Goal: Task Accomplishment & Management: Manage account settings

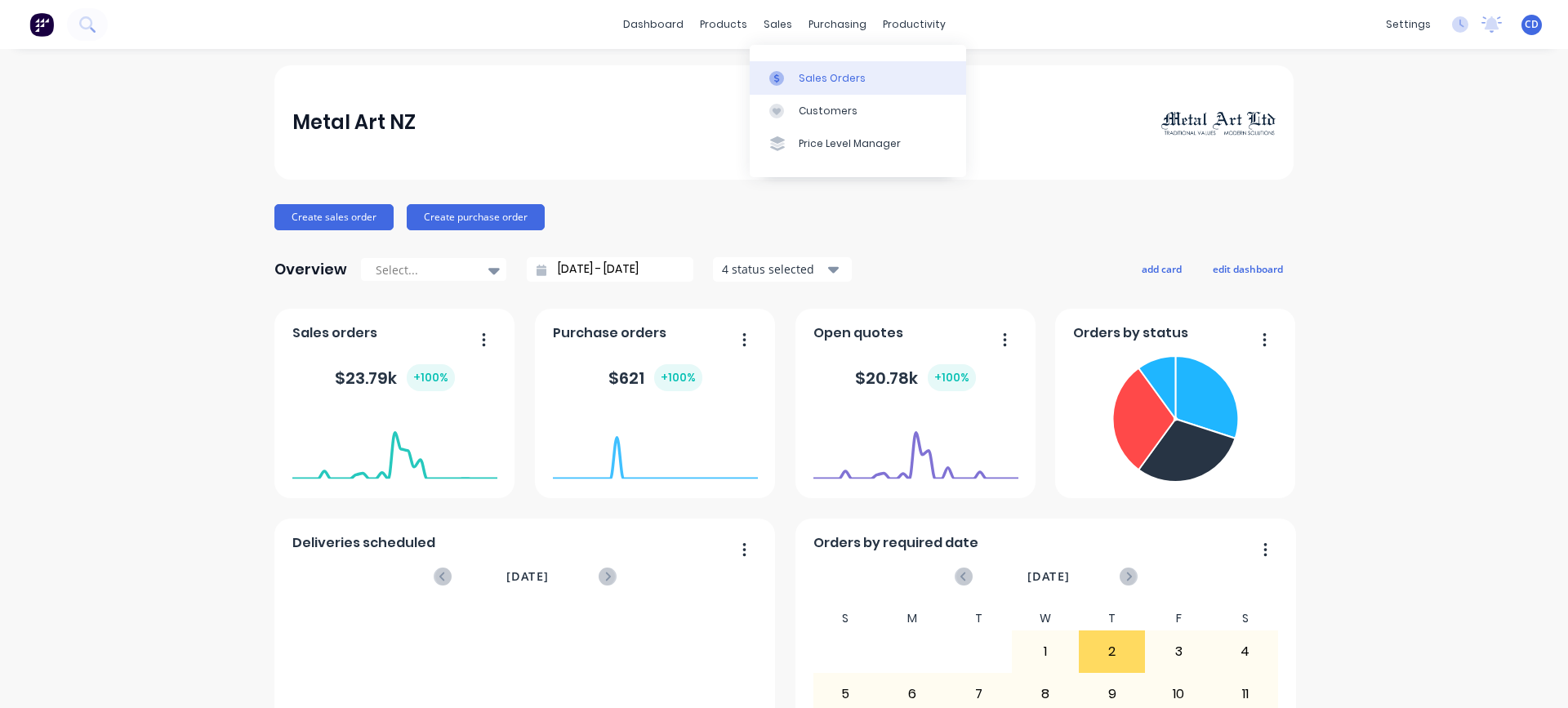
click at [810, 73] on div "Sales Orders" at bounding box center [832, 78] width 67 height 14
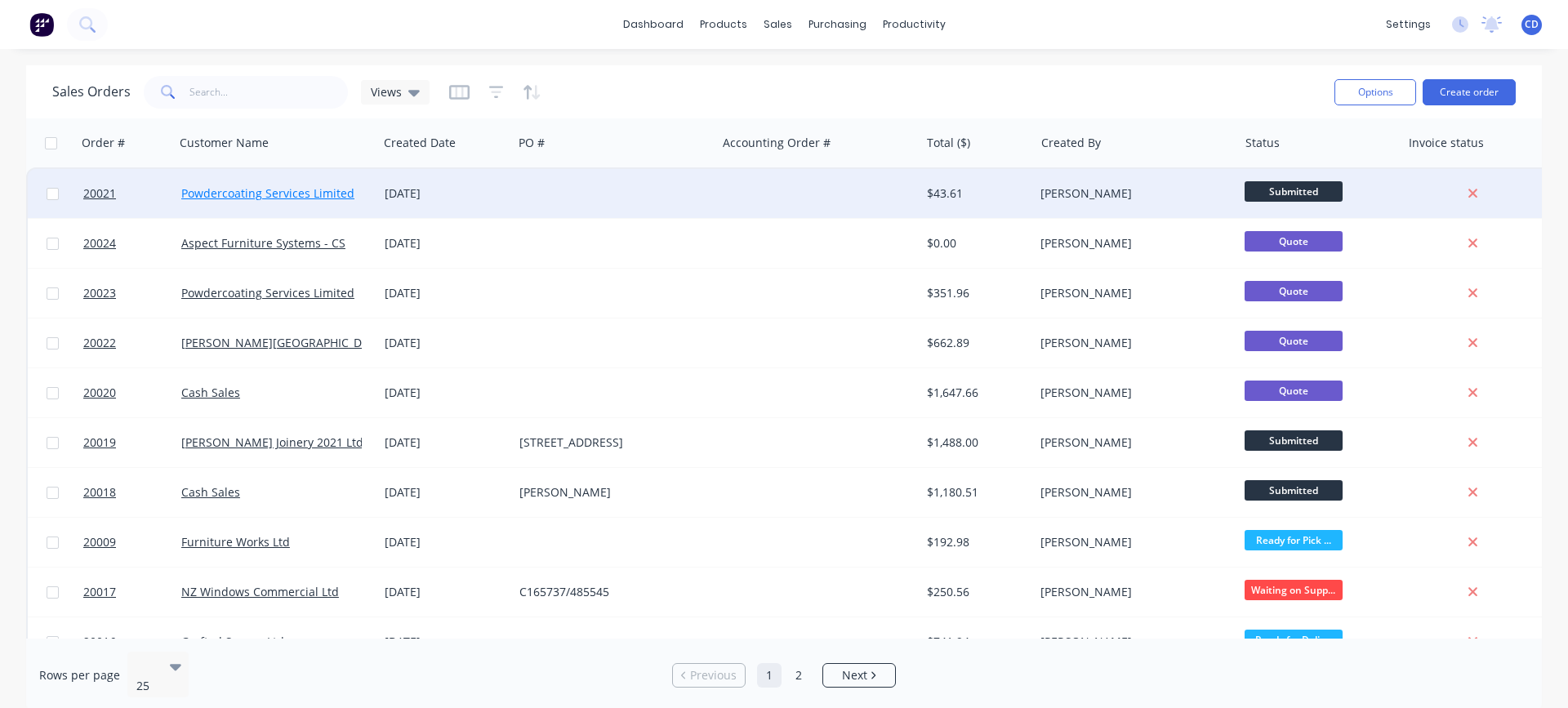
click at [300, 194] on link "Powdercoating Services Limited" at bounding box center [268, 192] width 173 height 15
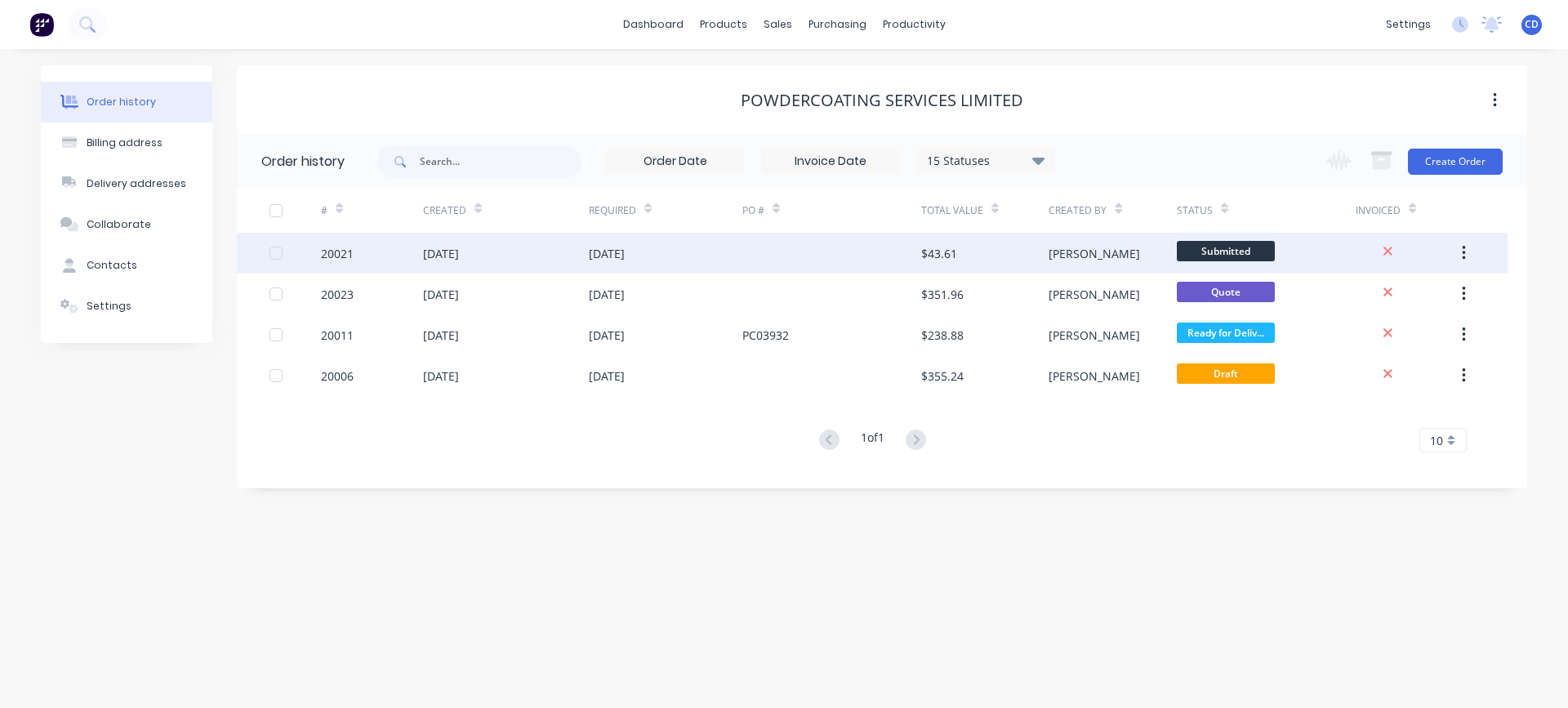
click at [341, 256] on div "20021" at bounding box center [337, 253] width 32 height 17
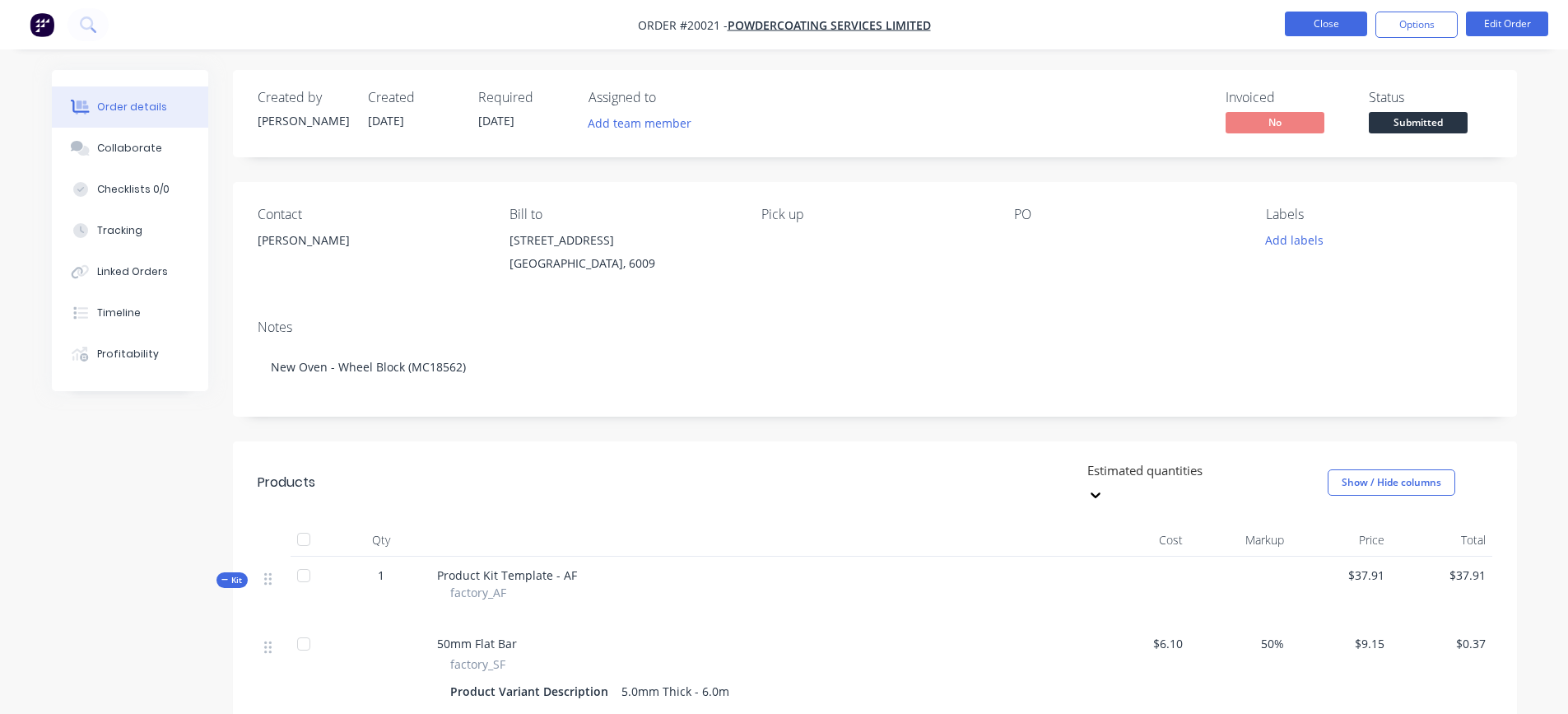
click at [1342, 15] on button "Close" at bounding box center [1326, 24] width 83 height 25
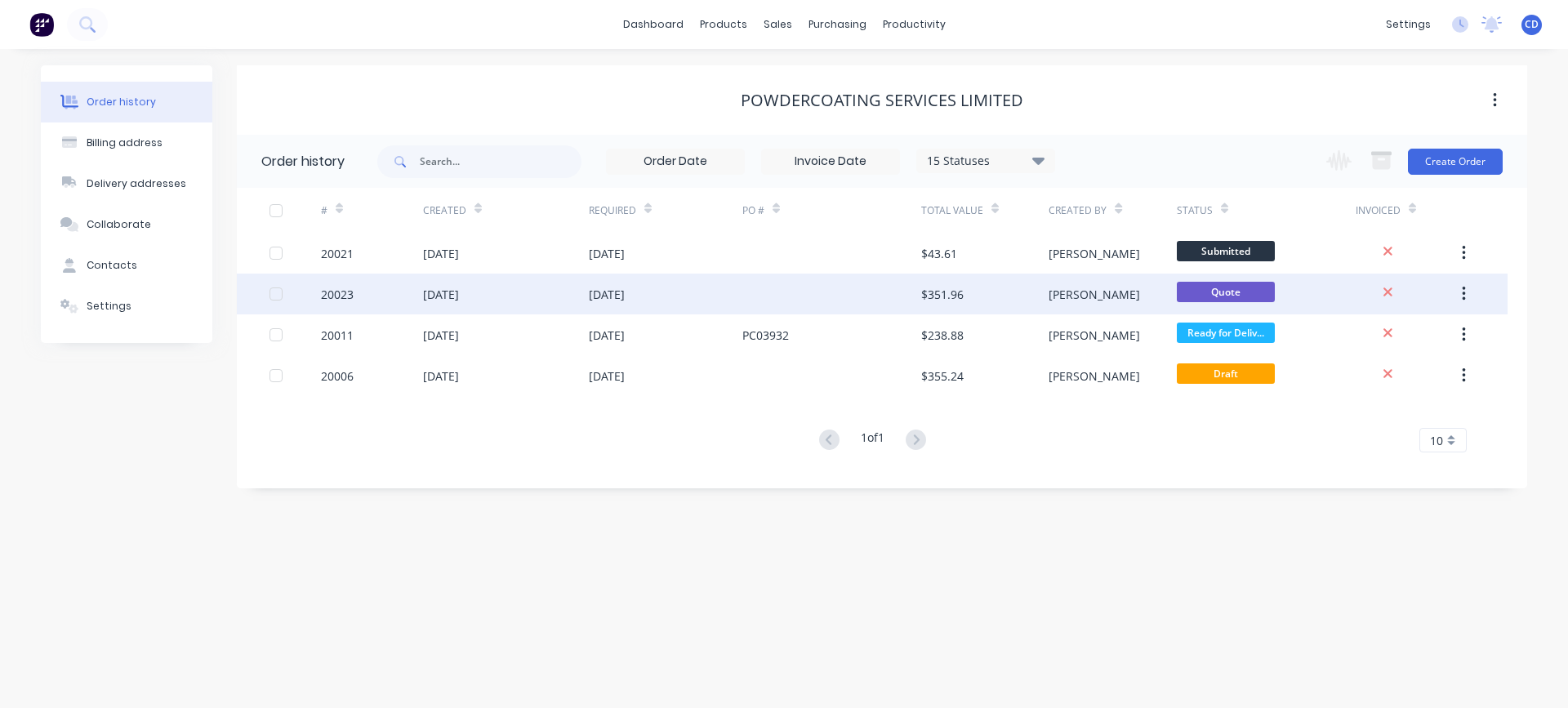
click at [334, 292] on div "20023" at bounding box center [337, 294] width 32 height 17
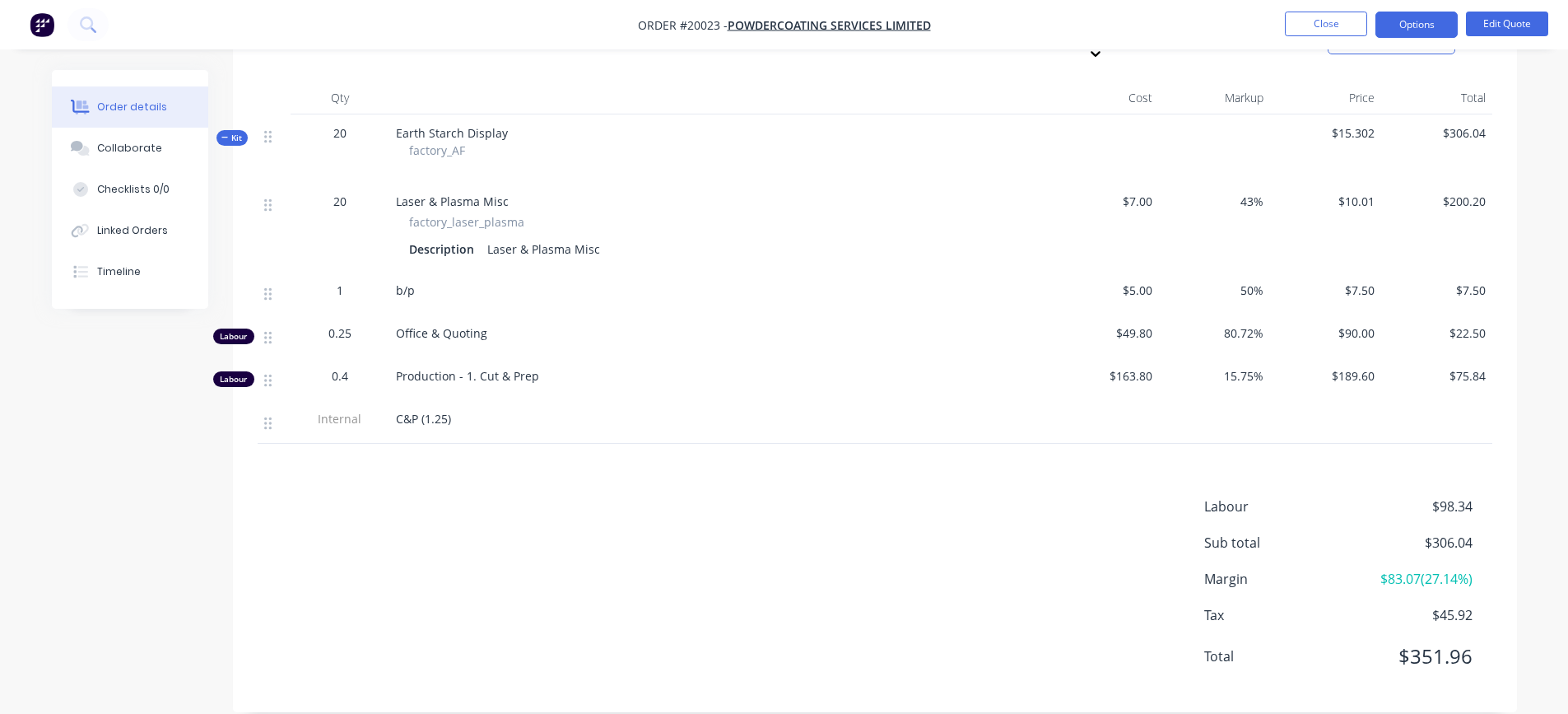
scroll to position [360, 0]
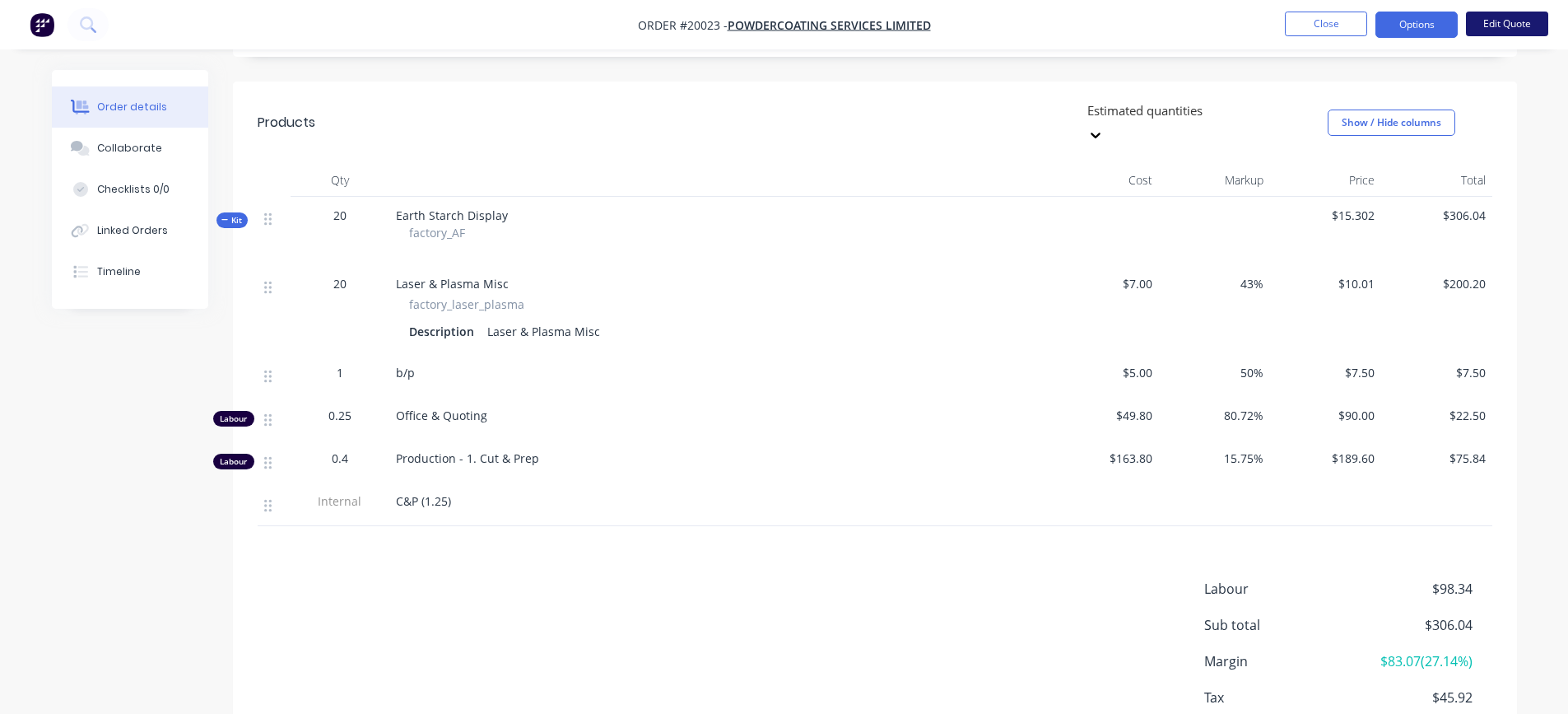
click at [1515, 25] on button "Edit Quote" at bounding box center [1507, 24] width 83 height 25
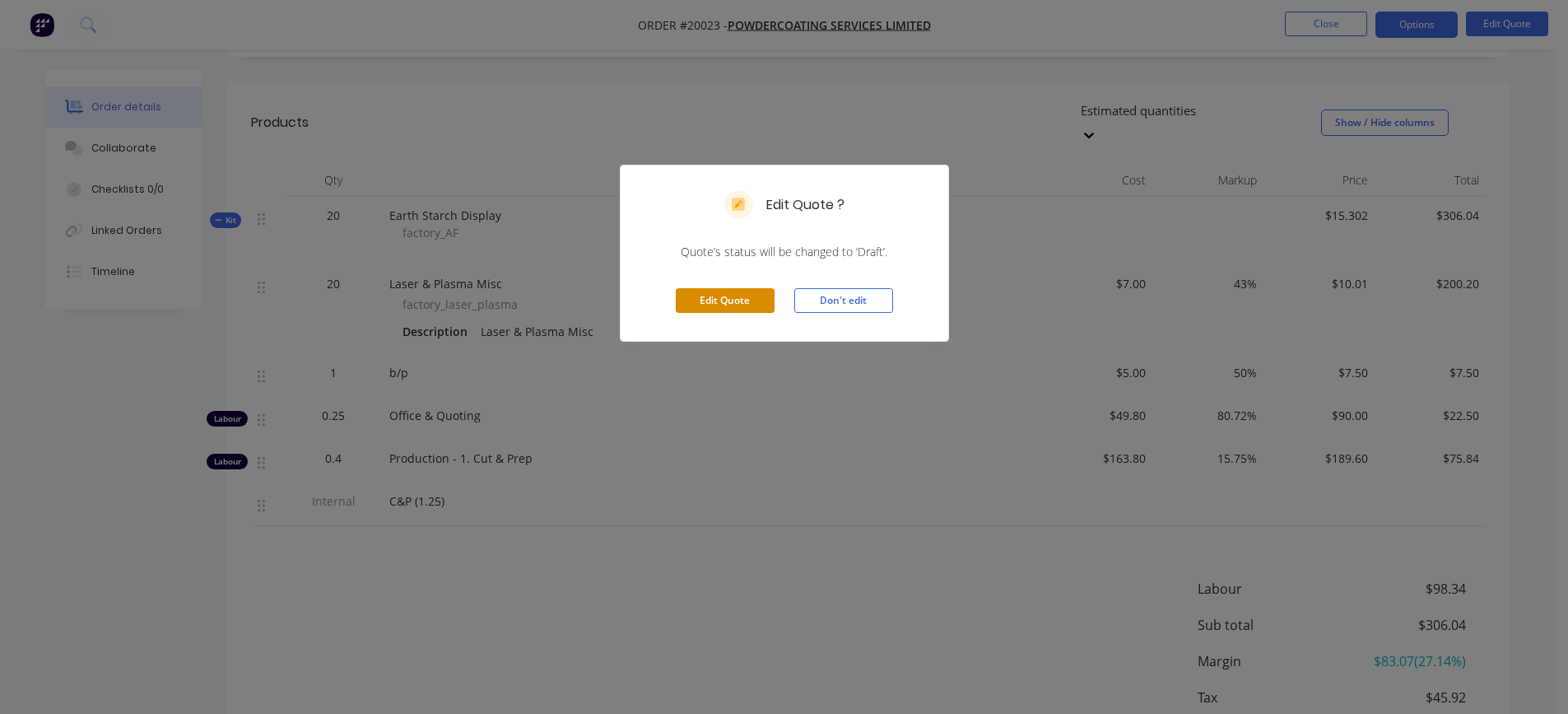
click at [708, 305] on button "Edit Quote" at bounding box center [725, 300] width 99 height 25
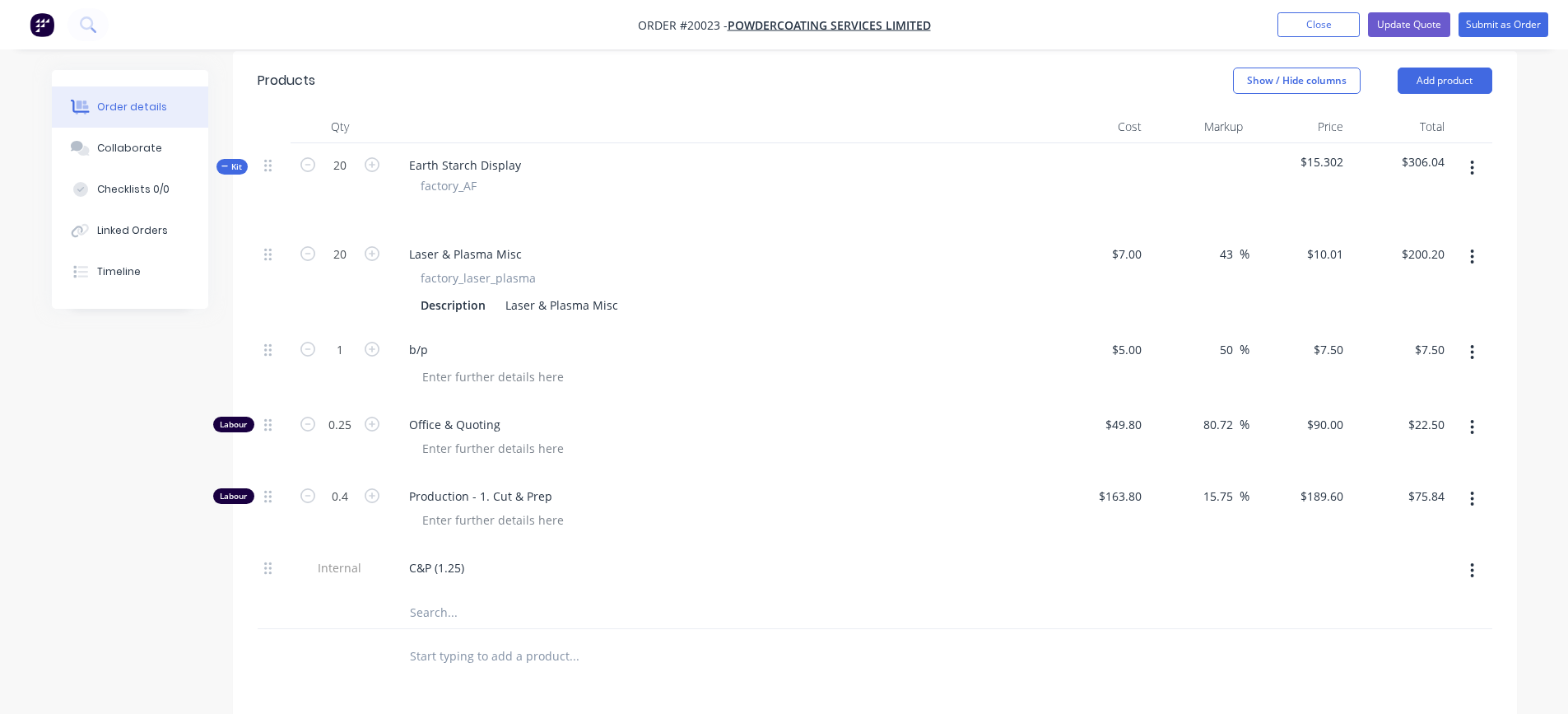
scroll to position [412, 0]
click at [1131, 240] on input "7" at bounding box center [1139, 252] width 19 height 24
type input "$7.34"
type input "$10.4962"
type input "$209.92"
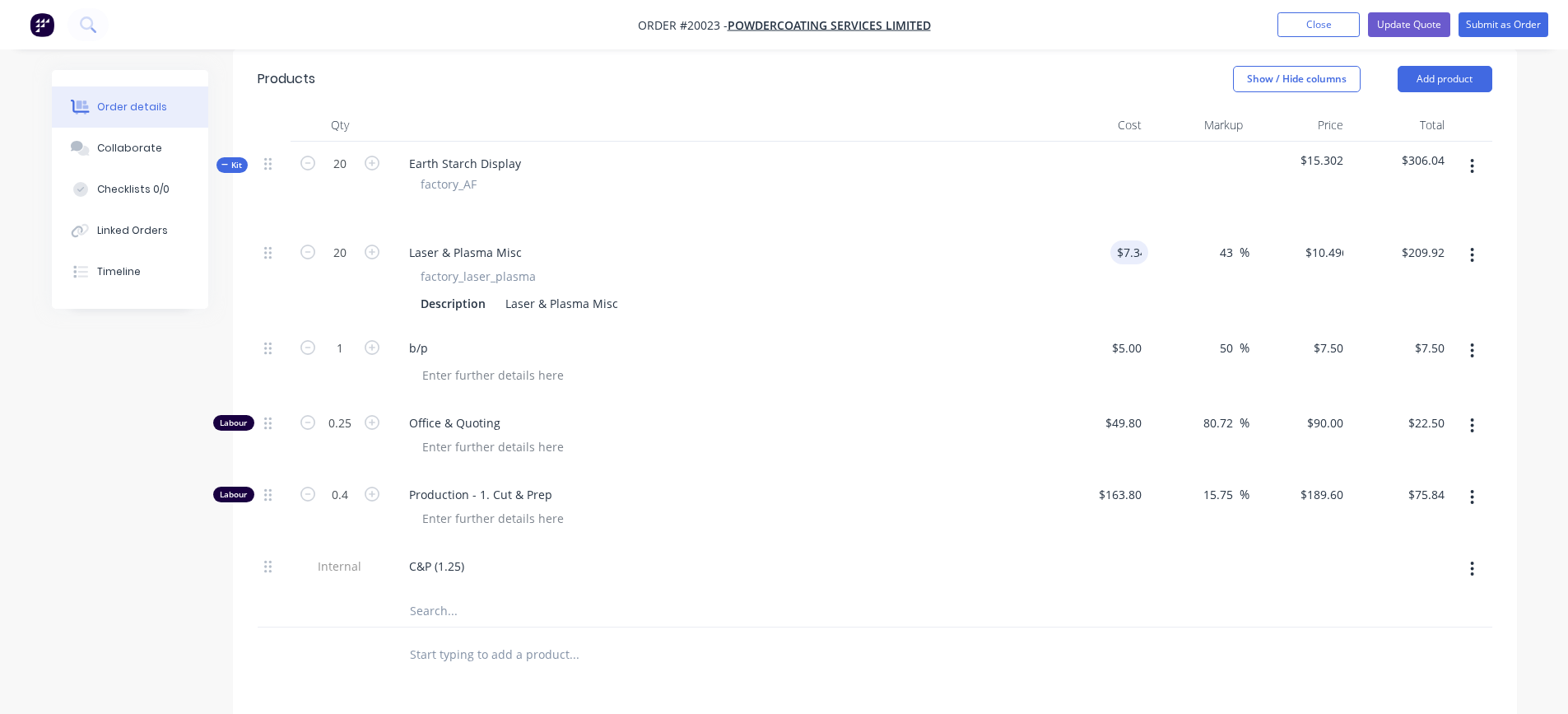
click at [1064, 282] on div "$7.34 7.34" at bounding box center [1098, 277] width 101 height 96
click at [461, 554] on div "C&P (1.25)" at bounding box center [437, 566] width 82 height 24
click at [350, 482] on input "0.4" at bounding box center [339, 494] width 43 height 25
type input "0.72"
type input "$136.51"
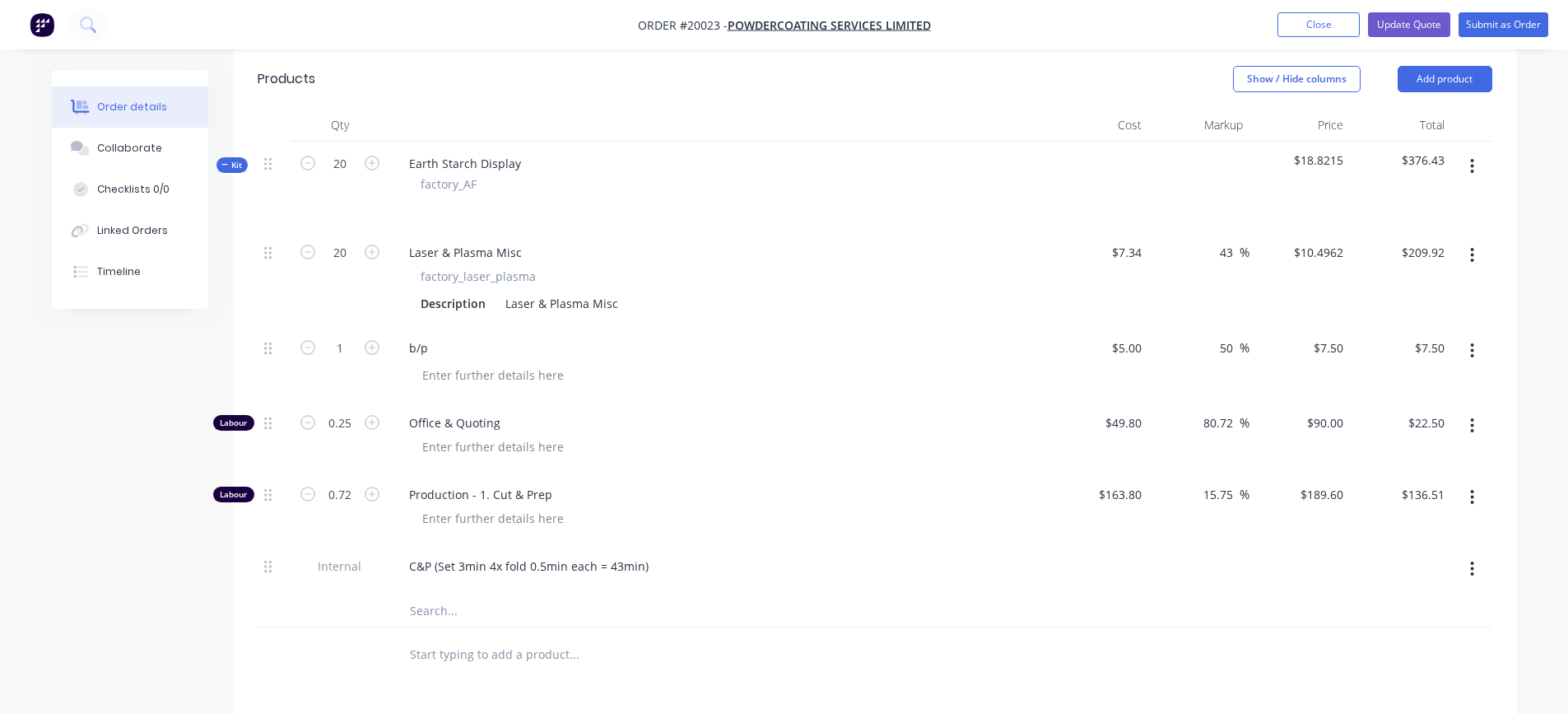
click at [762, 507] on div at bounding box center [725, 518] width 632 height 24
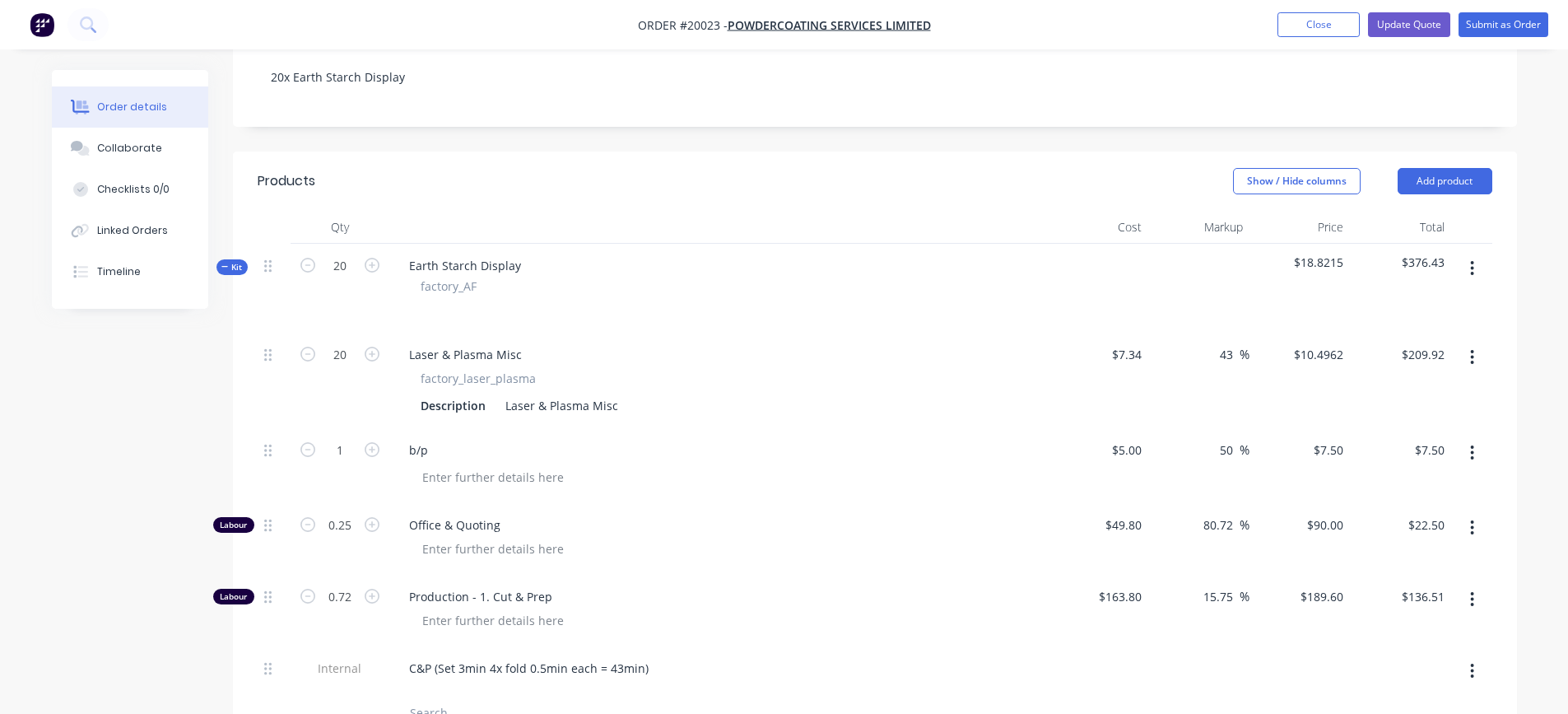
scroll to position [320, 0]
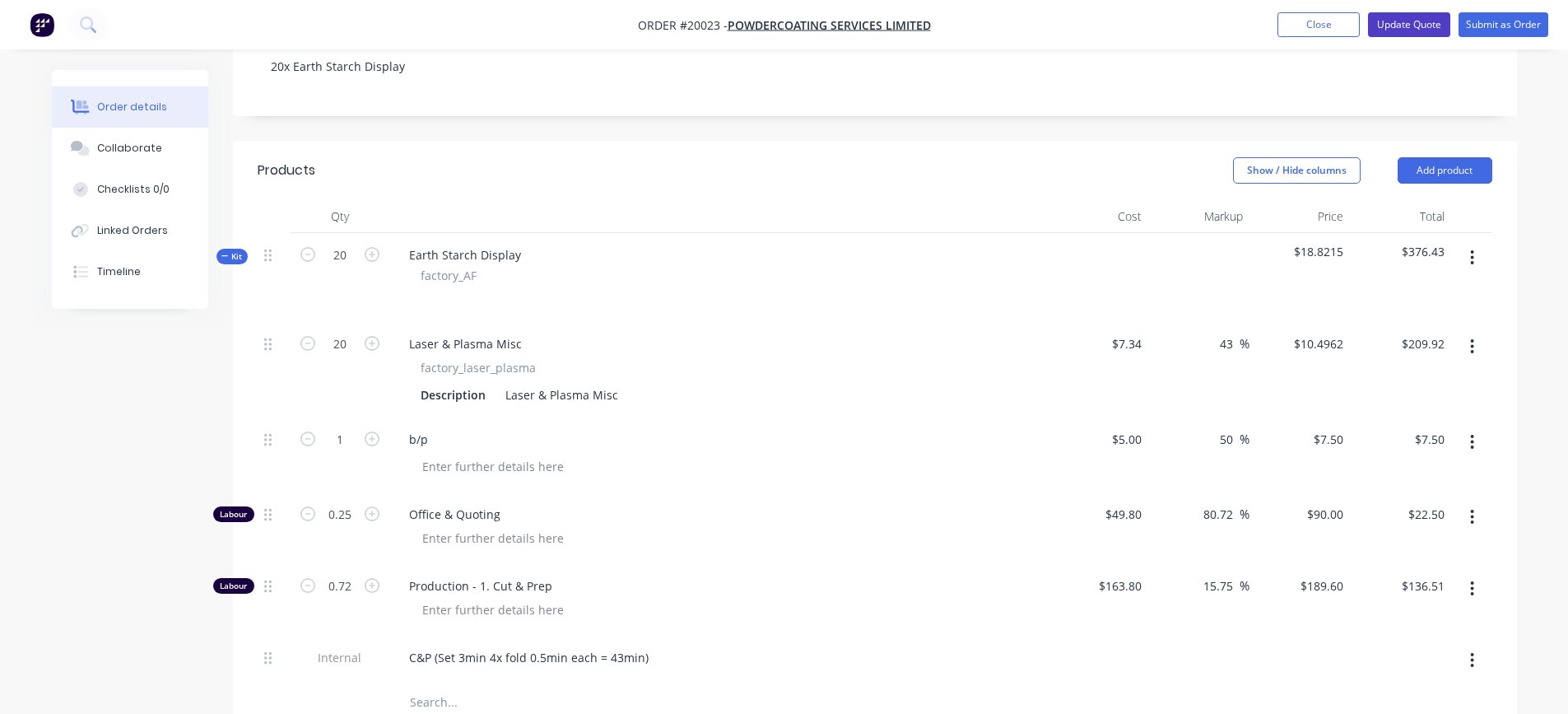
click at [1415, 22] on button "Update Quote" at bounding box center [1409, 25] width 83 height 25
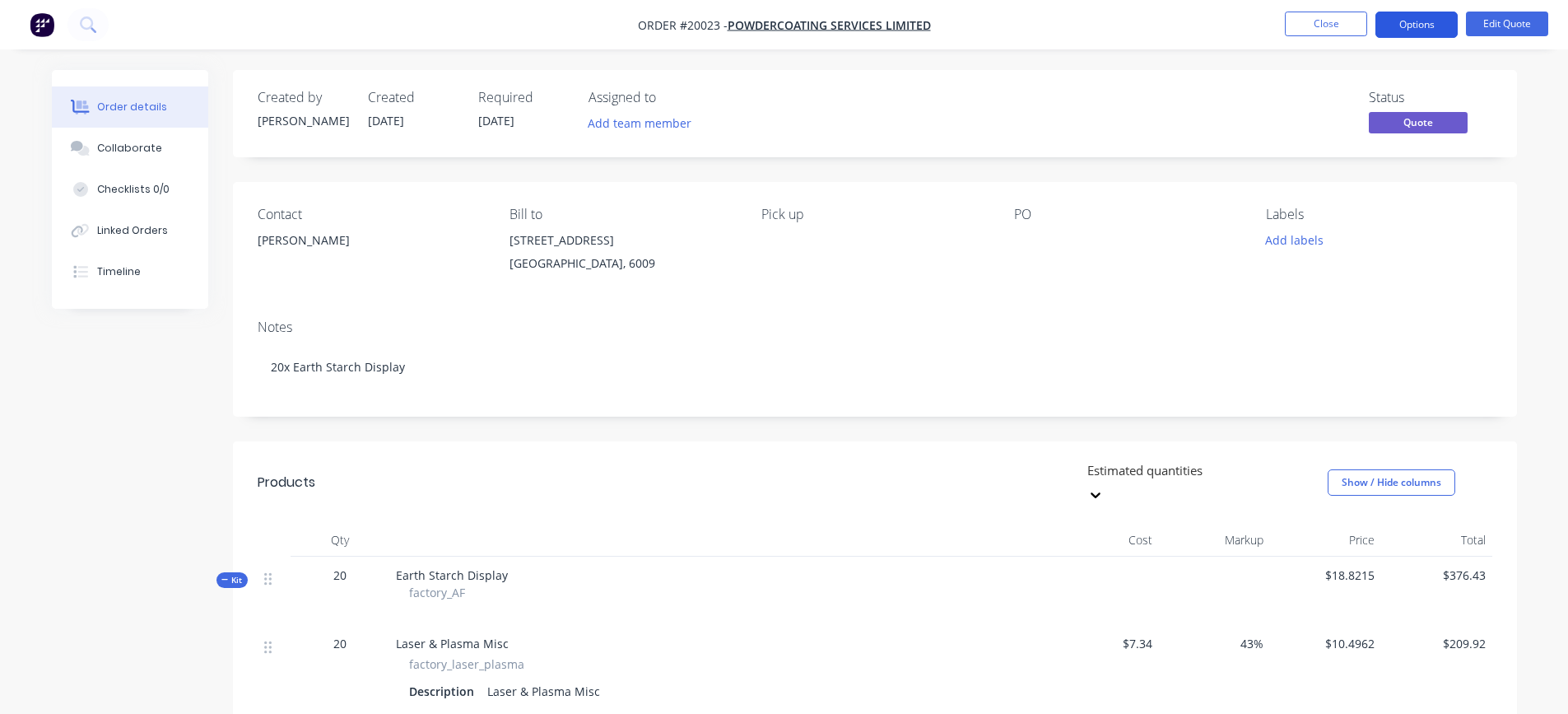
click at [1404, 25] on button "Options" at bounding box center [1417, 25] width 83 height 26
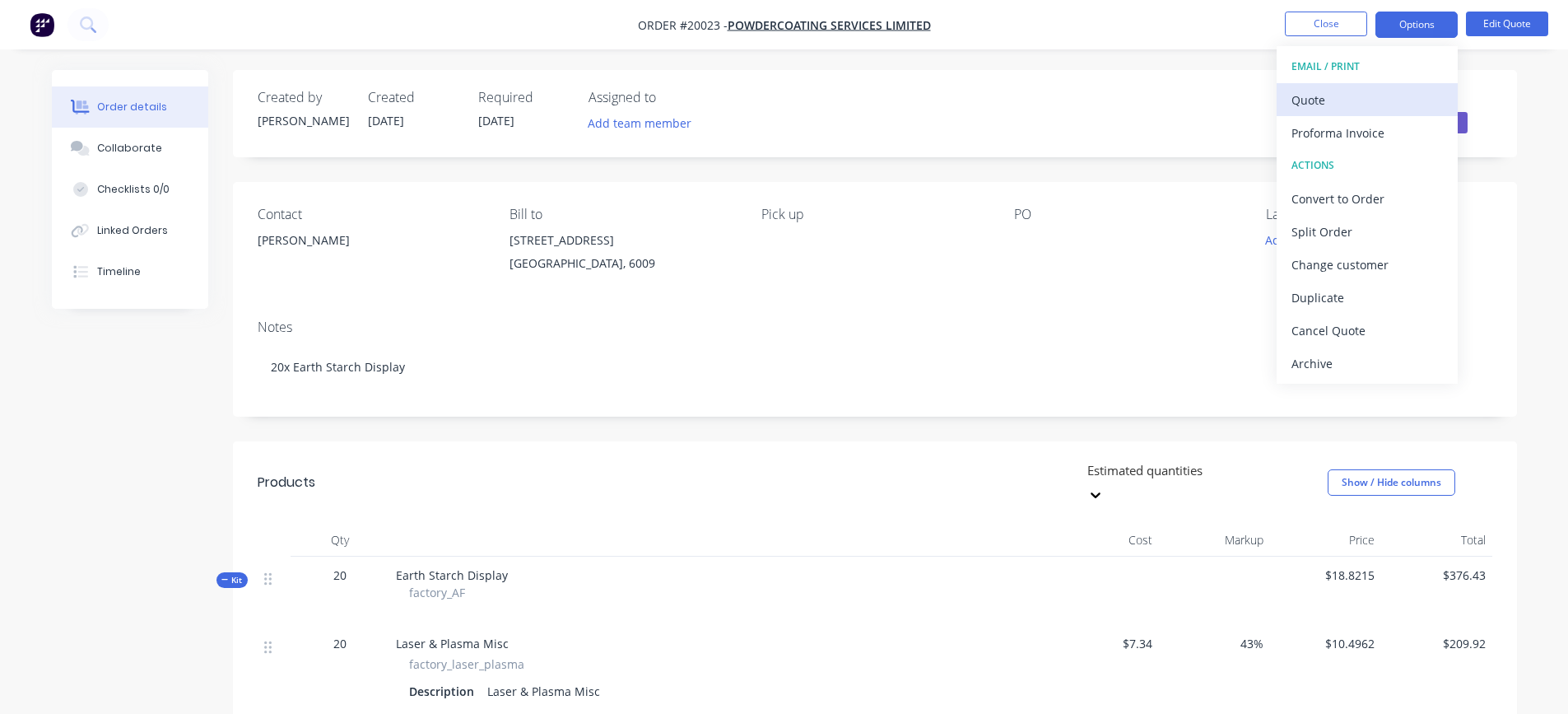
click at [1322, 98] on div "Quote" at bounding box center [1367, 100] width 152 height 24
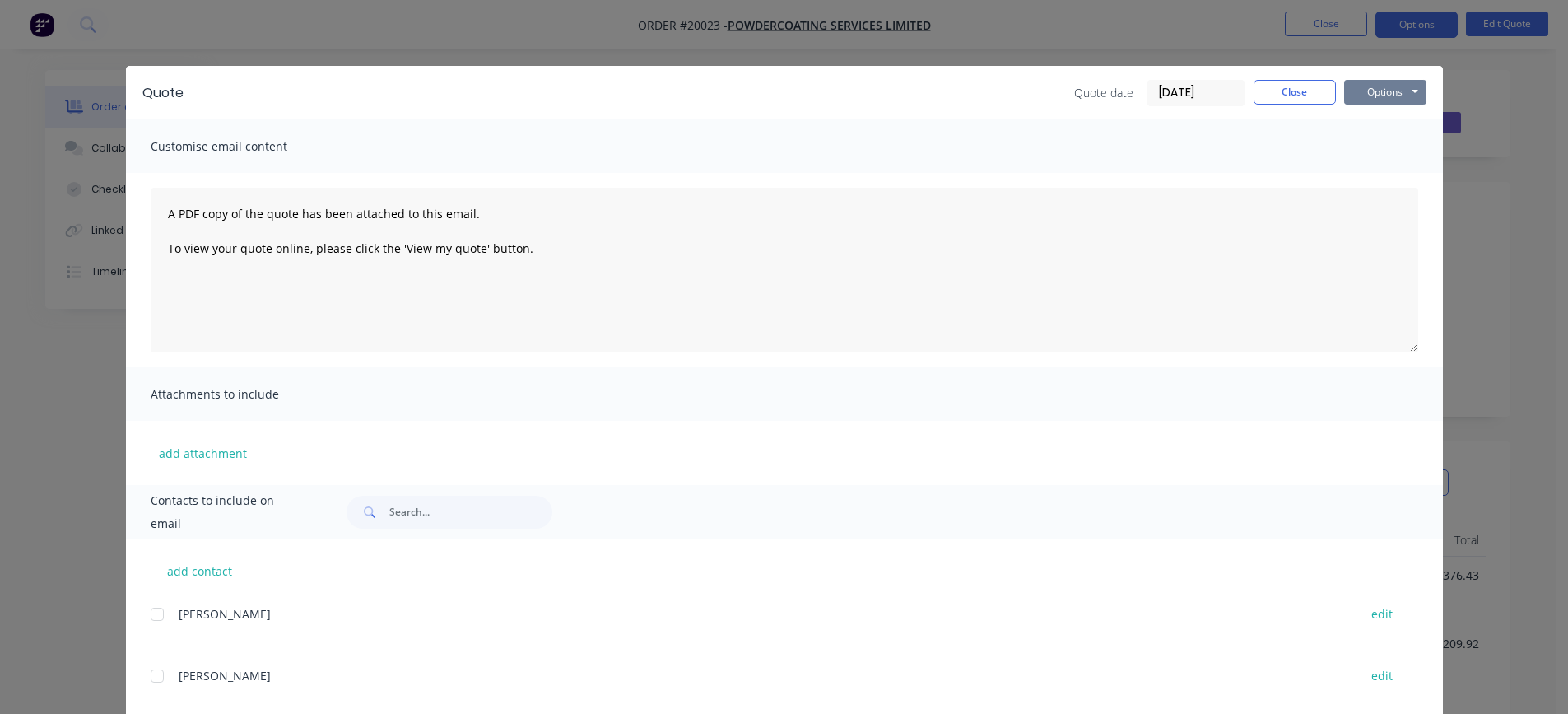
click at [1379, 94] on button "Options" at bounding box center [1385, 92] width 83 height 25
click at [1379, 121] on button "Preview" at bounding box center [1397, 122] width 106 height 27
click at [1374, 93] on button "Options" at bounding box center [1385, 92] width 83 height 25
click at [1375, 127] on button "Preview" at bounding box center [1397, 122] width 106 height 27
click at [1373, 98] on button "Options" at bounding box center [1385, 92] width 83 height 25
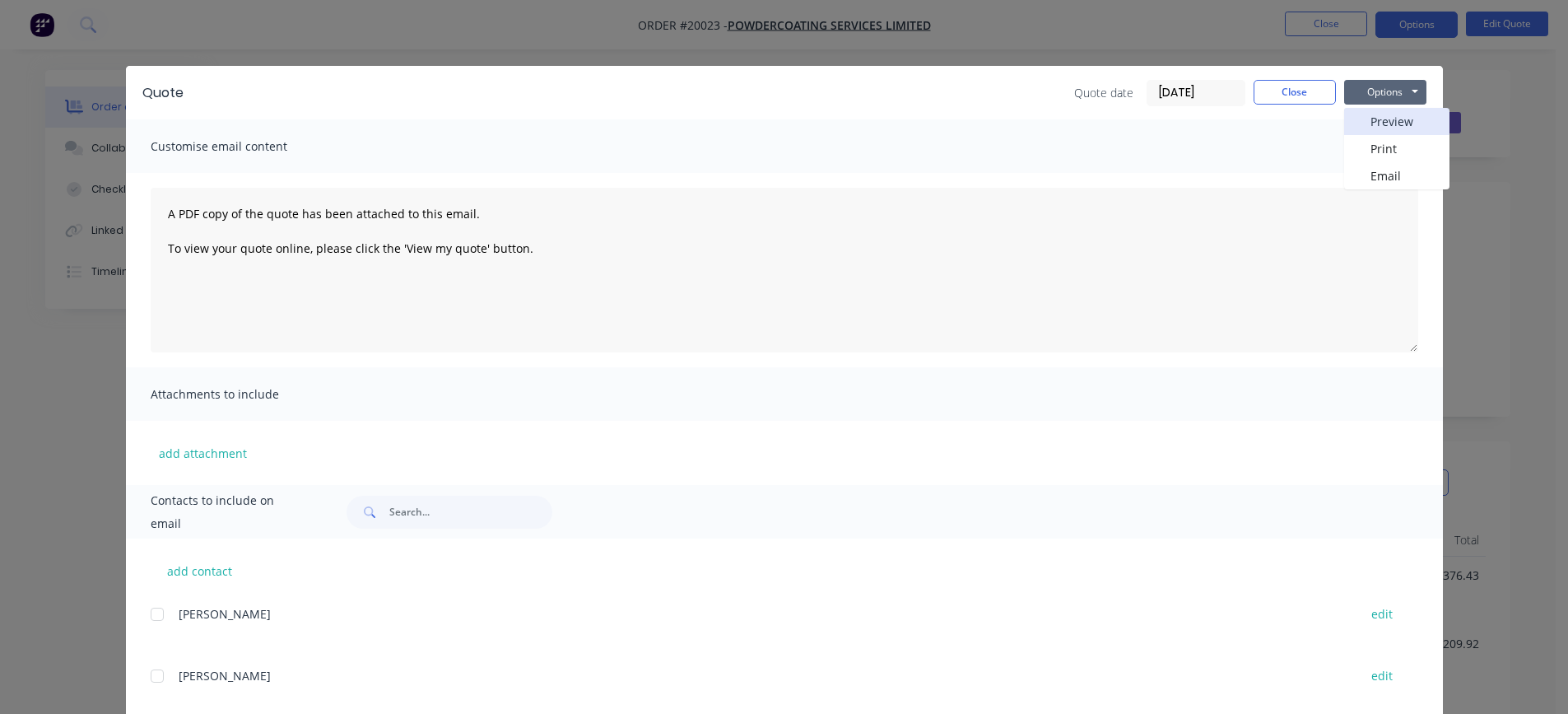
click at [1368, 124] on button "Preview" at bounding box center [1397, 122] width 106 height 27
click at [1382, 95] on button "Options" at bounding box center [1385, 92] width 83 height 25
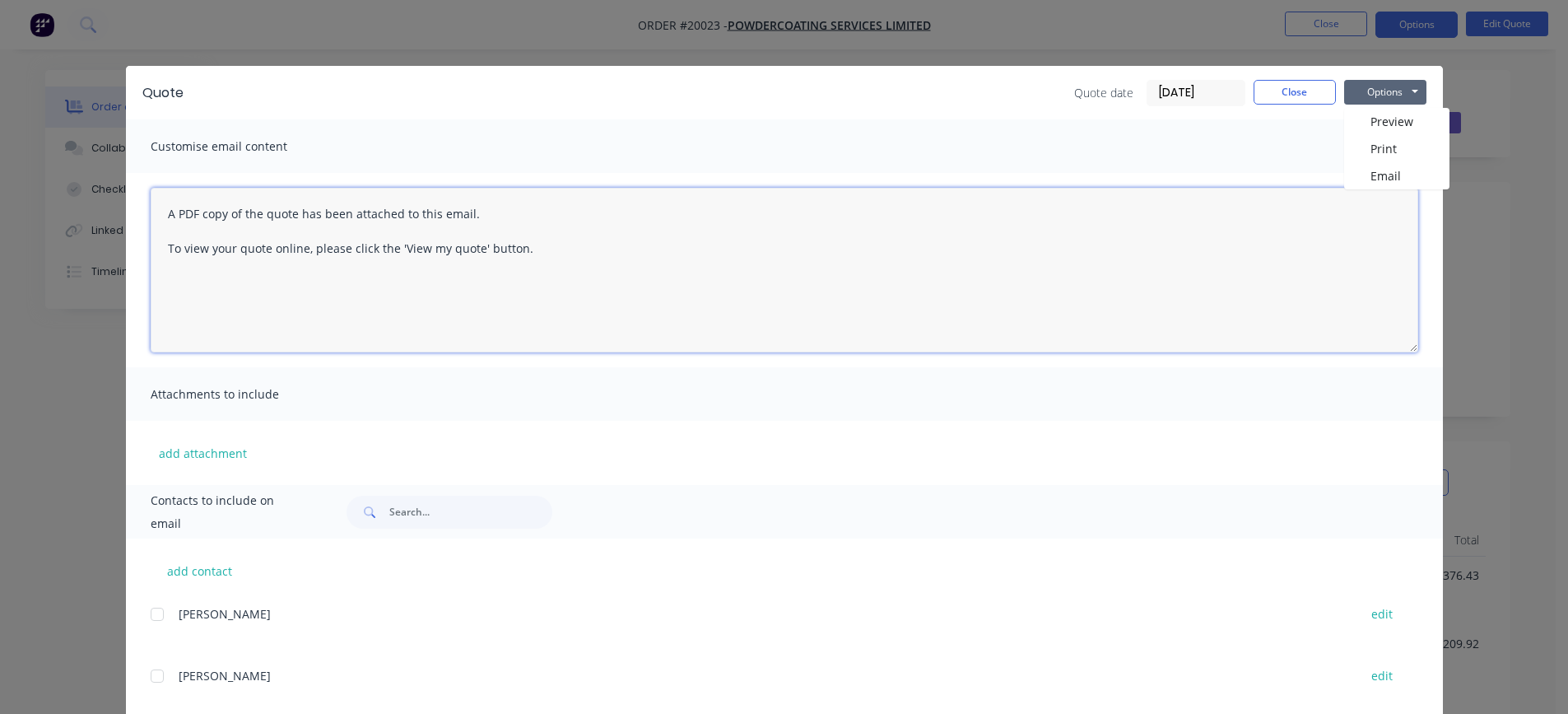
click at [1111, 206] on textarea "A PDF copy of the quote has been attached to this email. To view your quote onl…" at bounding box center [785, 269] width 1268 height 165
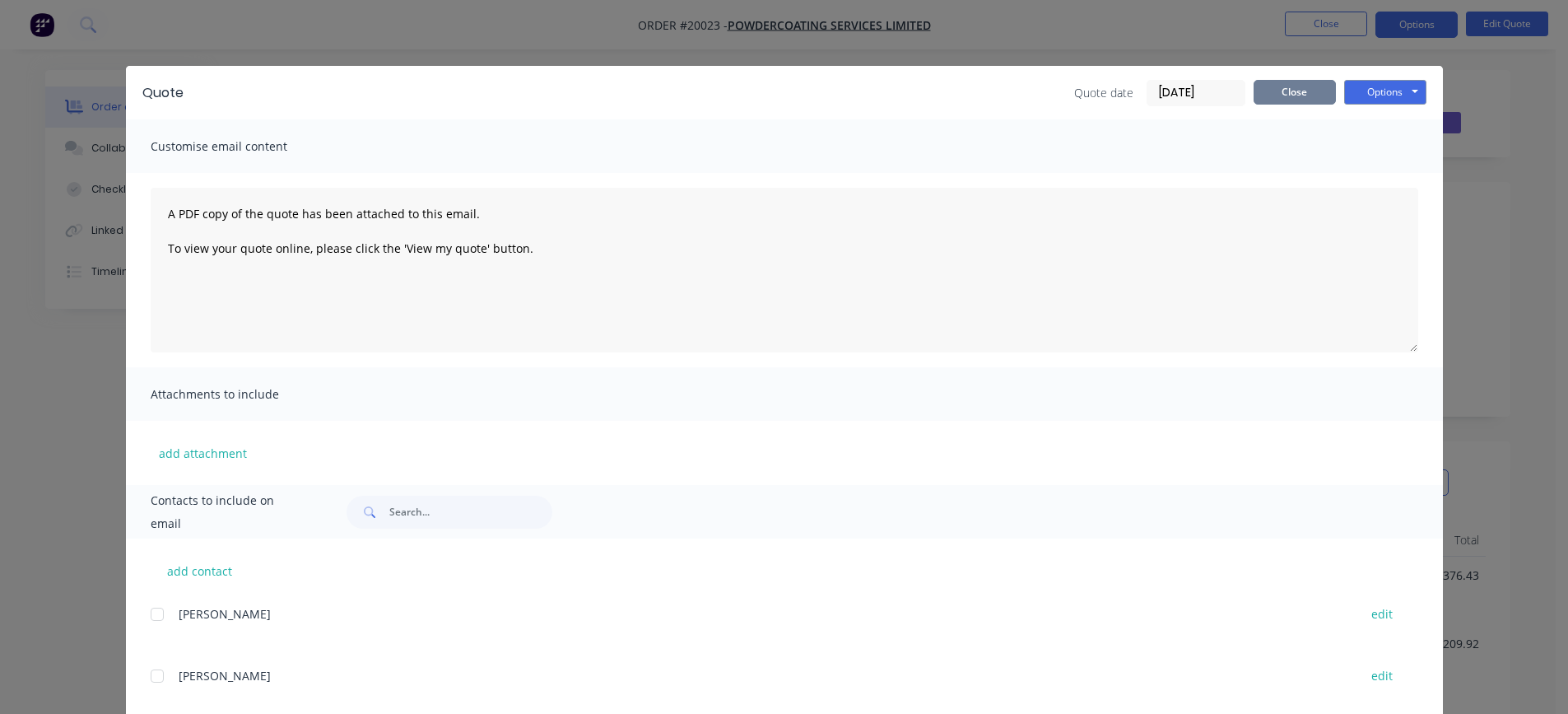
click at [1290, 93] on button "Close" at bounding box center [1295, 92] width 83 height 25
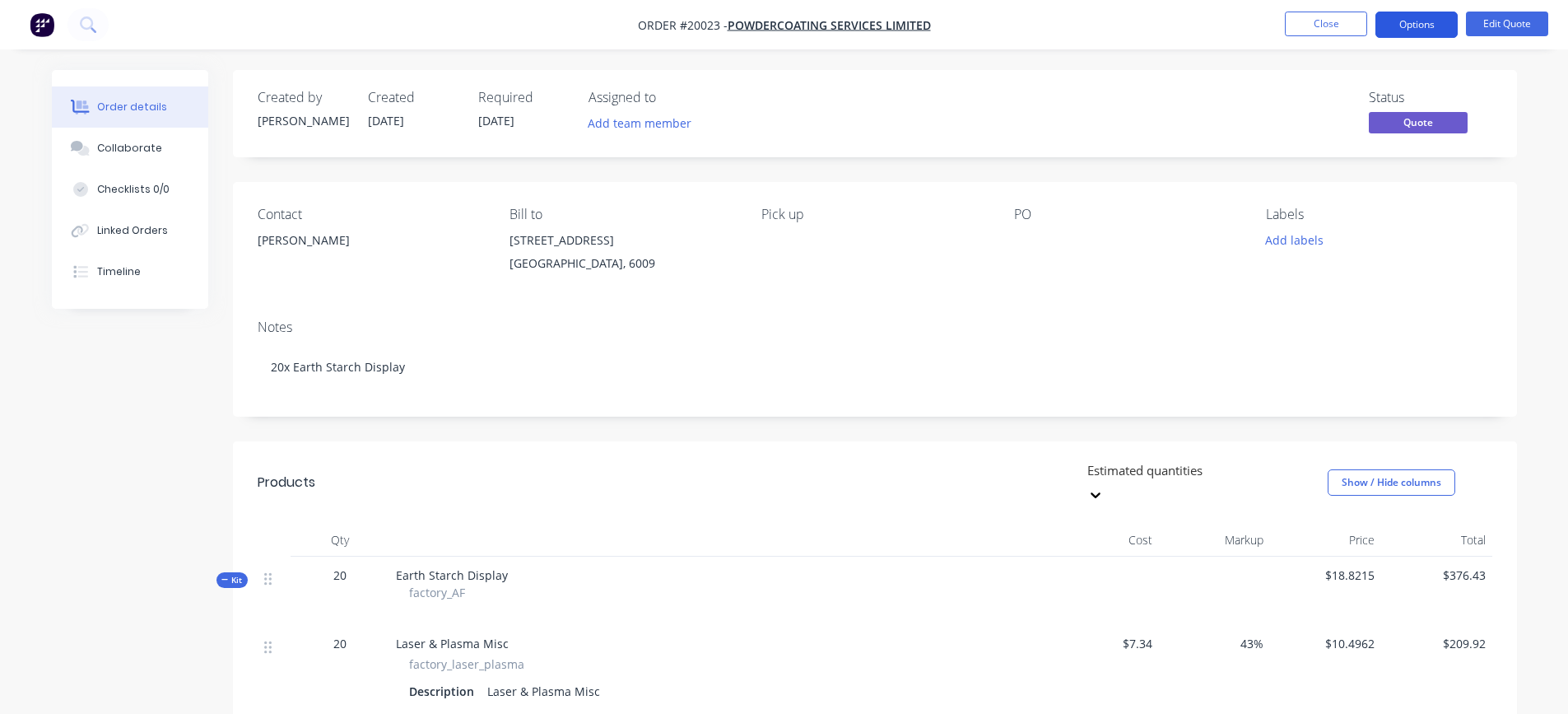
click at [1414, 28] on button "Options" at bounding box center [1417, 25] width 83 height 26
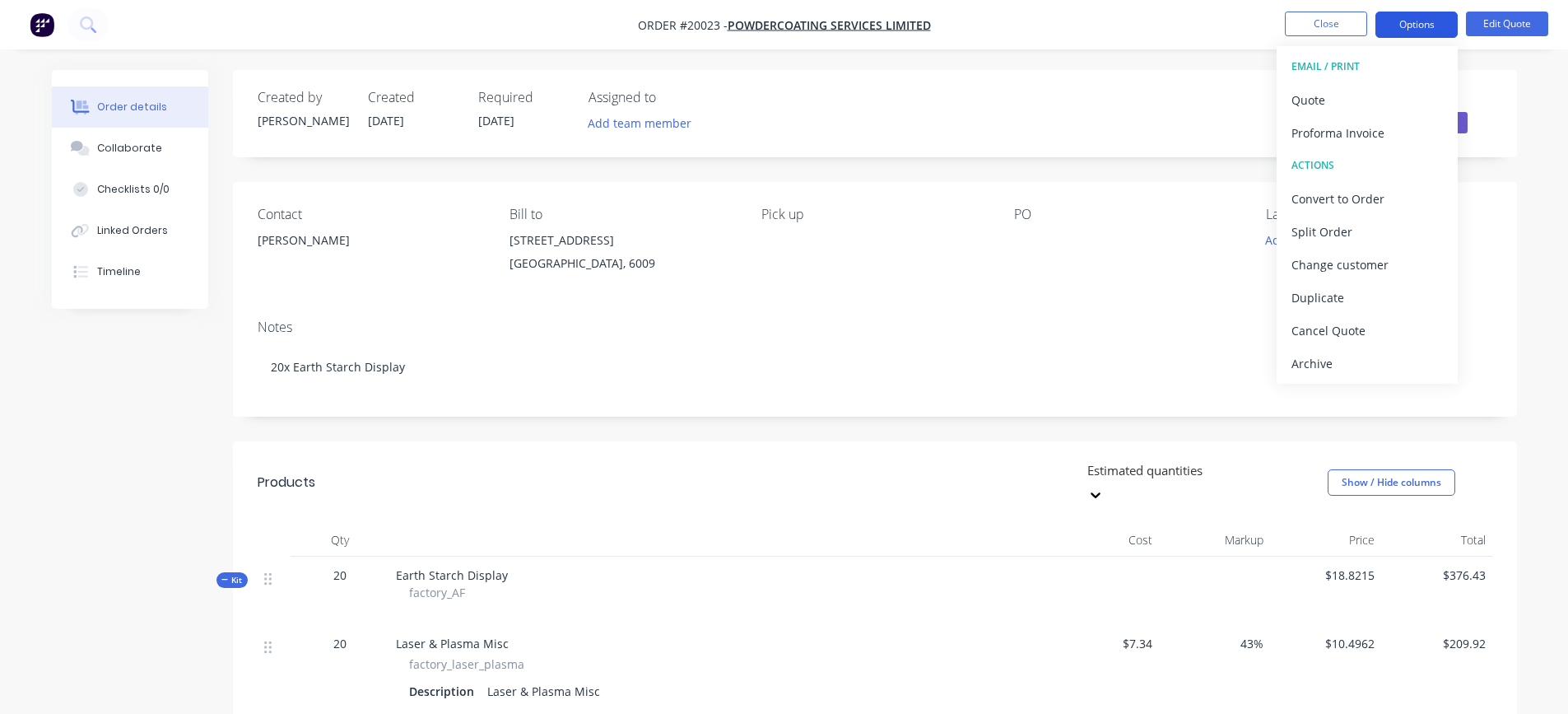
click at [1425, 29] on button "Options" at bounding box center [1417, 25] width 83 height 26
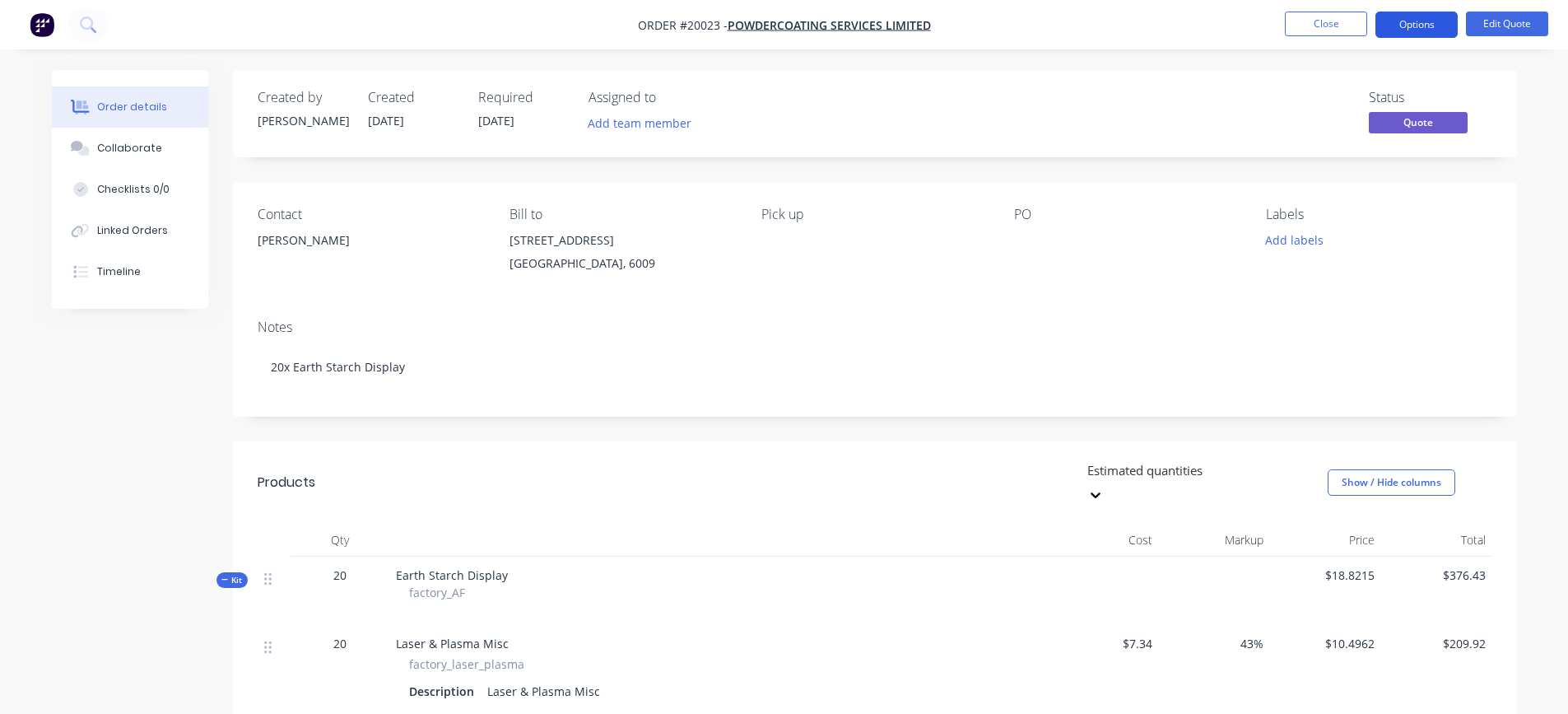
click at [1425, 18] on button "Options" at bounding box center [1417, 25] width 83 height 26
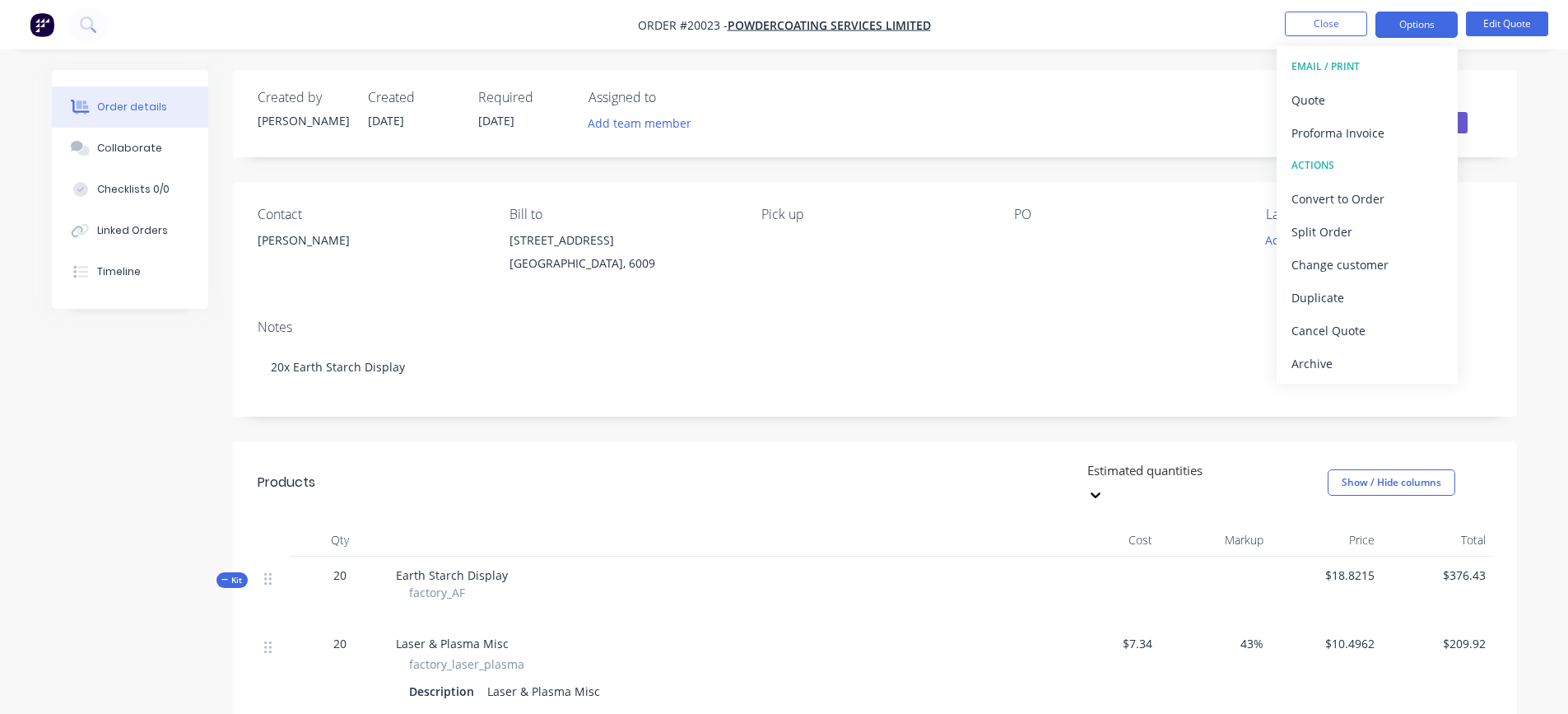
click at [1346, 63] on div "EMAIL / PRINT" at bounding box center [1367, 67] width 152 height 22
click at [1310, 100] on div "Quote" at bounding box center [1367, 100] width 152 height 24
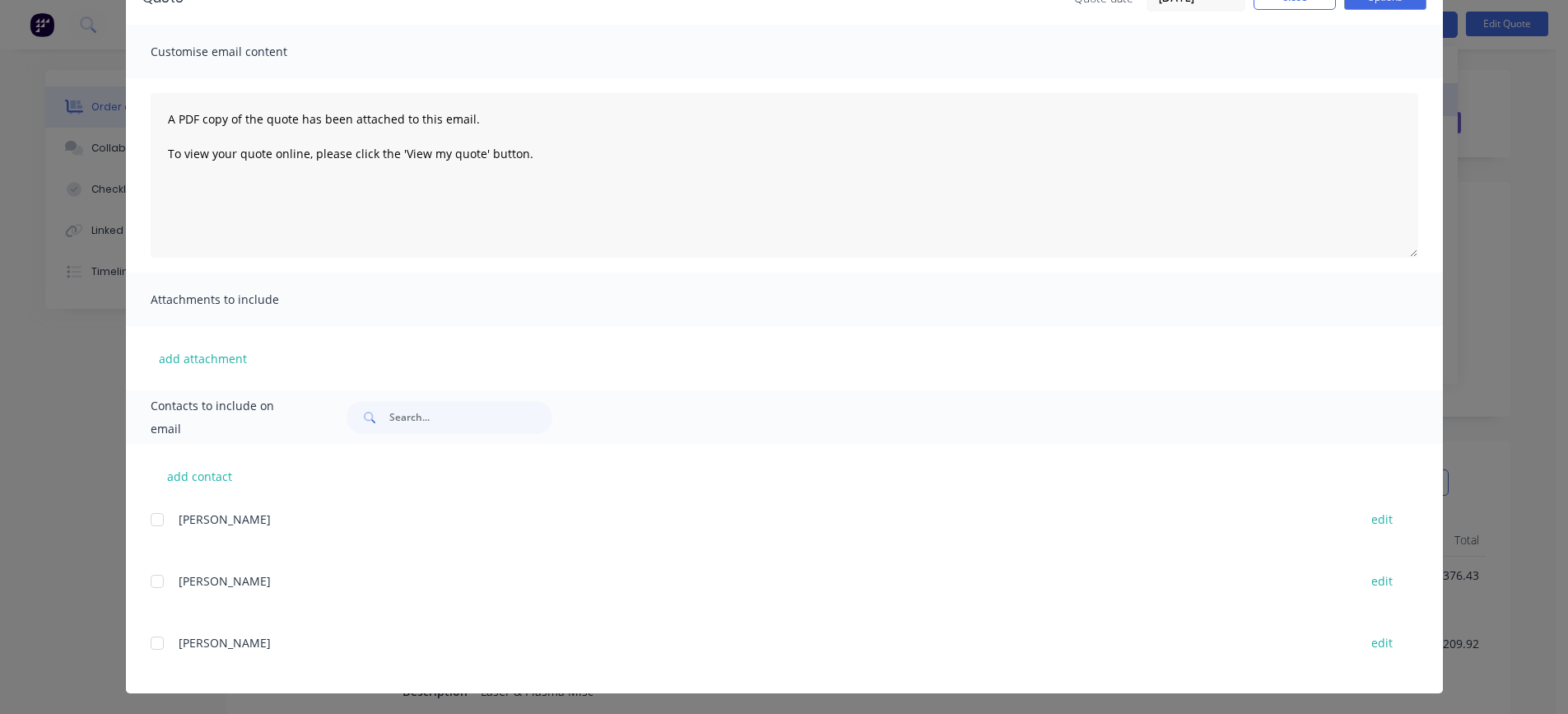
scroll to position [97, 0]
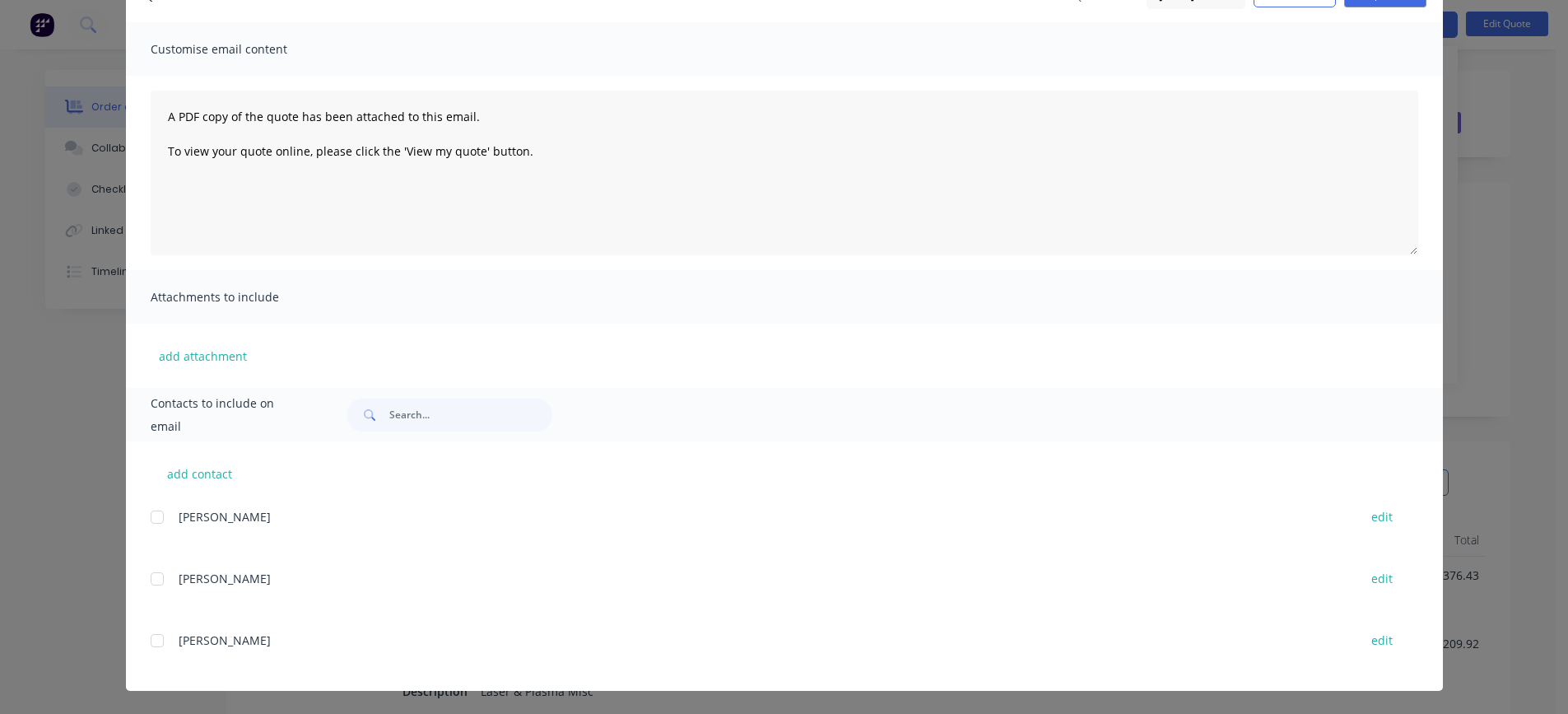
click at [150, 585] on div at bounding box center [157, 578] width 33 height 33
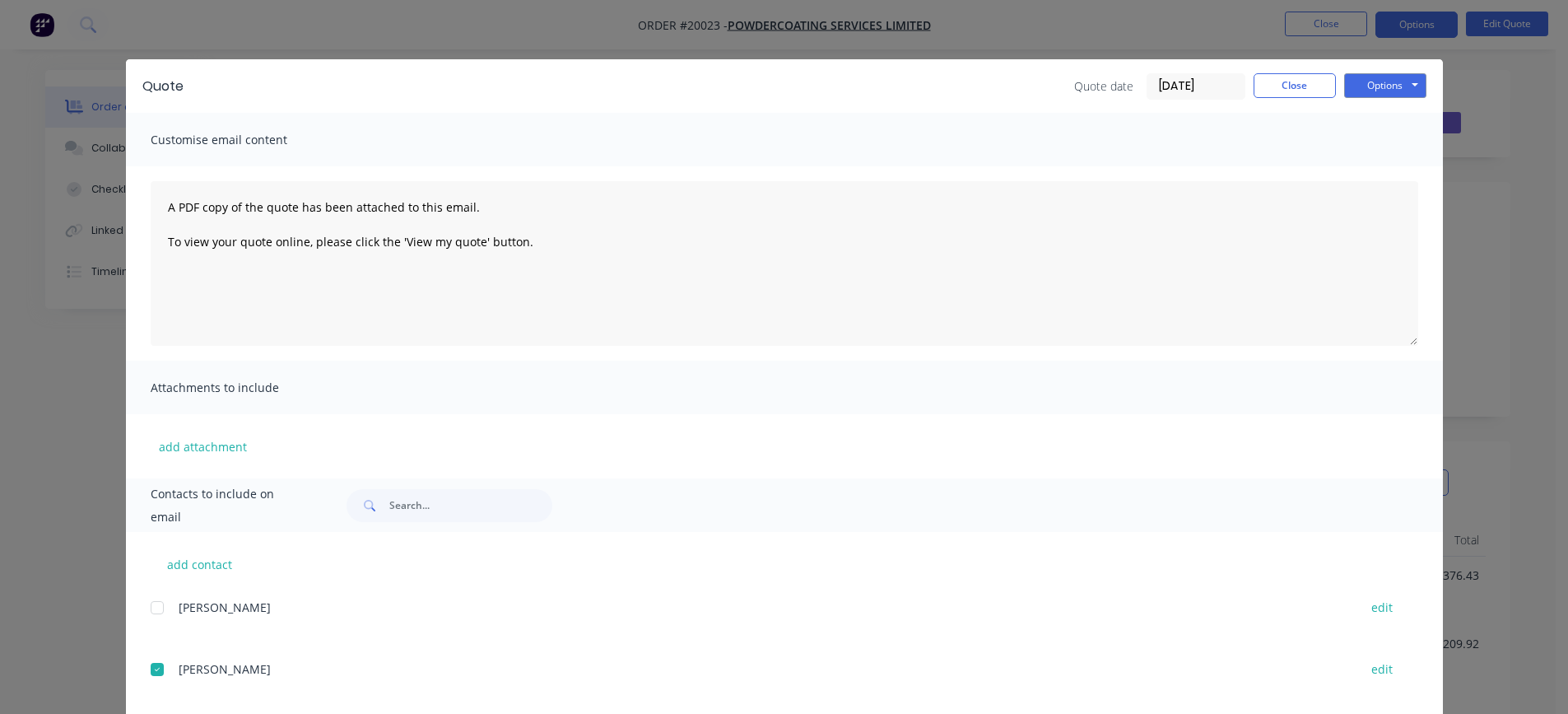
scroll to position [0, 0]
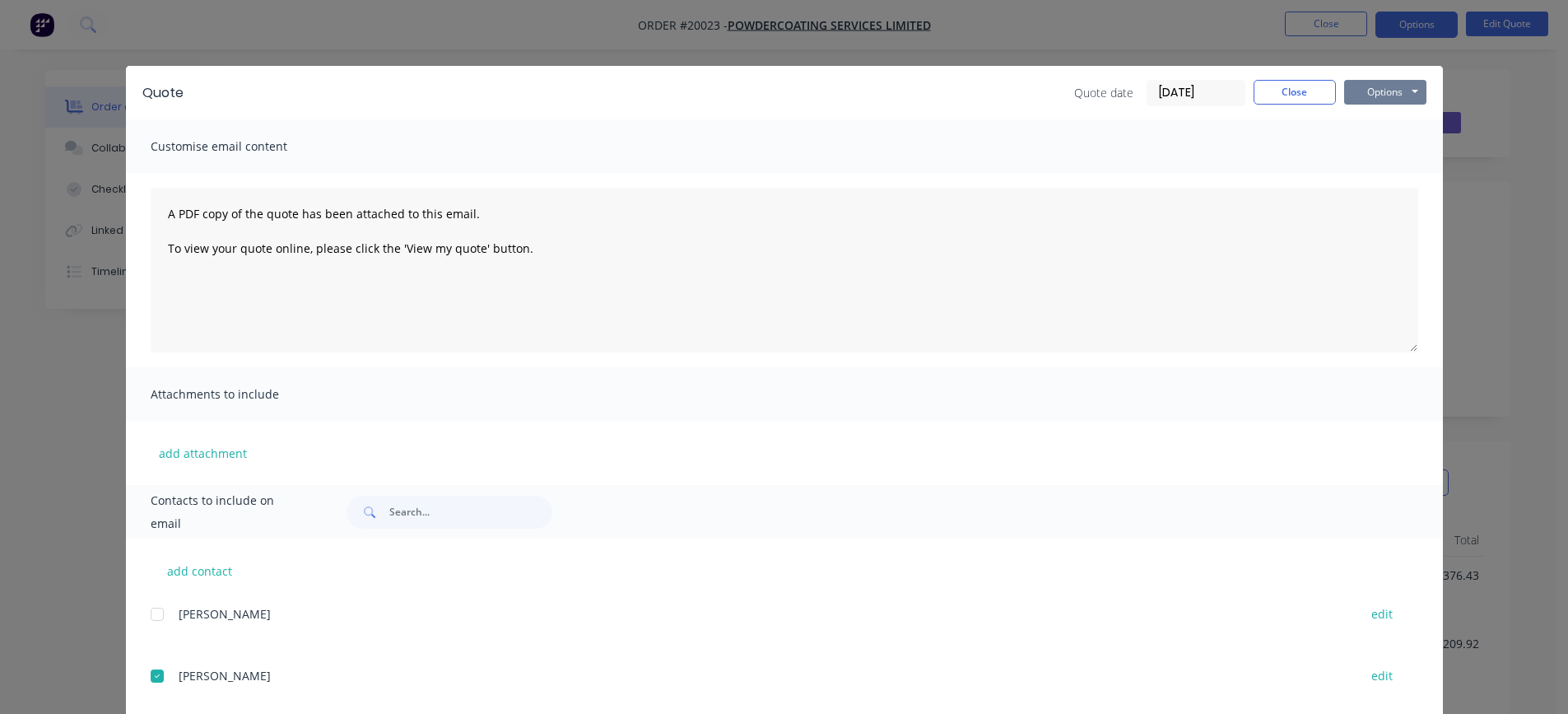
click at [1379, 92] on button "Options" at bounding box center [1385, 92] width 83 height 25
click at [1386, 122] on button "Preview" at bounding box center [1397, 122] width 106 height 27
click at [1381, 91] on button "Options" at bounding box center [1385, 92] width 83 height 25
click at [1381, 118] on button "Preview" at bounding box center [1397, 122] width 106 height 27
click at [1299, 92] on button "Close" at bounding box center [1295, 92] width 83 height 25
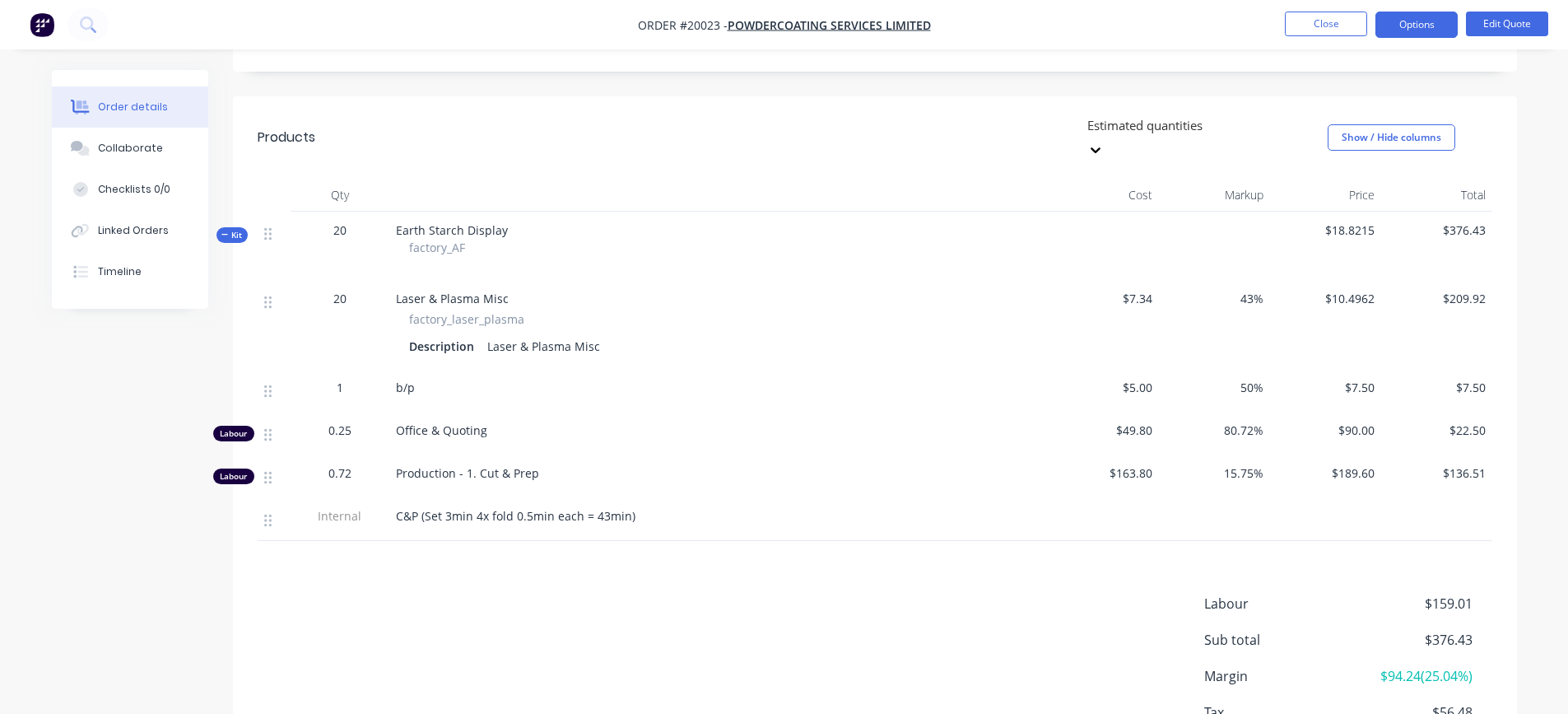
scroll to position [442, 0]
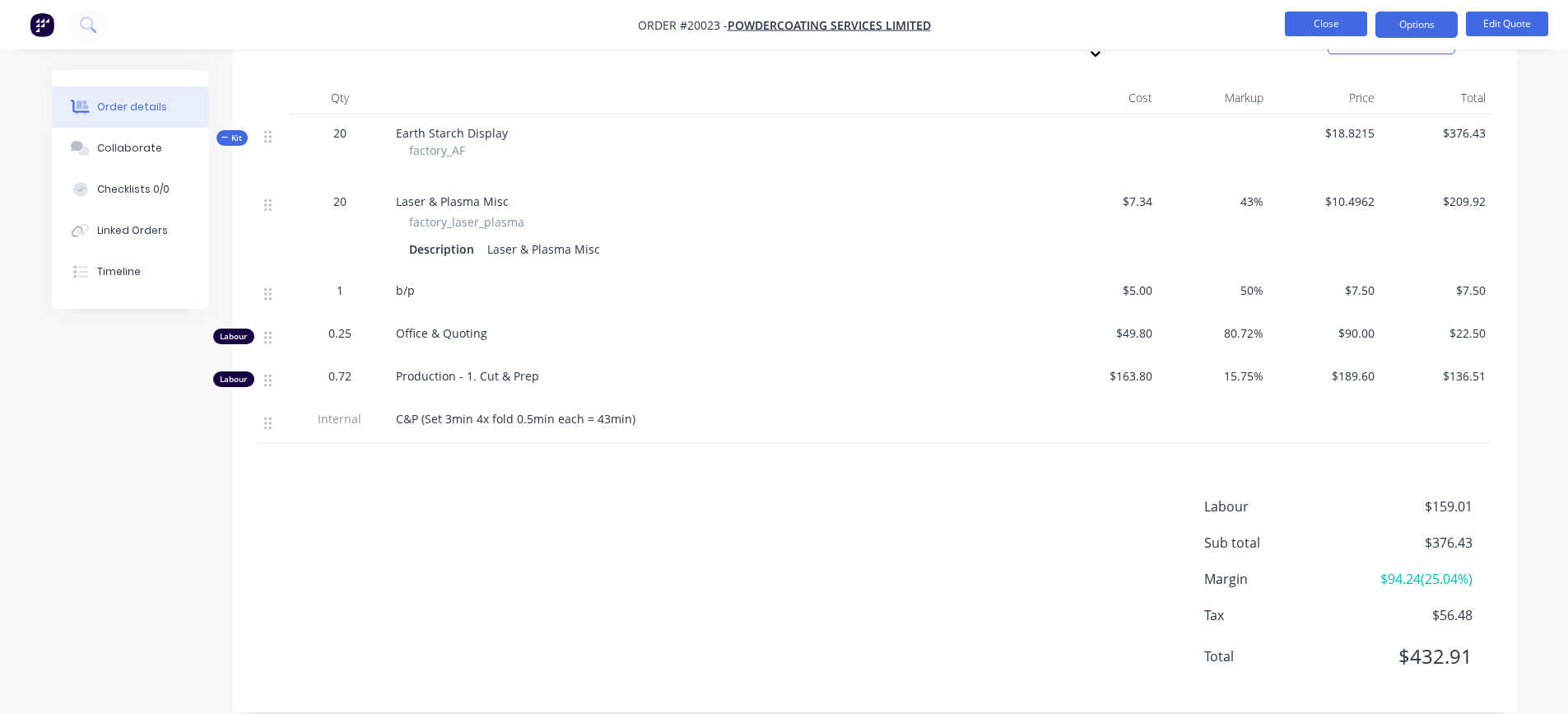
click at [1317, 20] on button "Close" at bounding box center [1326, 24] width 83 height 25
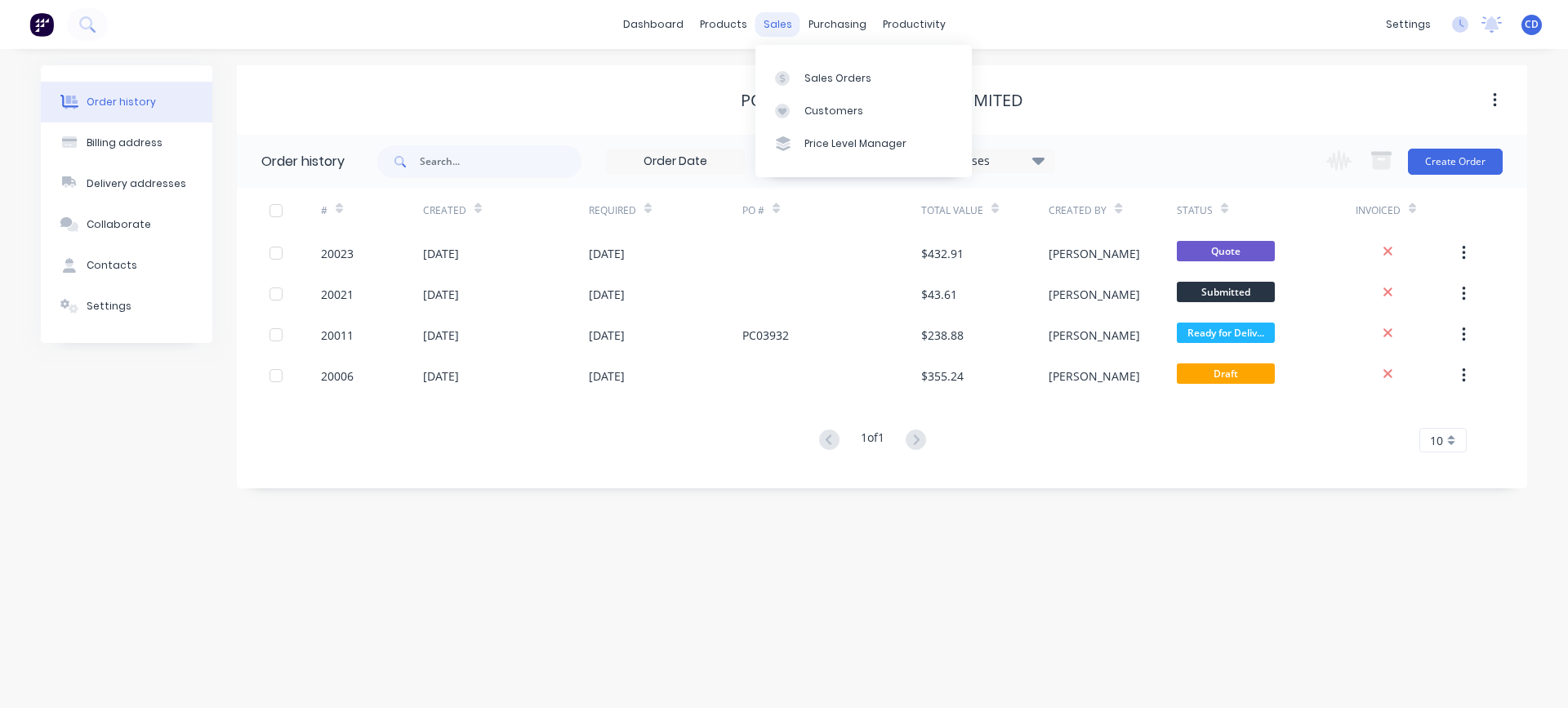
click at [777, 29] on div "sales" at bounding box center [778, 24] width 45 height 24
click at [814, 73] on div "Sales Orders" at bounding box center [838, 78] width 67 height 14
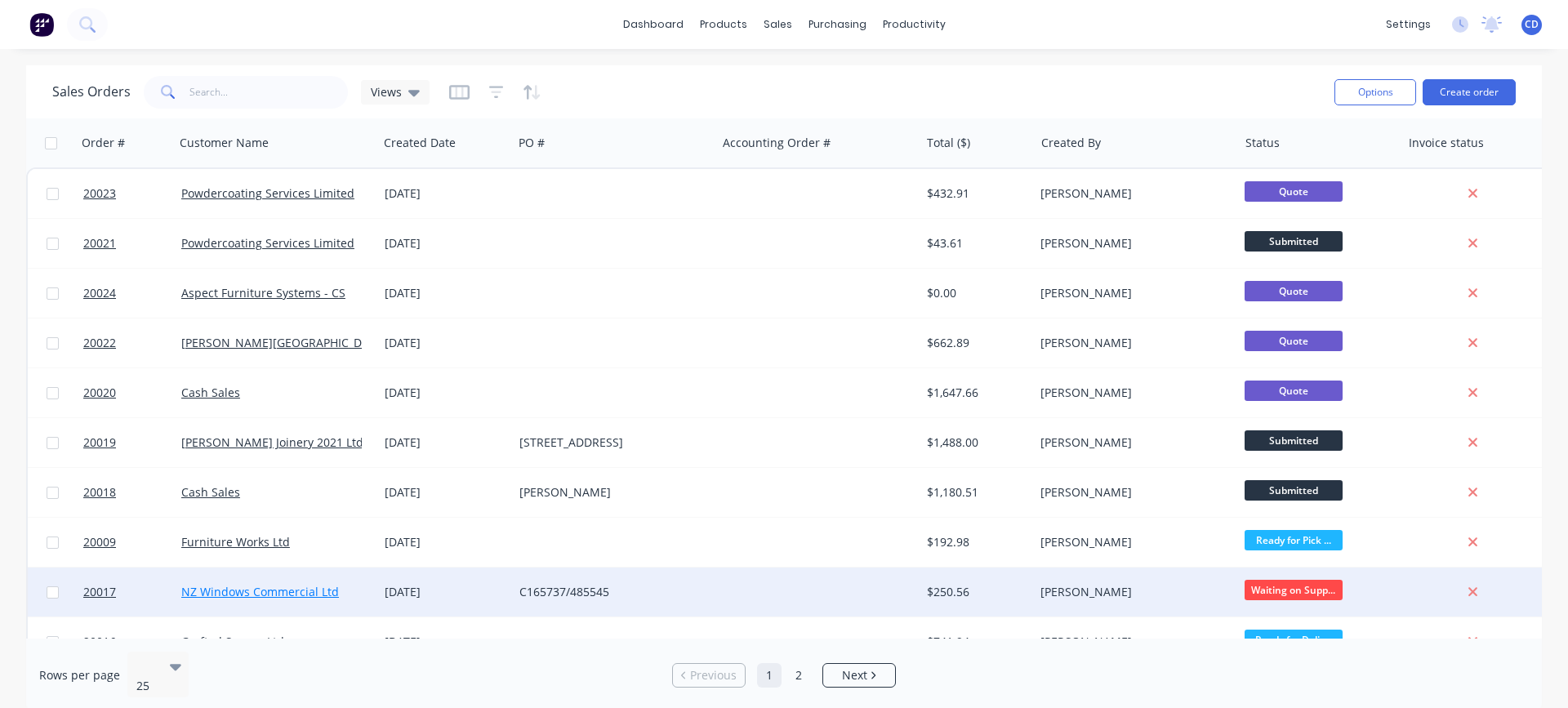
click at [239, 594] on link "NZ Windows Commercial Ltd" at bounding box center [260, 591] width 158 height 15
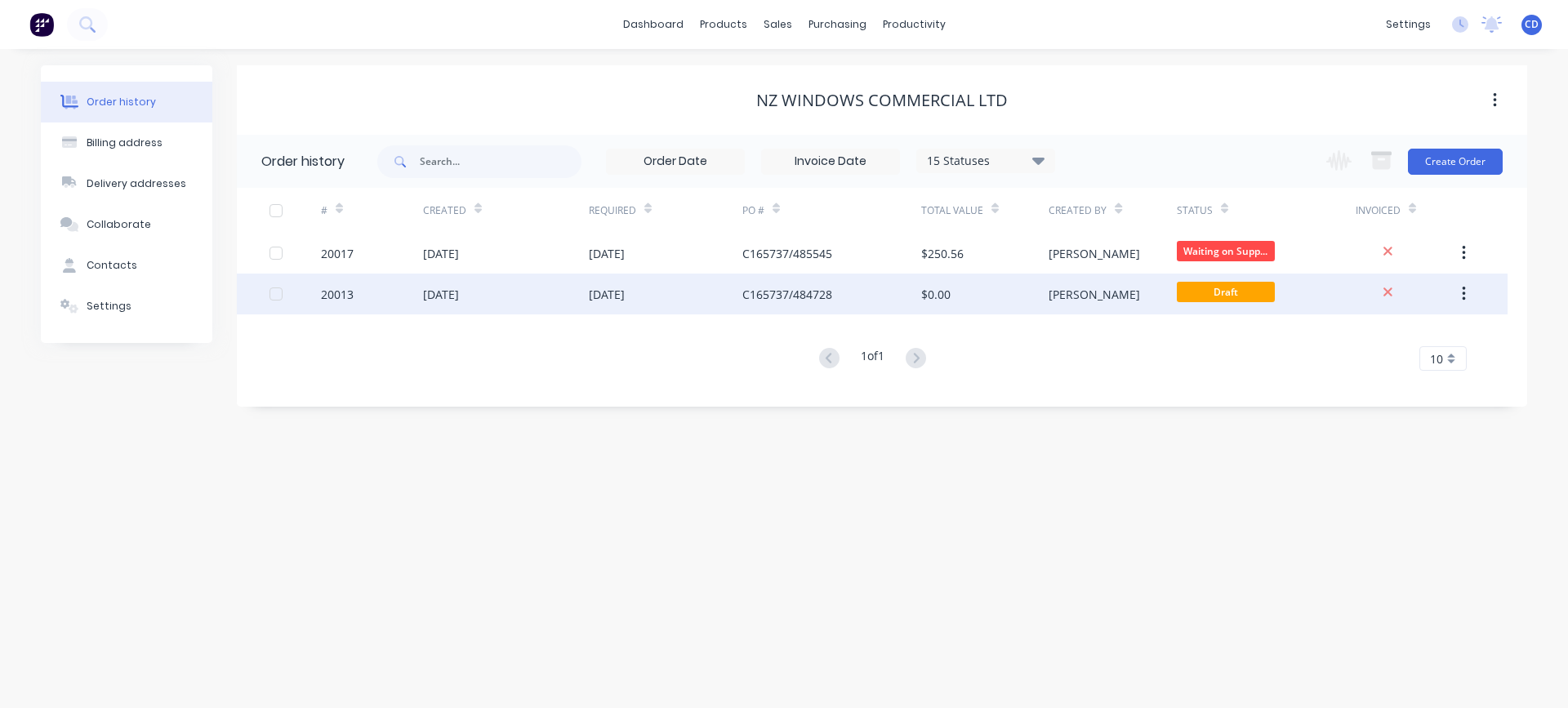
click at [340, 296] on div "20013" at bounding box center [337, 294] width 32 height 17
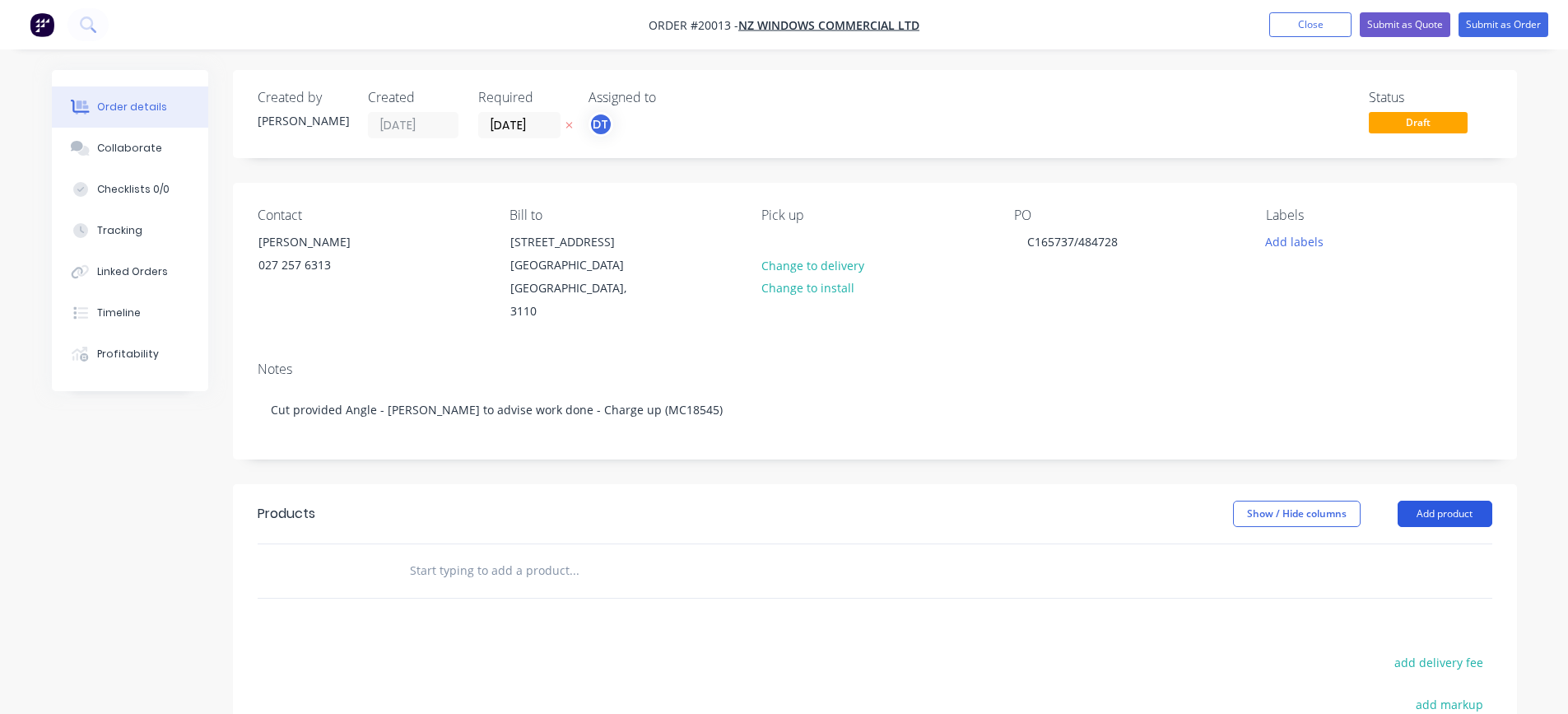
click at [1451, 500] on button "Add product" at bounding box center [1445, 513] width 95 height 26
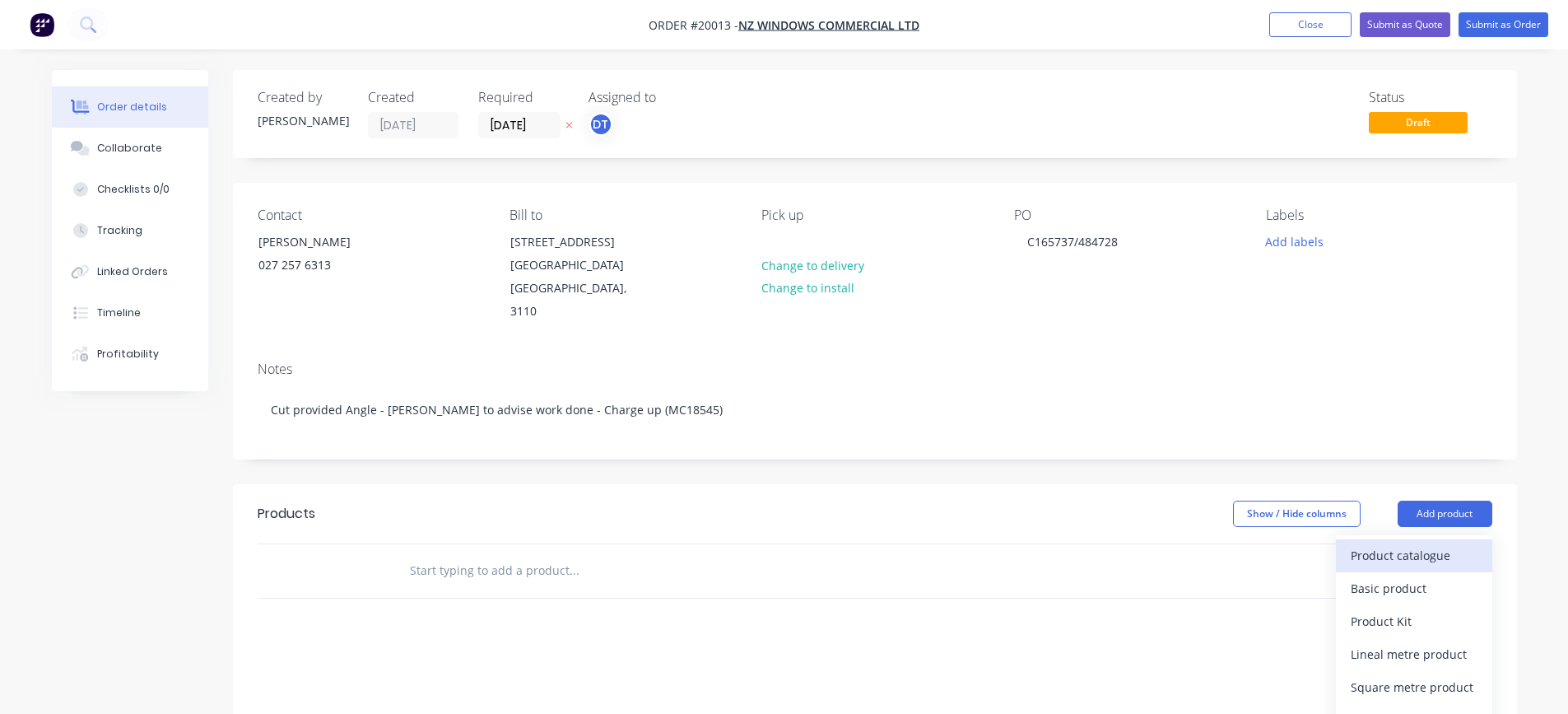
click at [1437, 543] on div "Product catalogue" at bounding box center [1413, 555] width 126 height 24
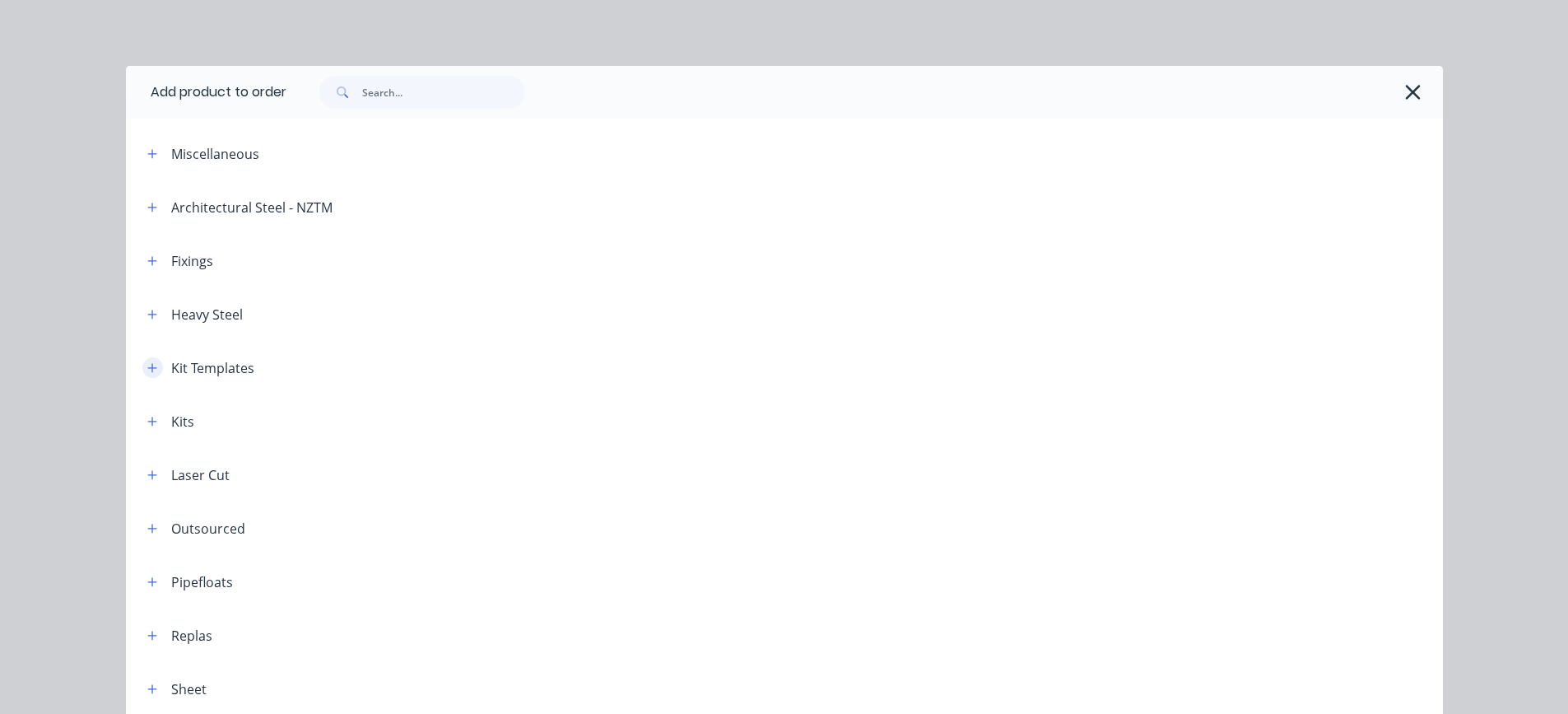
click at [152, 368] on button "button" at bounding box center [153, 367] width 21 height 21
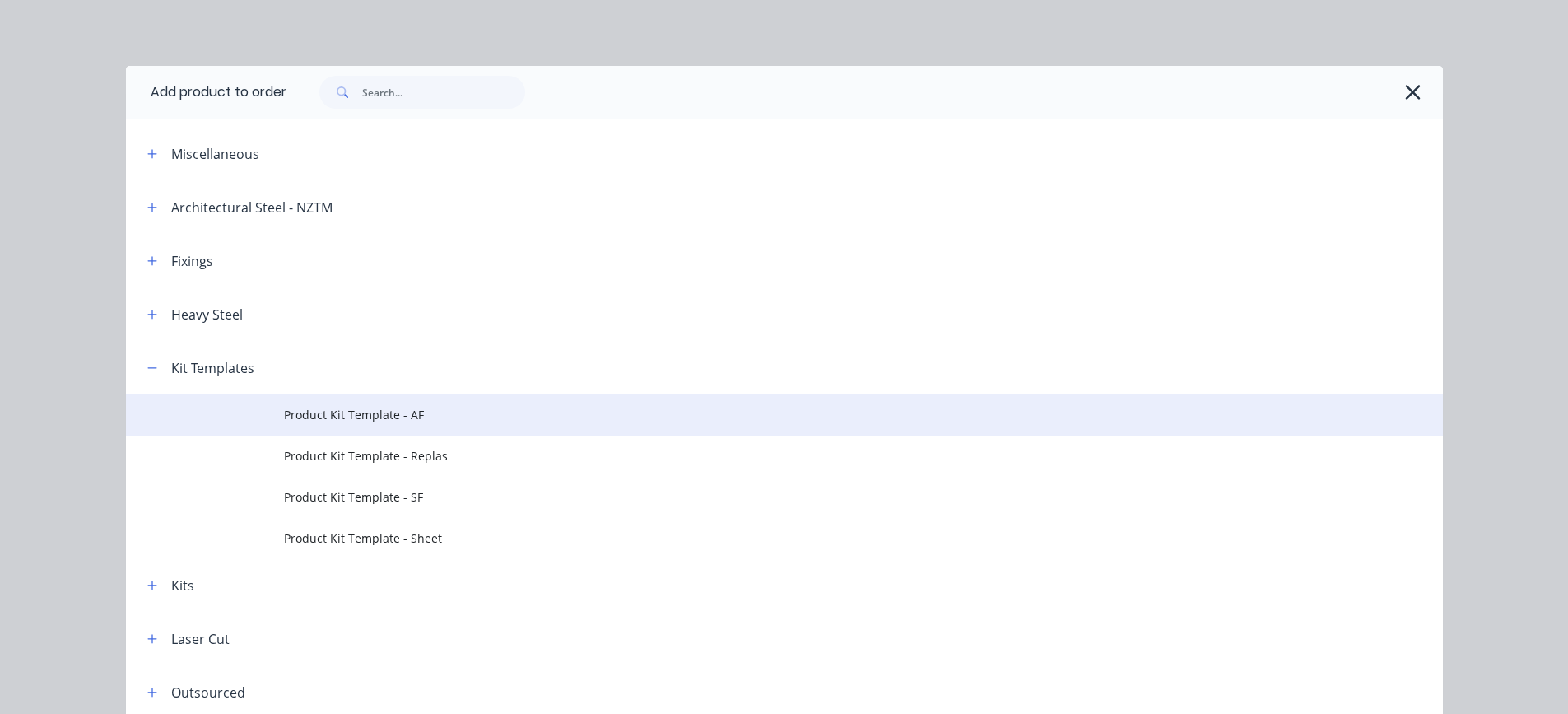
click at [321, 419] on span "Product Kit Template - AF" at bounding box center [747, 414] width 927 height 17
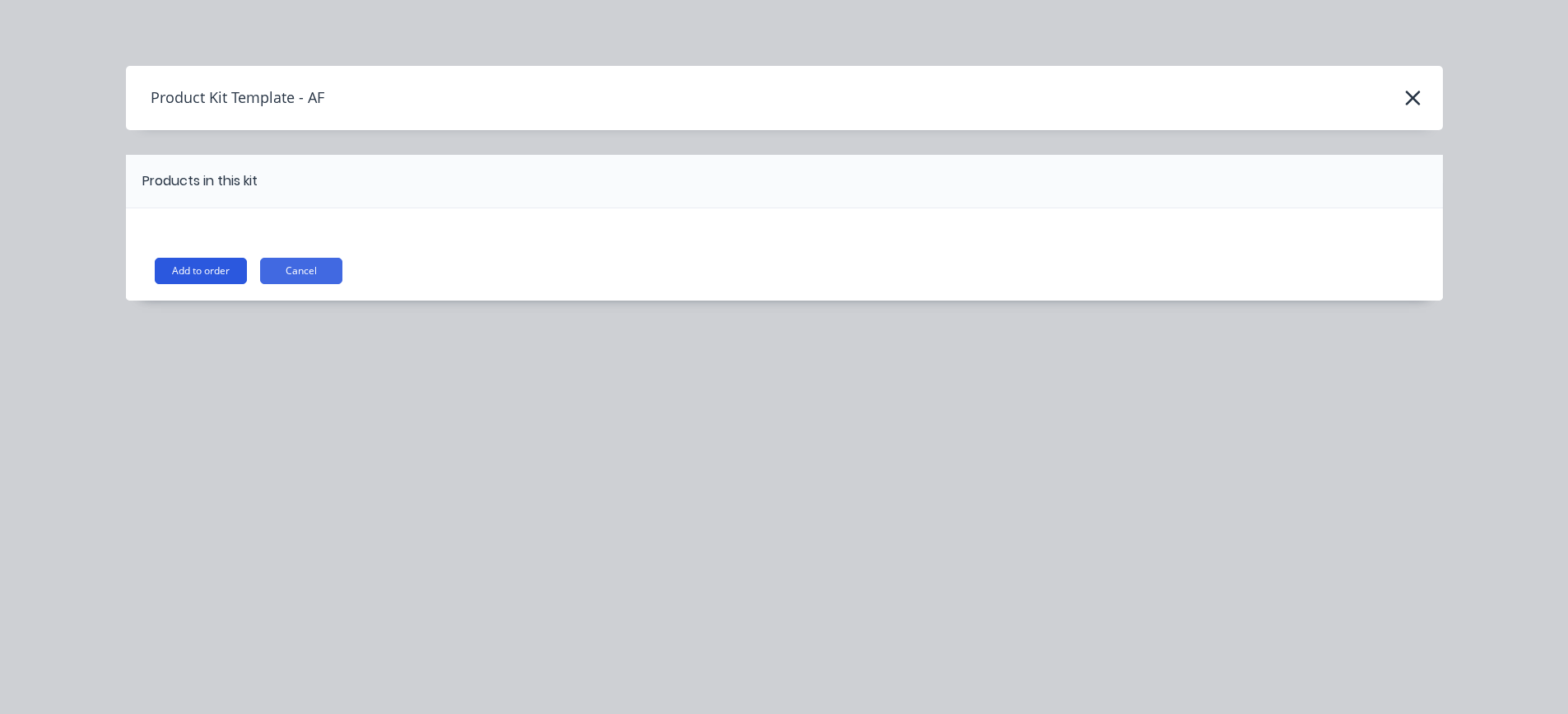
click at [198, 269] on button "Add to order" at bounding box center [200, 270] width 92 height 26
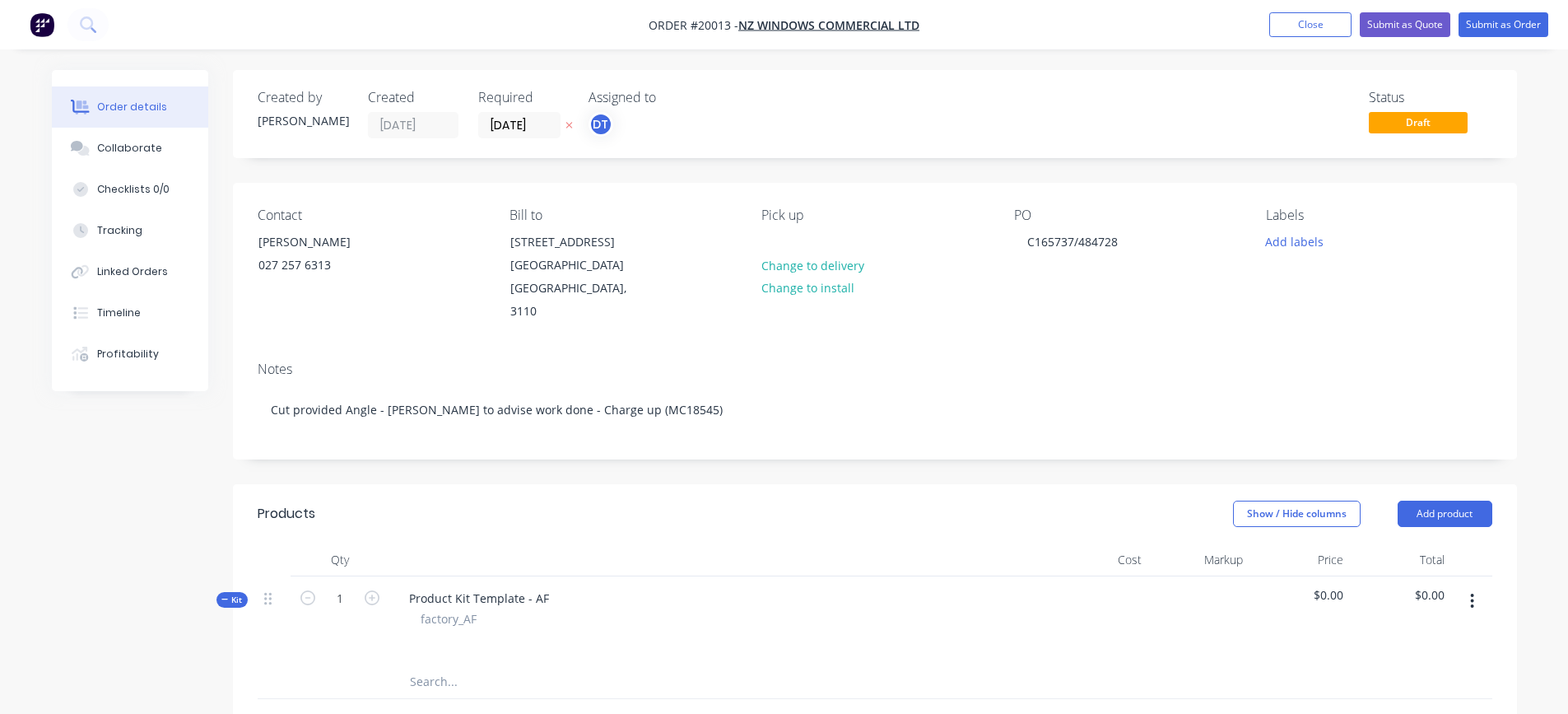
click at [1471, 592] on icon "button" at bounding box center [1473, 601] width 5 height 18
click at [1436, 632] on div "Add product to kit" at bounding box center [1413, 644] width 126 height 24
click at [1370, 699] on div "Product catalogue" at bounding box center [1413, 710] width 126 height 24
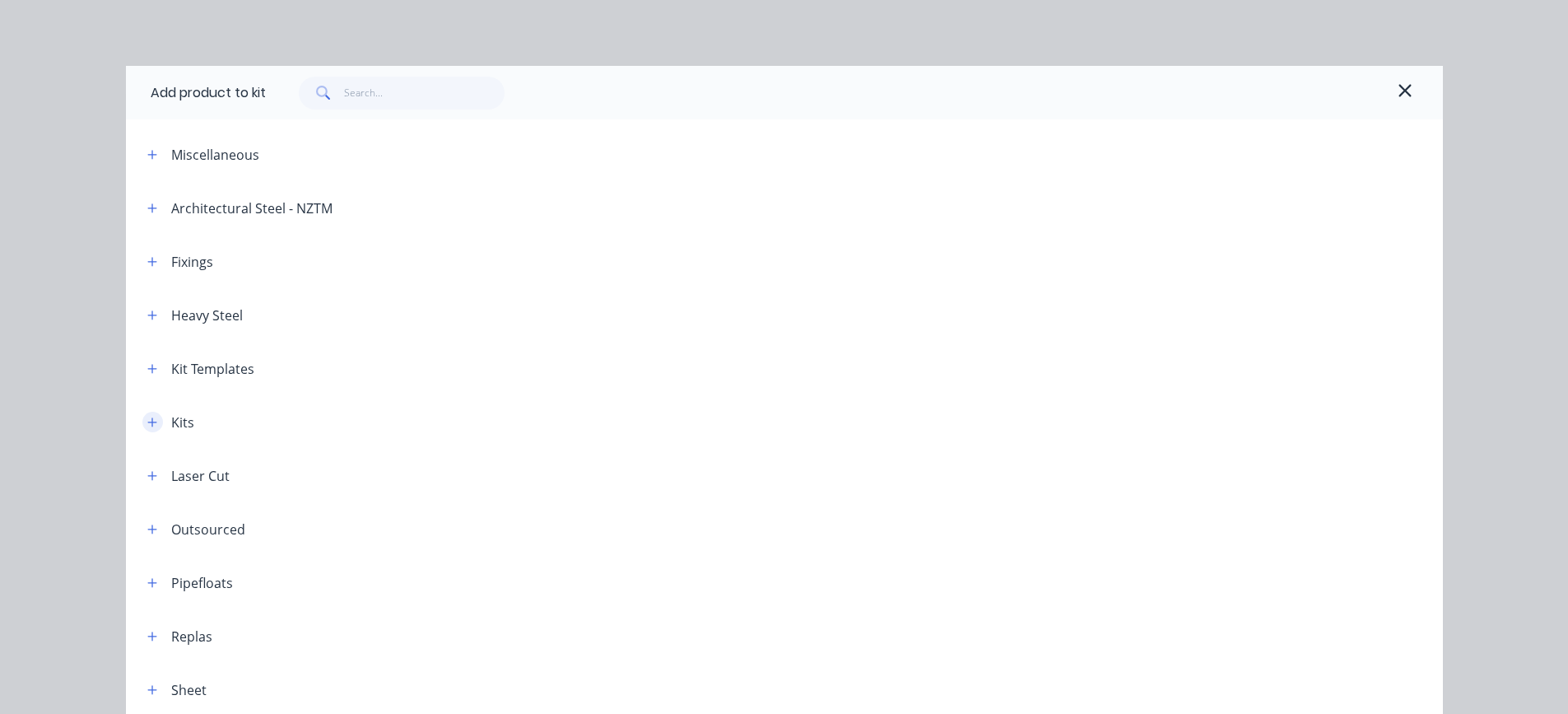
click at [148, 420] on icon "button" at bounding box center [152, 422] width 10 height 12
click at [143, 365] on button "button" at bounding box center [153, 368] width 21 height 21
click at [147, 156] on icon "button" at bounding box center [152, 155] width 9 height 9
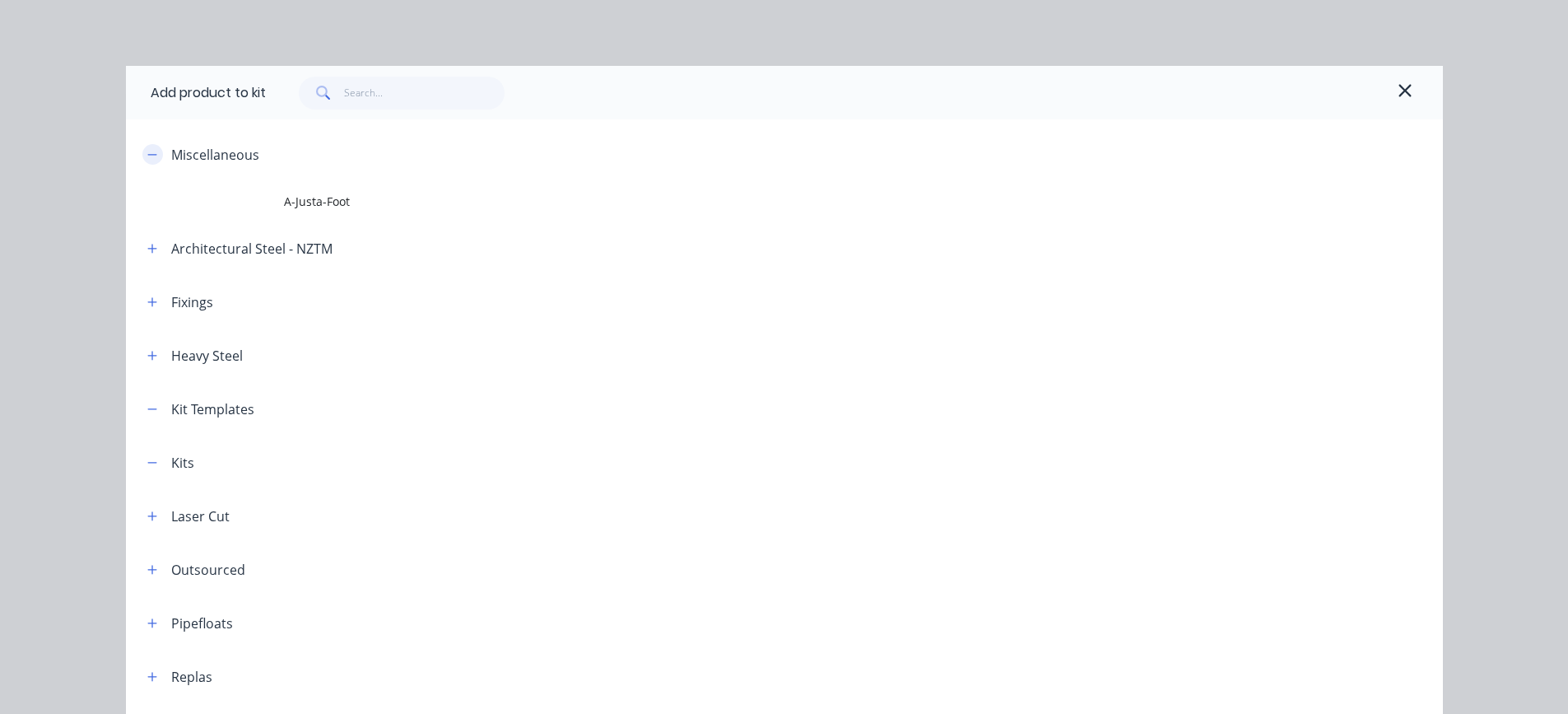
click at [147, 156] on icon "button" at bounding box center [152, 155] width 10 height 12
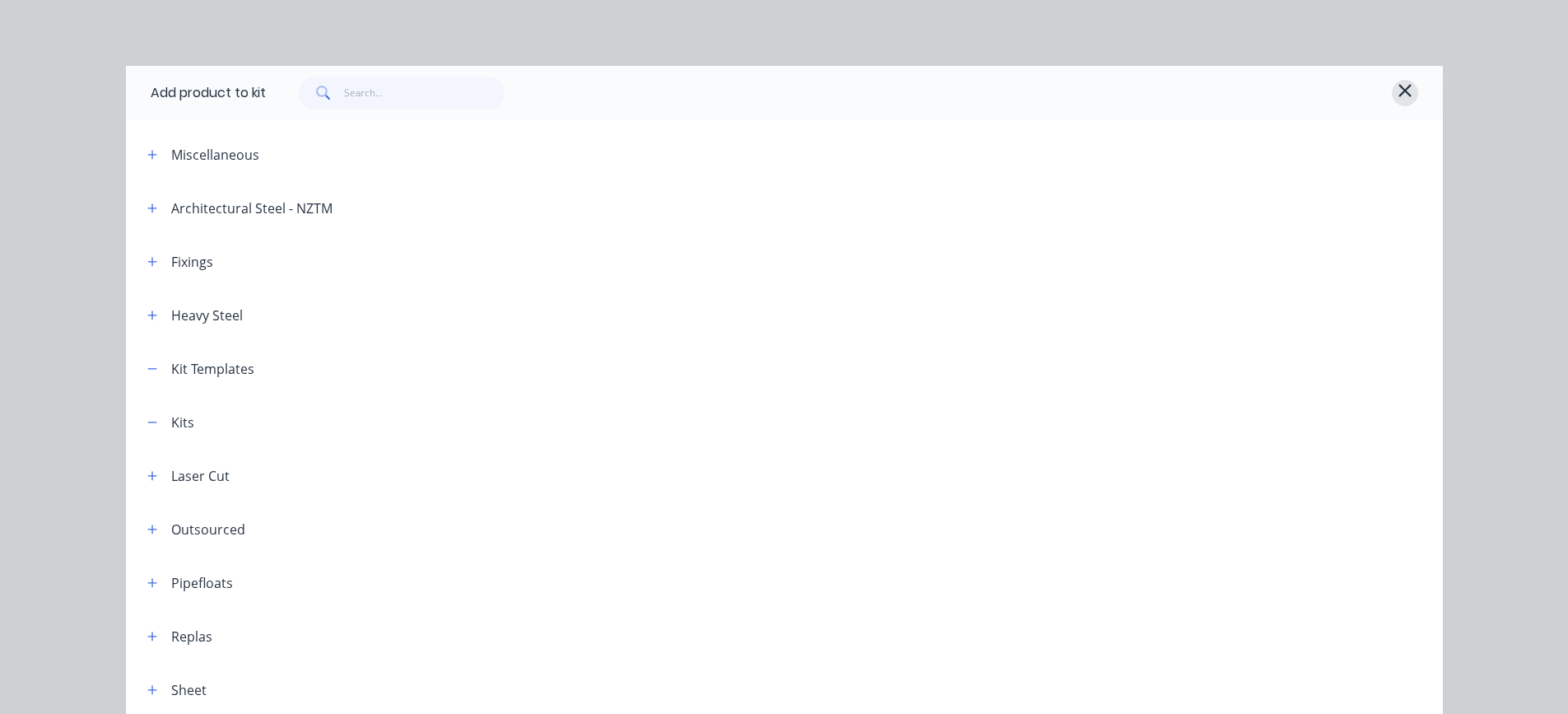
click at [1400, 91] on icon "button" at bounding box center [1405, 90] width 13 height 13
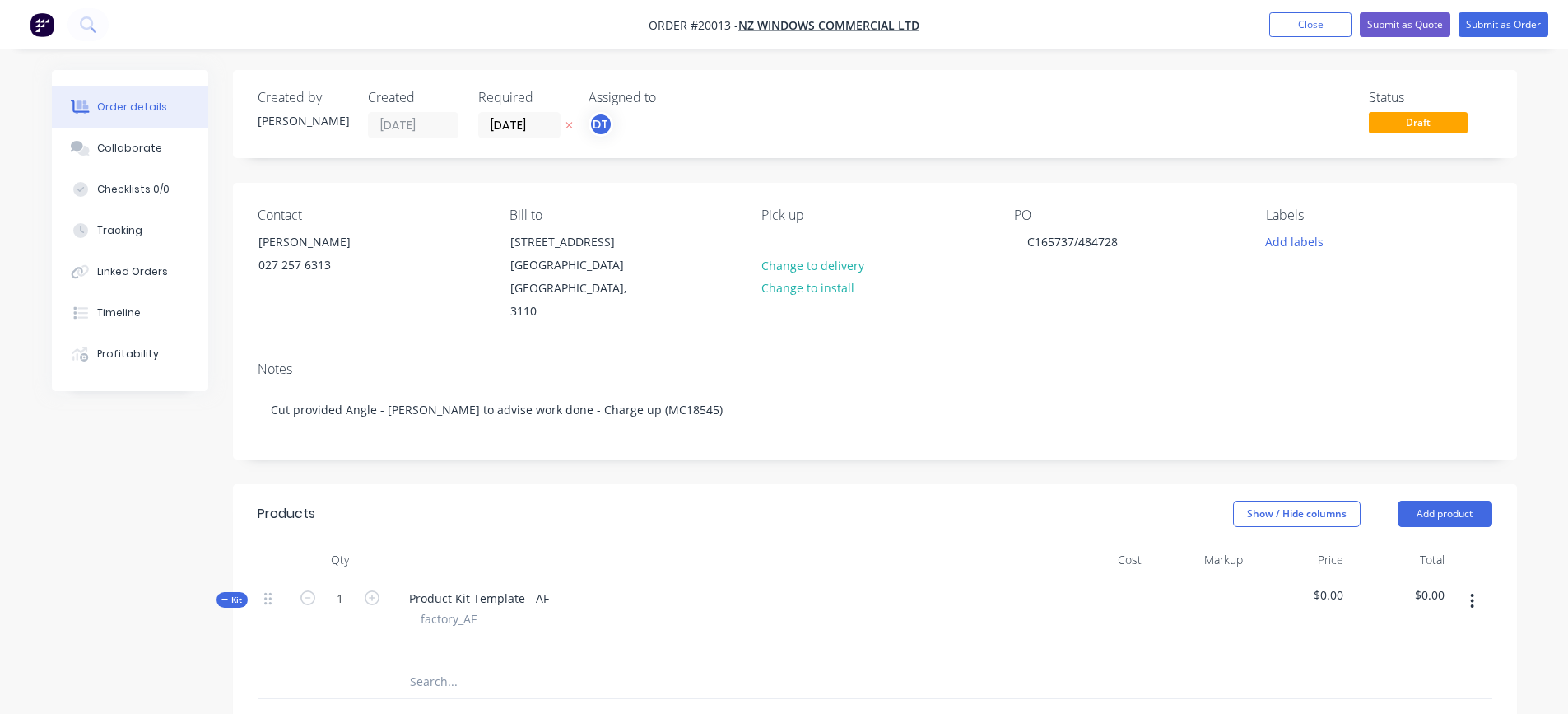
click at [1477, 587] on button "button" at bounding box center [1473, 601] width 39 height 30
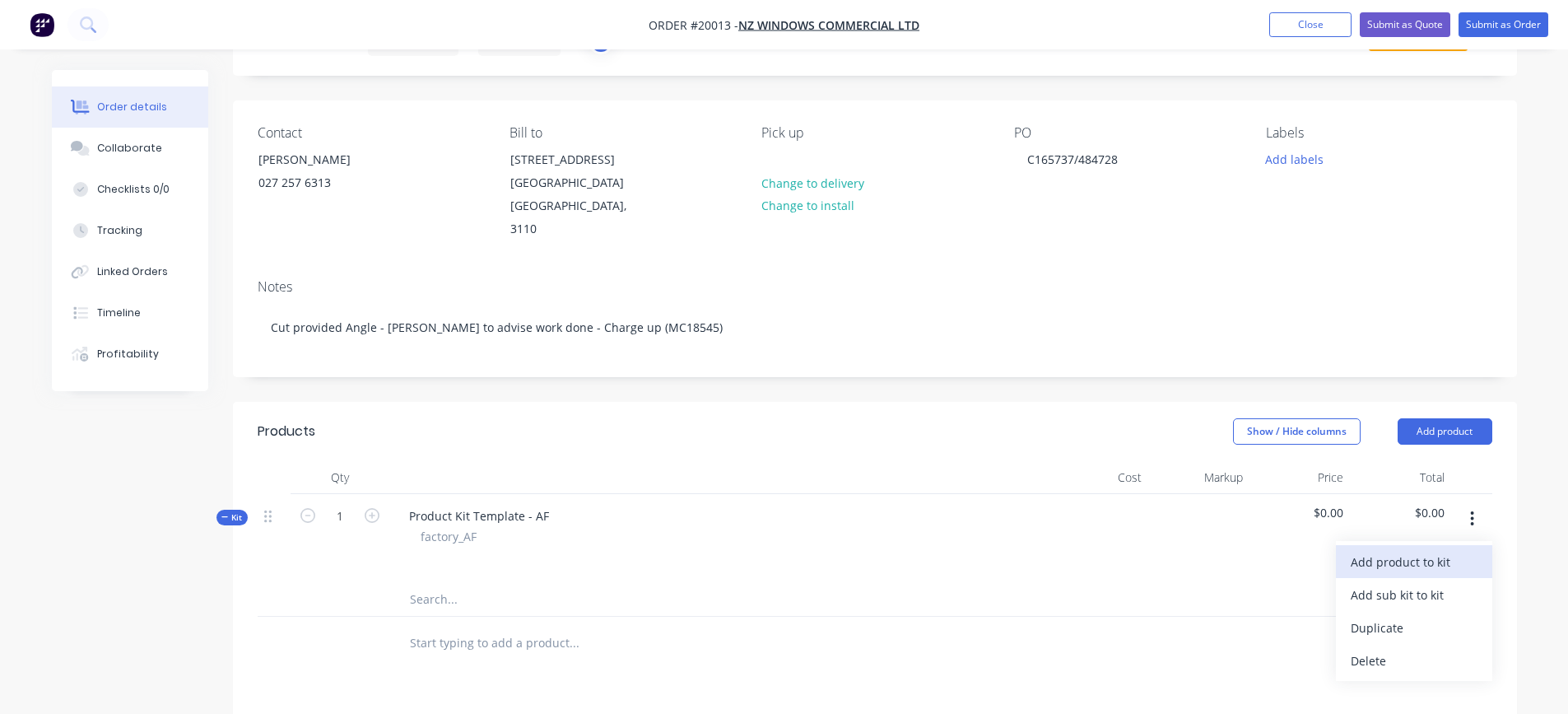
click at [1401, 550] on div "Add product to kit" at bounding box center [1413, 562] width 126 height 24
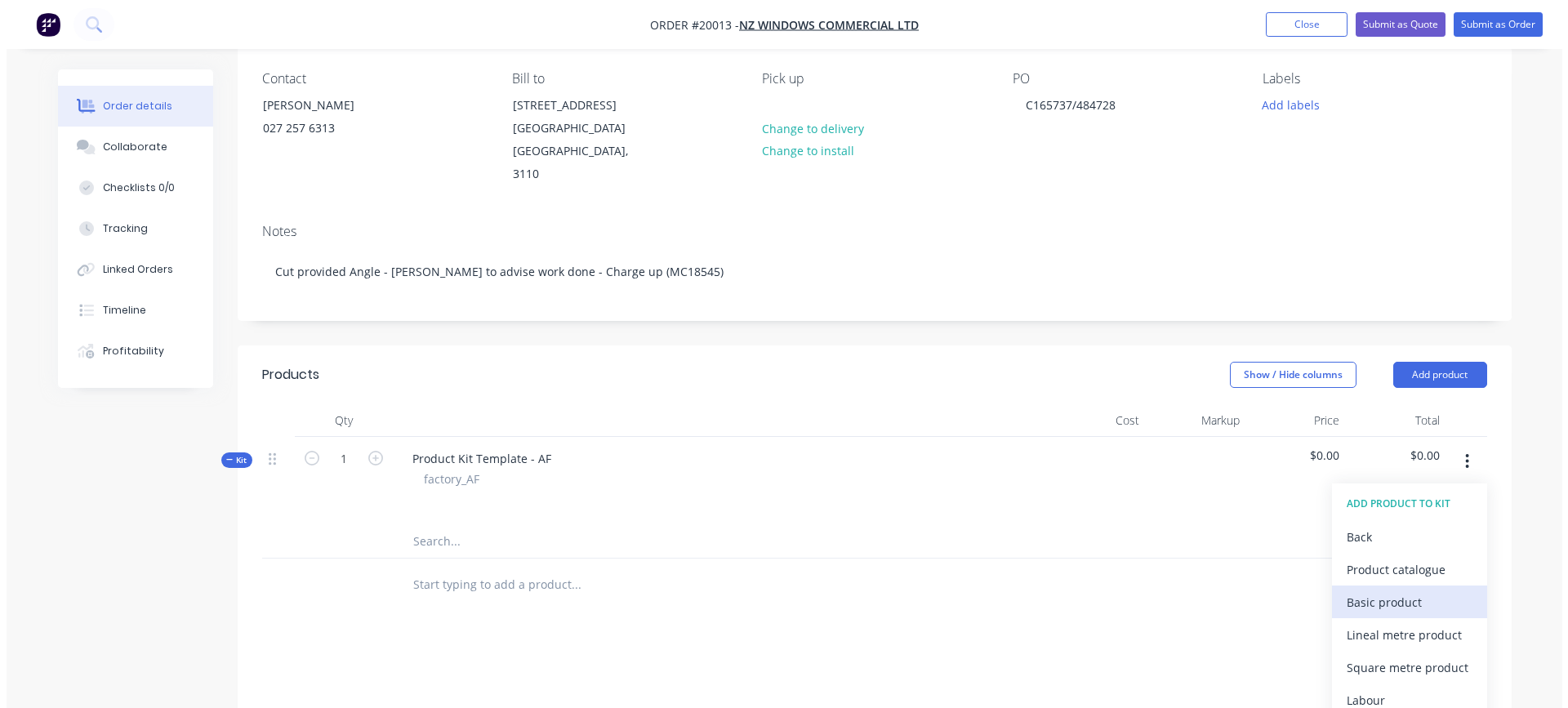
scroll to position [163, 0]
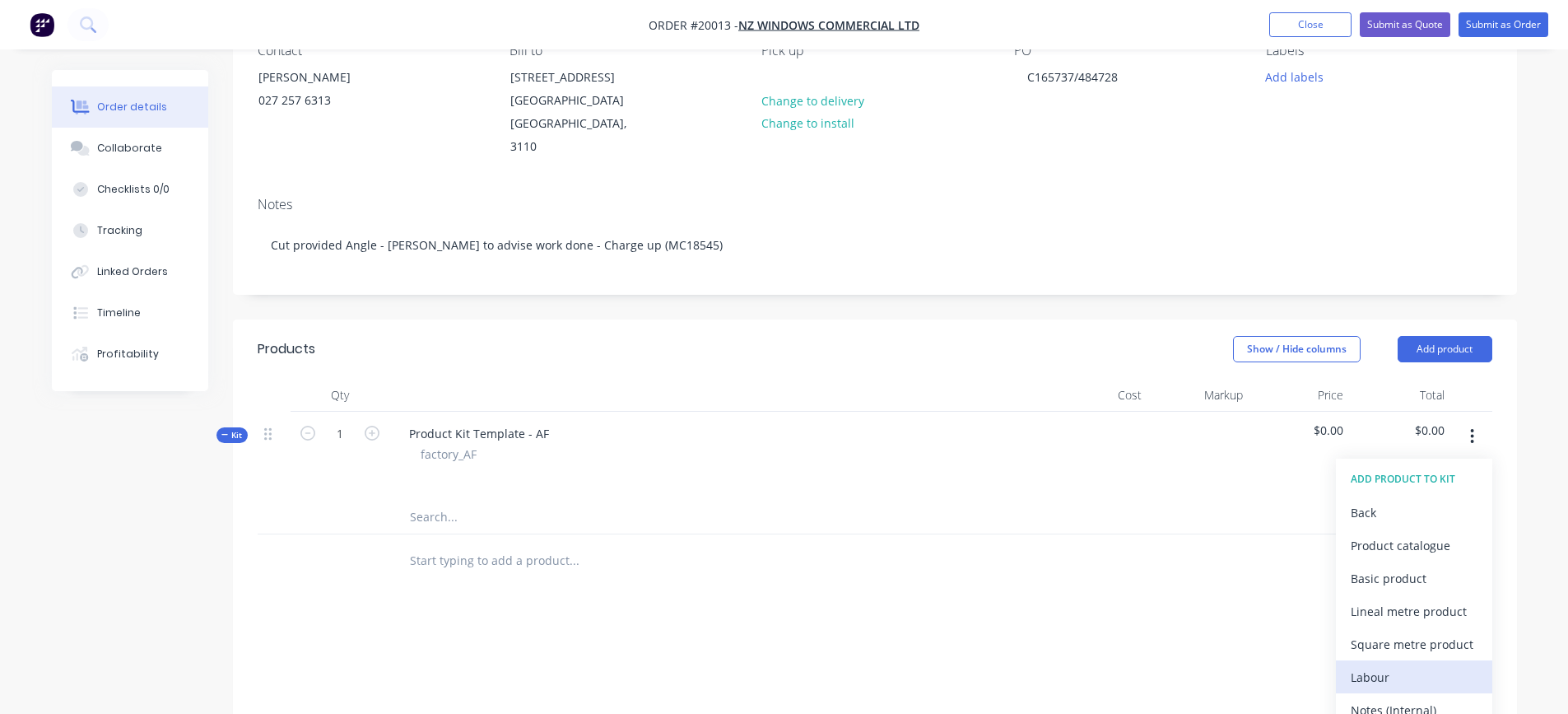
click at [1384, 665] on div "Labour" at bounding box center [1413, 677] width 126 height 24
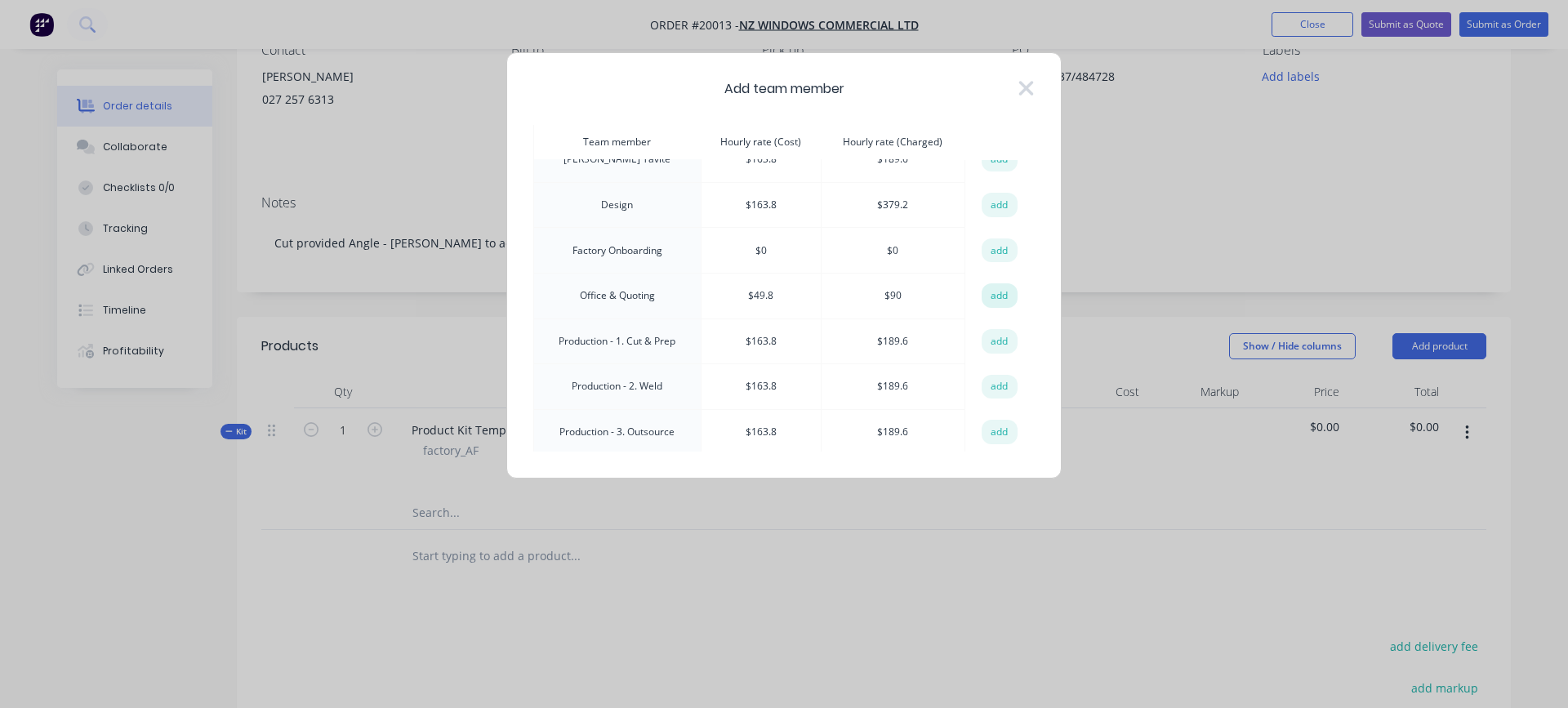
click at [986, 293] on button "add" at bounding box center [1000, 295] width 36 height 24
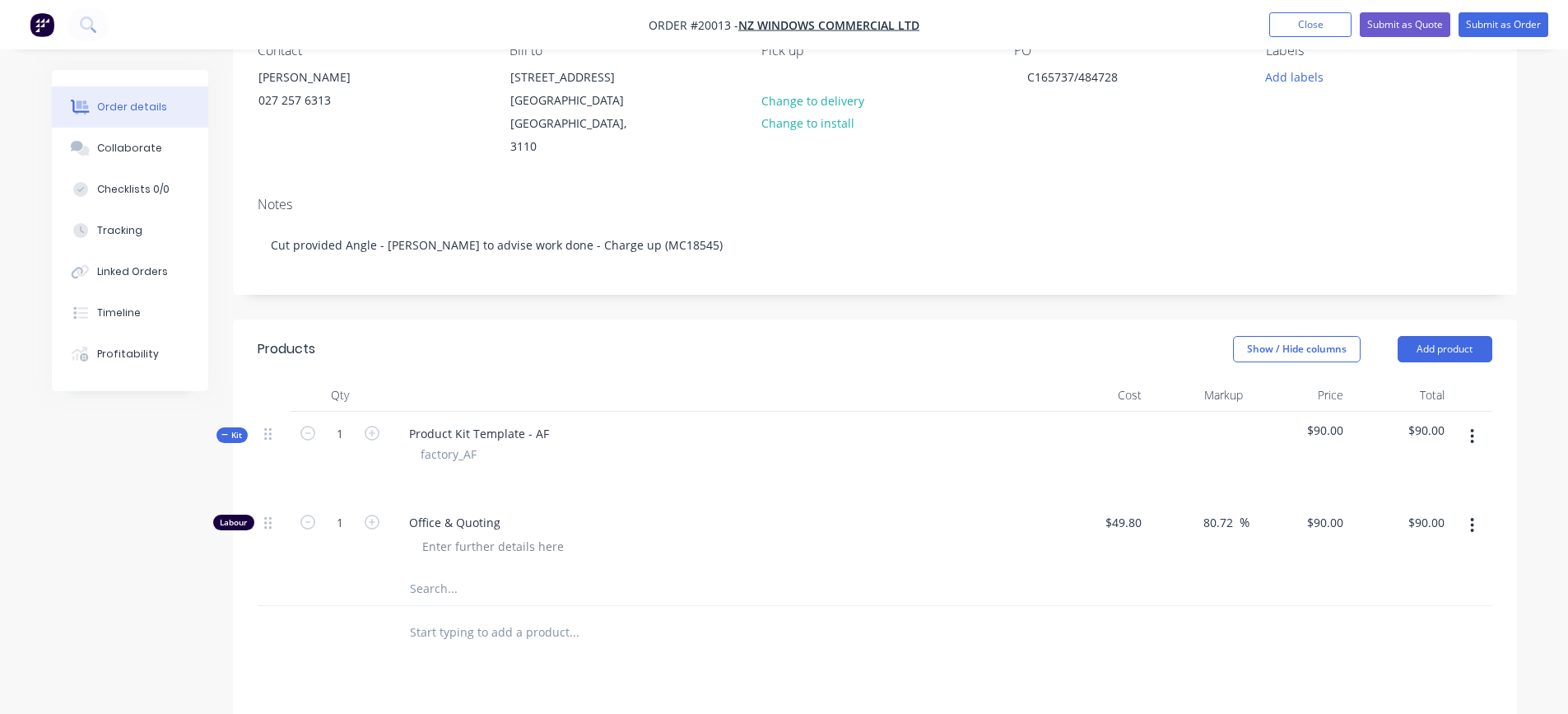
click at [1473, 427] on icon "button" at bounding box center [1473, 437] width 5 height 18
click at [1392, 468] on div "Add product to kit" at bounding box center [1413, 479] width 126 height 24
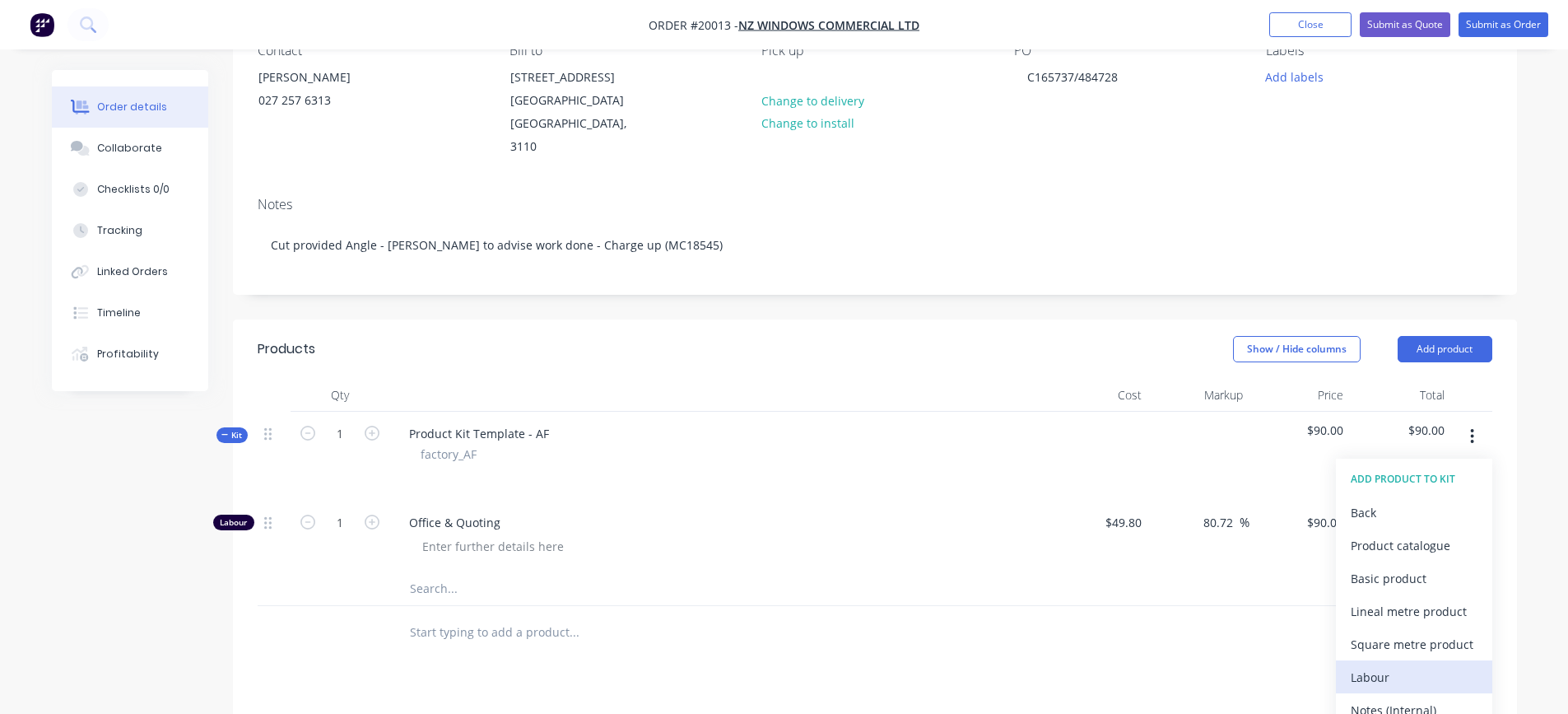
click at [1380, 665] on div "Labour" at bounding box center [1413, 677] width 126 height 24
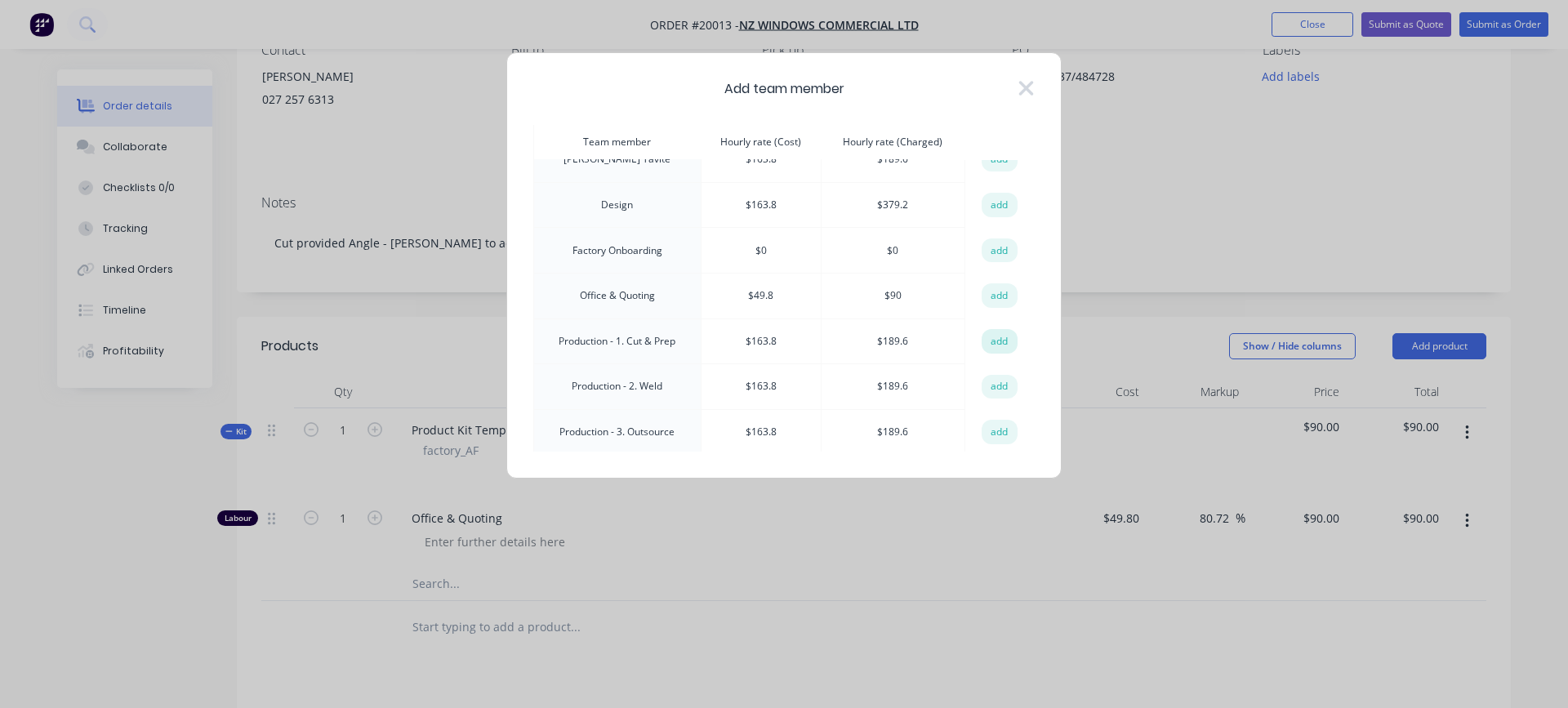
click at [1003, 335] on button "add" at bounding box center [1000, 341] width 36 height 24
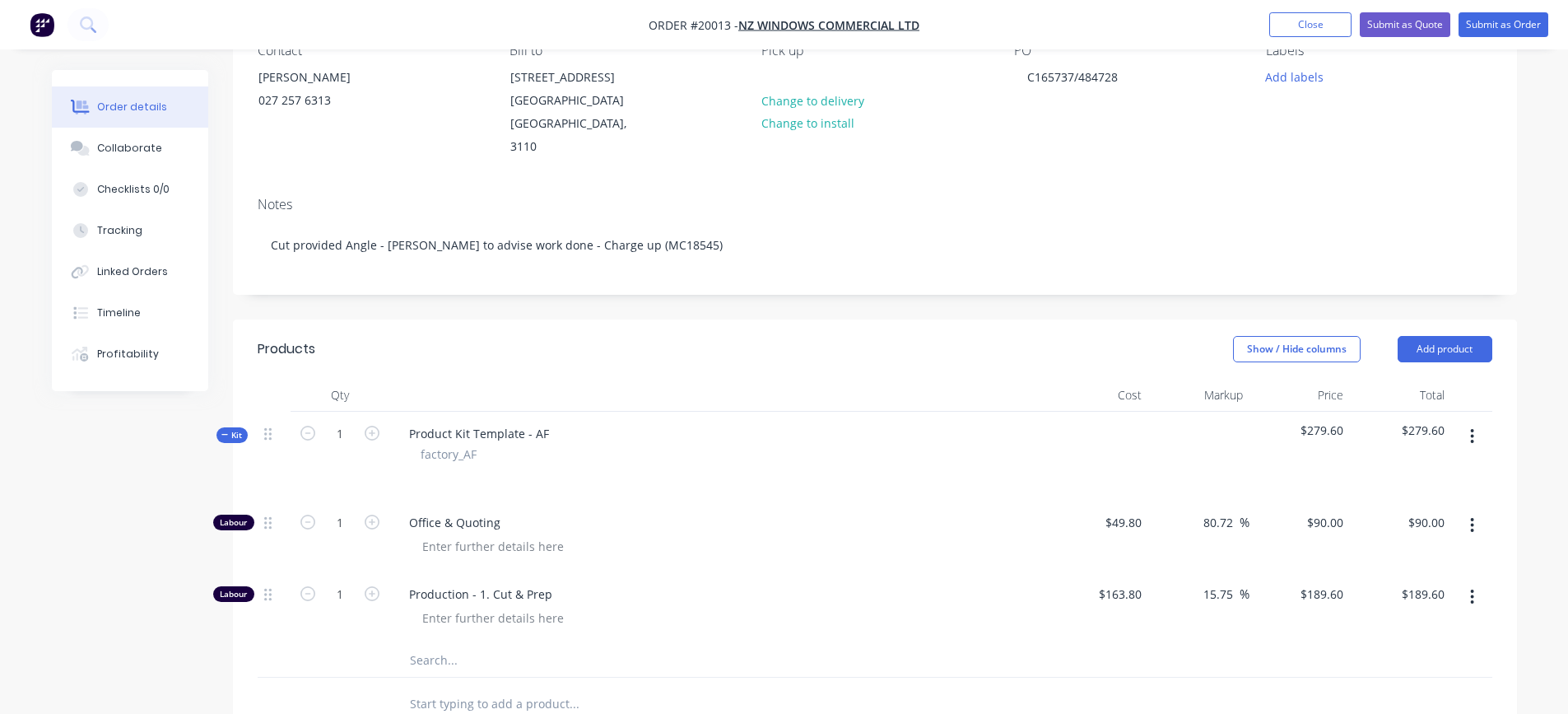
click at [1472, 588] on icon "button" at bounding box center [1473, 597] width 5 height 18
click at [1377, 694] on div "Delete" at bounding box center [1413, 706] width 126 height 24
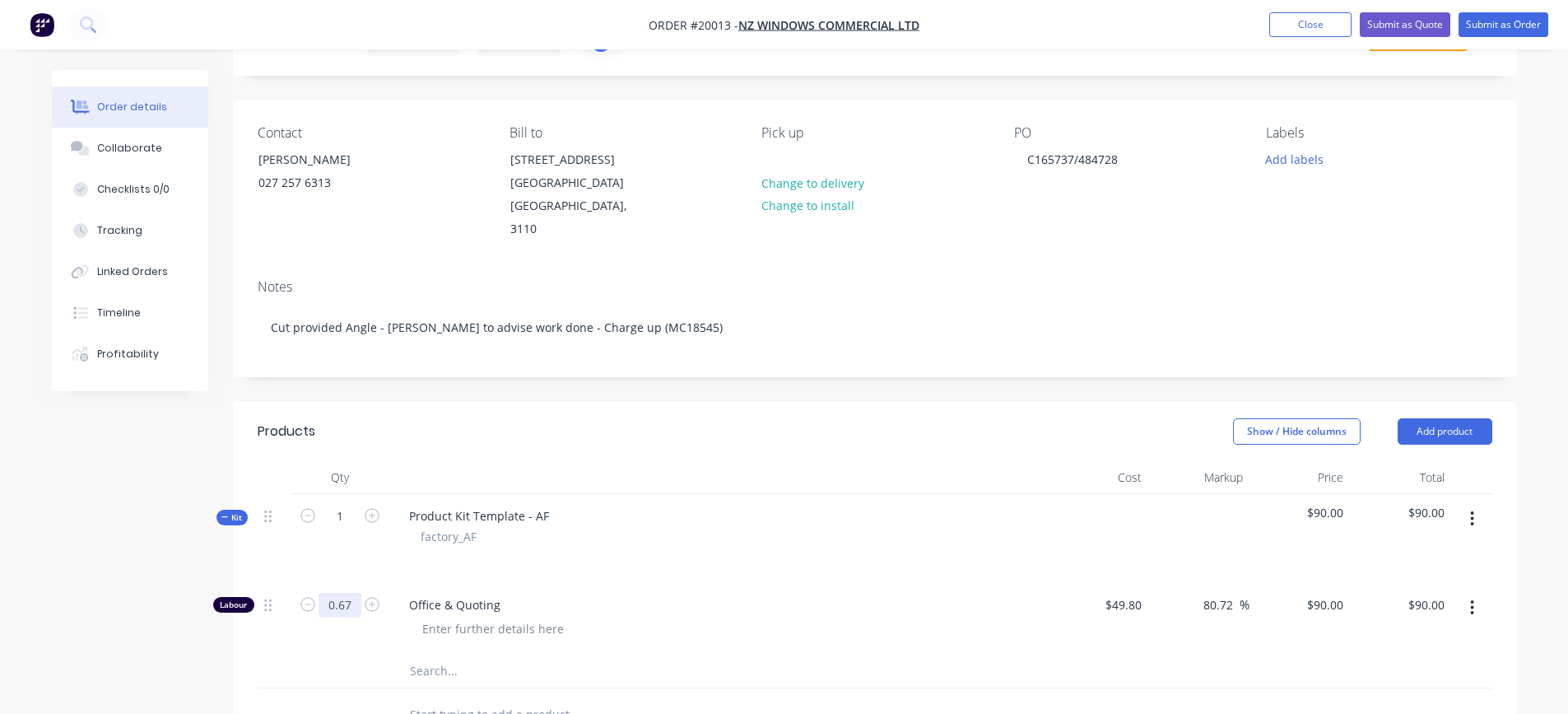
type input "0.67"
type input "$60.30"
click at [749, 617] on div at bounding box center [725, 629] width 632 height 24
click at [550, 617] on div at bounding box center [493, 629] width 168 height 24
click at [1525, 22] on button "Submit as Order" at bounding box center [1503, 25] width 90 height 25
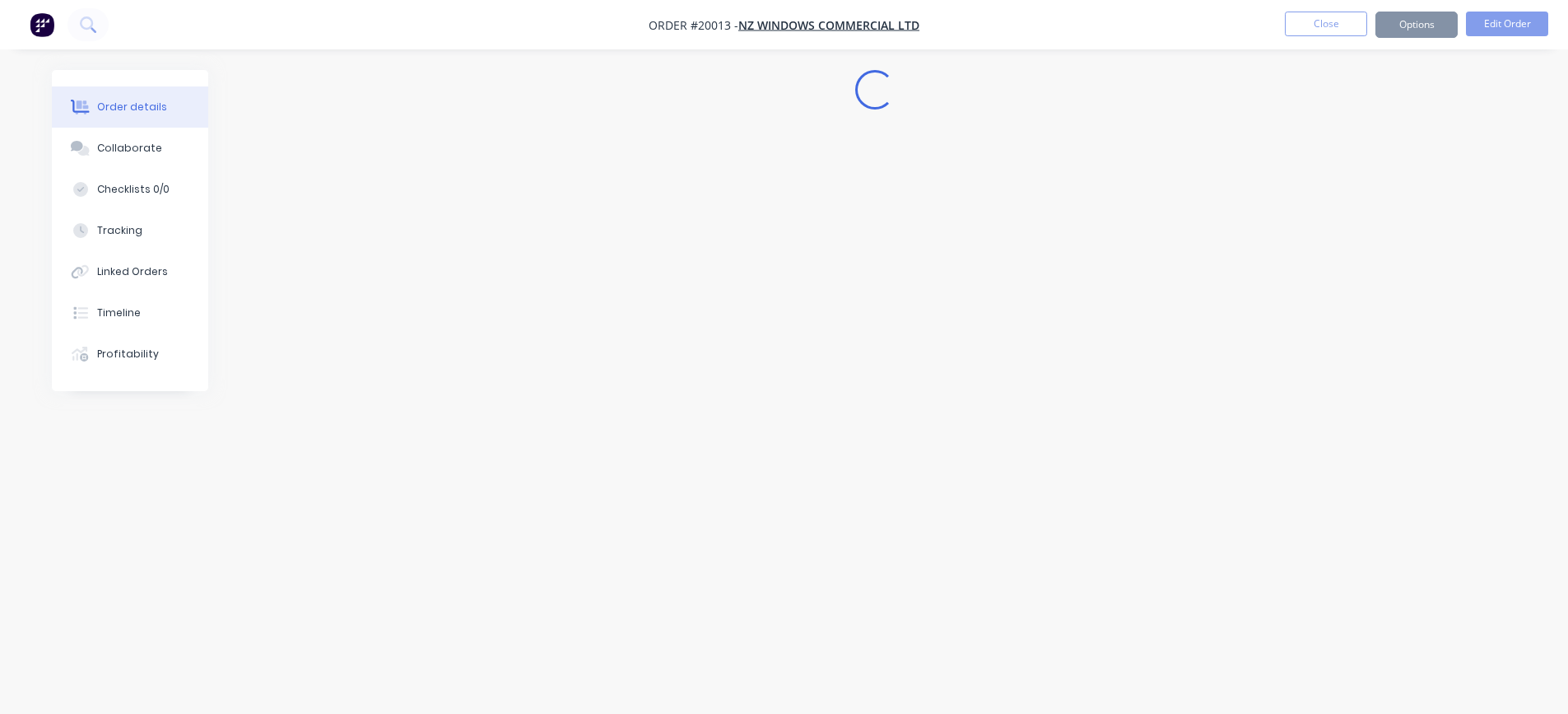
scroll to position [0, 0]
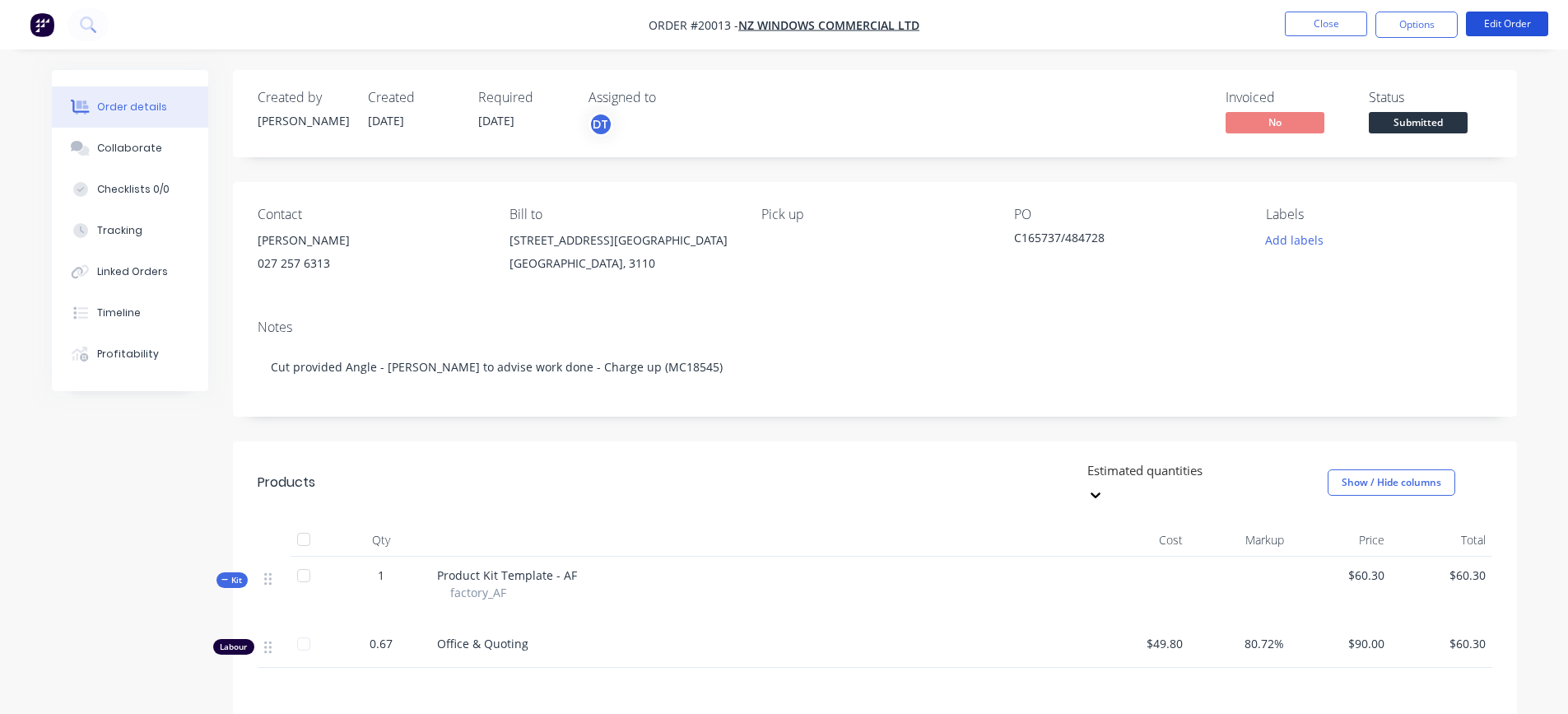
click at [1525, 22] on button "Edit Order" at bounding box center [1507, 24] width 83 height 25
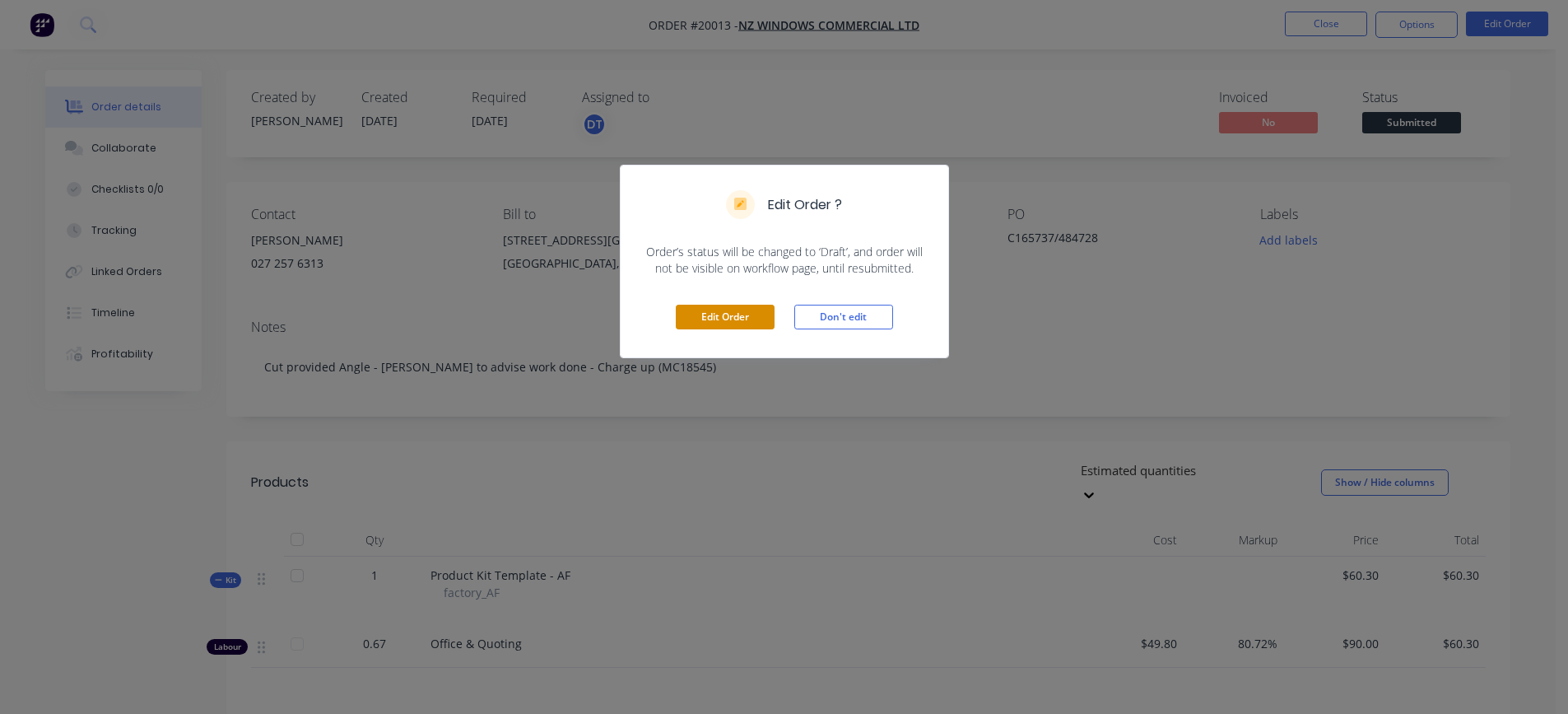
click at [711, 313] on button "Edit Order" at bounding box center [725, 317] width 99 height 25
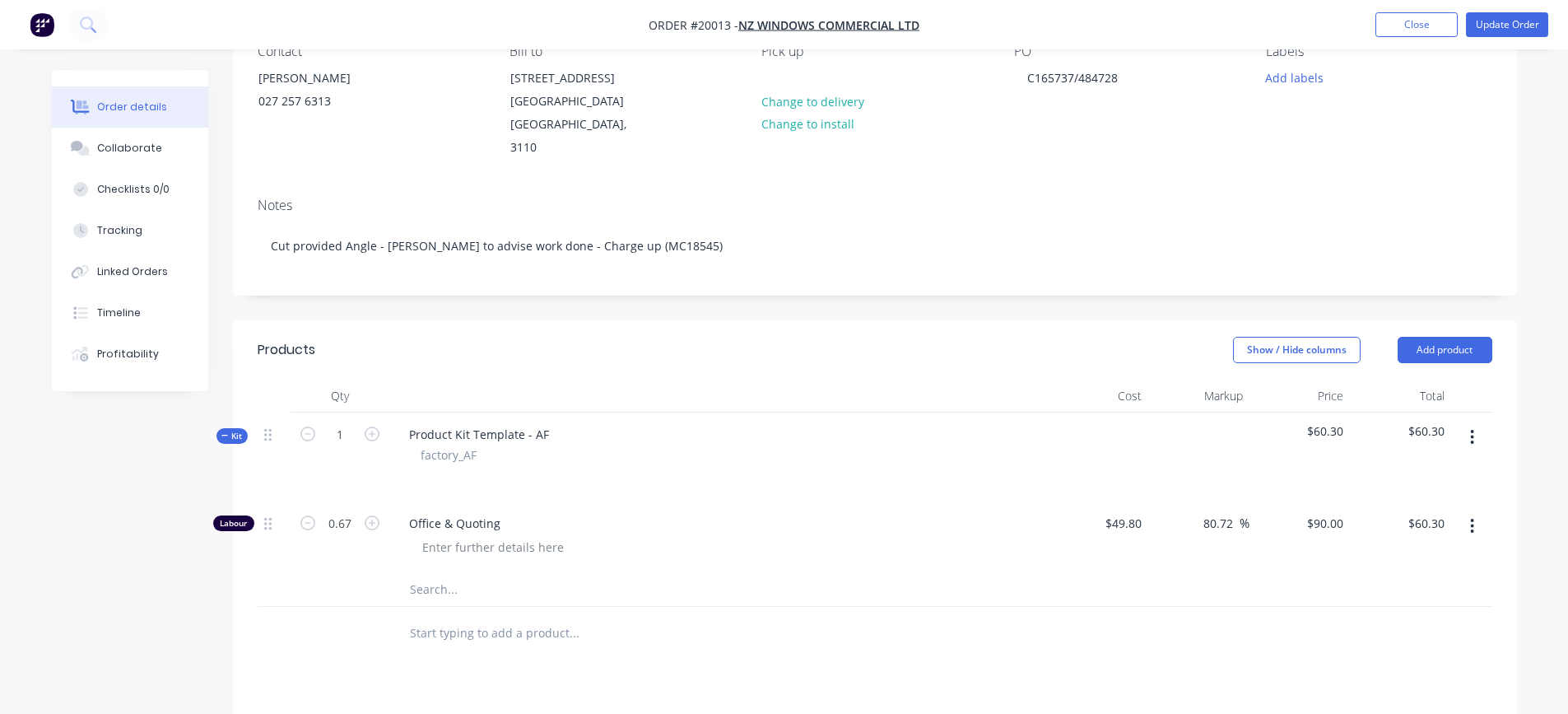
scroll to position [247, 0]
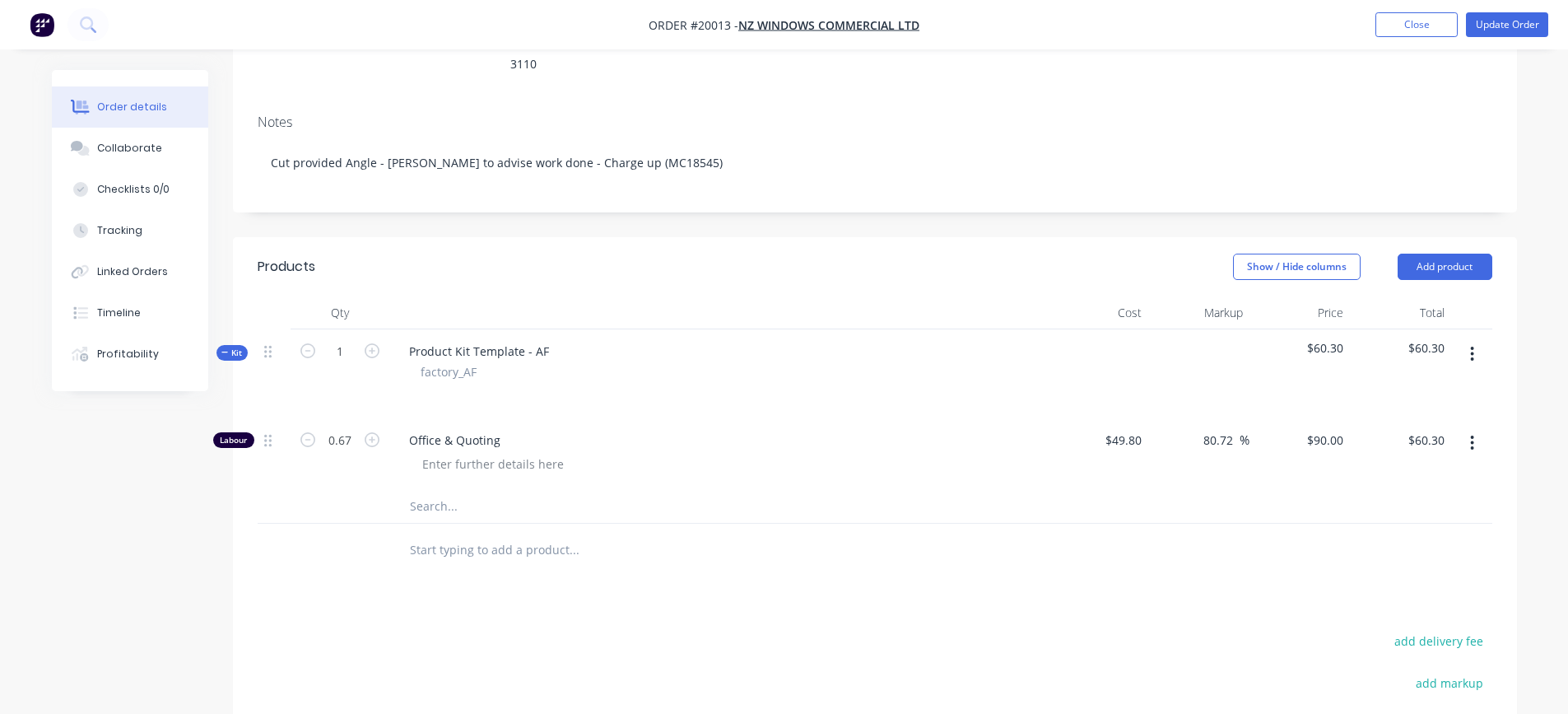
click at [420, 490] on input "text" at bounding box center [574, 507] width 329 height 33
type input "b/p"
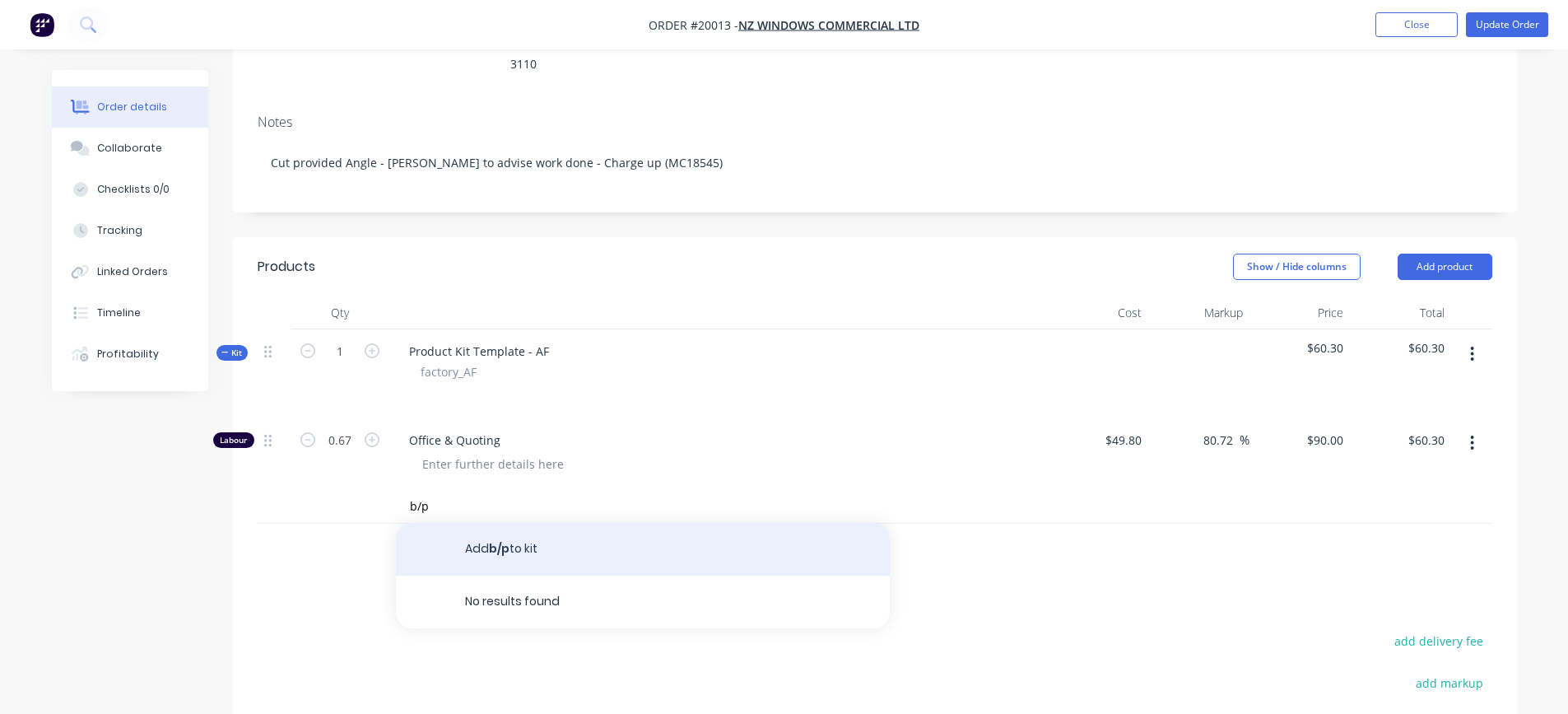
click at [502, 523] on button "Add b/p to kit" at bounding box center [642, 549] width 494 height 53
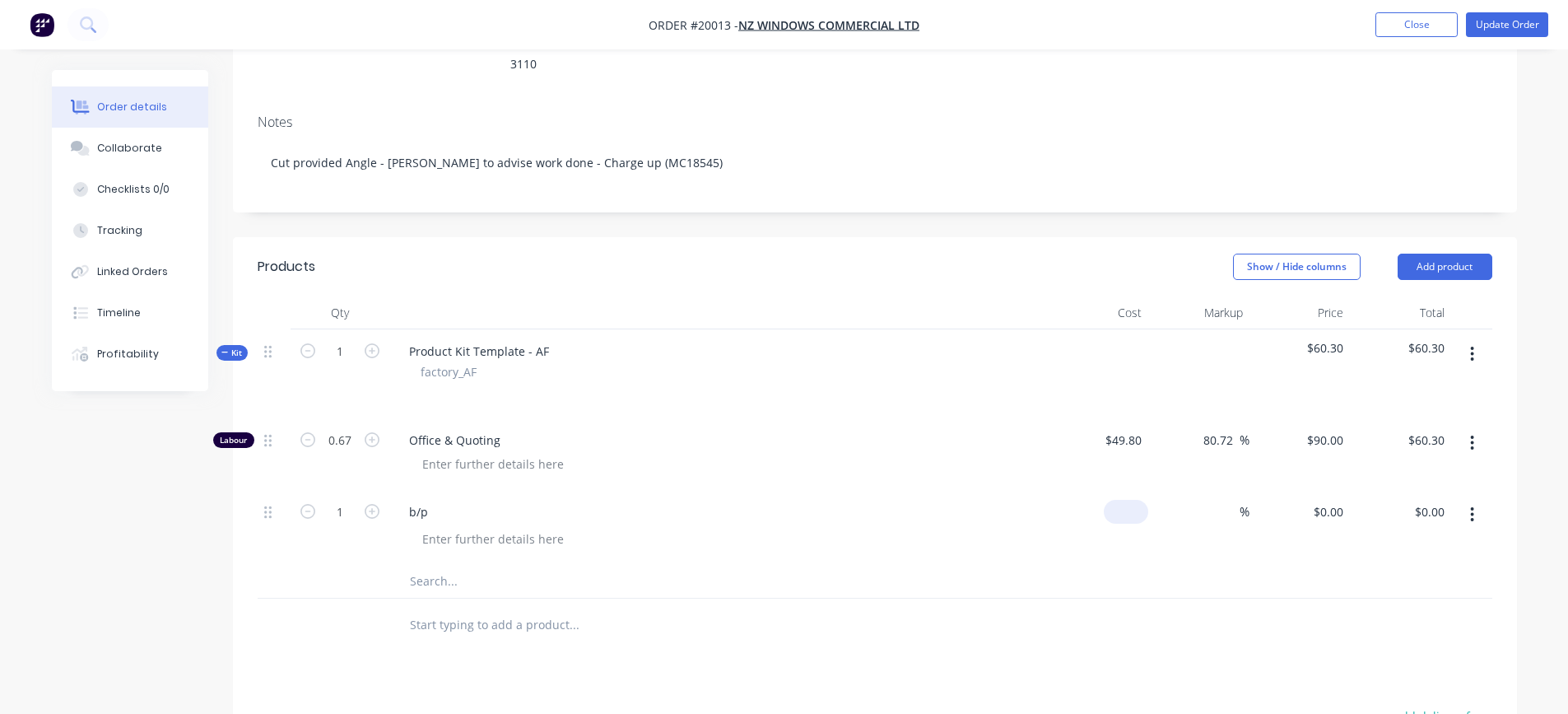
click at [1131, 499] on input at bounding box center [1130, 511] width 38 height 24
type input "$0.10"
click at [1224, 499] on input at bounding box center [1230, 511] width 19 height 24
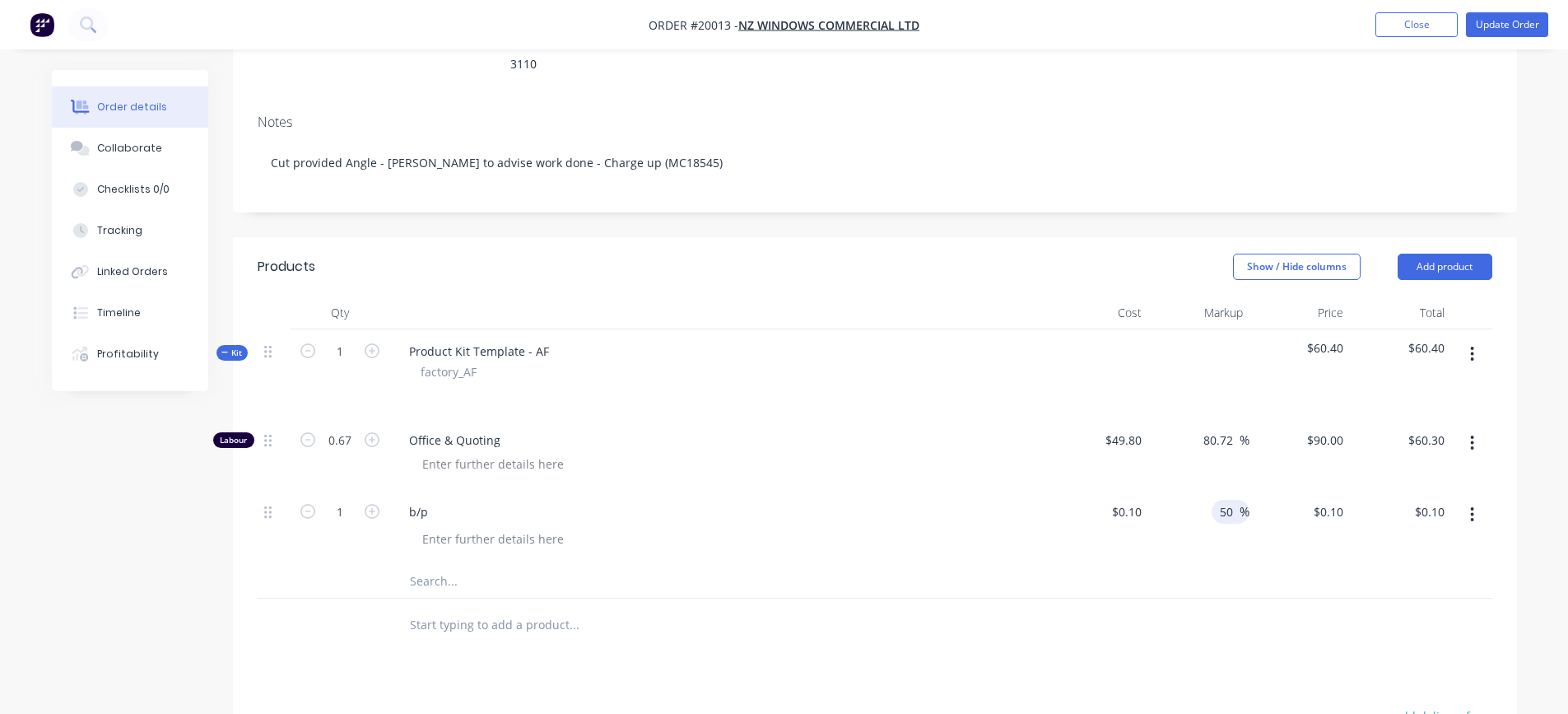
type input "50"
type input "$0.15"
click at [1196, 501] on div "50 50 %" at bounding box center [1199, 528] width 101 height 75
click at [1480, 26] on button "Update Order" at bounding box center [1507, 25] width 83 height 25
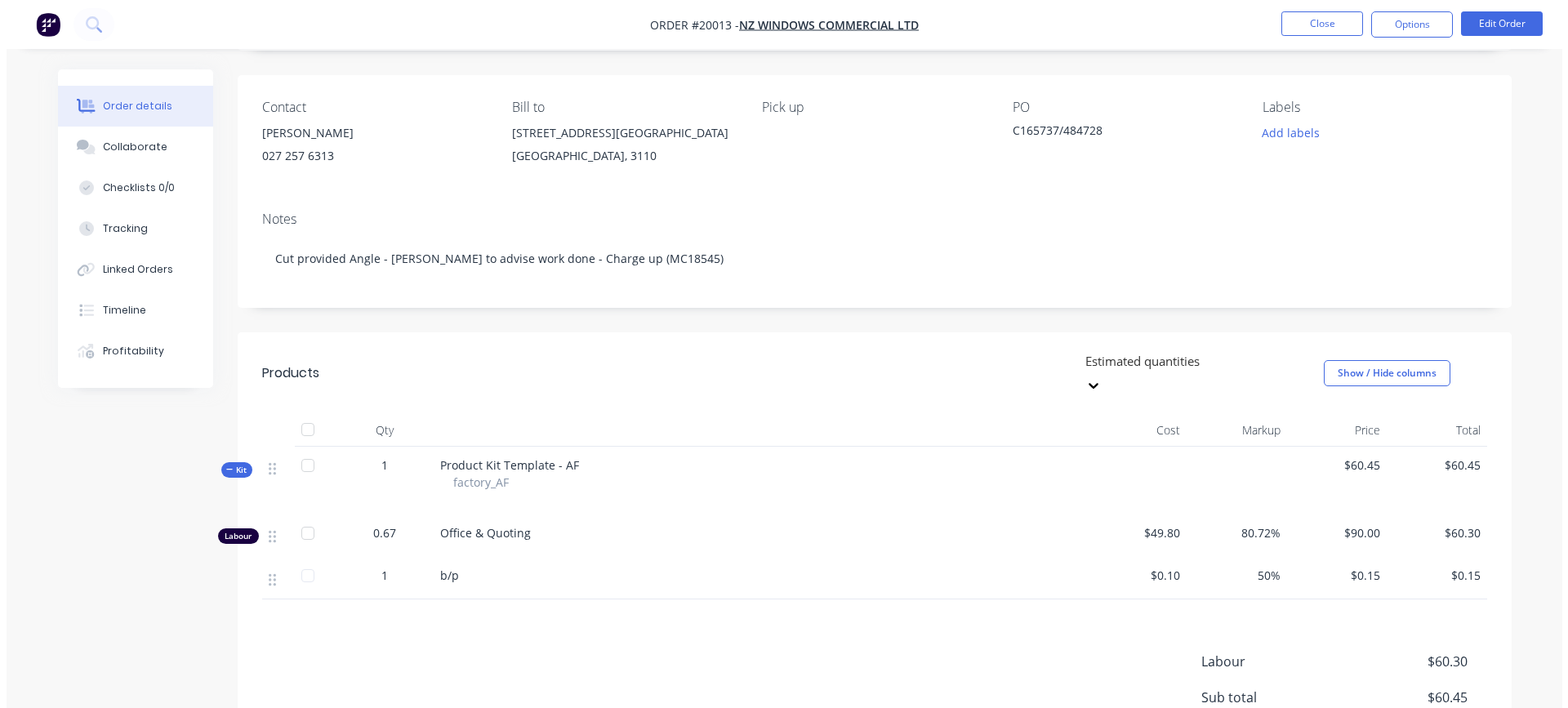
scroll to position [0, 0]
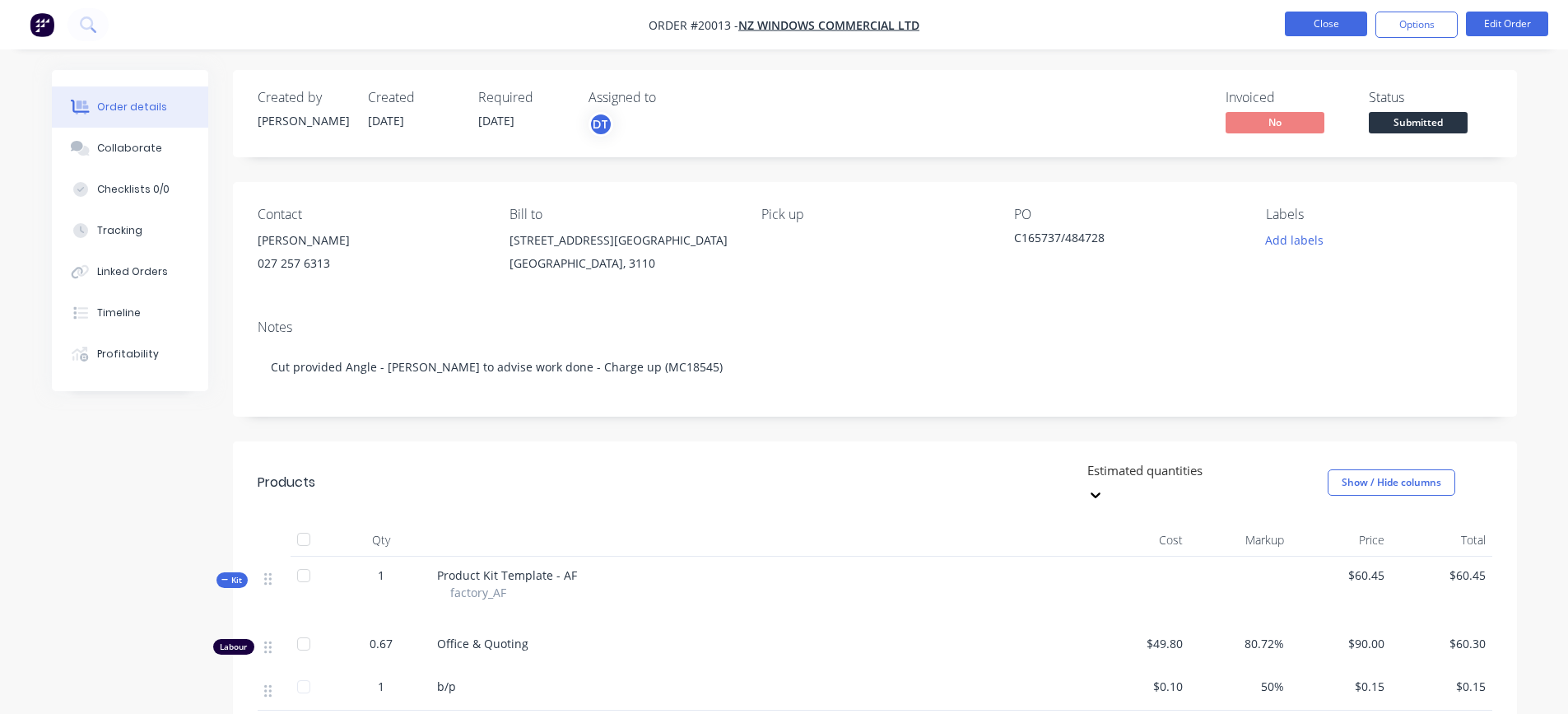
click at [1313, 14] on button "Close" at bounding box center [1326, 24] width 83 height 25
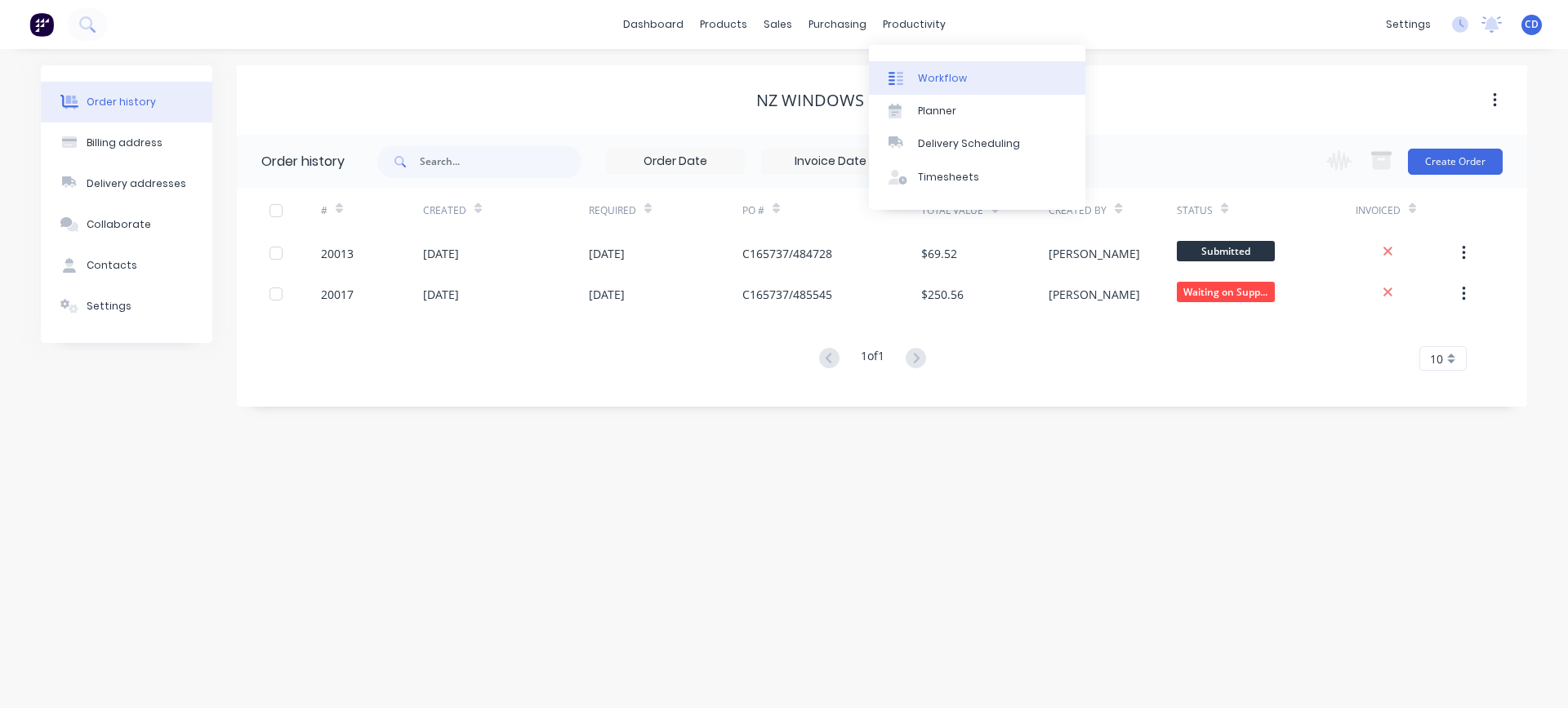
click at [944, 84] on div "Workflow" at bounding box center [942, 78] width 49 height 14
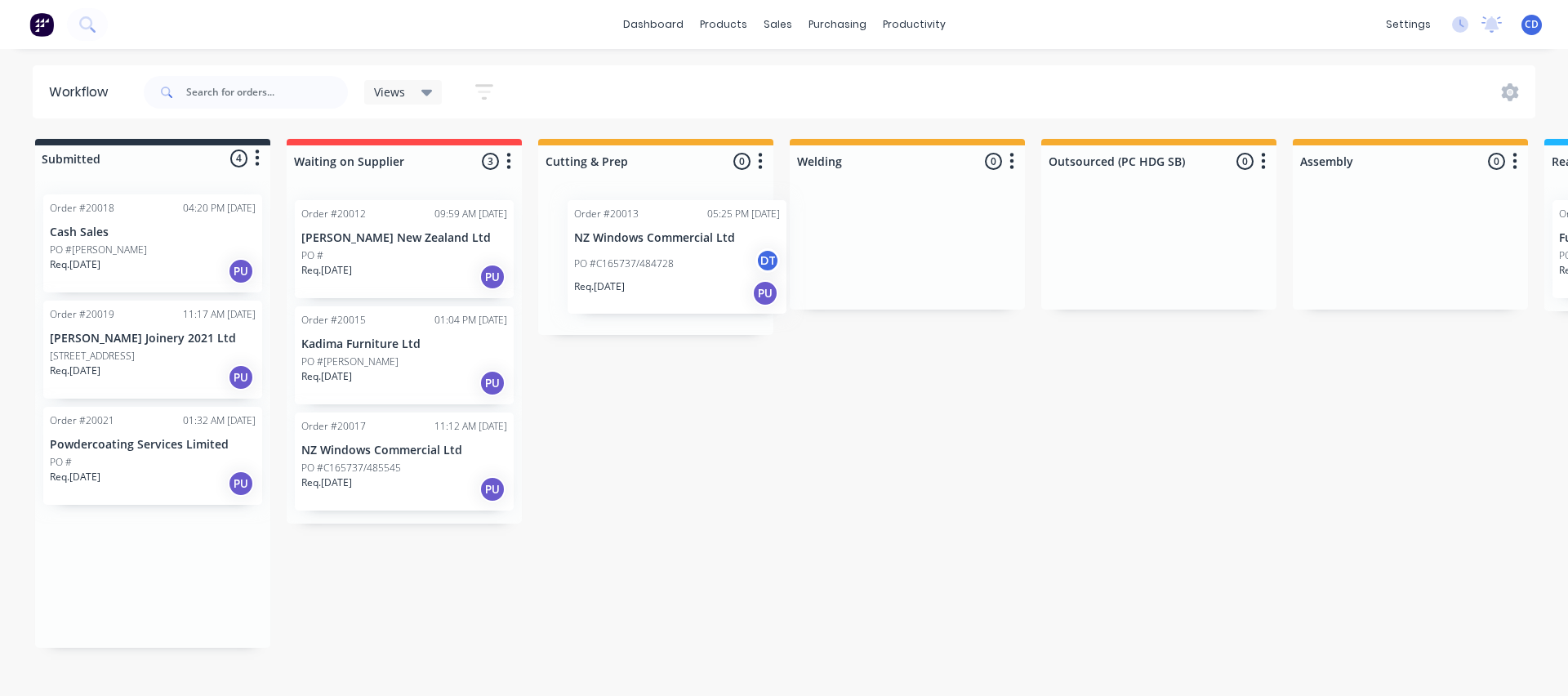
drag, startPoint x: 102, startPoint y: 227, endPoint x: 624, endPoint y: 233, distance: 522.0
click at [624, 233] on div "Submitted 4 Status colour #273444 hex #273444 Save Cancel Summaries Total order…" at bounding box center [1231, 398] width 2486 height 519
click at [657, 272] on div "PO #C165737/484728 DT" at bounding box center [656, 264] width 206 height 31
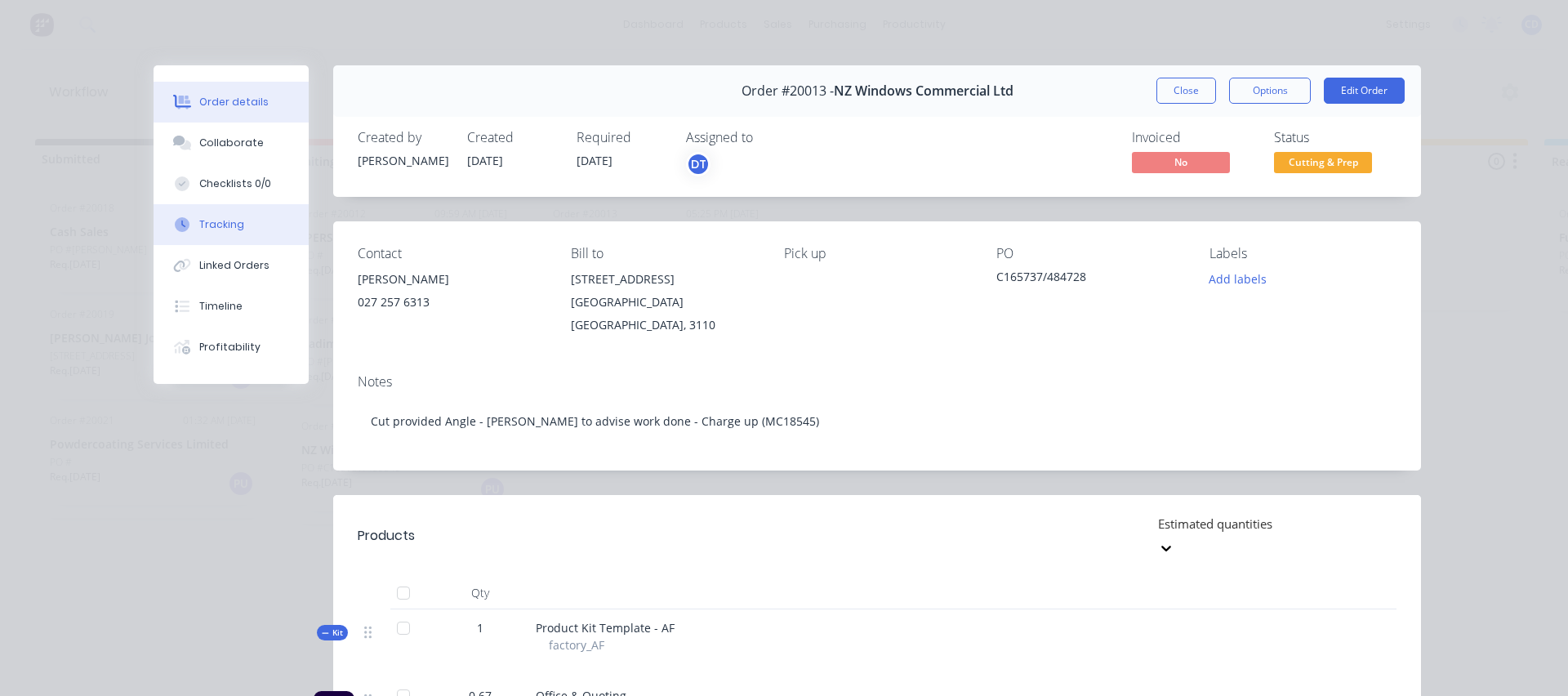
click at [214, 228] on div "Tracking" at bounding box center [222, 225] width 45 height 14
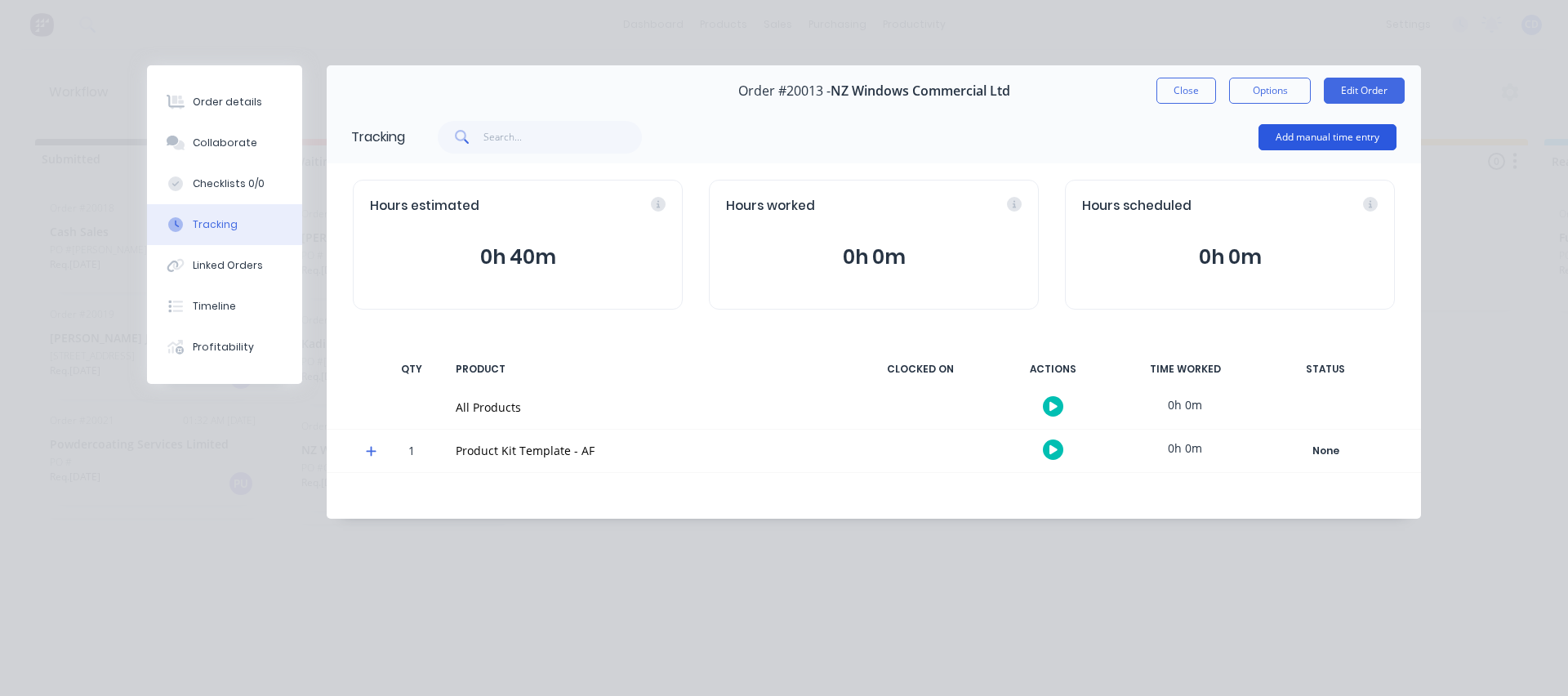
click at [1327, 137] on button "Add manual time entry" at bounding box center [1327, 137] width 138 height 26
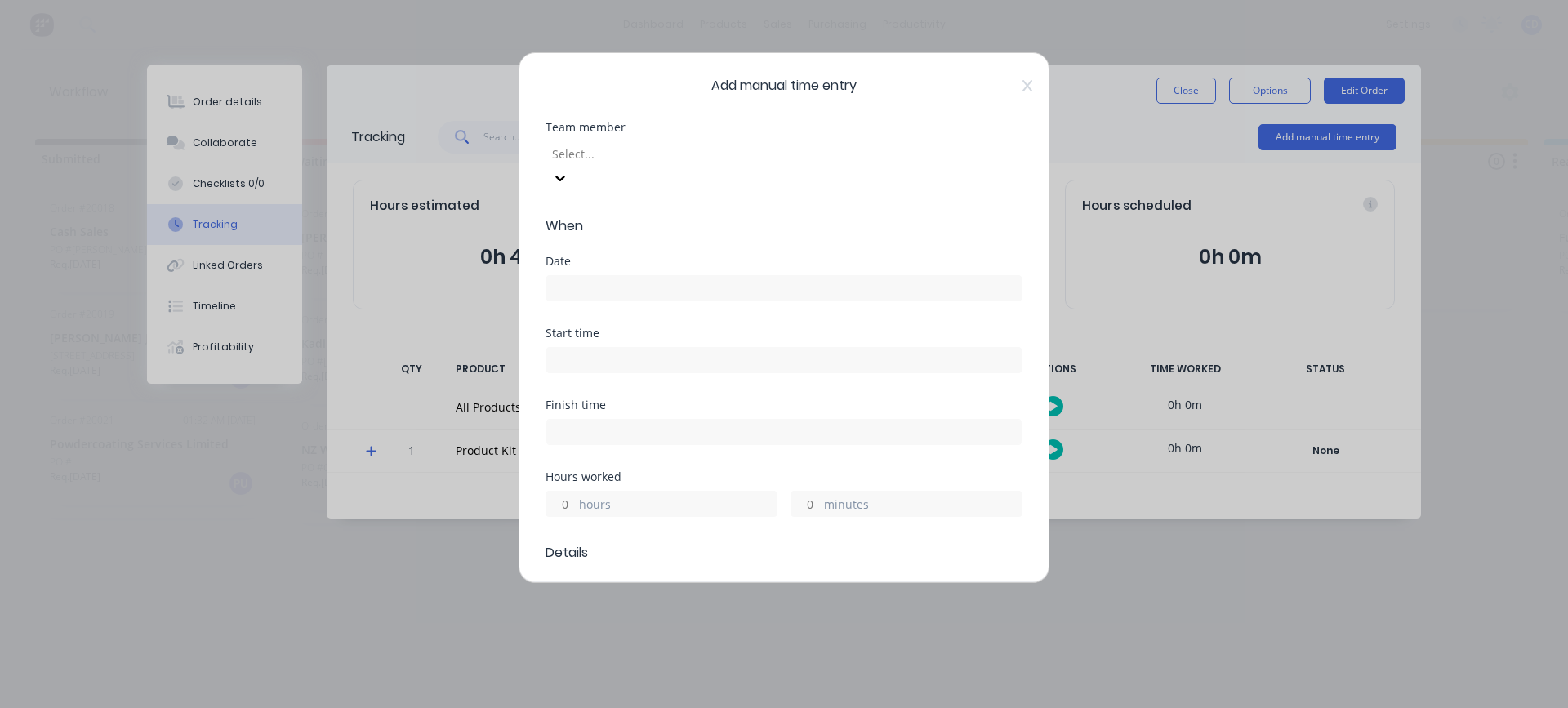
click at [604, 152] on div at bounding box center [668, 153] width 235 height 21
click at [588, 661] on div "[PERSON_NAME]" at bounding box center [784, 669] width 1568 height 17
click at [598, 276] on input at bounding box center [784, 288] width 475 height 24
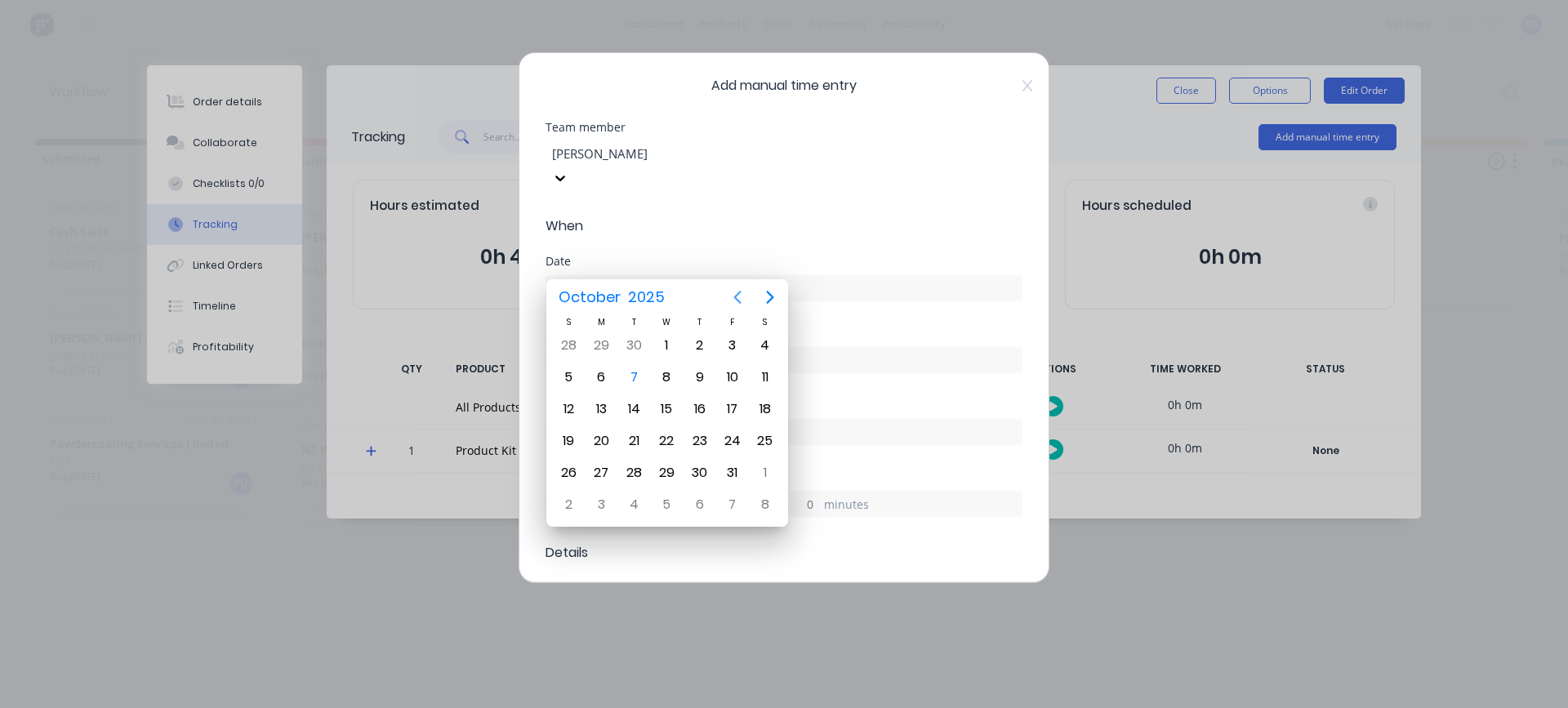
click at [738, 294] on icon "Previous page" at bounding box center [738, 297] width 7 height 13
click at [635, 469] on div "30" at bounding box center [633, 473] width 24 height 24
type input "[DATE]"
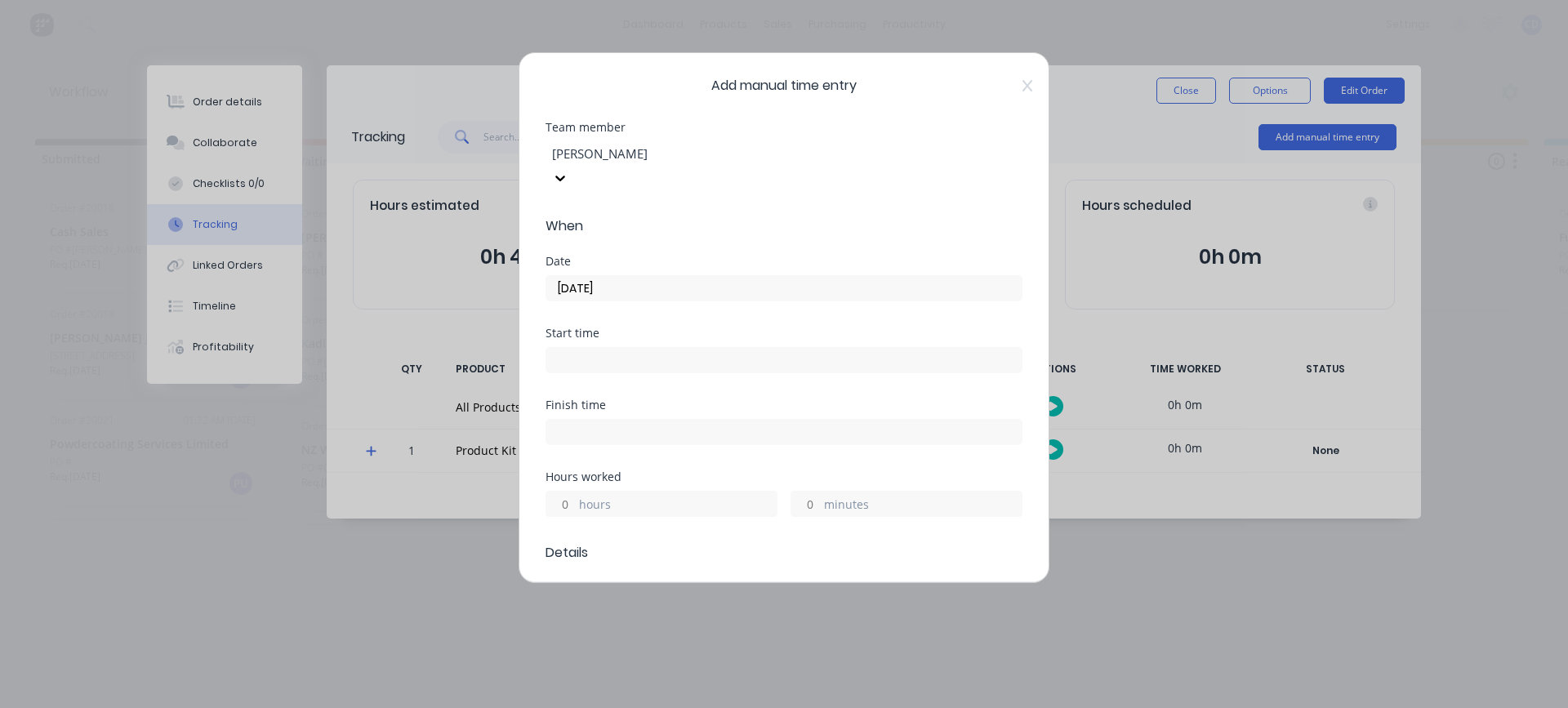
click at [806, 492] on input "minutes" at bounding box center [806, 503] width 29 height 24
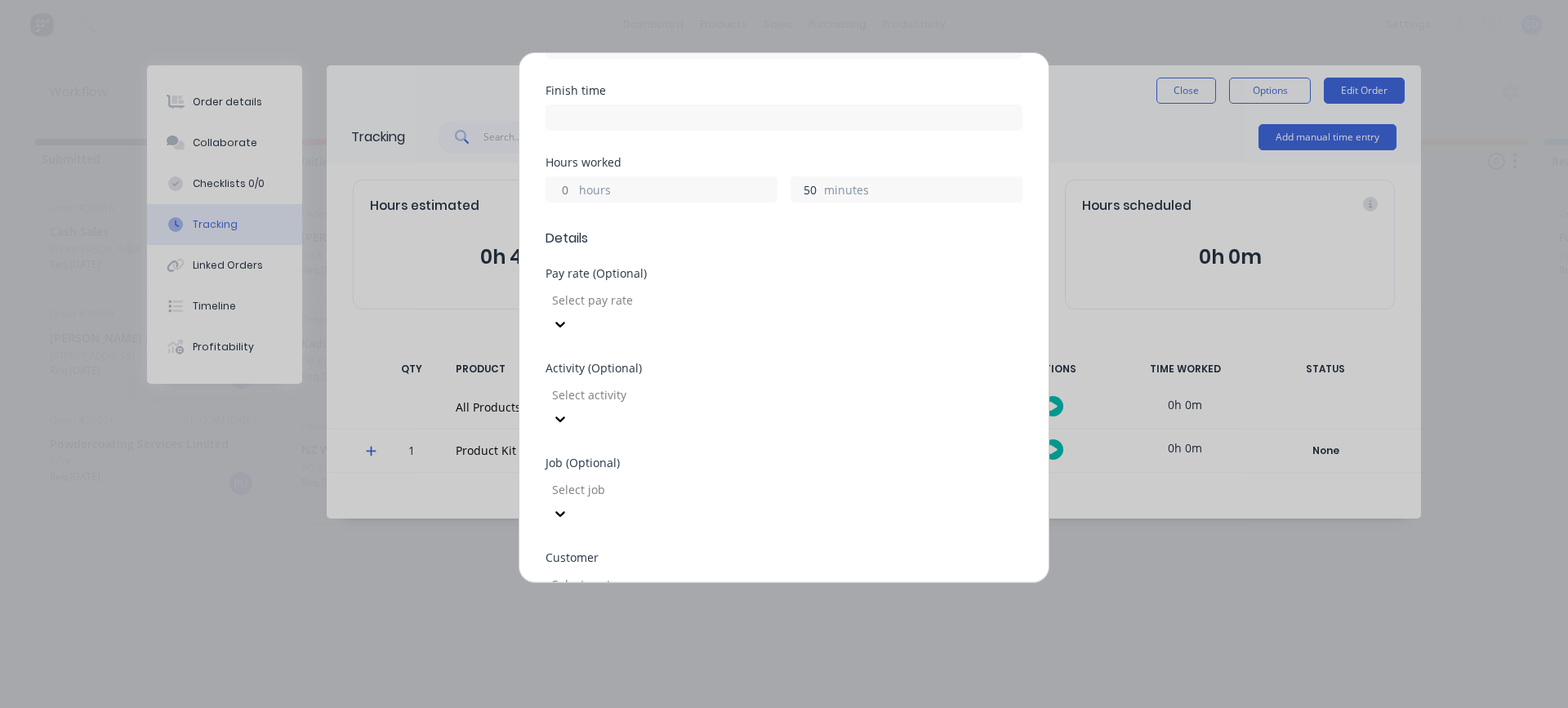
scroll to position [326, 0]
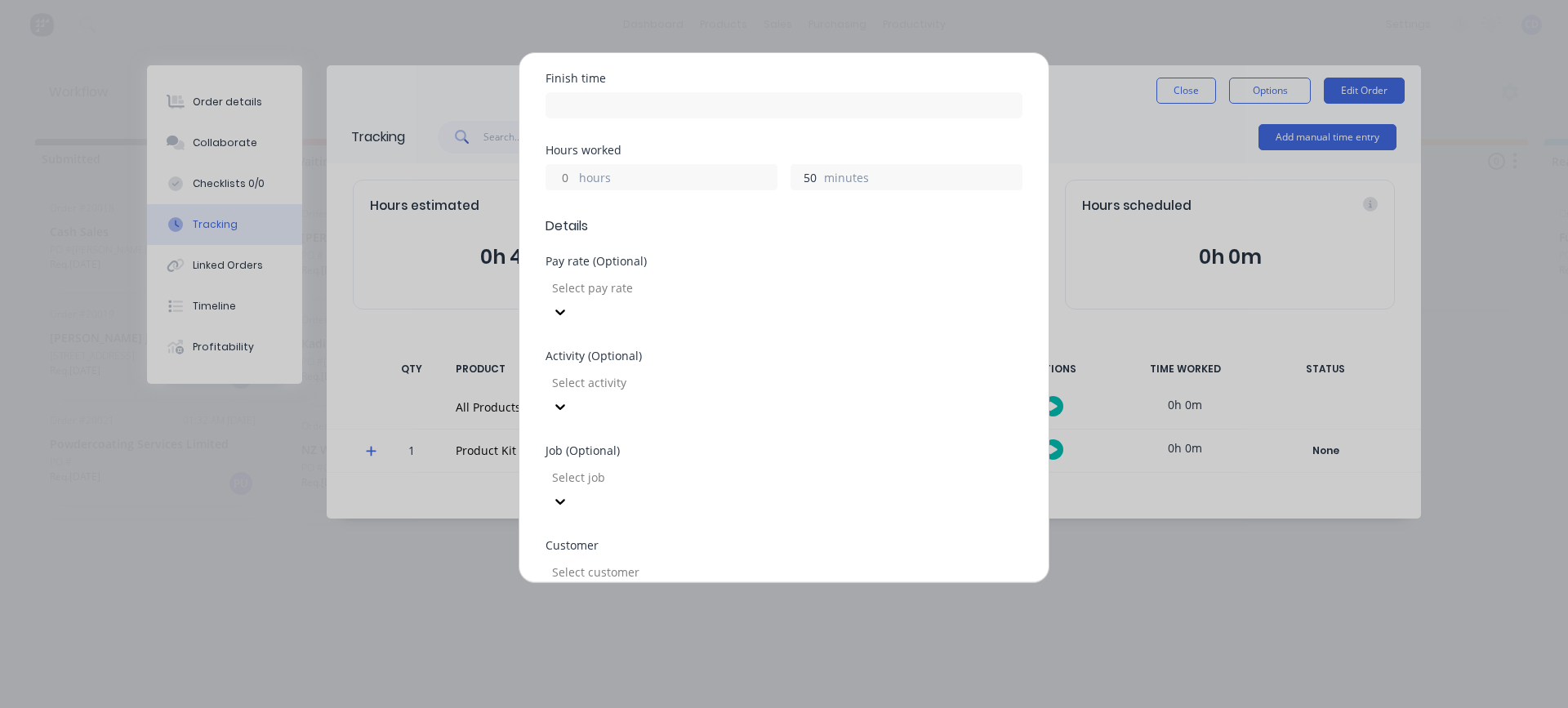
type input "50"
click at [624, 467] on div at bounding box center [668, 477] width 235 height 21
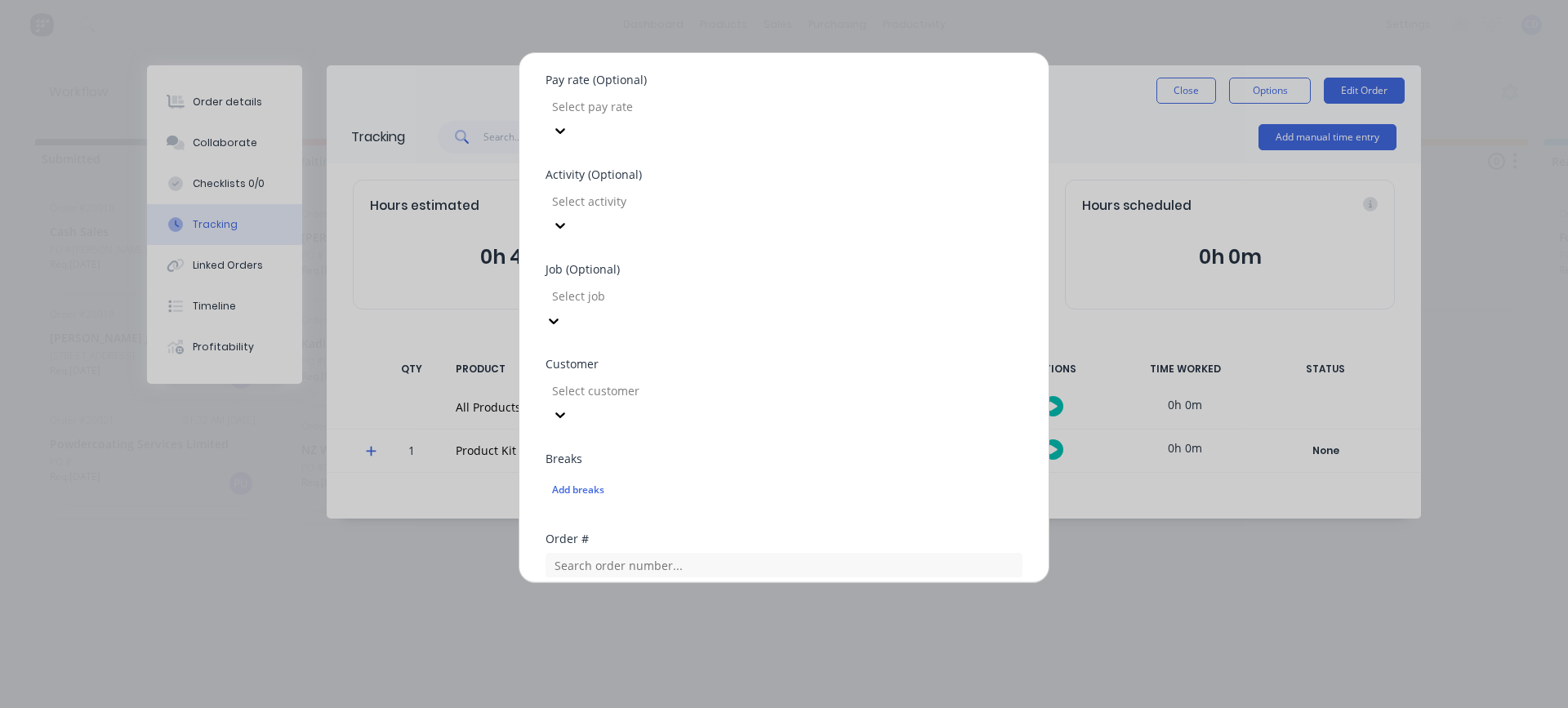
scroll to position [572, 0]
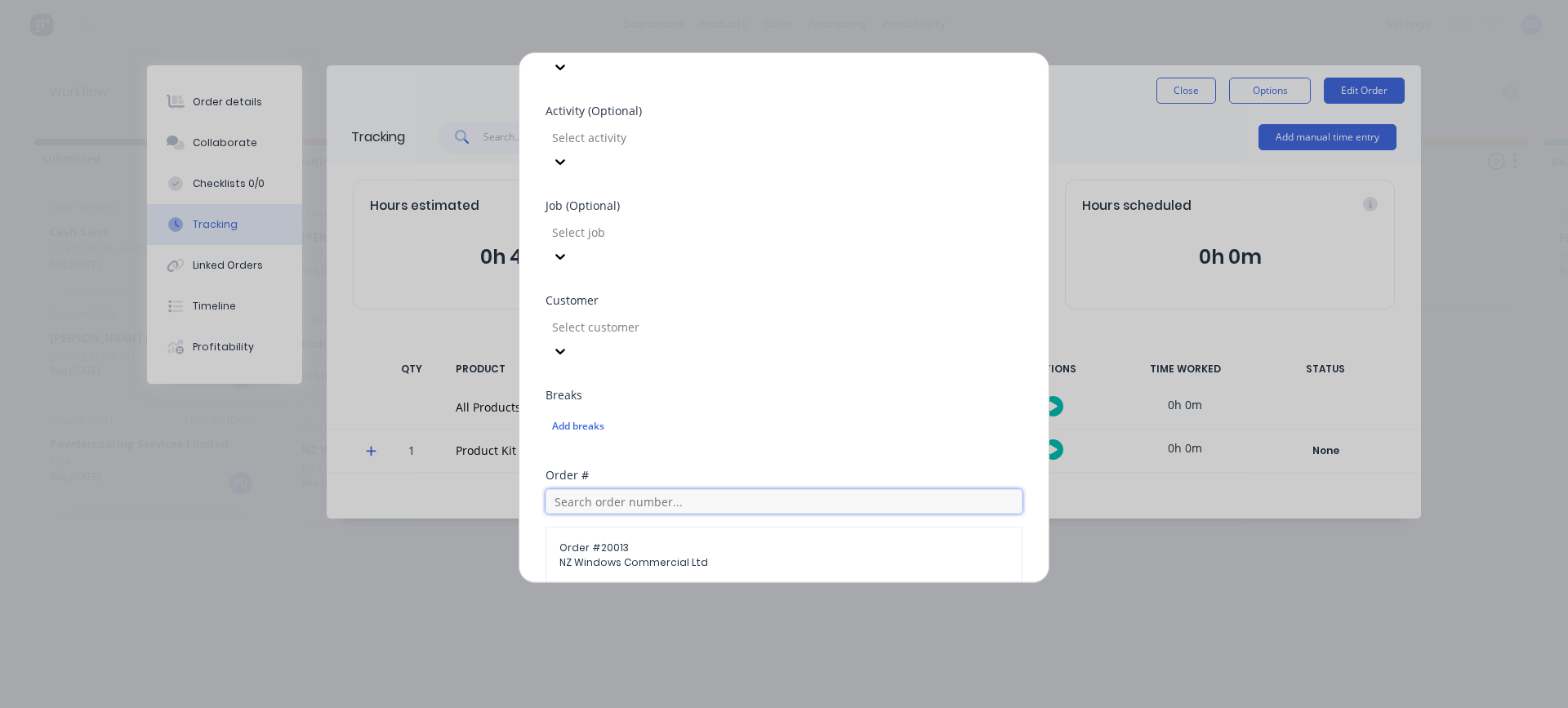
click at [608, 489] on input "text" at bounding box center [784, 501] width 477 height 24
click at [607, 556] on span "NZ Windows Commercial Ltd" at bounding box center [784, 563] width 449 height 14
click at [578, 540] on span "Order # 20013" at bounding box center [784, 547] width 449 height 14
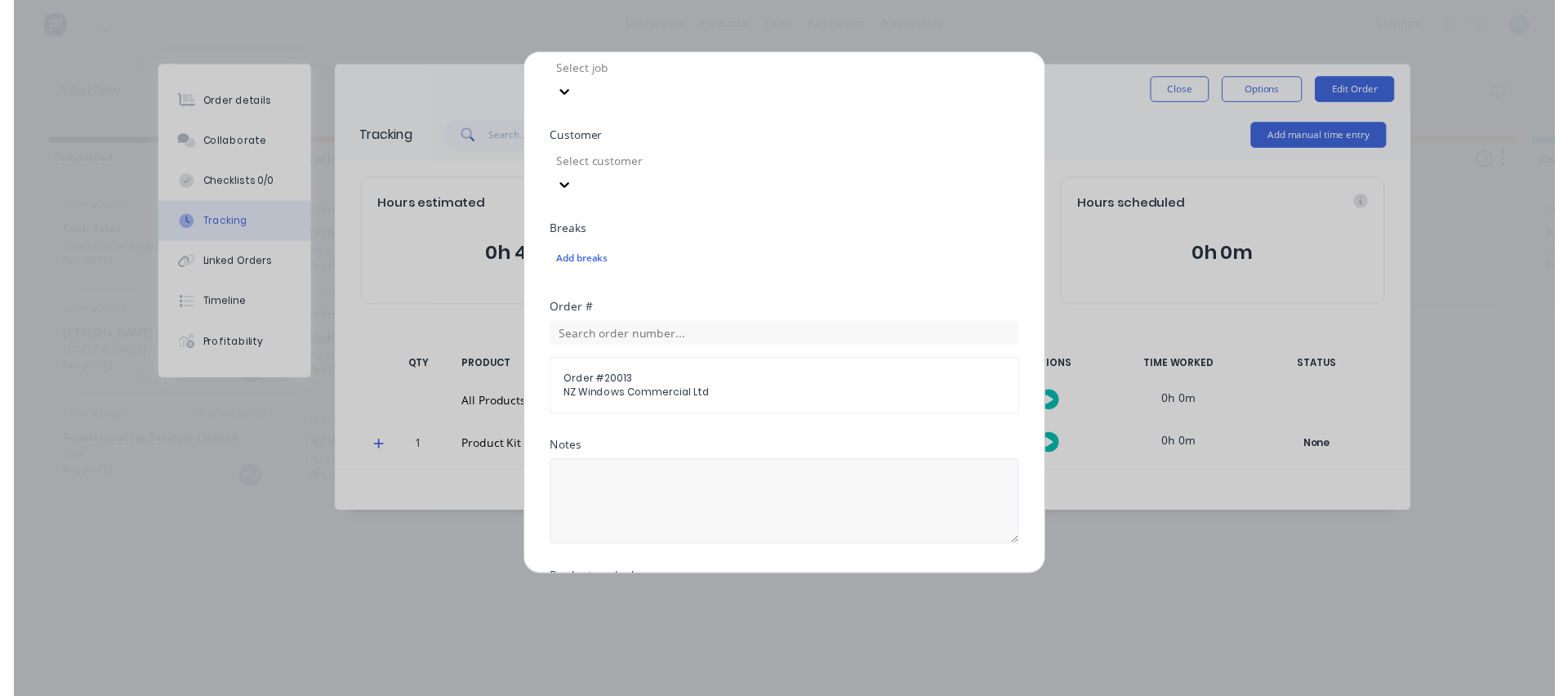
scroll to position [784, 0]
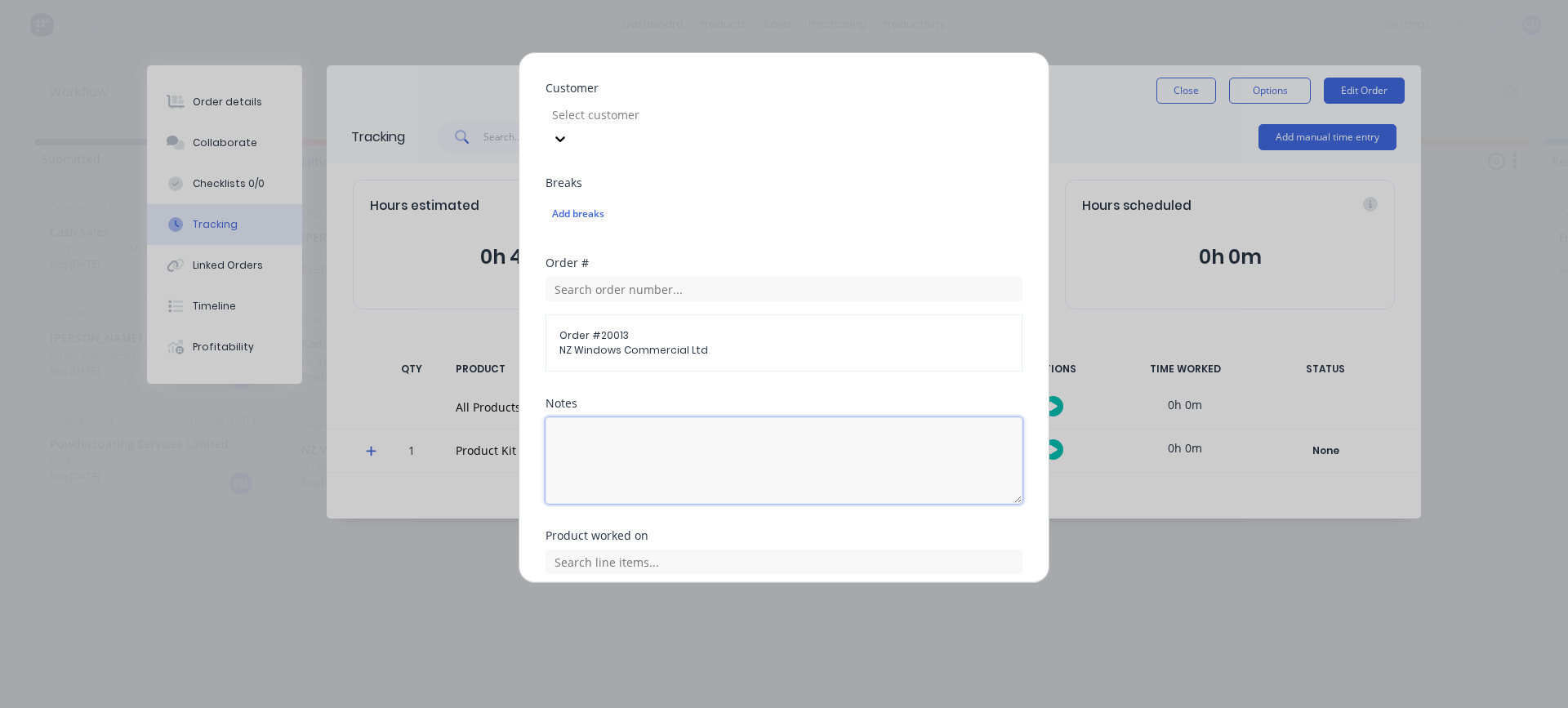
click at [641, 418] on textarea at bounding box center [784, 461] width 477 height 87
type textarea "Cutting"
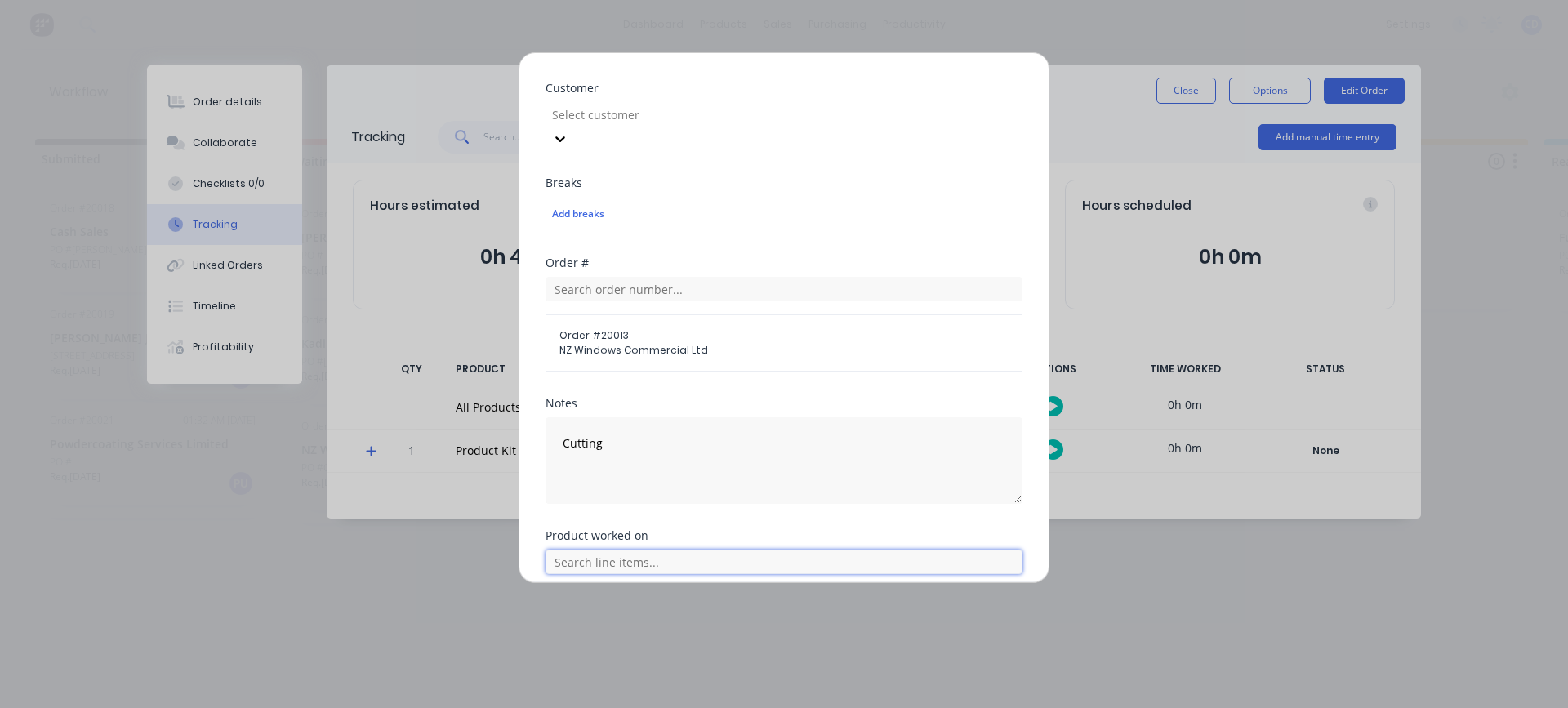
click at [627, 549] on input "text" at bounding box center [784, 561] width 477 height 24
click at [621, 636] on span "Product Kit Template - AF" at bounding box center [797, 643] width 425 height 14
click at [750, 656] on button "Add manual time entry" at bounding box center [745, 668] width 138 height 26
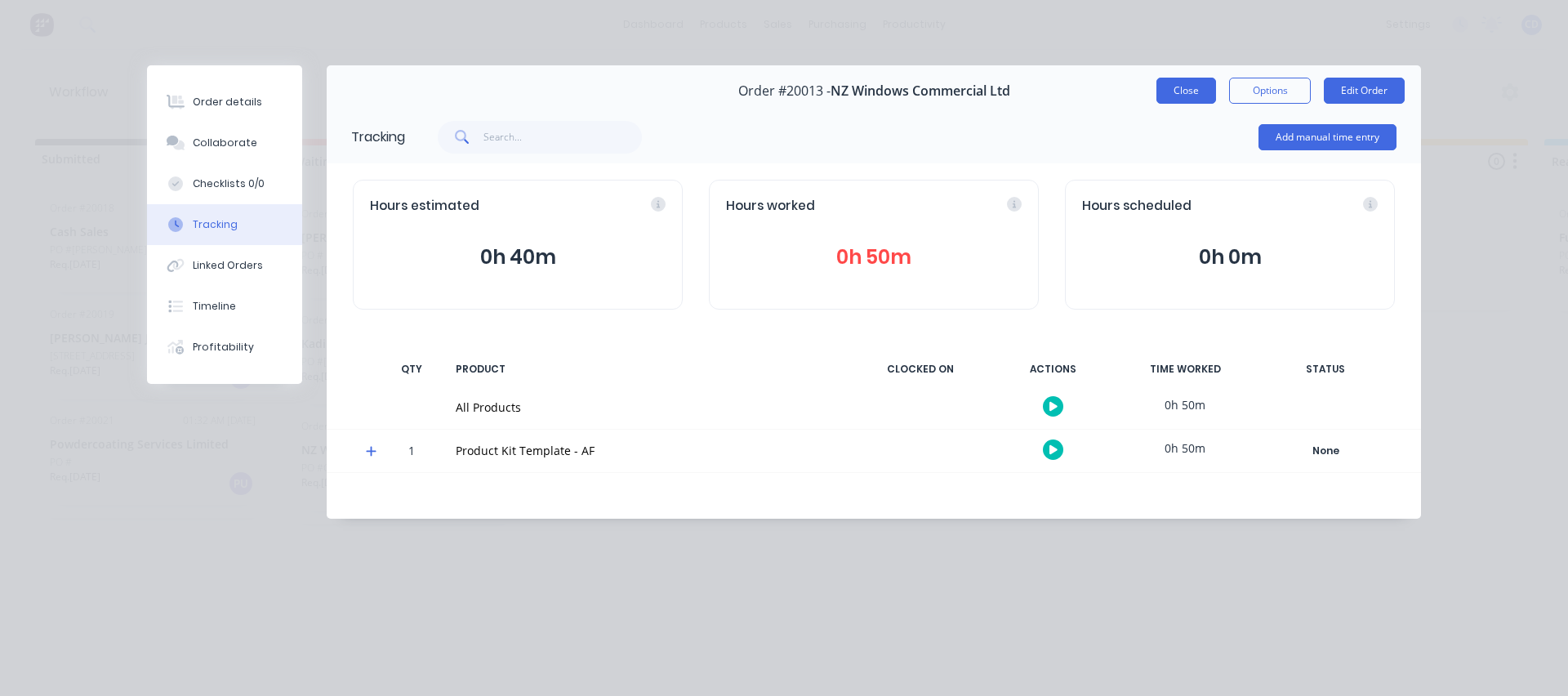
click at [1203, 87] on button "Close" at bounding box center [1186, 90] width 60 height 26
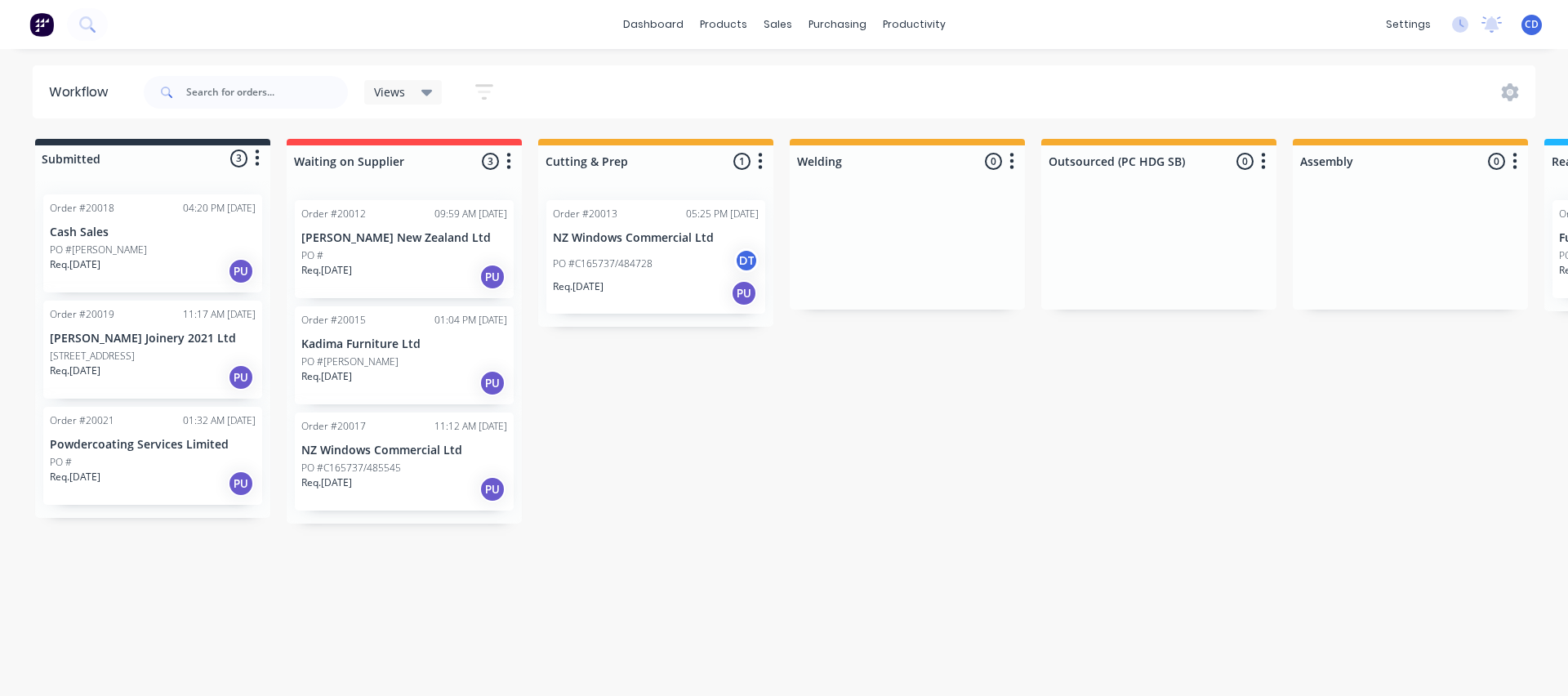
click at [616, 256] on p "PO #C165737/484728" at bounding box center [603, 264] width 99 height 14
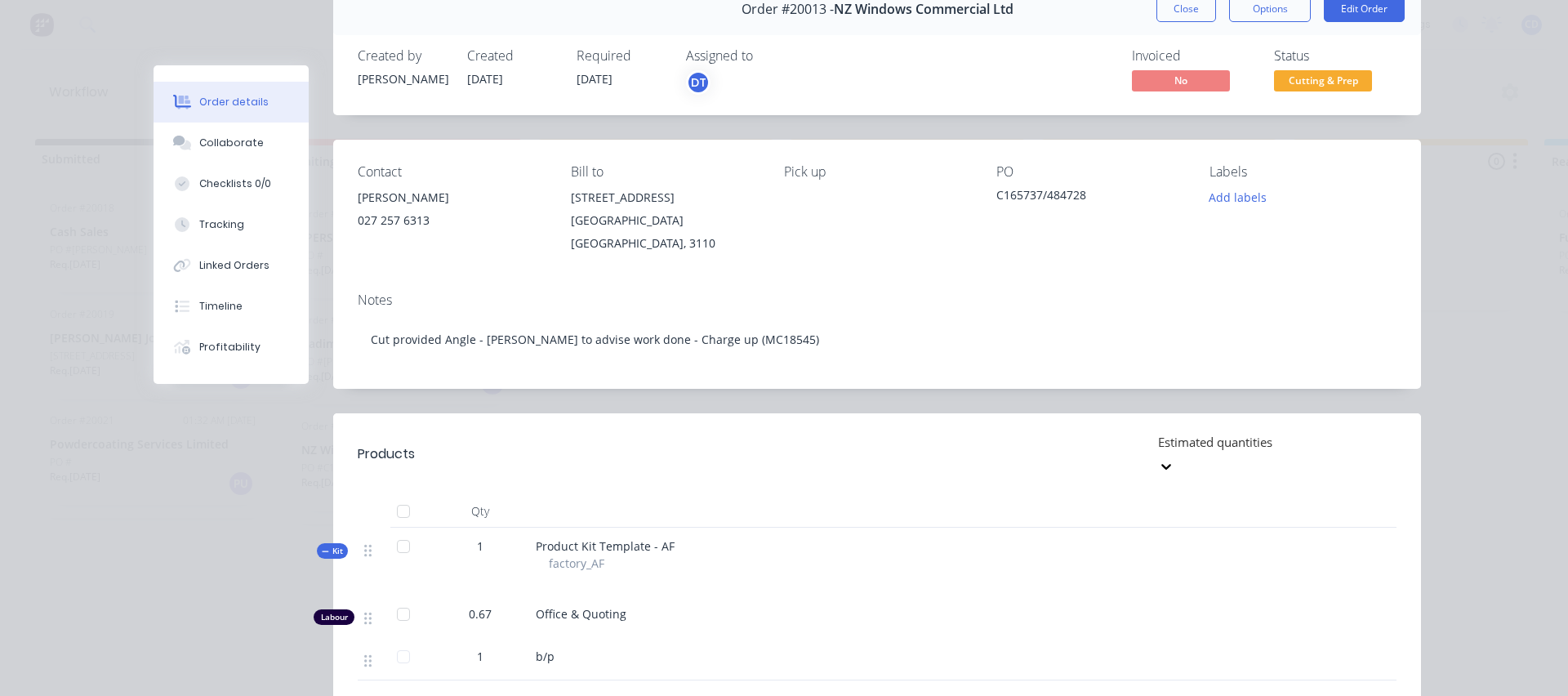
scroll to position [0, 0]
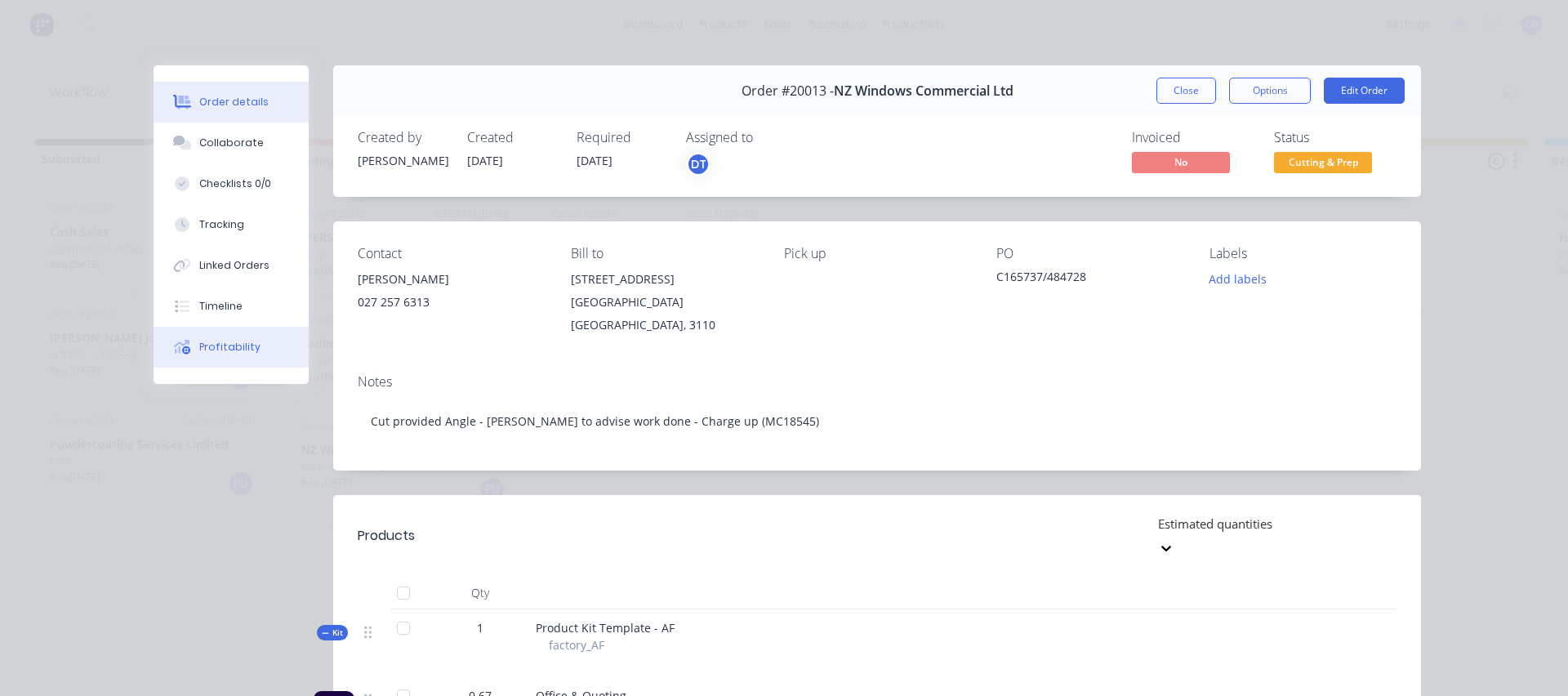
click at [219, 340] on div "Profitability" at bounding box center [230, 348] width 61 height 14
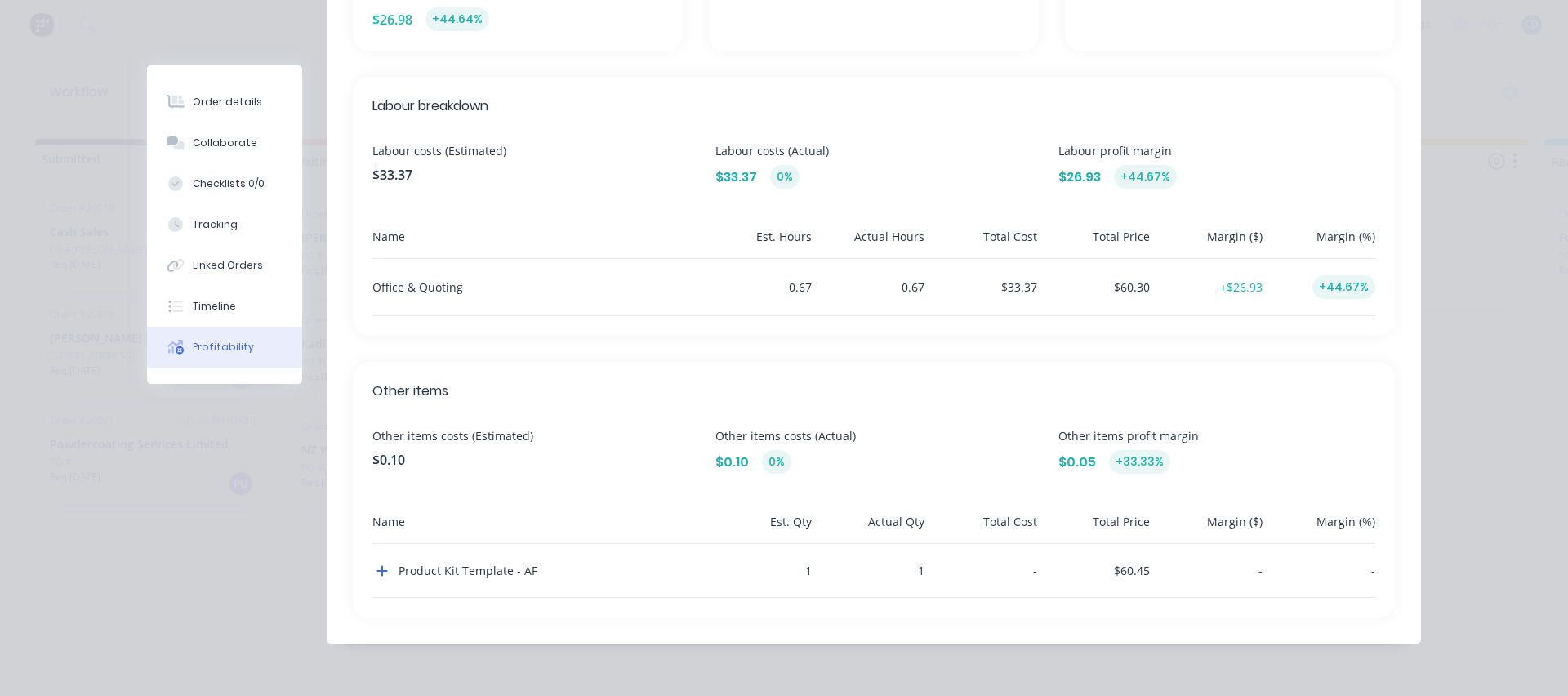
scroll to position [487, 0]
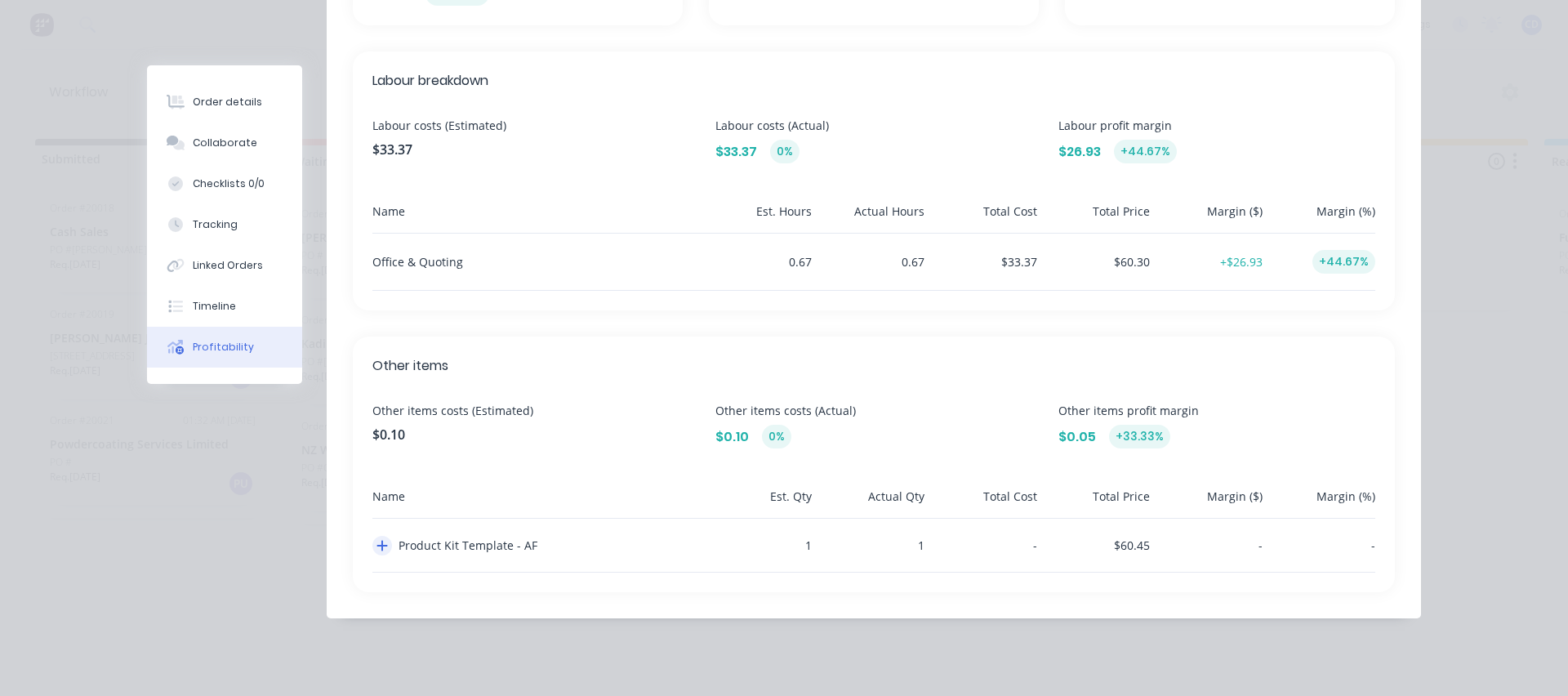
click at [376, 543] on icon "button" at bounding box center [382, 545] width 12 height 13
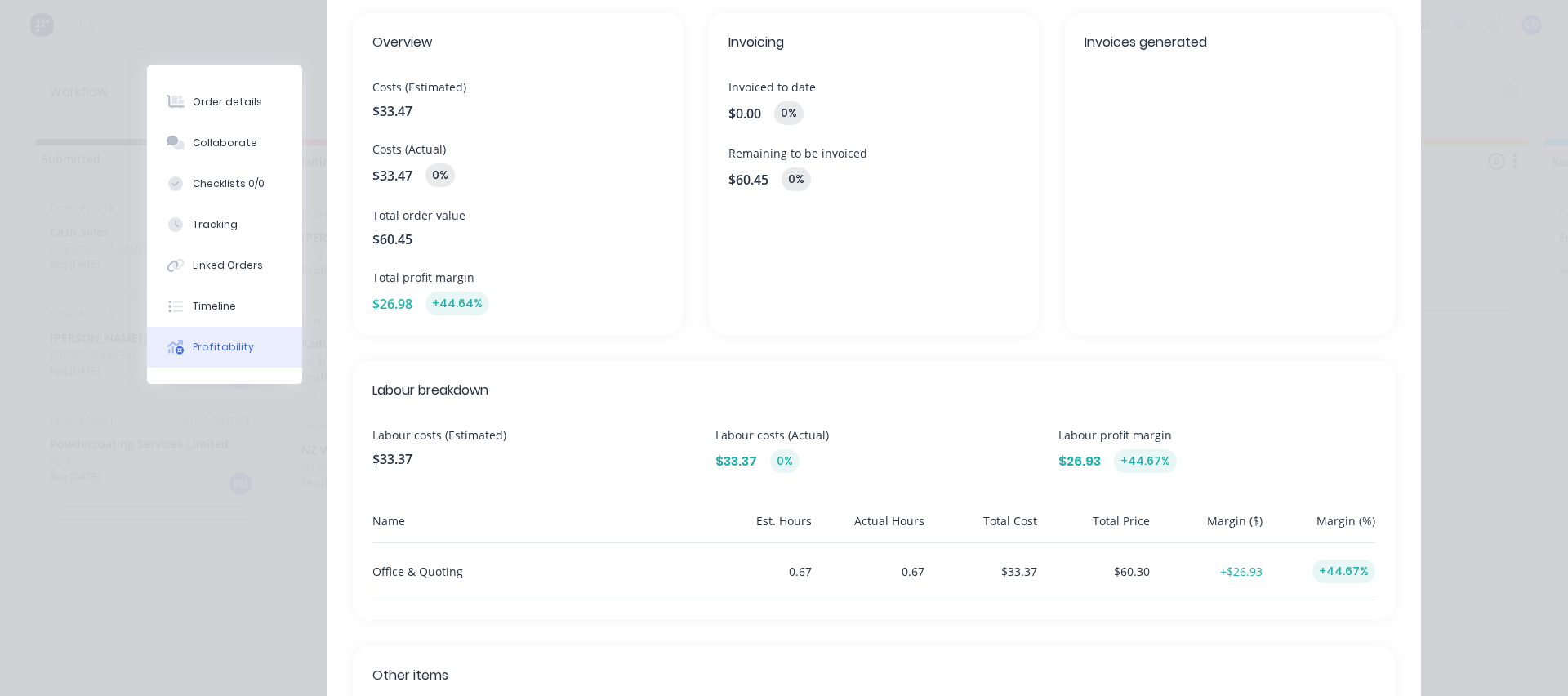
scroll to position [53, 0]
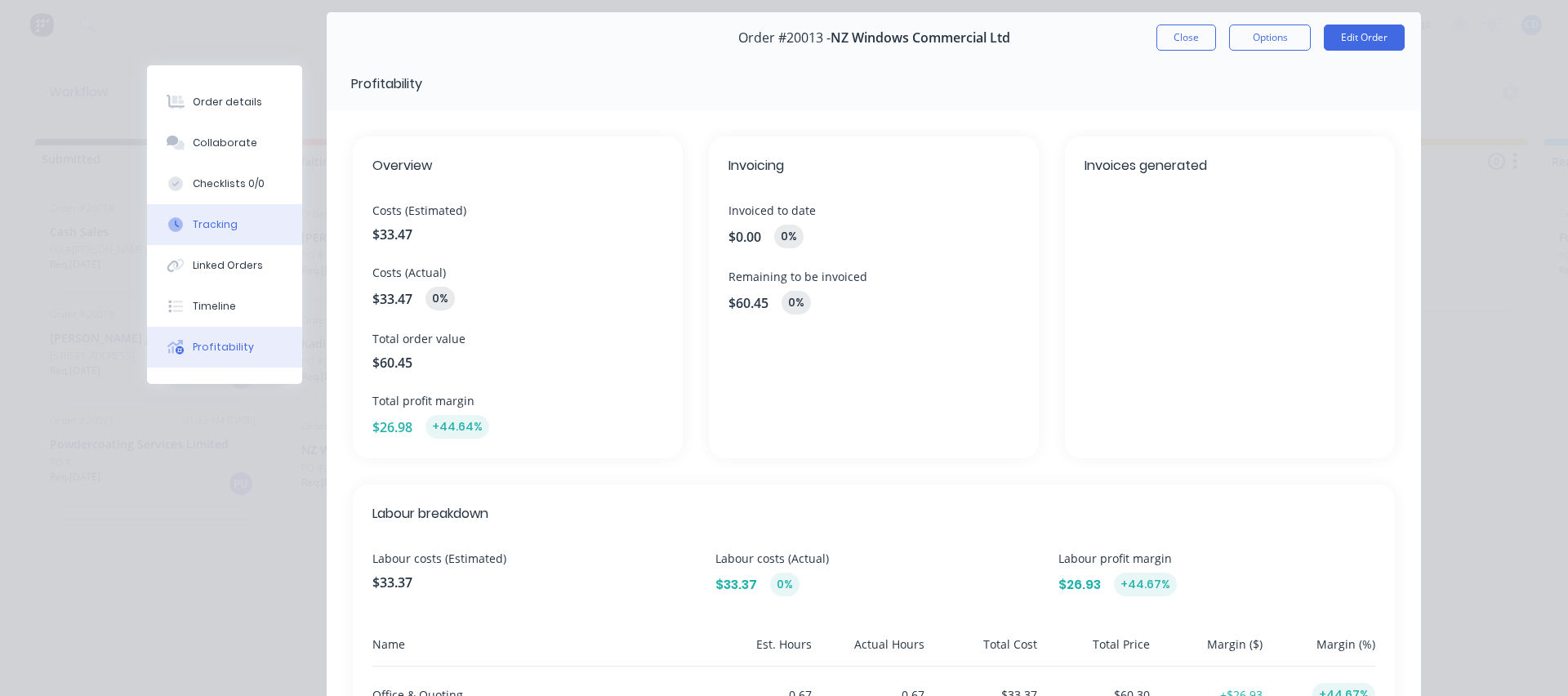
click at [199, 227] on div "Tracking" at bounding box center [216, 225] width 45 height 14
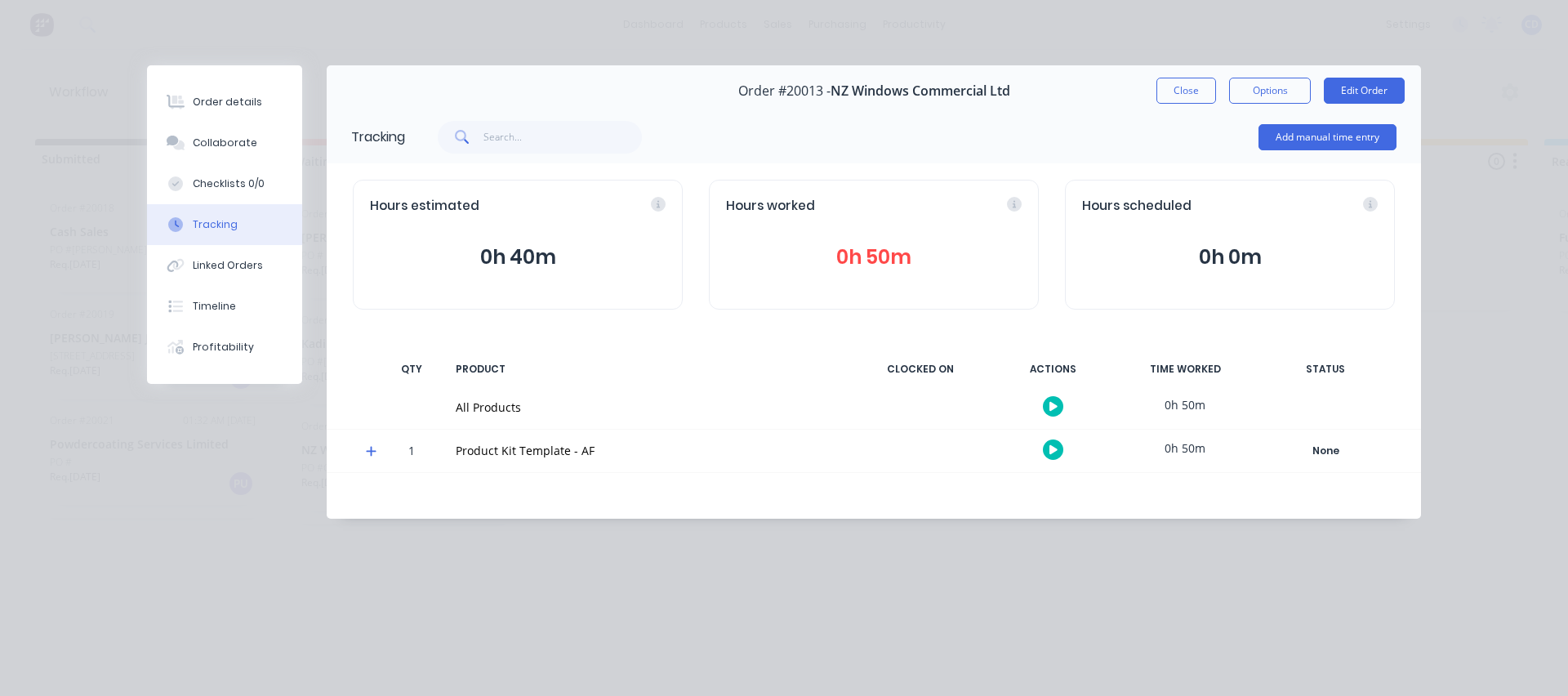
scroll to position [0, 0]
click at [1370, 81] on button "Edit Order" at bounding box center [1364, 90] width 81 height 26
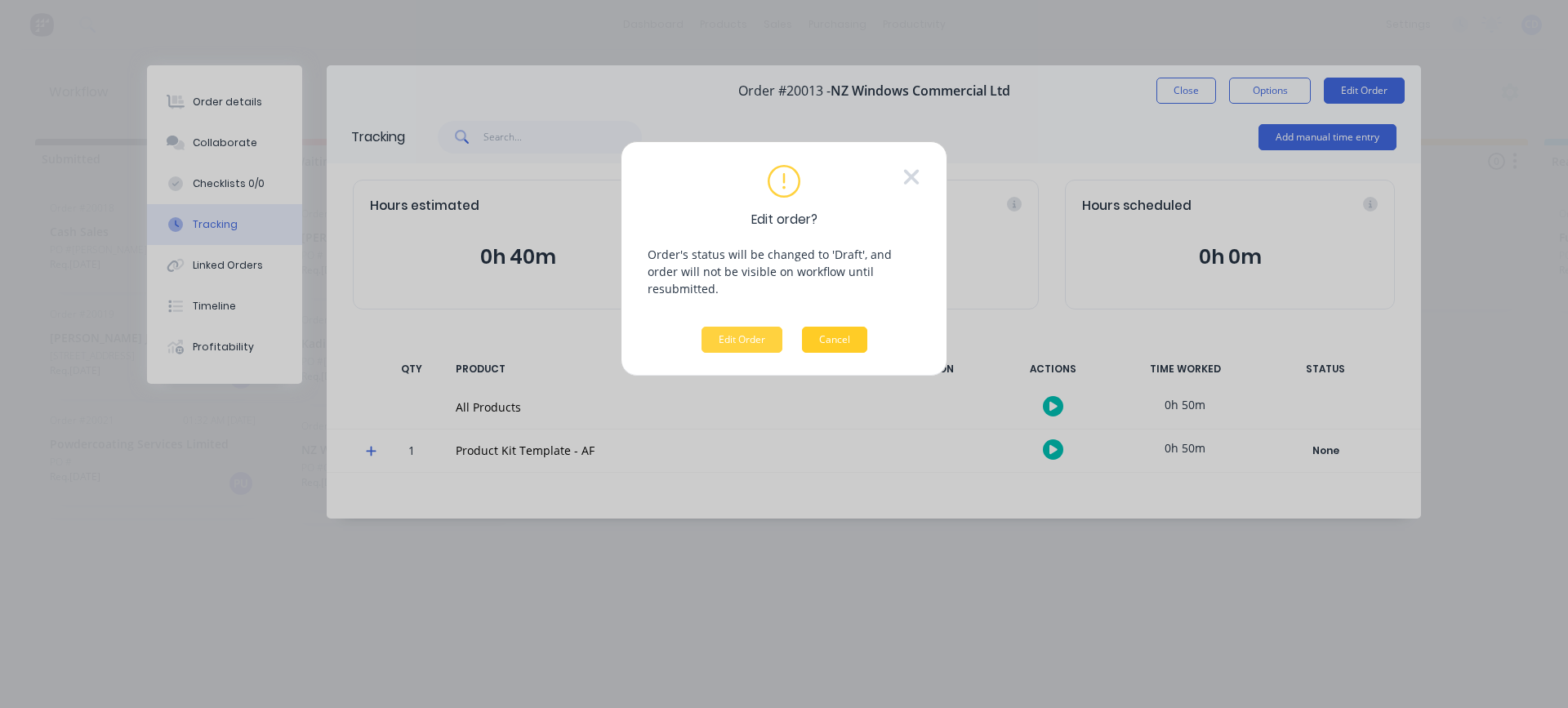
click at [832, 326] on button "Cancel" at bounding box center [835, 339] width 65 height 26
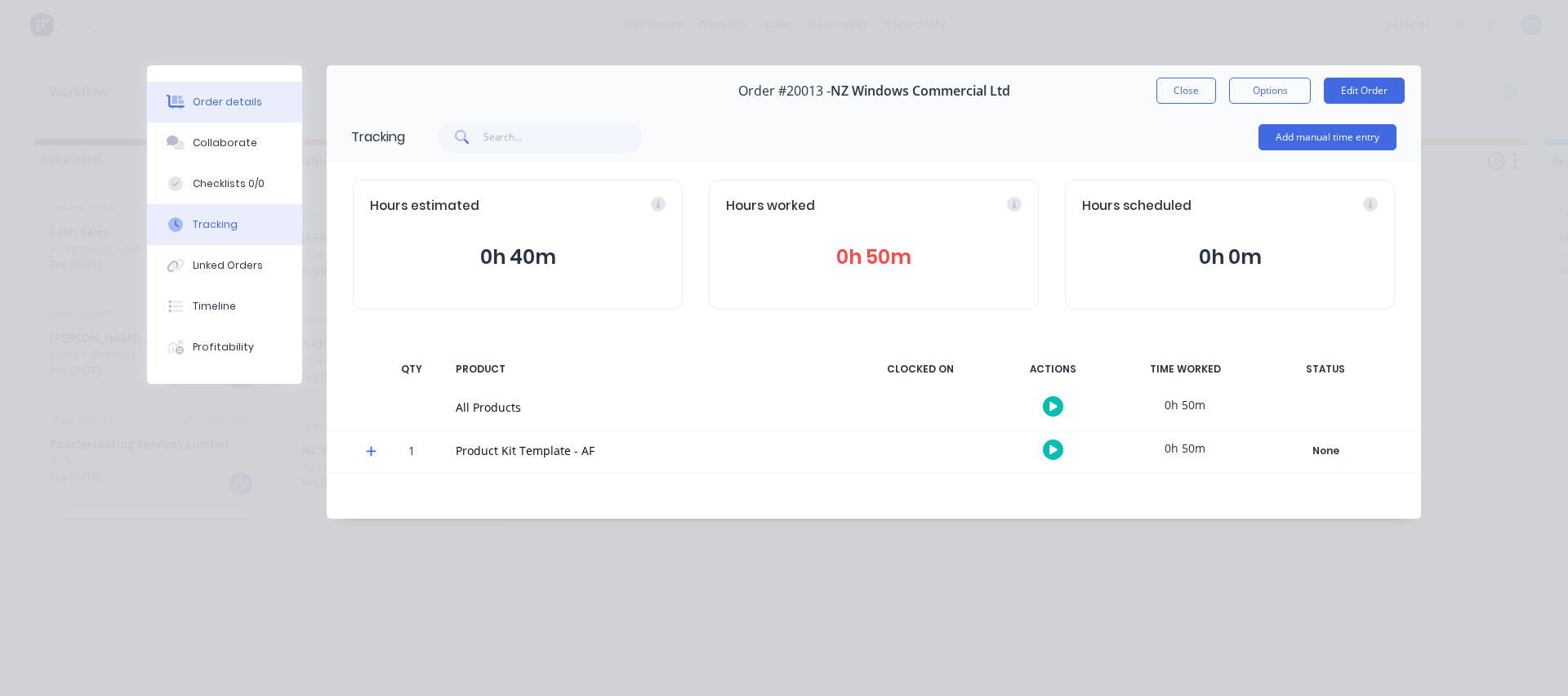
click at [215, 106] on div "Order details" at bounding box center [227, 102] width 69 height 14
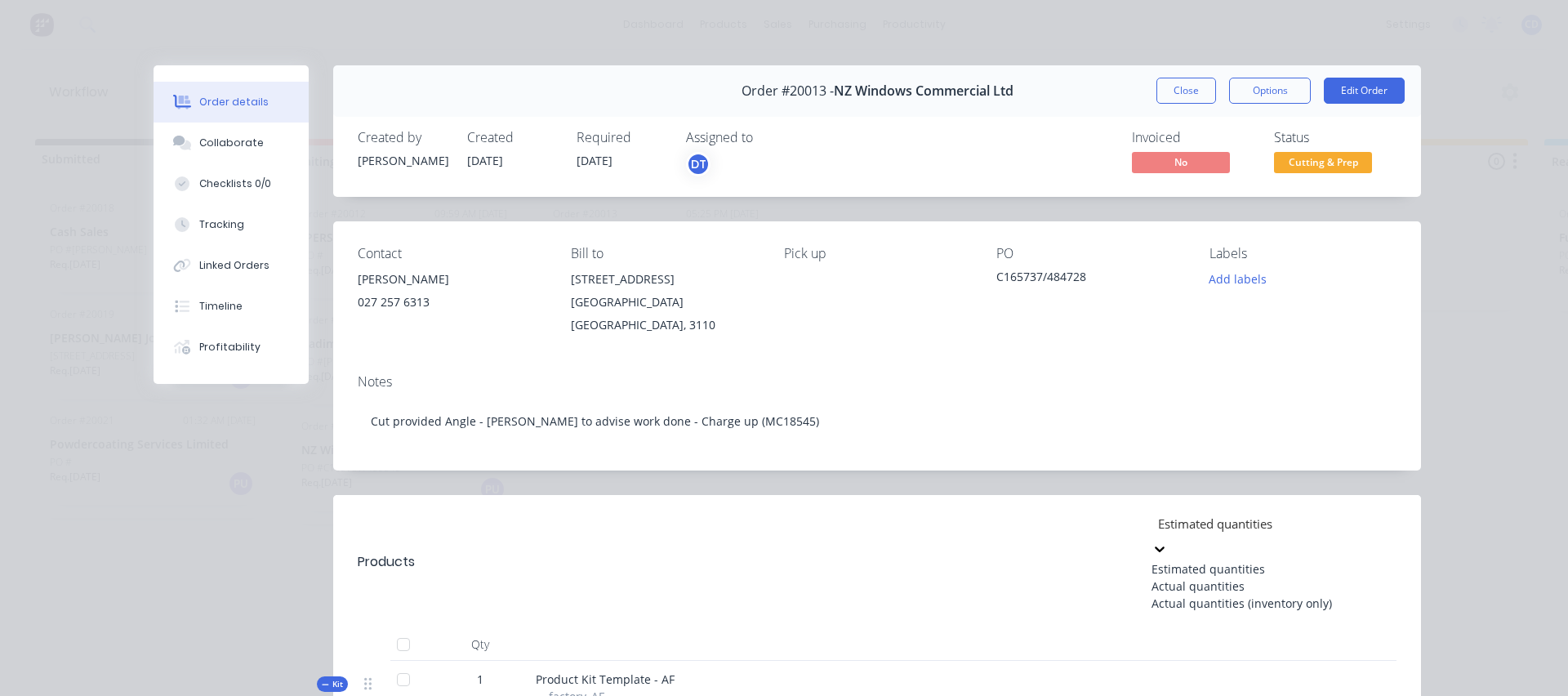
click at [1194, 515] on div at bounding box center [1274, 524] width 235 height 21
click at [1190, 578] on div "Actual quantities" at bounding box center [1274, 586] width 245 height 17
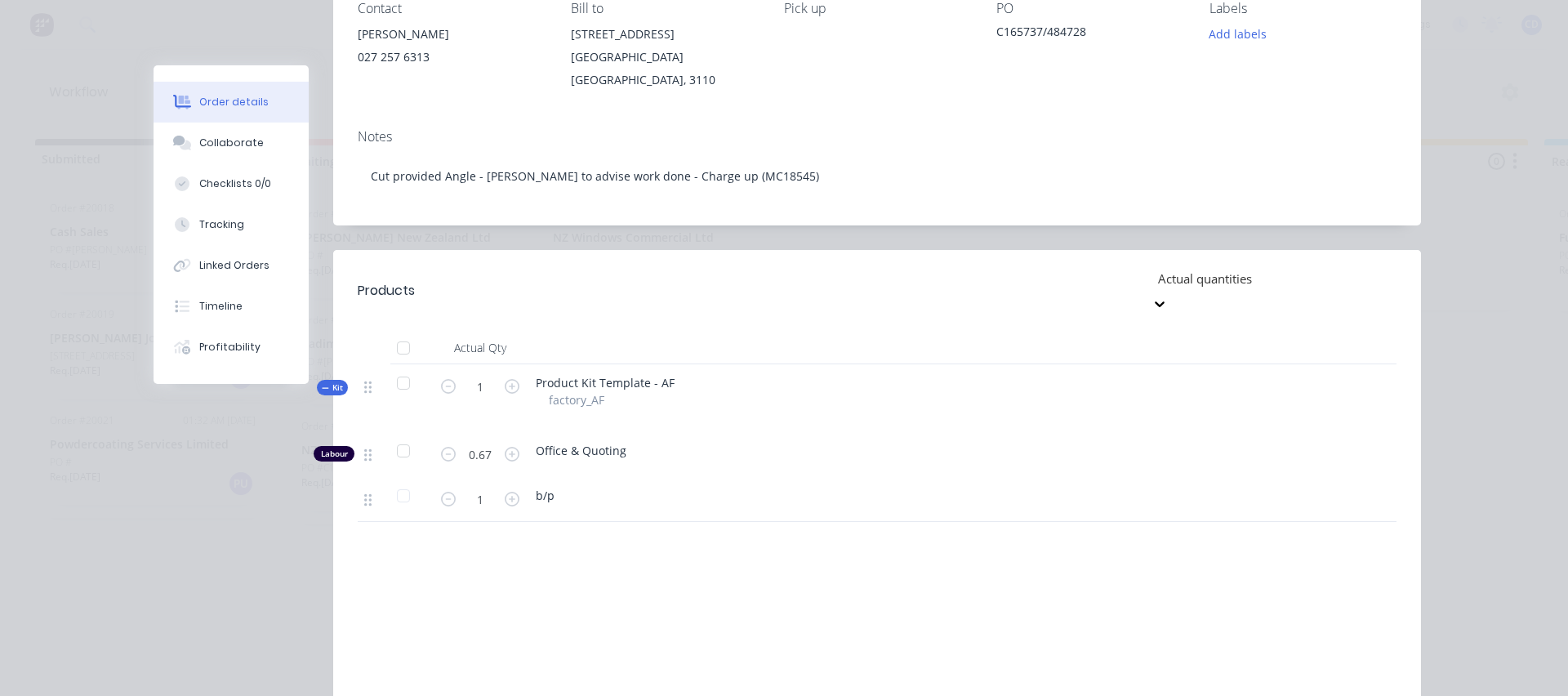
scroll to position [327, 0]
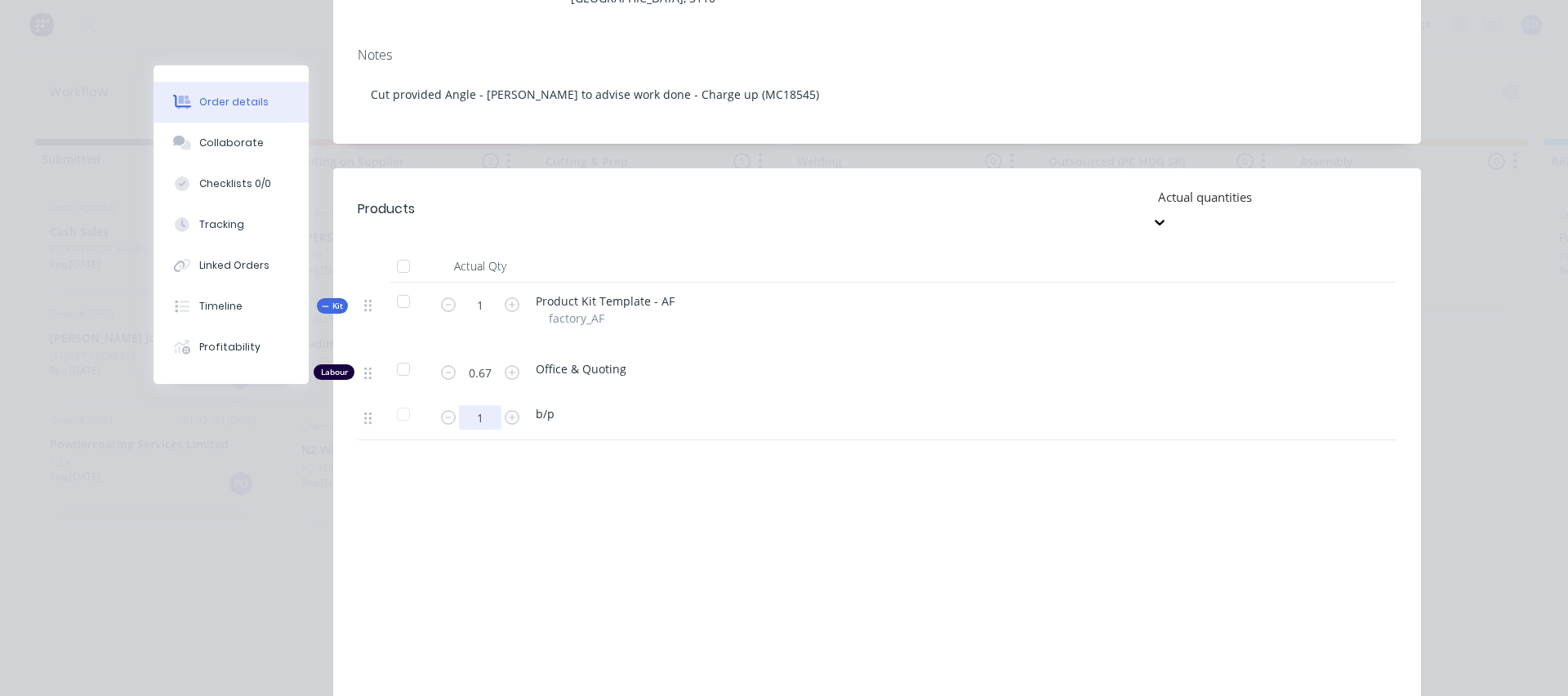
click at [487, 405] on input "1" at bounding box center [480, 417] width 42 height 24
type input "50"
click at [683, 439] on div "Products Actual quantities Actual Qty Kit 1 Product Kit Template - AF factory_A…" at bounding box center [877, 437] width 1088 height 539
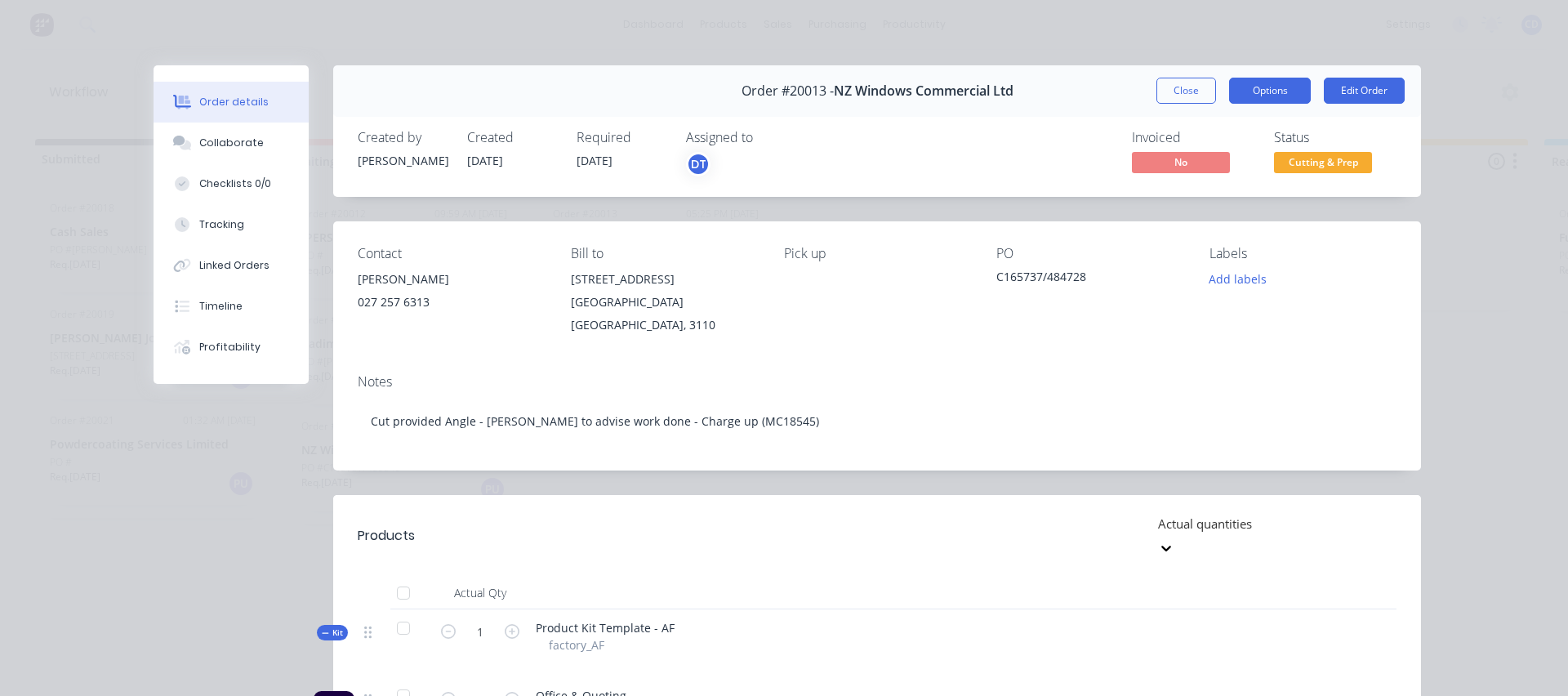
click at [1255, 94] on button "Options" at bounding box center [1269, 90] width 82 height 26
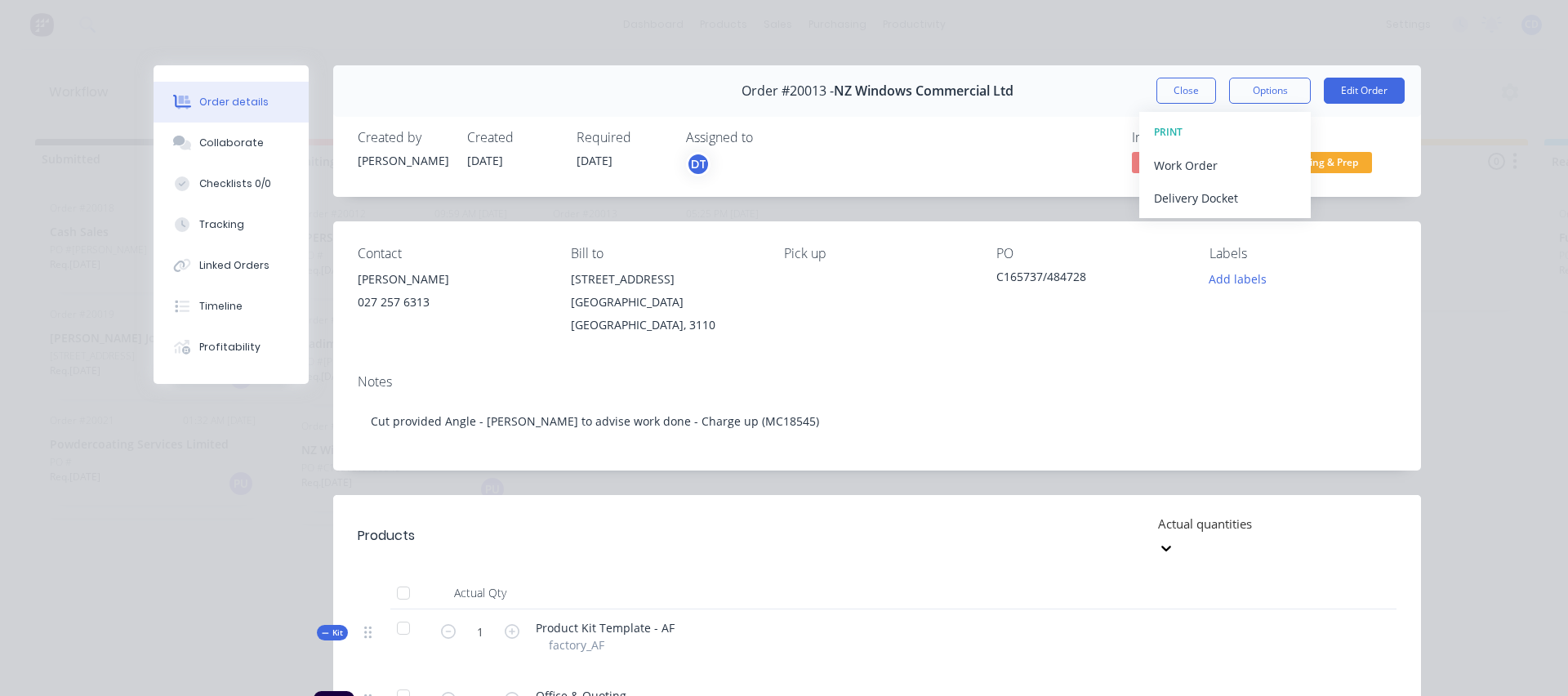
click at [1020, 361] on div "Notes Cut provided Angle - [PERSON_NAME] to advise work done - Charge up (MC185…" at bounding box center [877, 415] width 1088 height 109
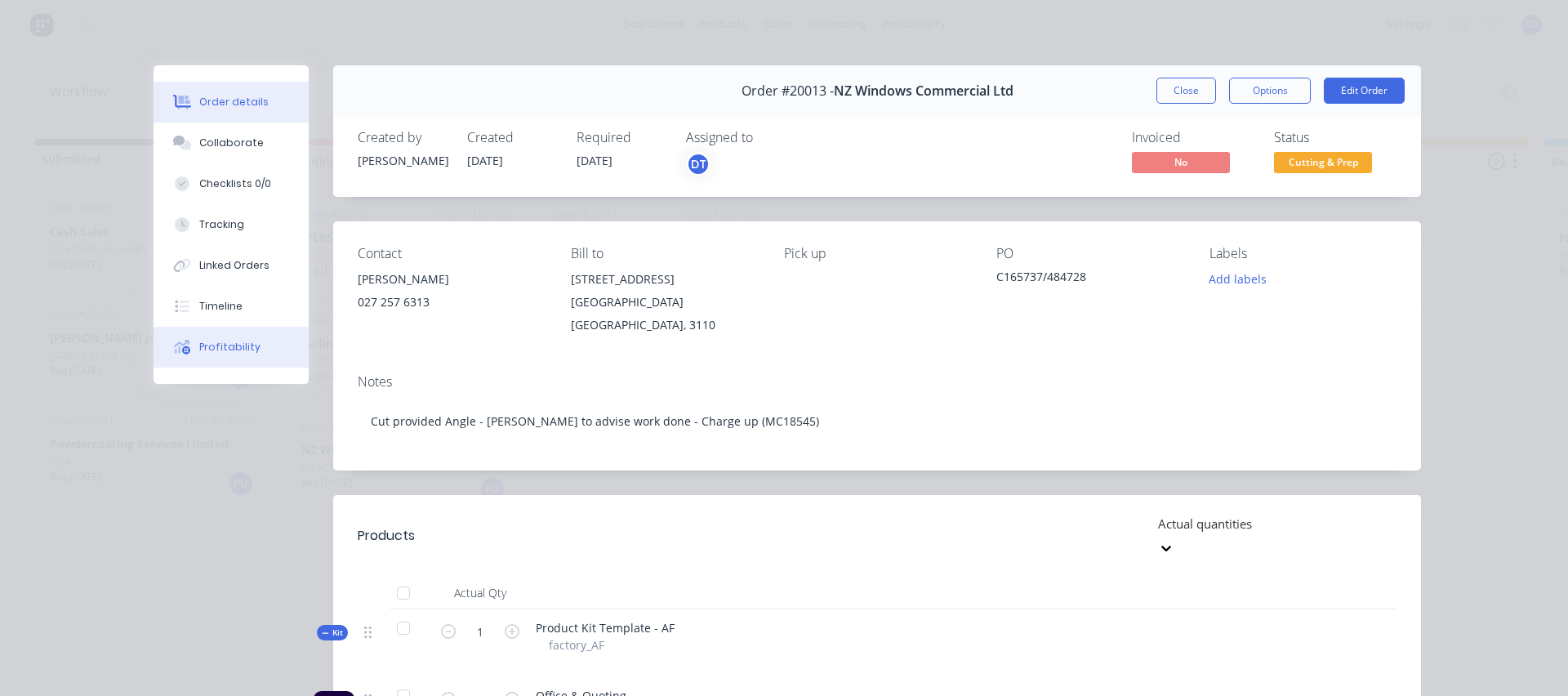
click at [209, 349] on div "Profitability" at bounding box center [230, 348] width 61 height 14
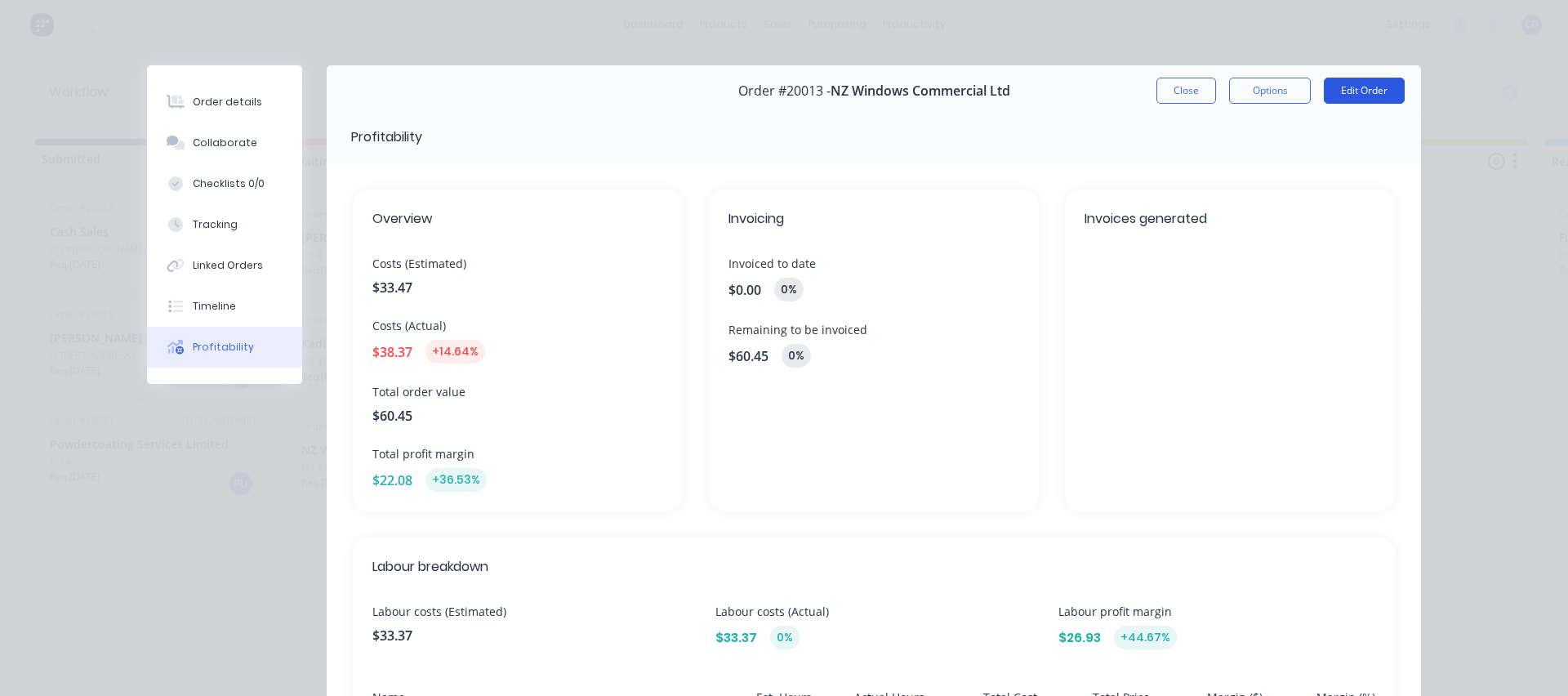
click at [1352, 95] on button "Edit Order" at bounding box center [1364, 90] width 81 height 26
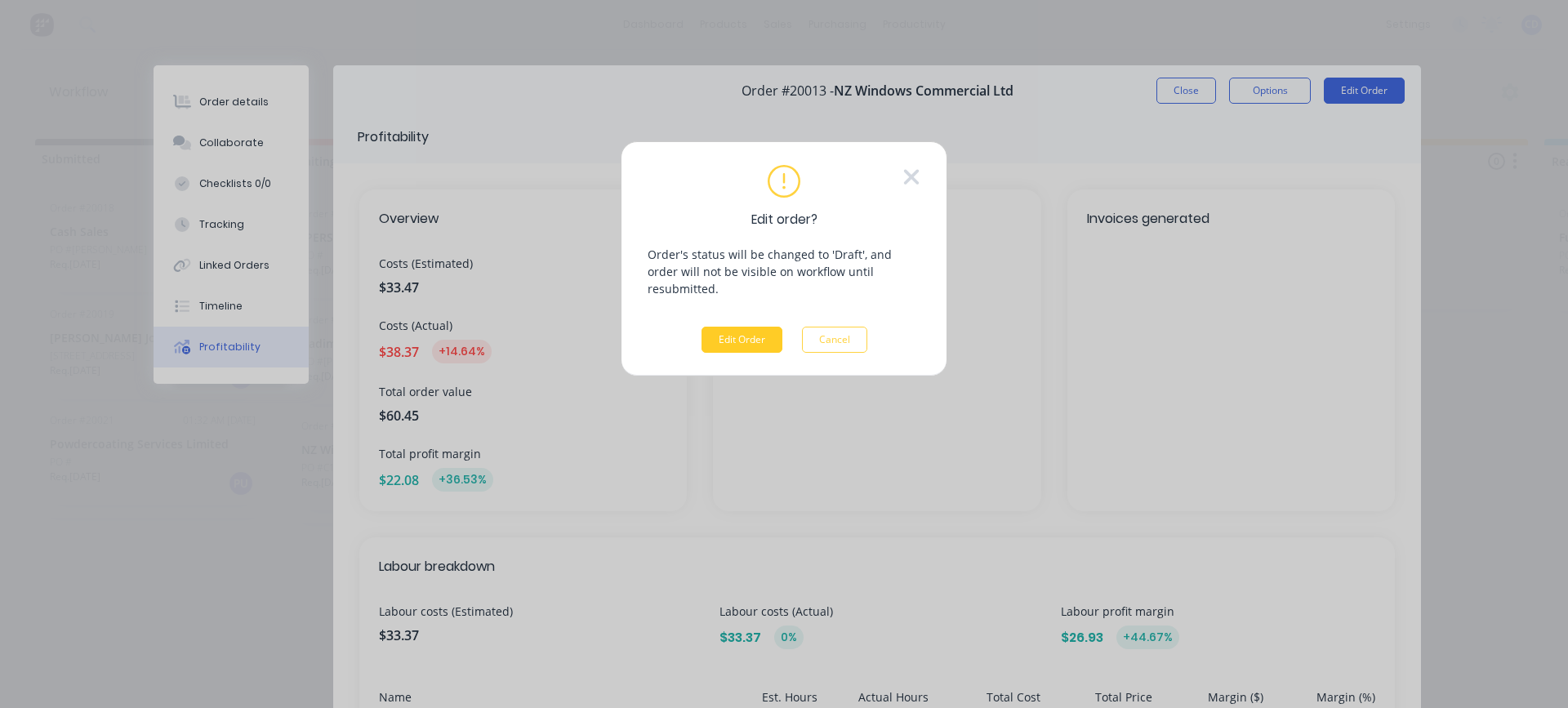
click at [746, 326] on button "Edit Order" at bounding box center [742, 339] width 81 height 26
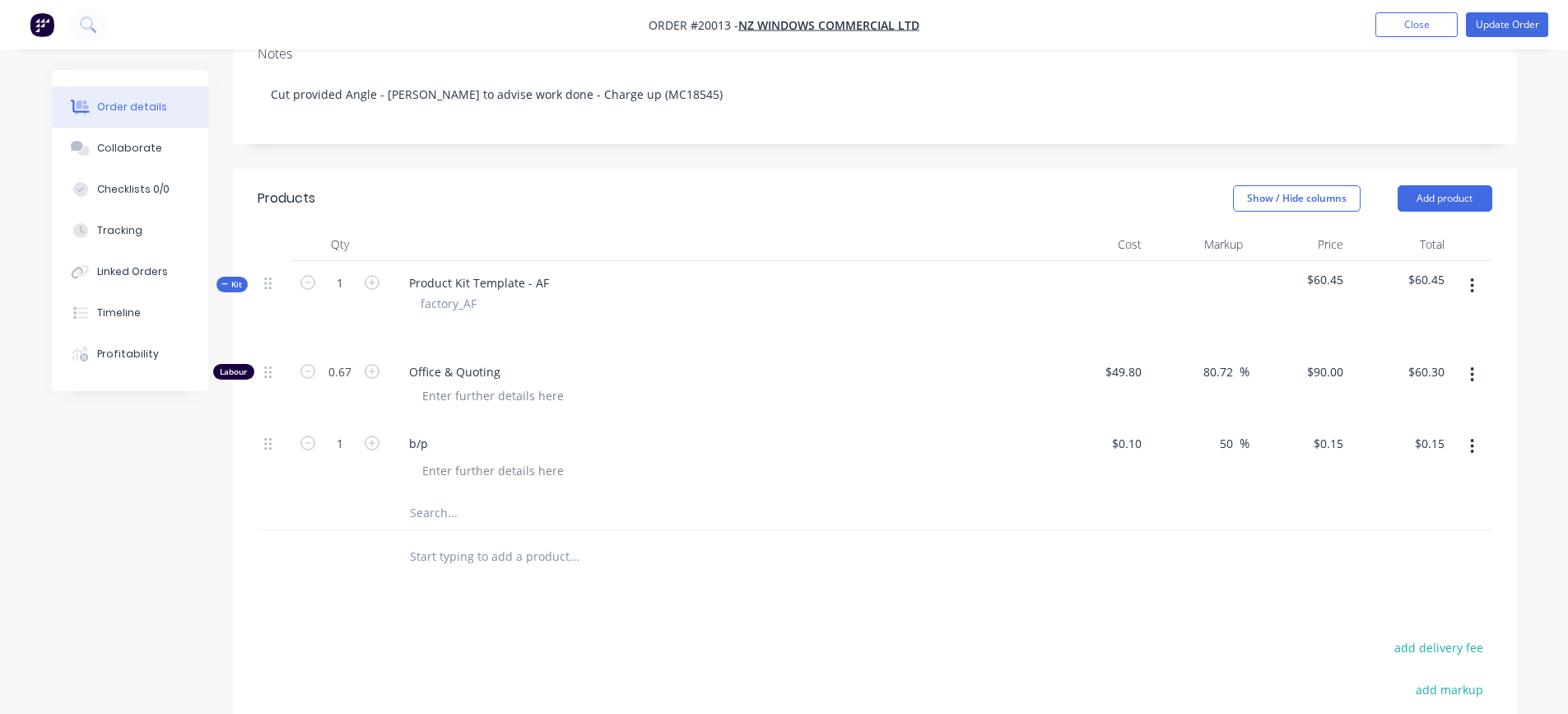
scroll to position [329, 0]
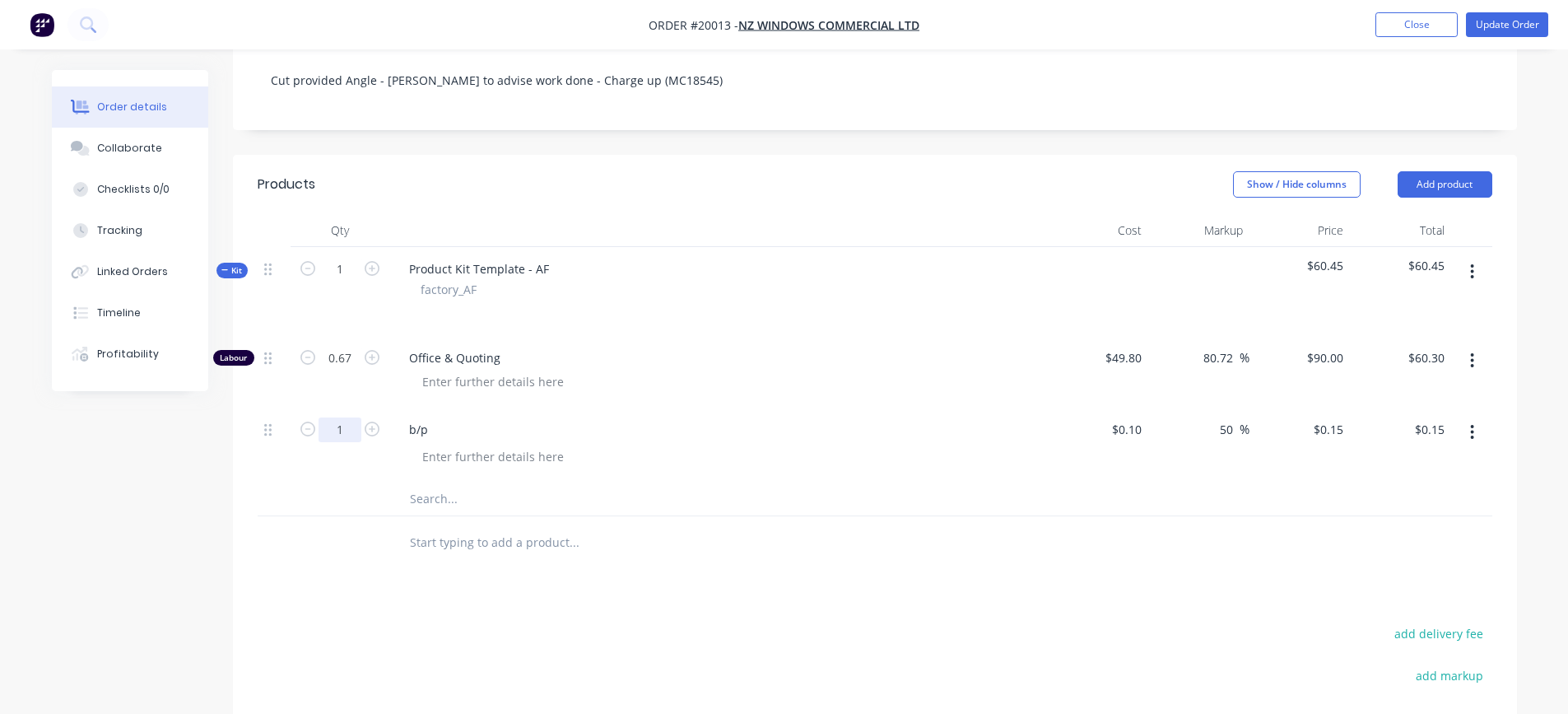
click at [345, 417] on input "1" at bounding box center [339, 429] width 43 height 25
click at [1133, 417] on input "0.1" at bounding box center [1136, 429] width 25 height 24
type input "$10.00"
type input "$15.00"
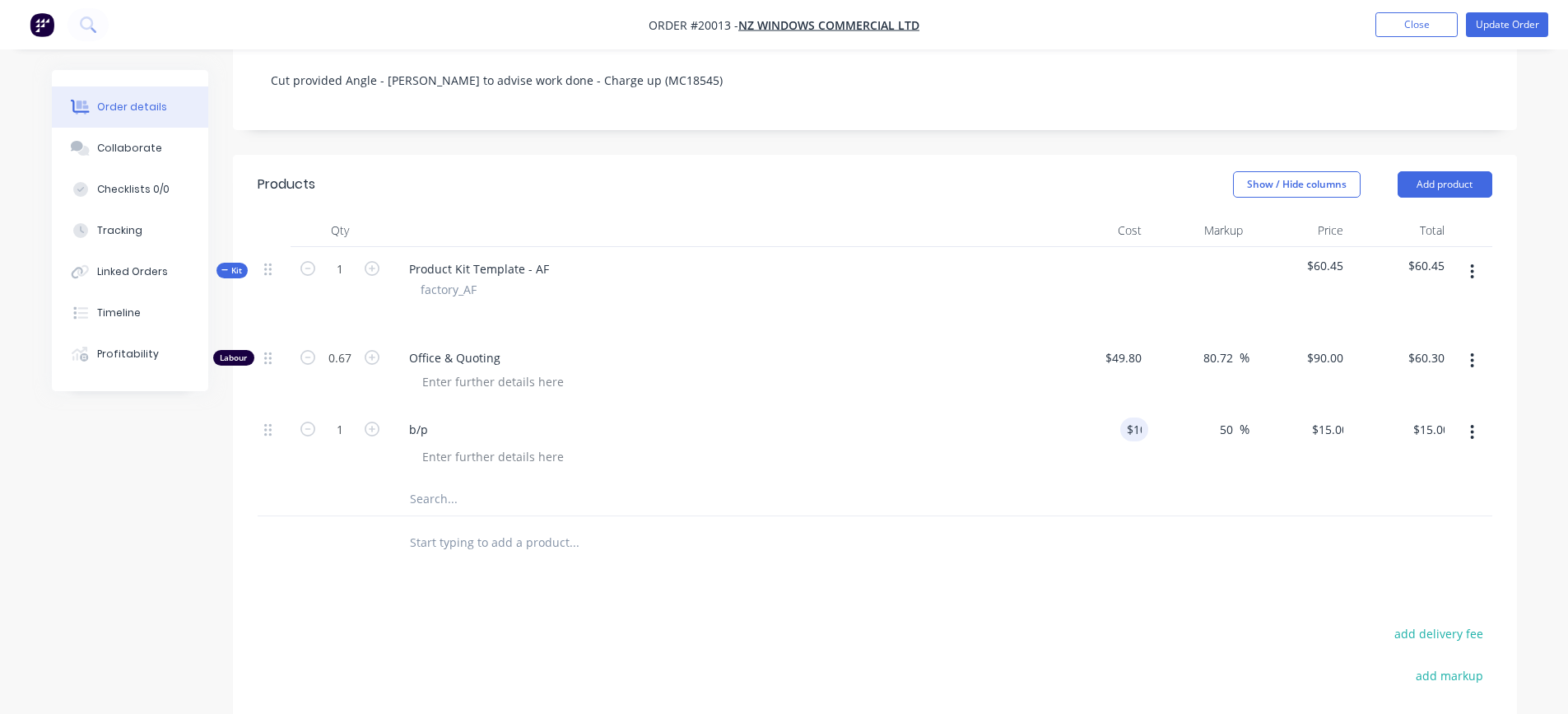
click at [991, 417] on div "b/p" at bounding box center [719, 429] width 646 height 24
click at [1142, 417] on input "10" at bounding box center [1126, 429] width 45 height 24
type input "$0.10"
type input "$0.15"
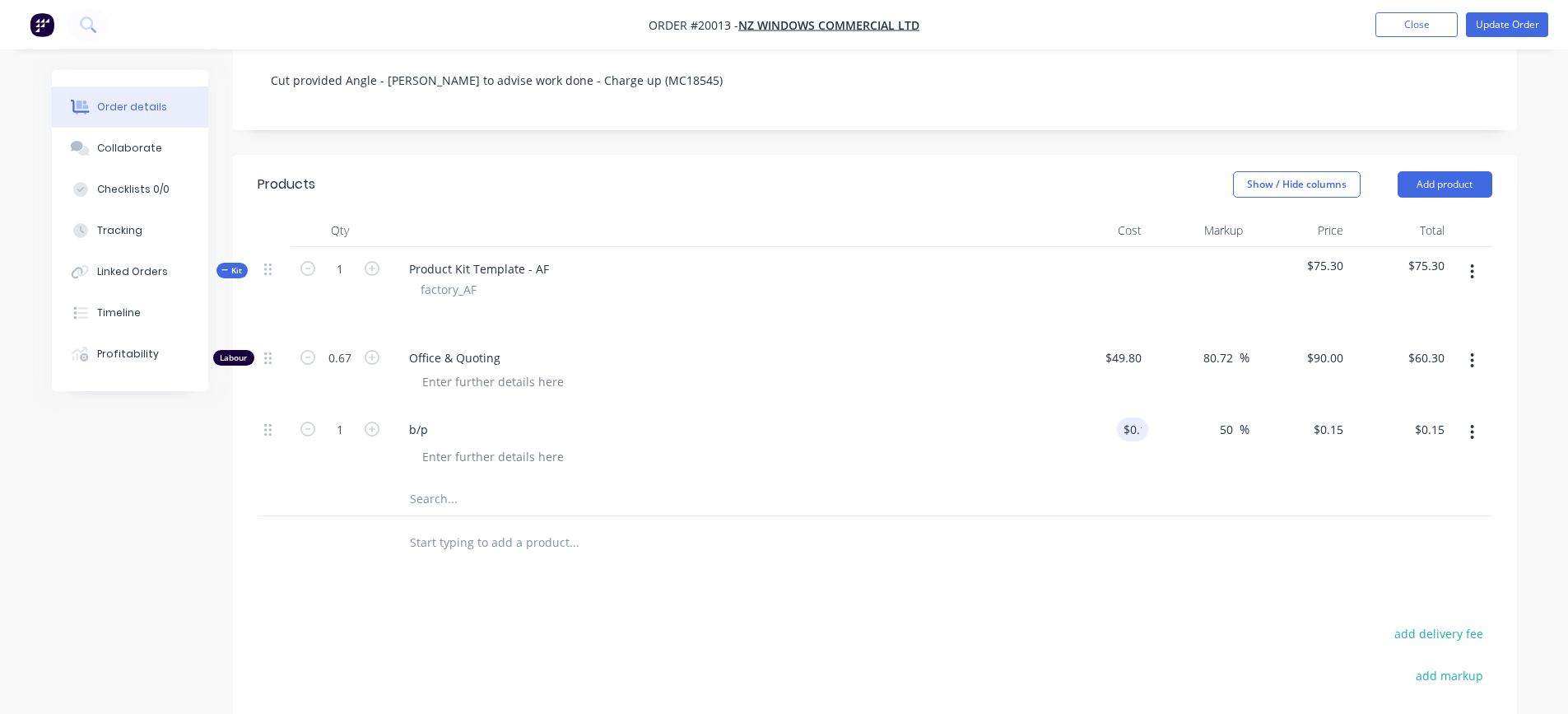
click at [1020, 445] on div at bounding box center [725, 457] width 632 height 24
type input "100"
type input "$15.00"
click at [627, 445] on div at bounding box center [725, 457] width 632 height 24
click at [1494, 26] on button "Update Order" at bounding box center [1507, 25] width 83 height 25
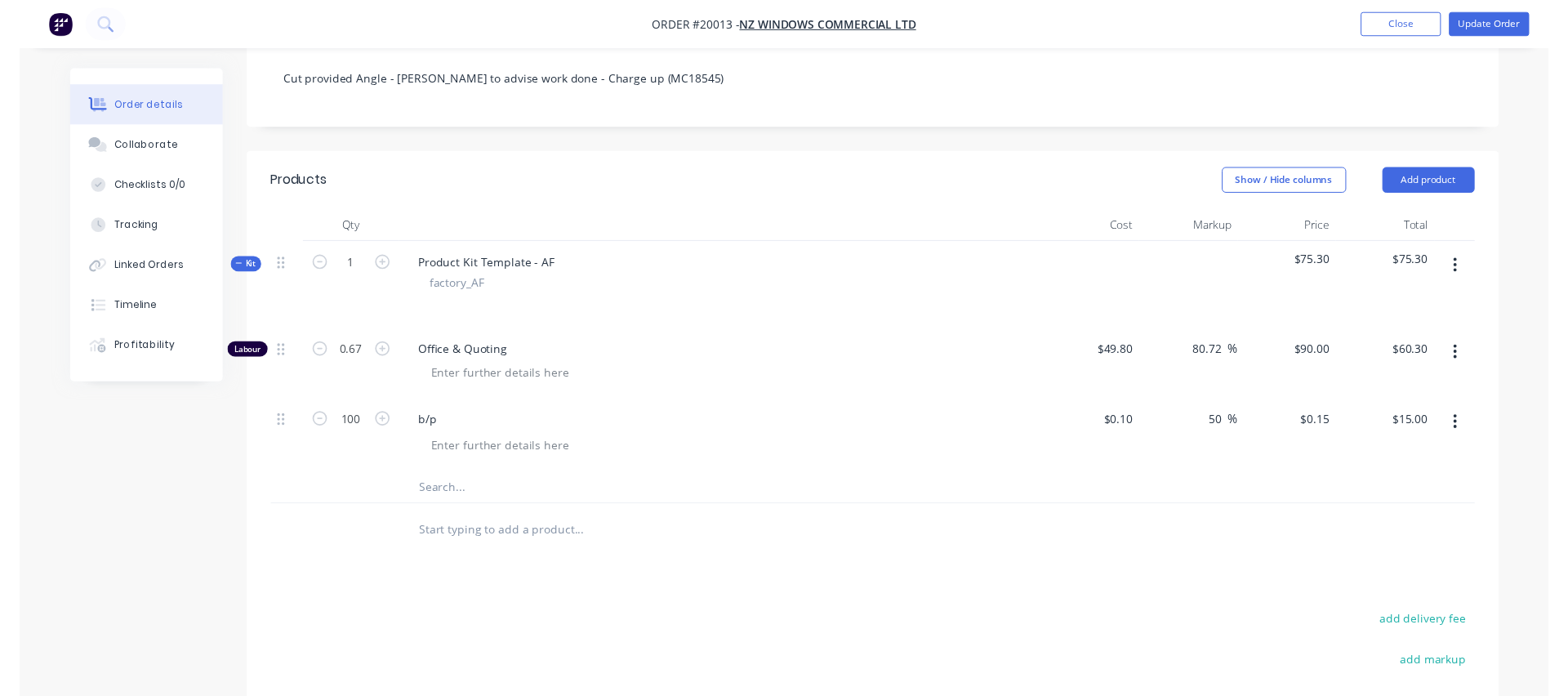
scroll to position [0, 0]
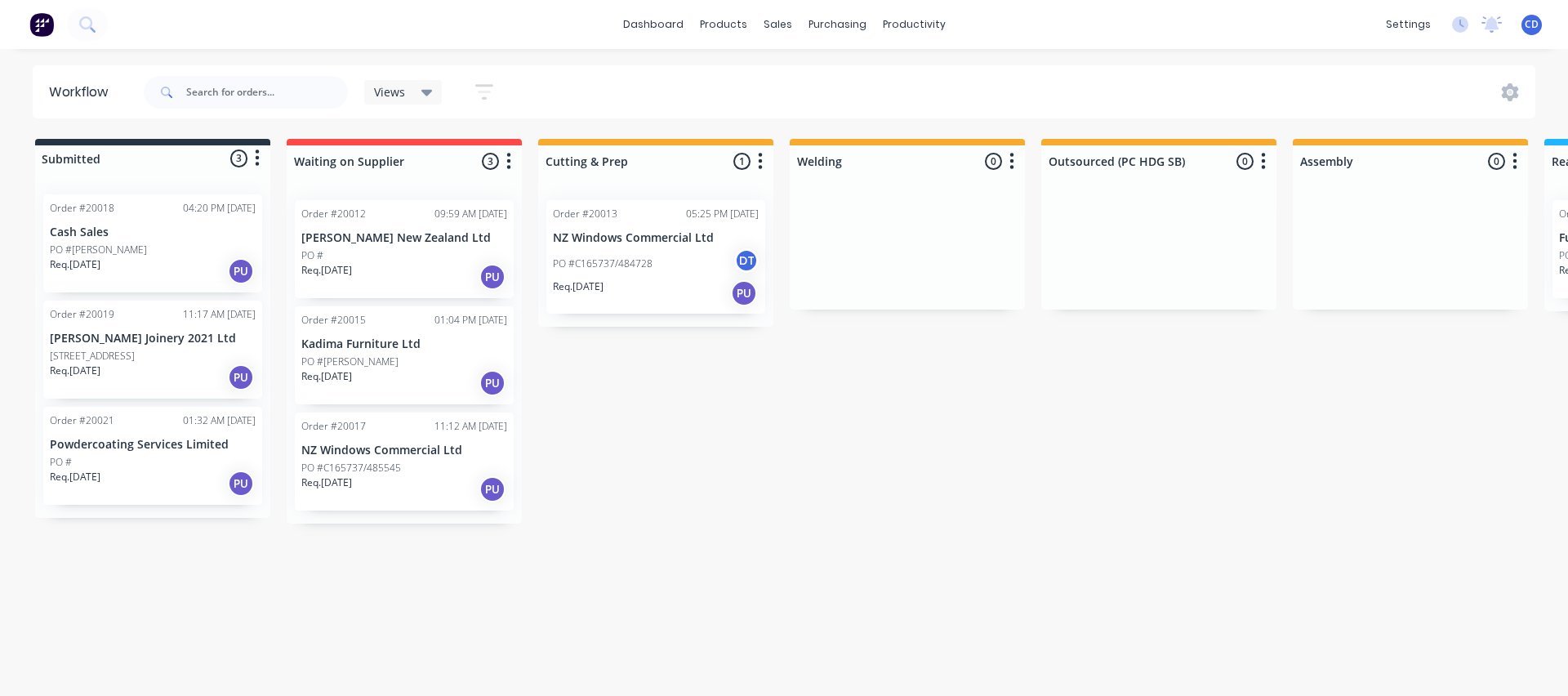
click at [650, 280] on div "Req. [DATE] PU" at bounding box center [656, 293] width 206 height 28
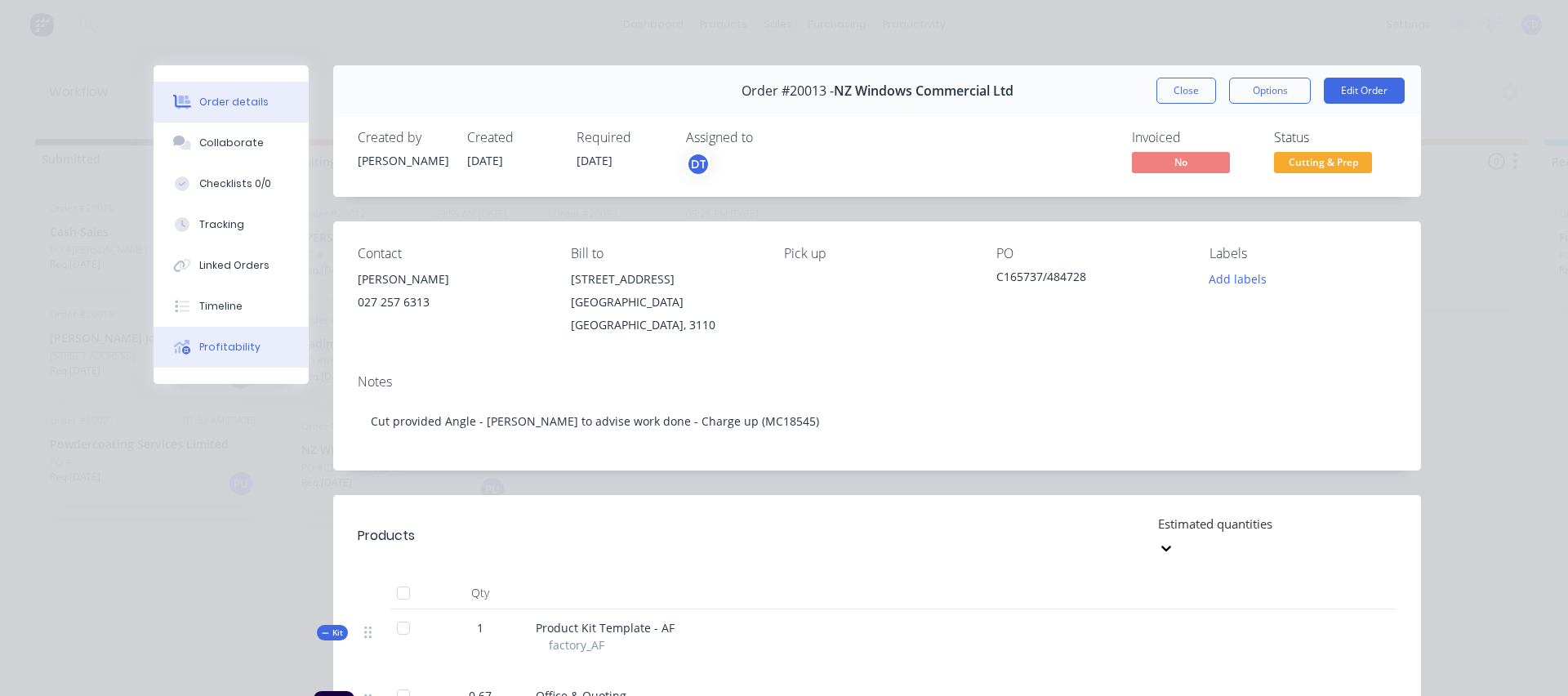
click at [233, 344] on div "Profitability" at bounding box center [230, 348] width 61 height 14
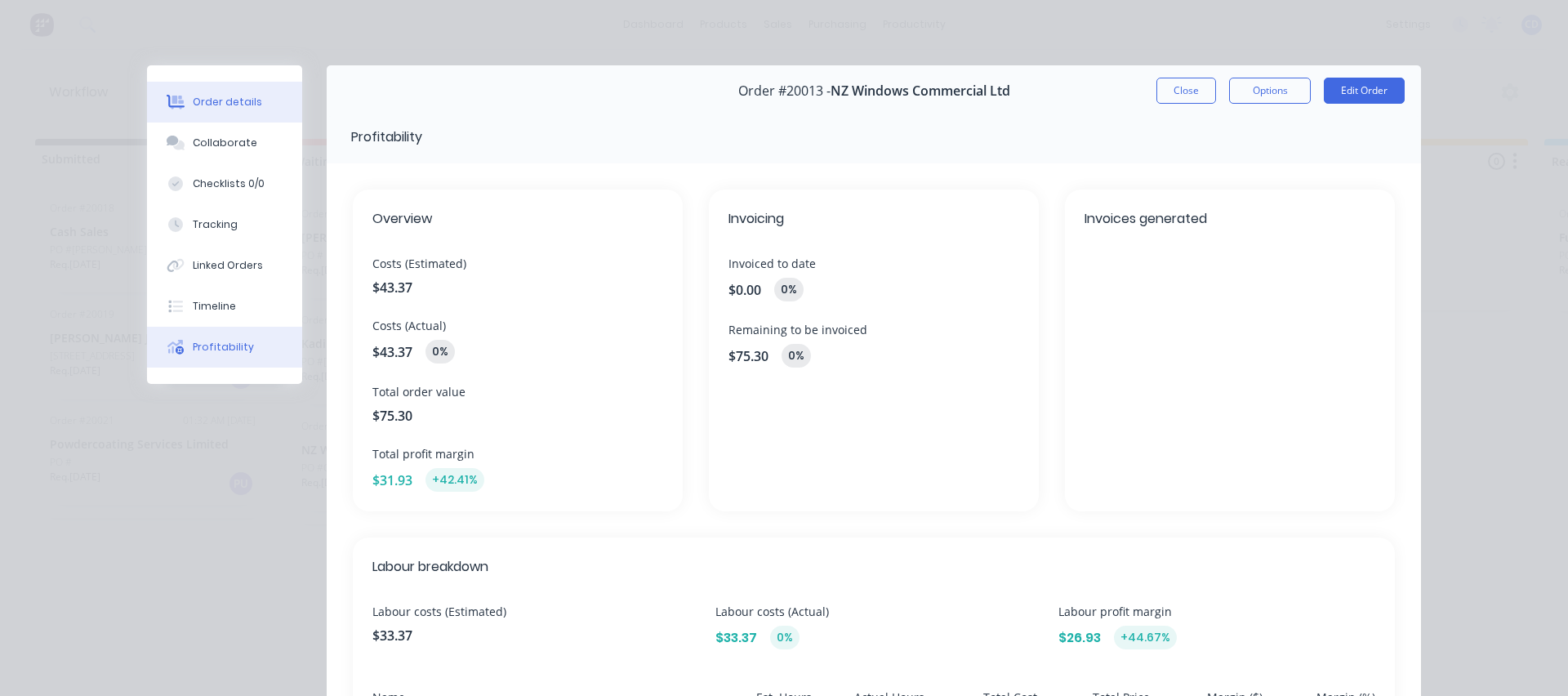
click at [248, 106] on div "Order details" at bounding box center [227, 102] width 69 height 14
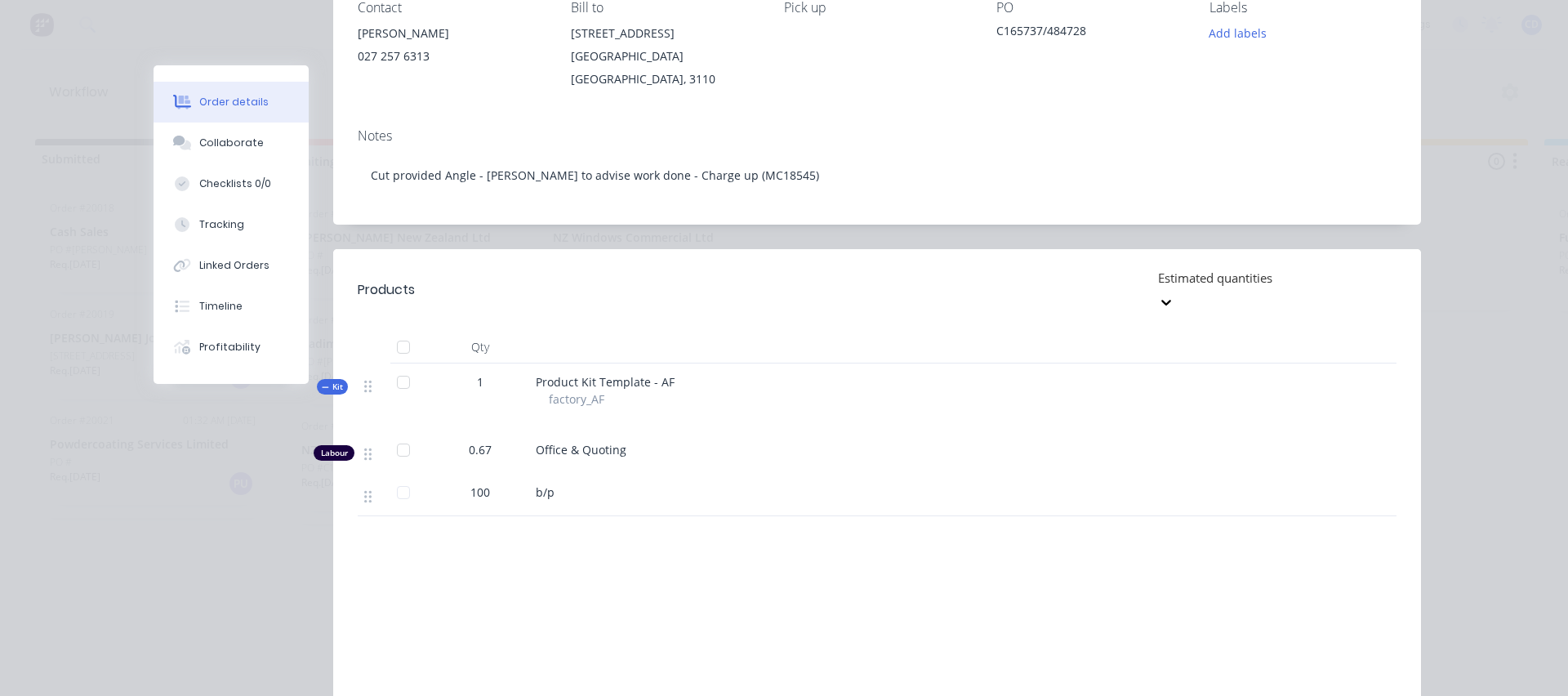
scroll to position [327, 0]
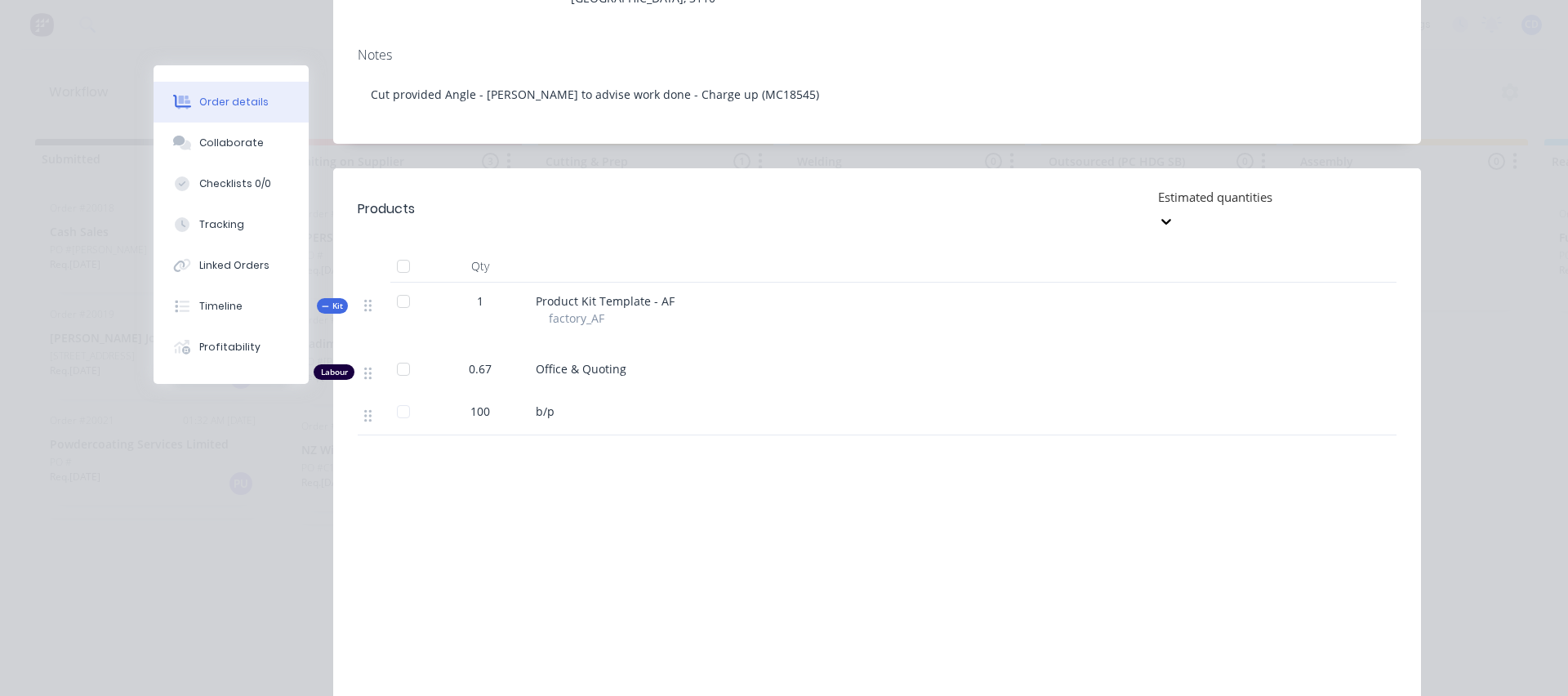
click at [1228, 187] on div at bounding box center [1274, 197] width 235 height 21
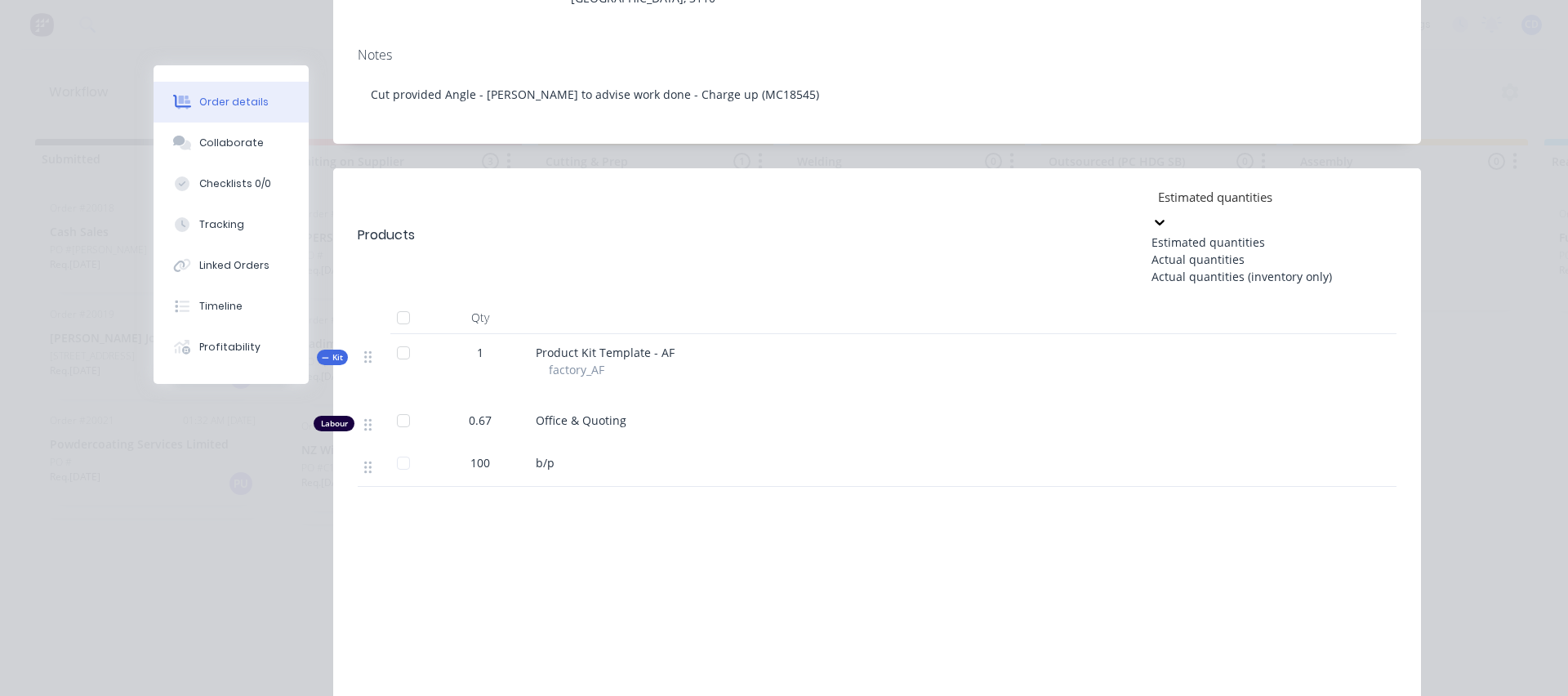
click at [1211, 251] on div "Actual quantities" at bounding box center [1274, 259] width 245 height 17
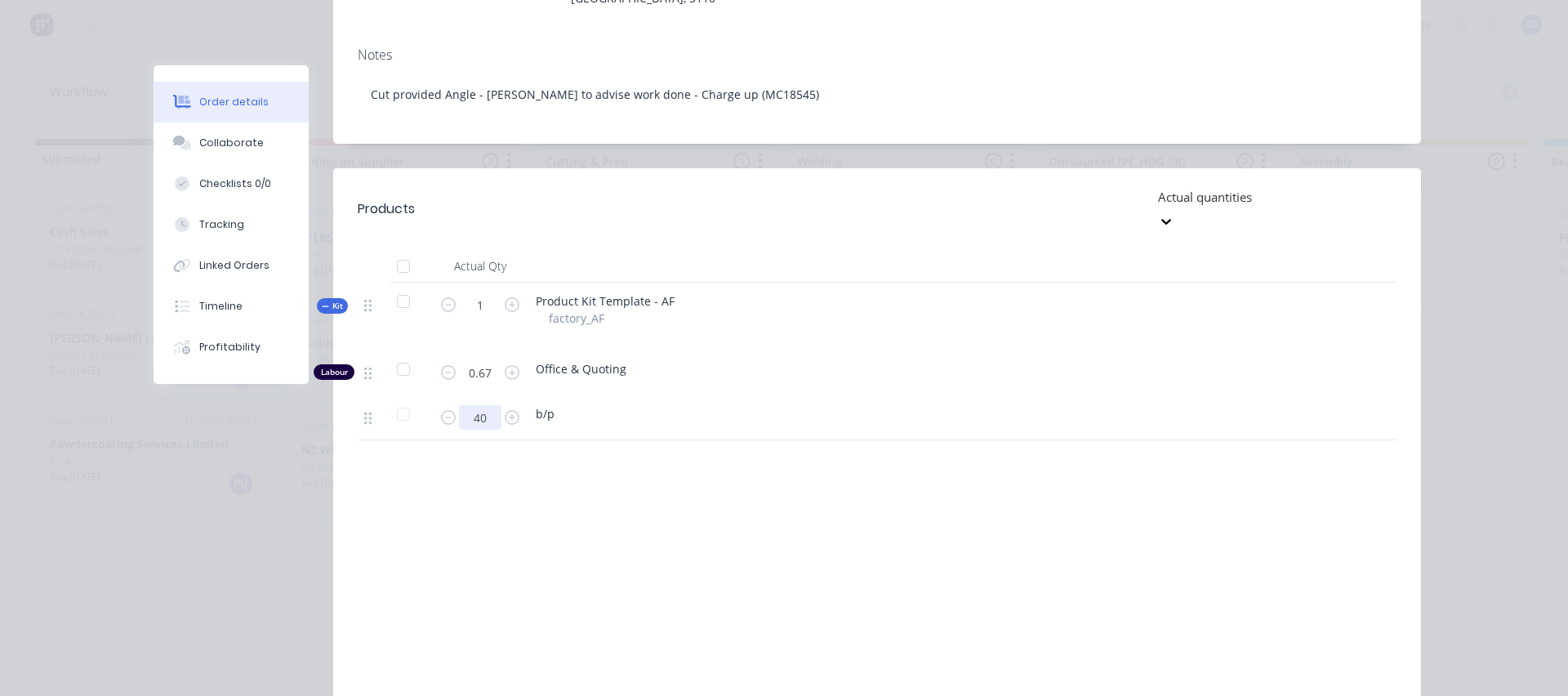
type input "40"
click at [798, 405] on div "b/p" at bounding box center [856, 413] width 641 height 17
click at [1228, 193] on div "Actual quantities" at bounding box center [1274, 197] width 245 height 24
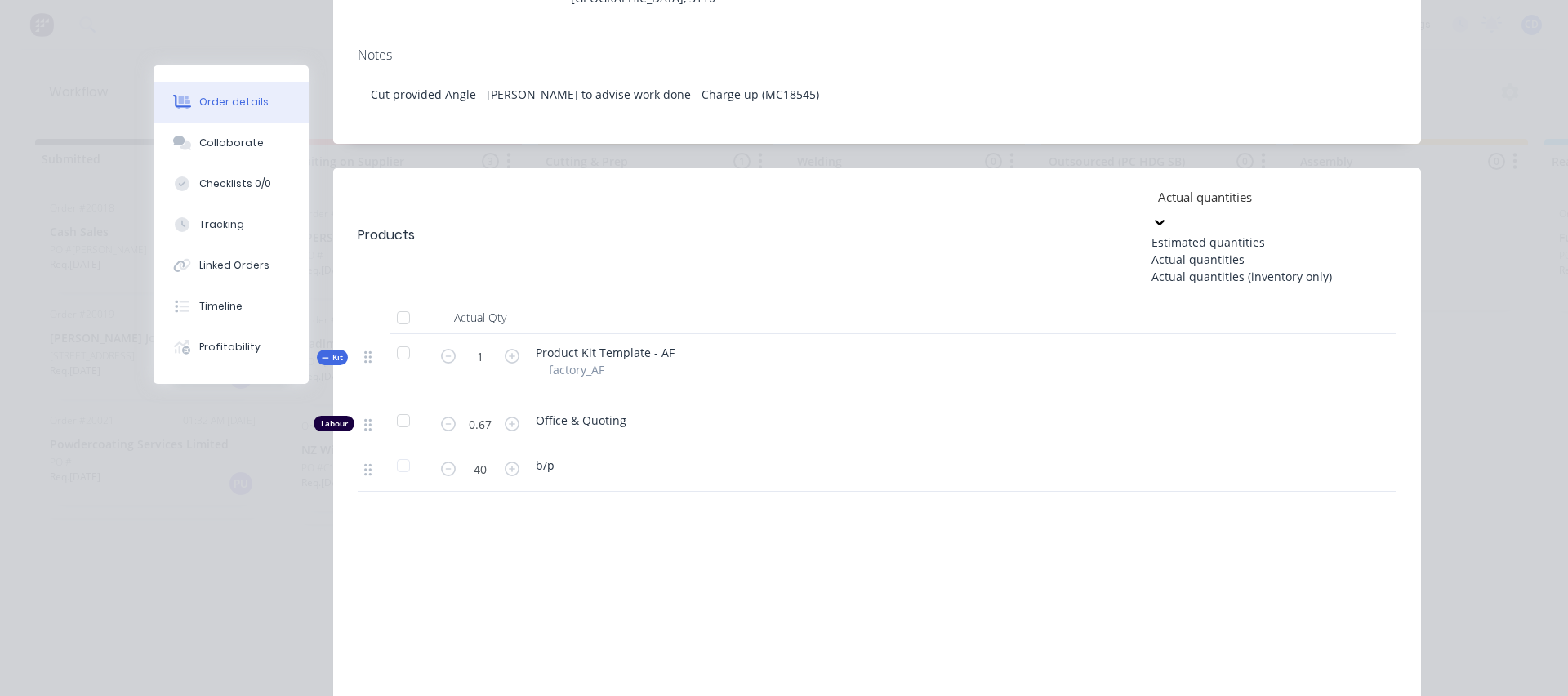
click at [1208, 279] on div "Actual quantities (inventory only)" at bounding box center [1274, 276] width 245 height 17
type input "0"
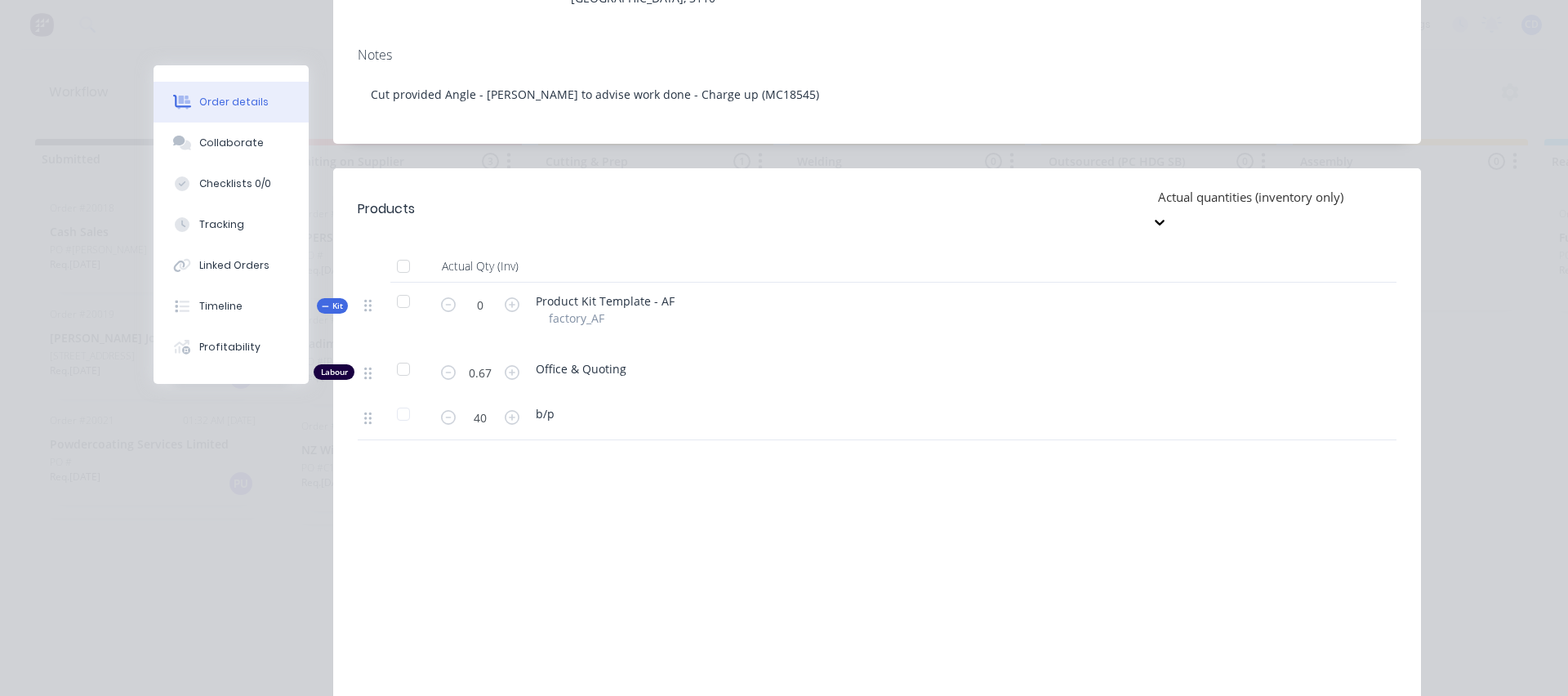
click at [1220, 187] on div at bounding box center [1274, 197] width 235 height 21
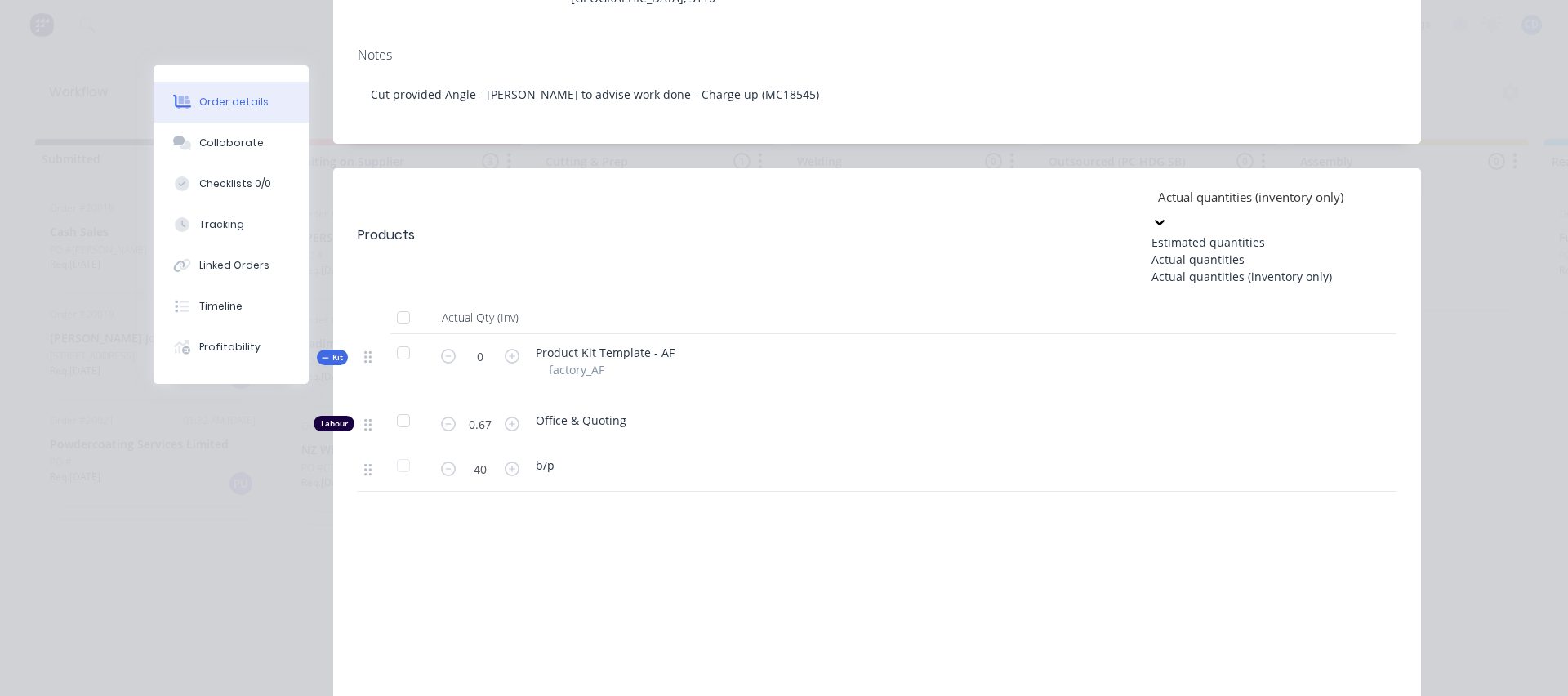
click at [1215, 234] on div "Estimated quantities" at bounding box center [1274, 242] width 245 height 17
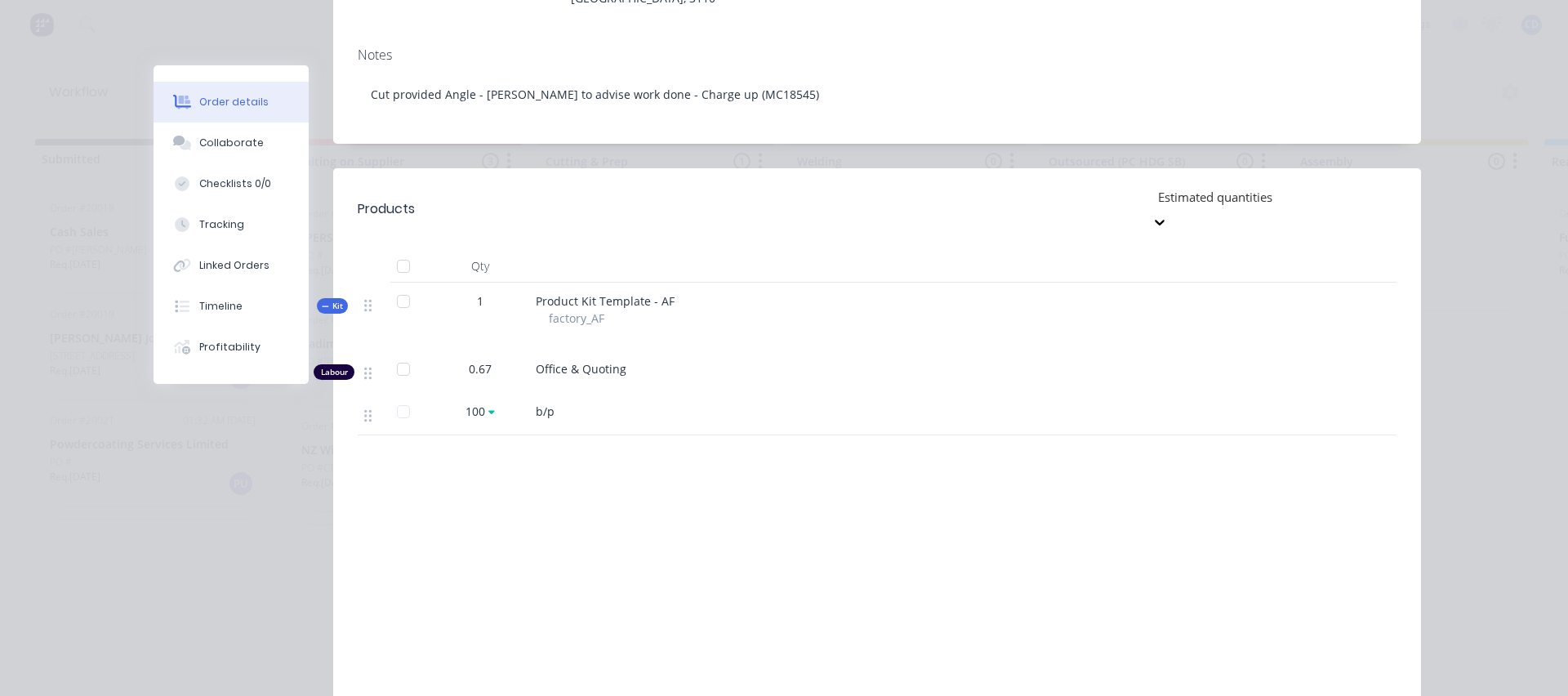
click at [1211, 187] on div at bounding box center [1274, 197] width 235 height 21
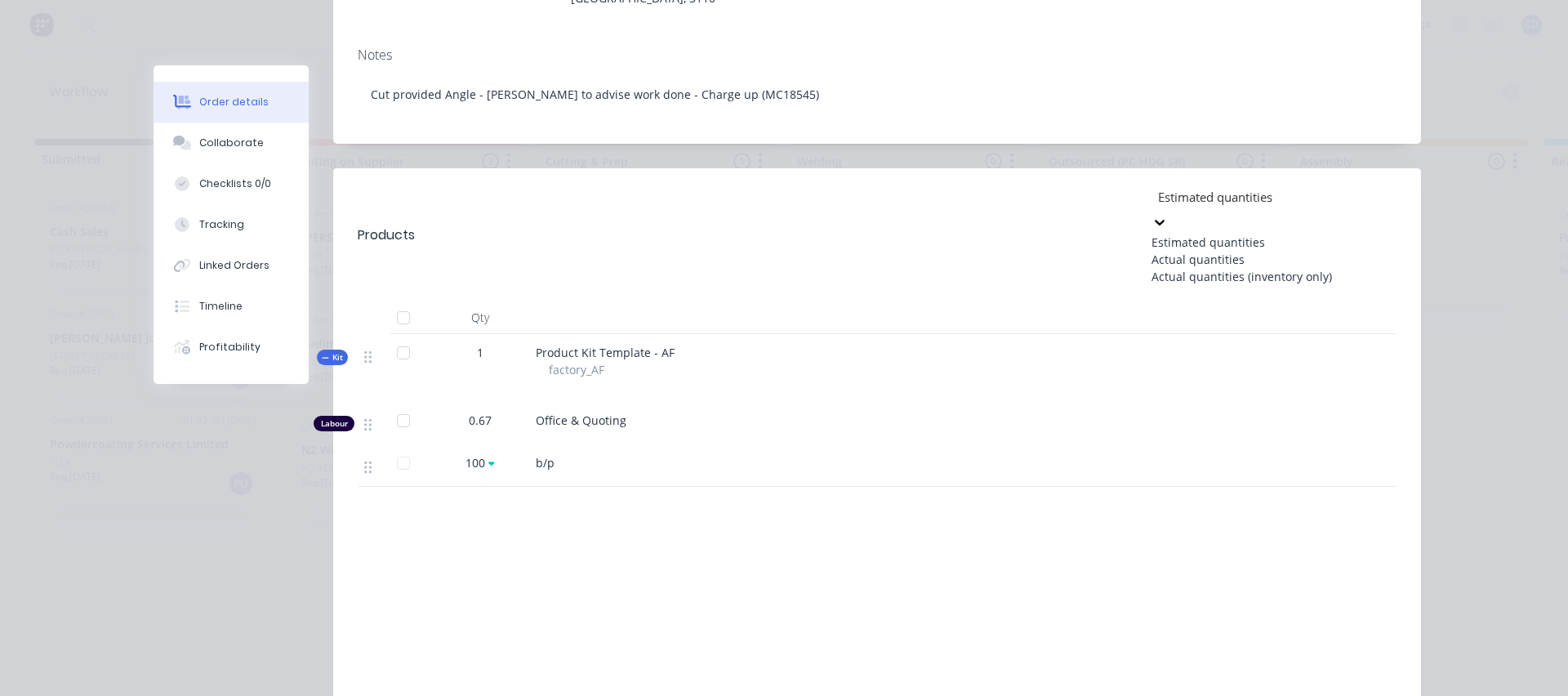
click at [1199, 251] on div "Actual quantities" at bounding box center [1274, 259] width 245 height 17
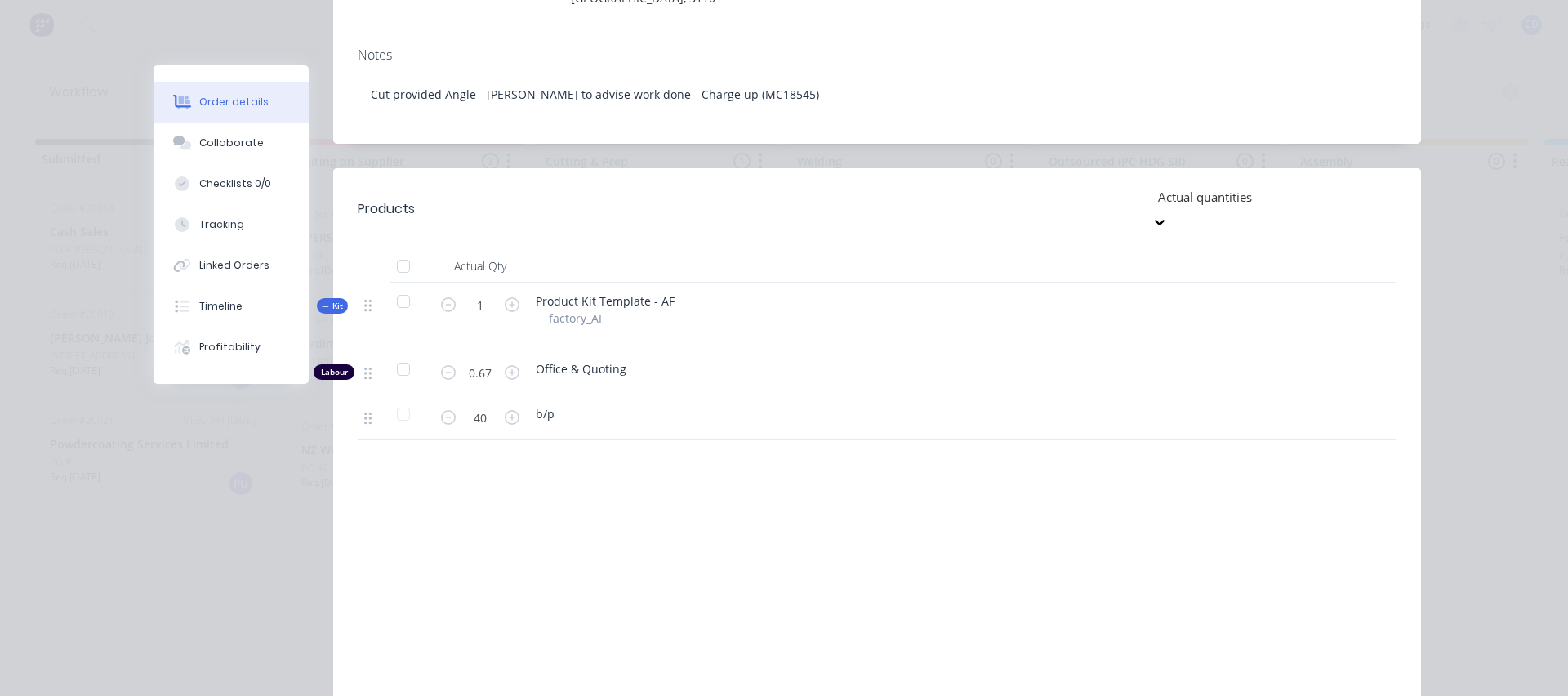
scroll to position [0, 0]
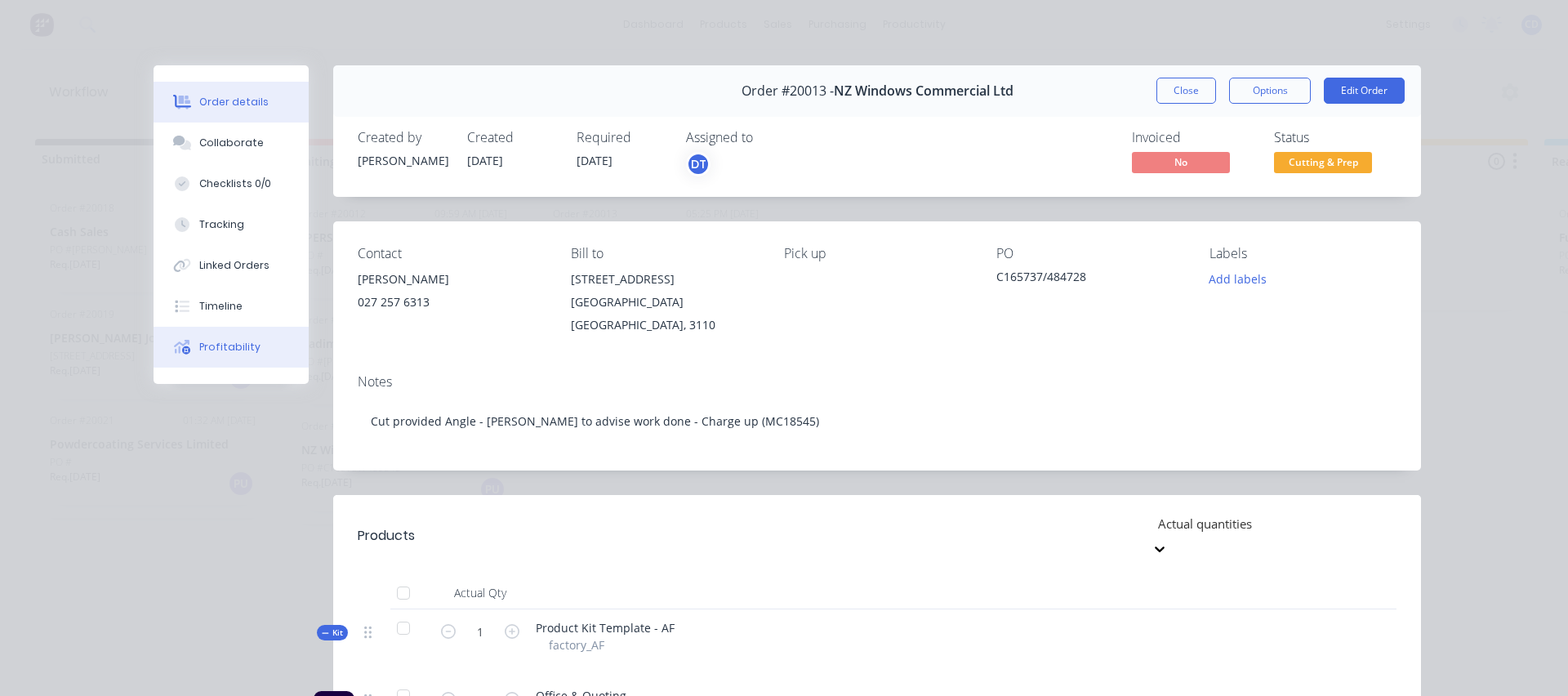
click at [230, 346] on div "Profitability" at bounding box center [230, 348] width 61 height 14
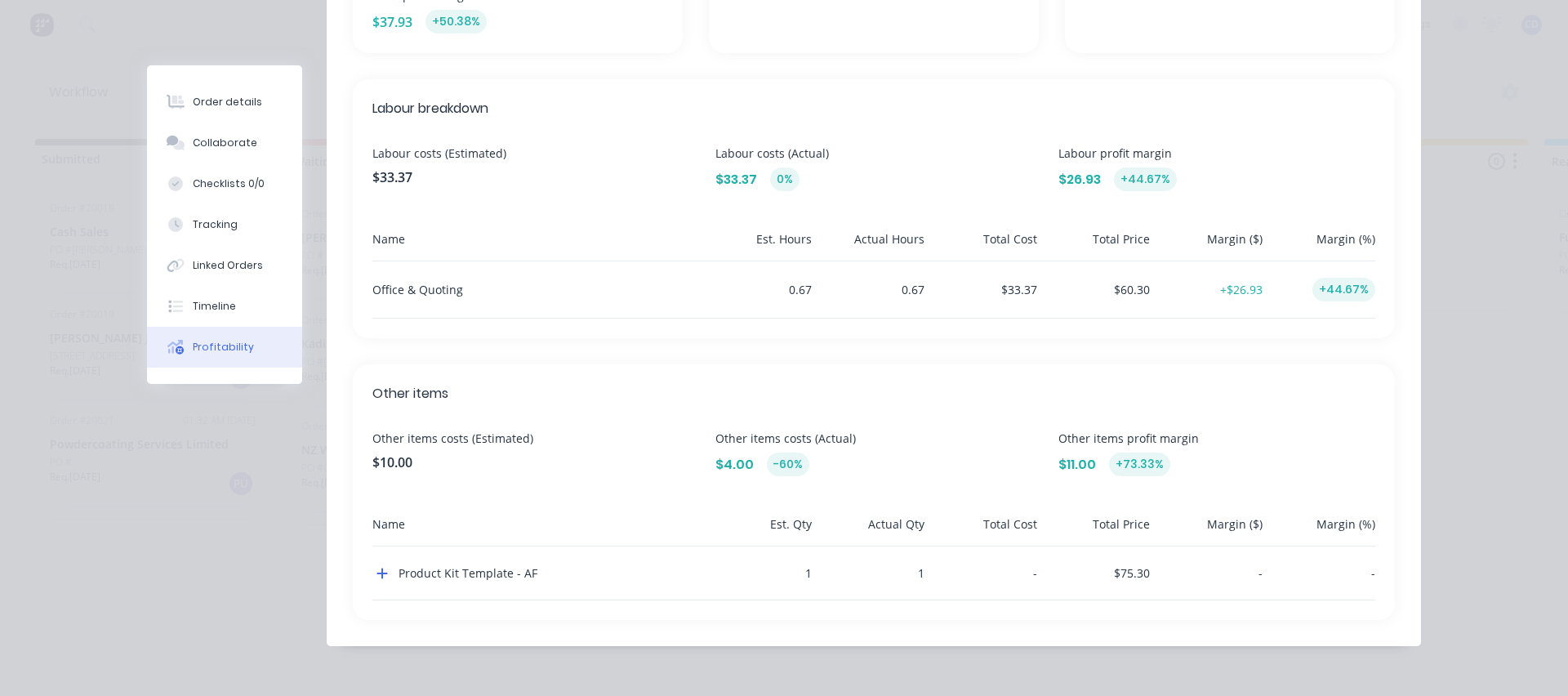
scroll to position [487, 0]
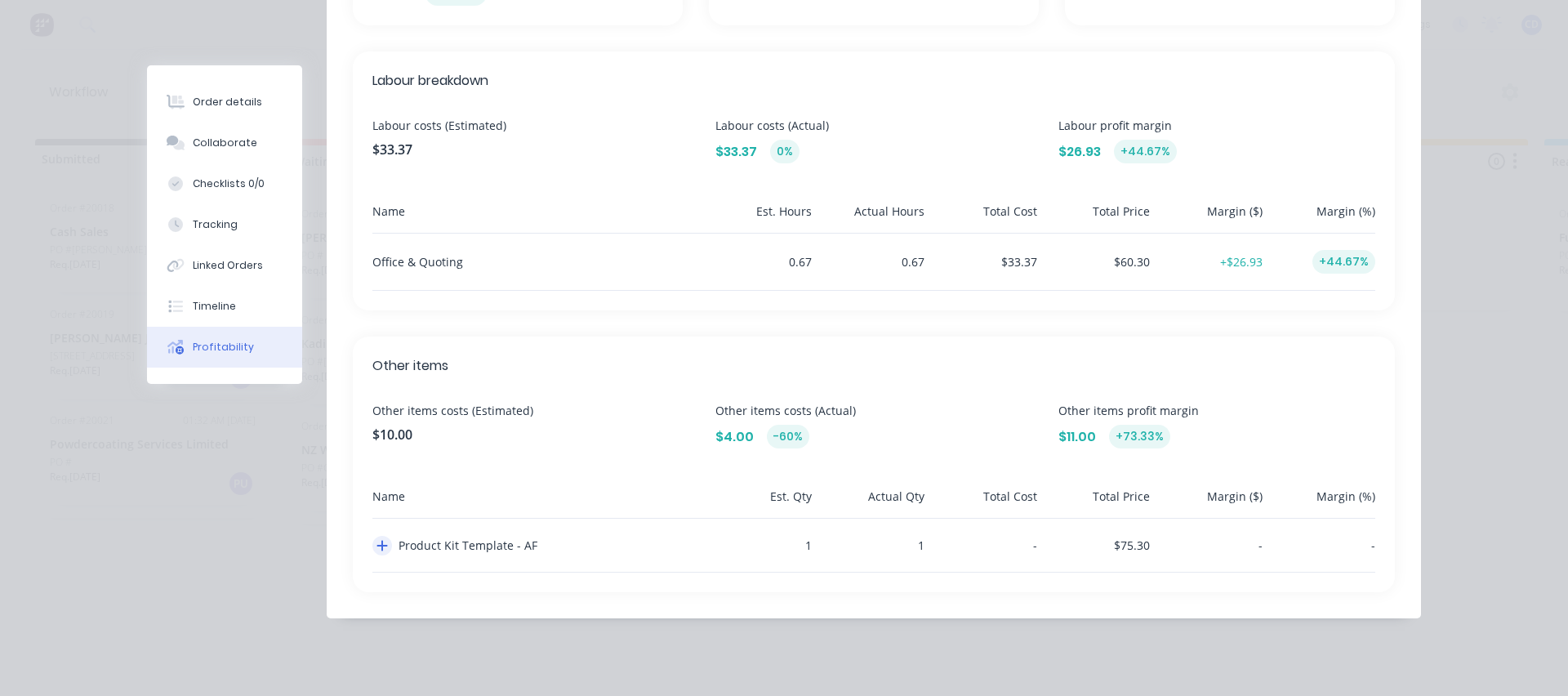
click at [376, 547] on icon "button" at bounding box center [382, 545] width 12 height 13
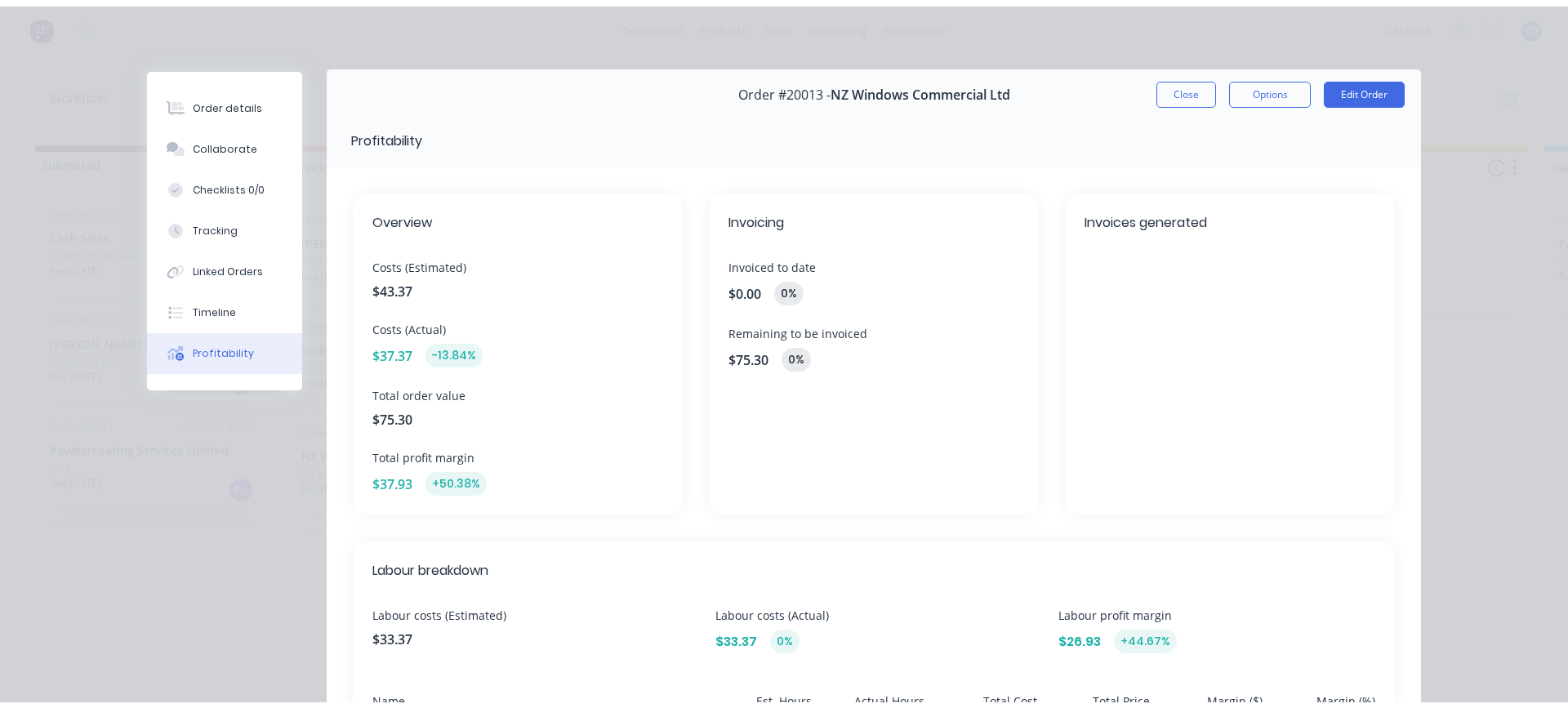
scroll to position [0, 0]
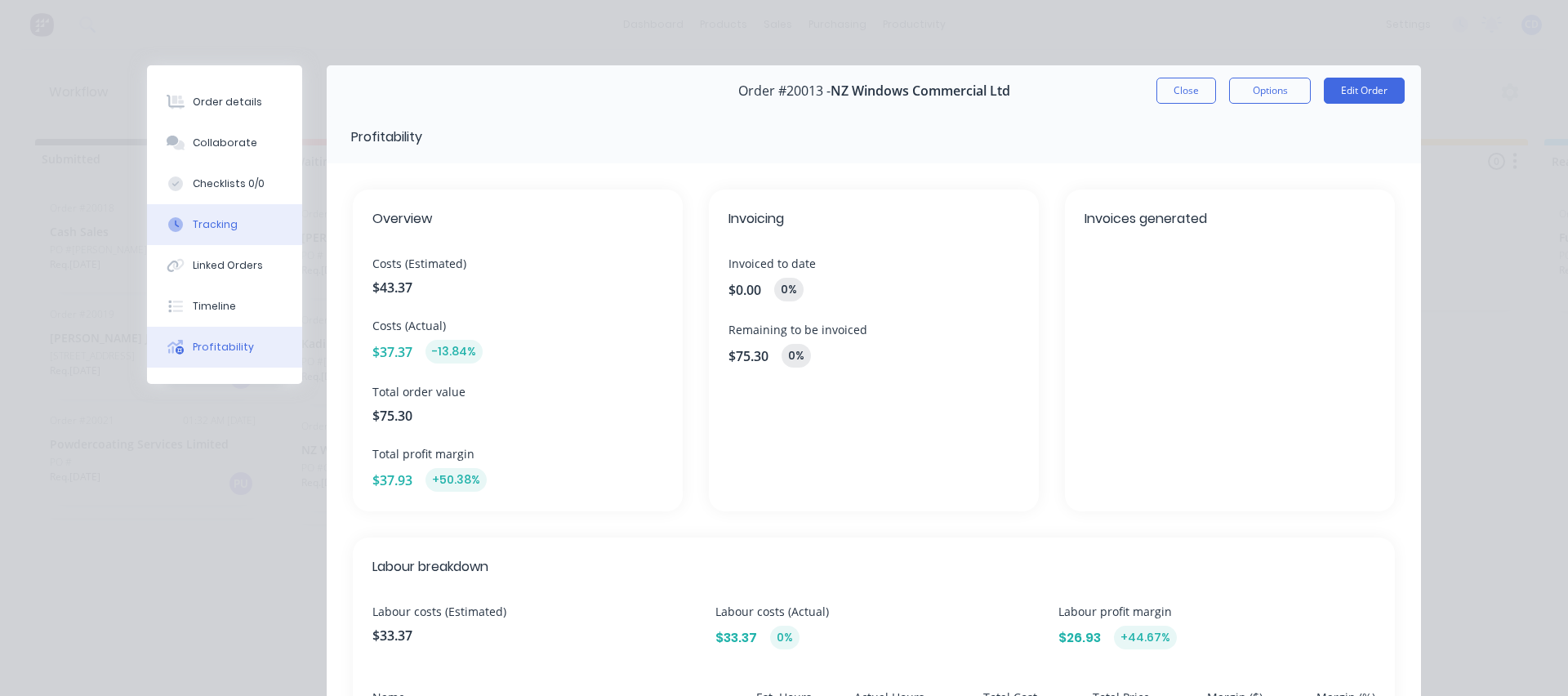
click at [217, 215] on button "Tracking" at bounding box center [225, 224] width 155 height 41
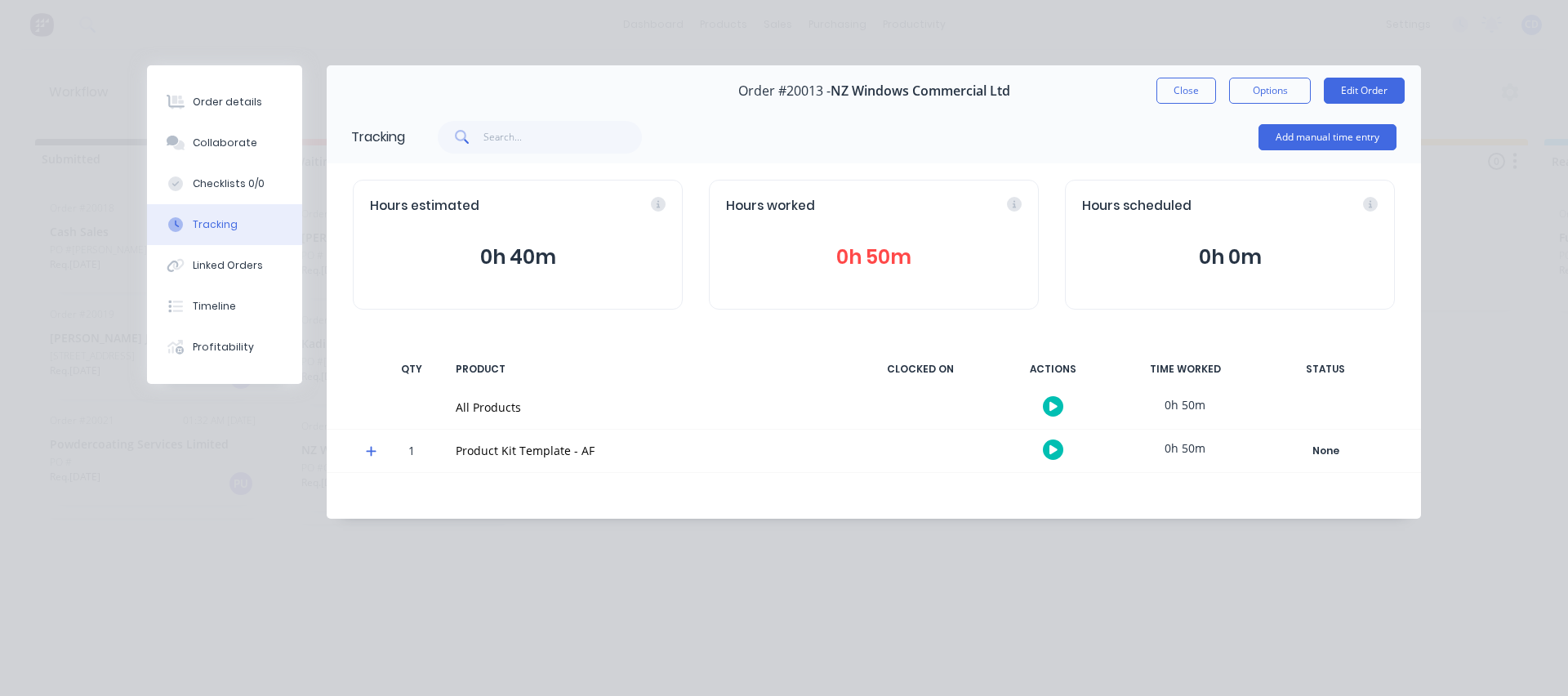
click at [374, 452] on icon at bounding box center [371, 451] width 10 height 10
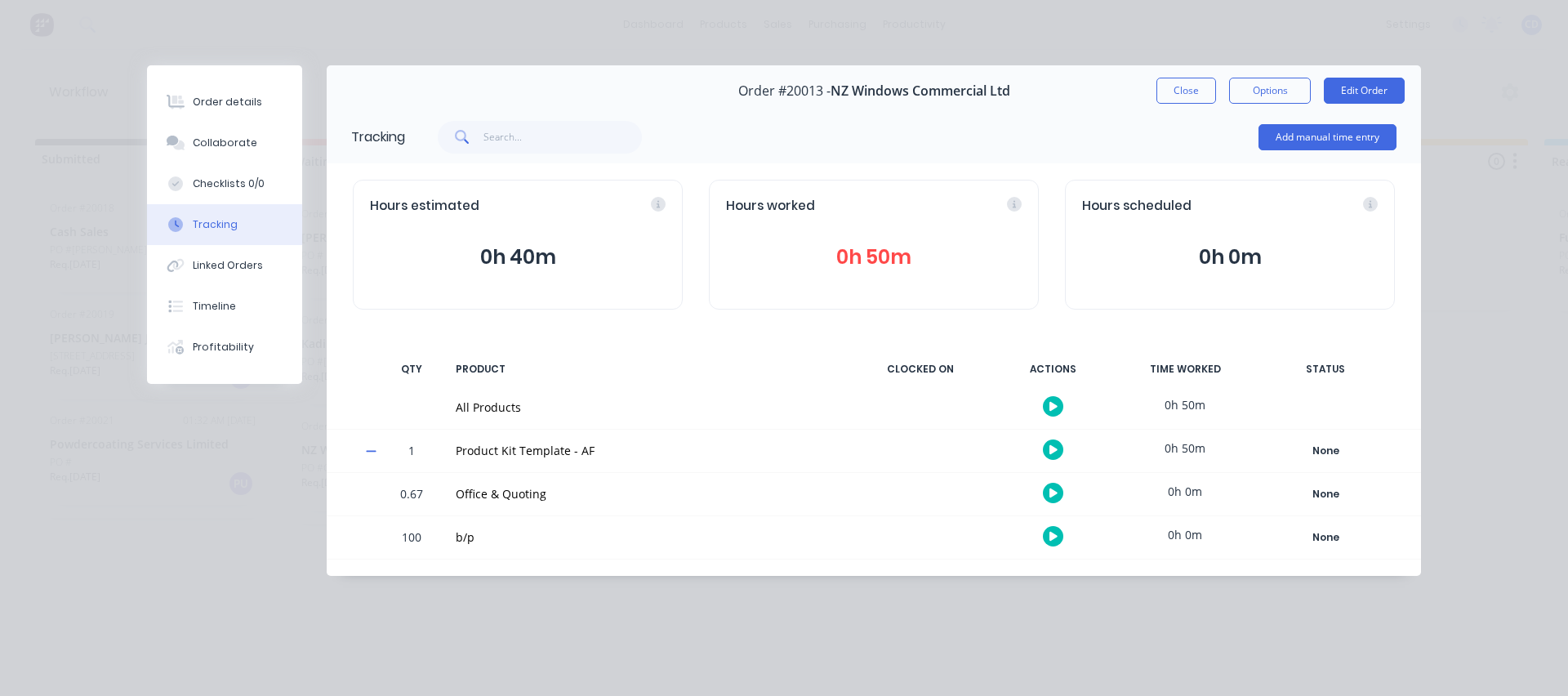
click at [1056, 449] on icon "button" at bounding box center [1053, 450] width 8 height 9
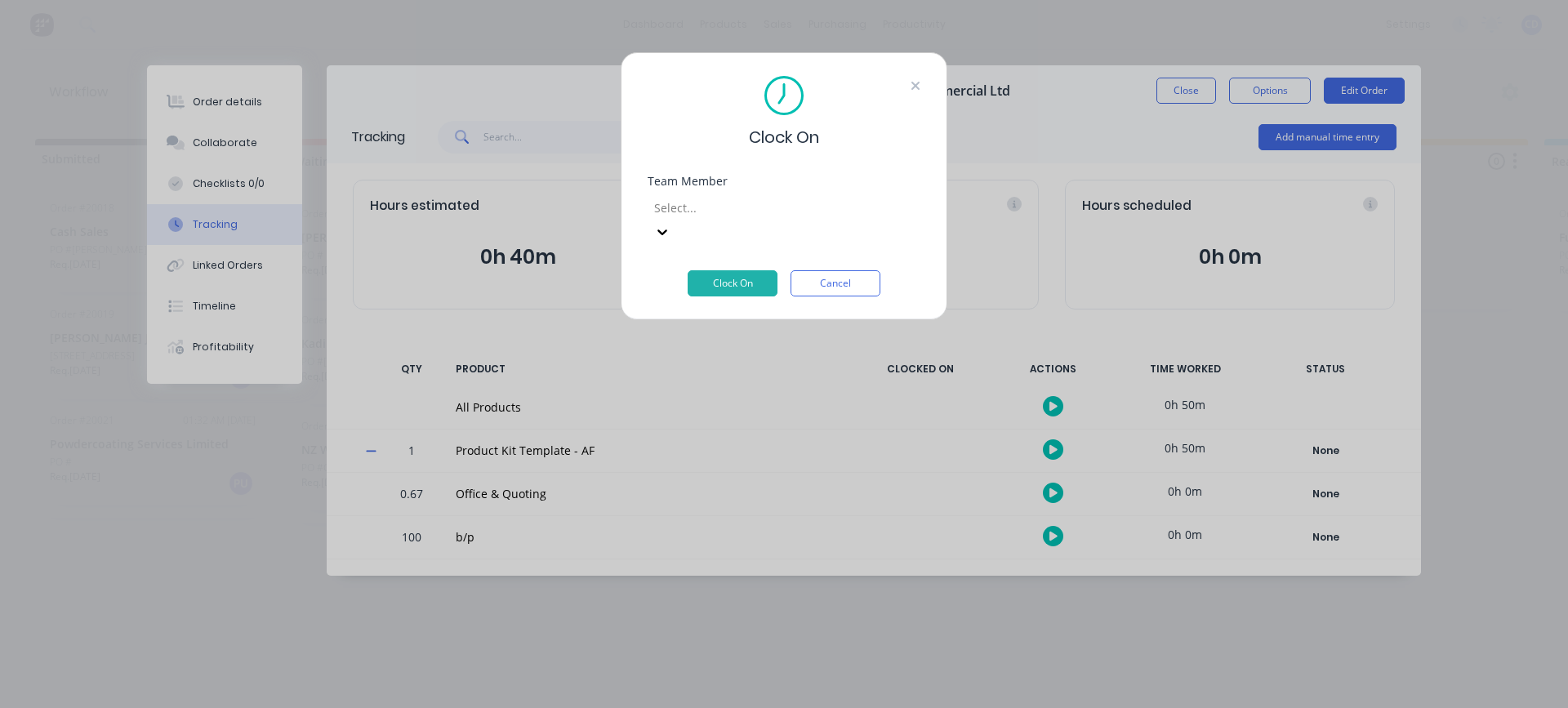
click at [918, 88] on icon at bounding box center [915, 86] width 8 height 8
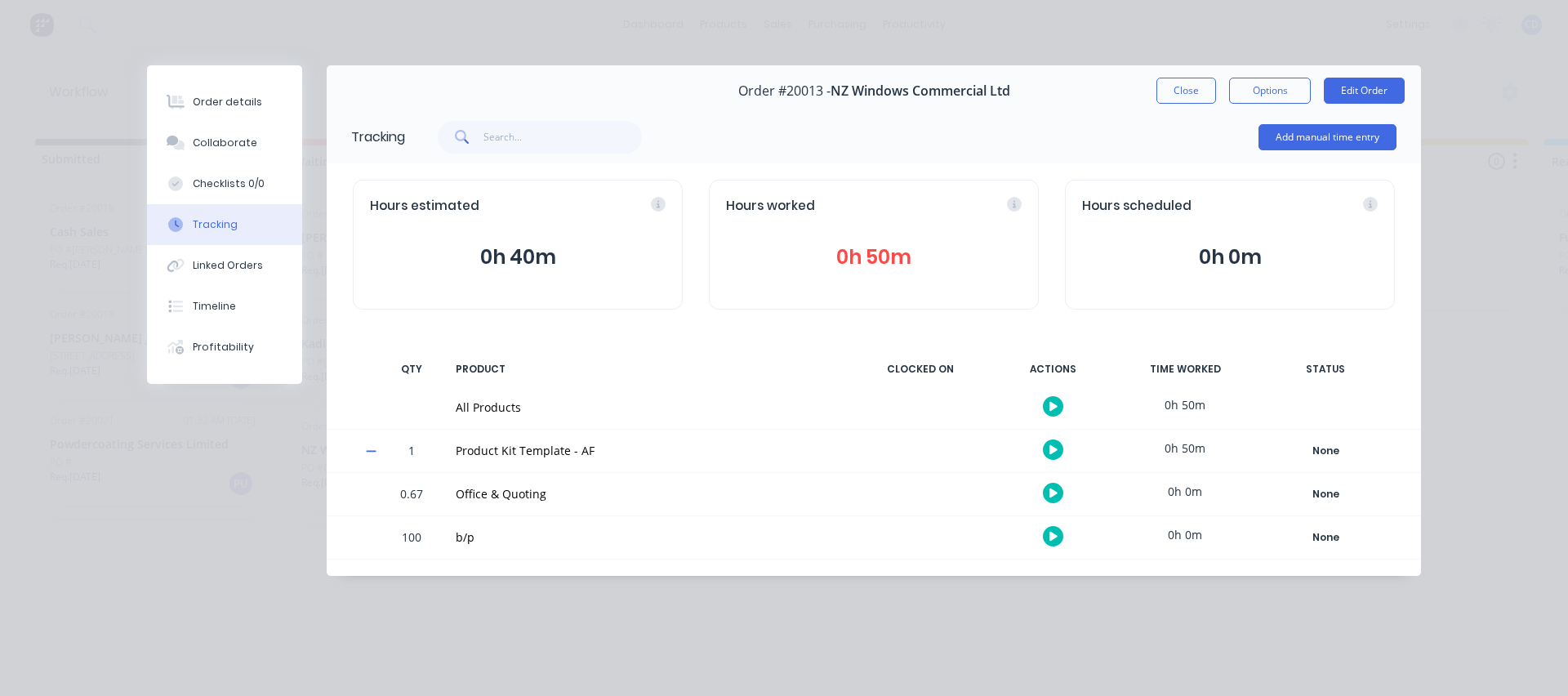
click at [872, 262] on button "0h 50m" at bounding box center [874, 257] width 296 height 31
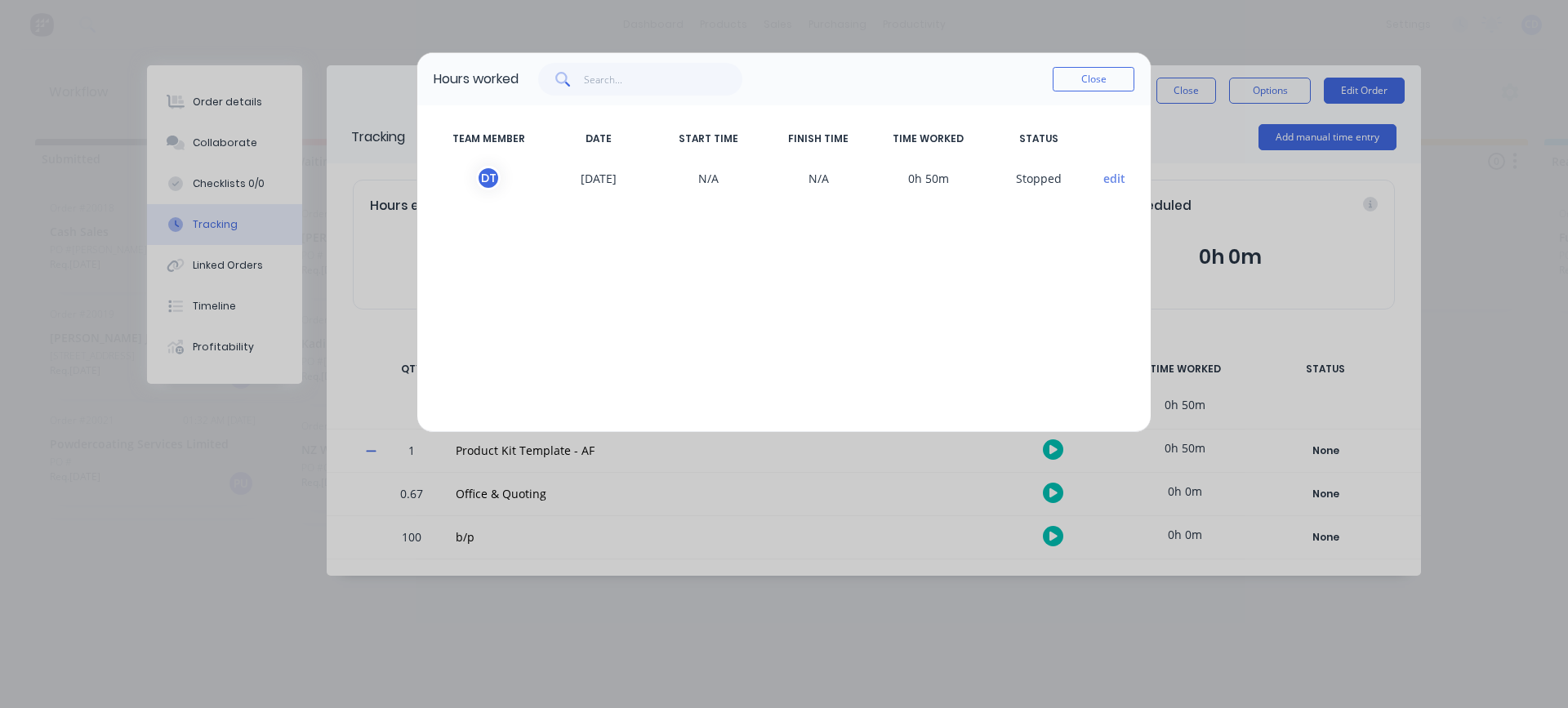
click at [1121, 177] on button "edit" at bounding box center [1114, 178] width 22 height 17
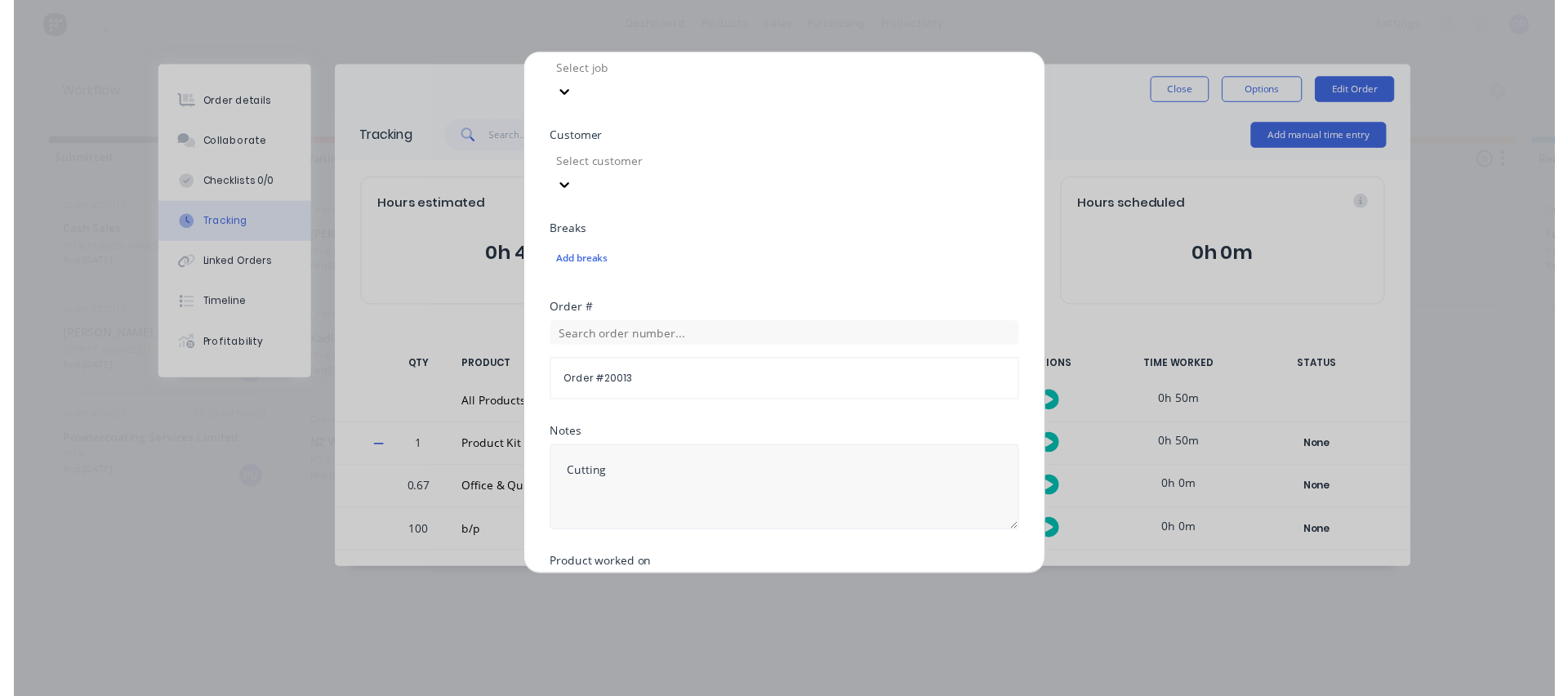
scroll to position [770, 0]
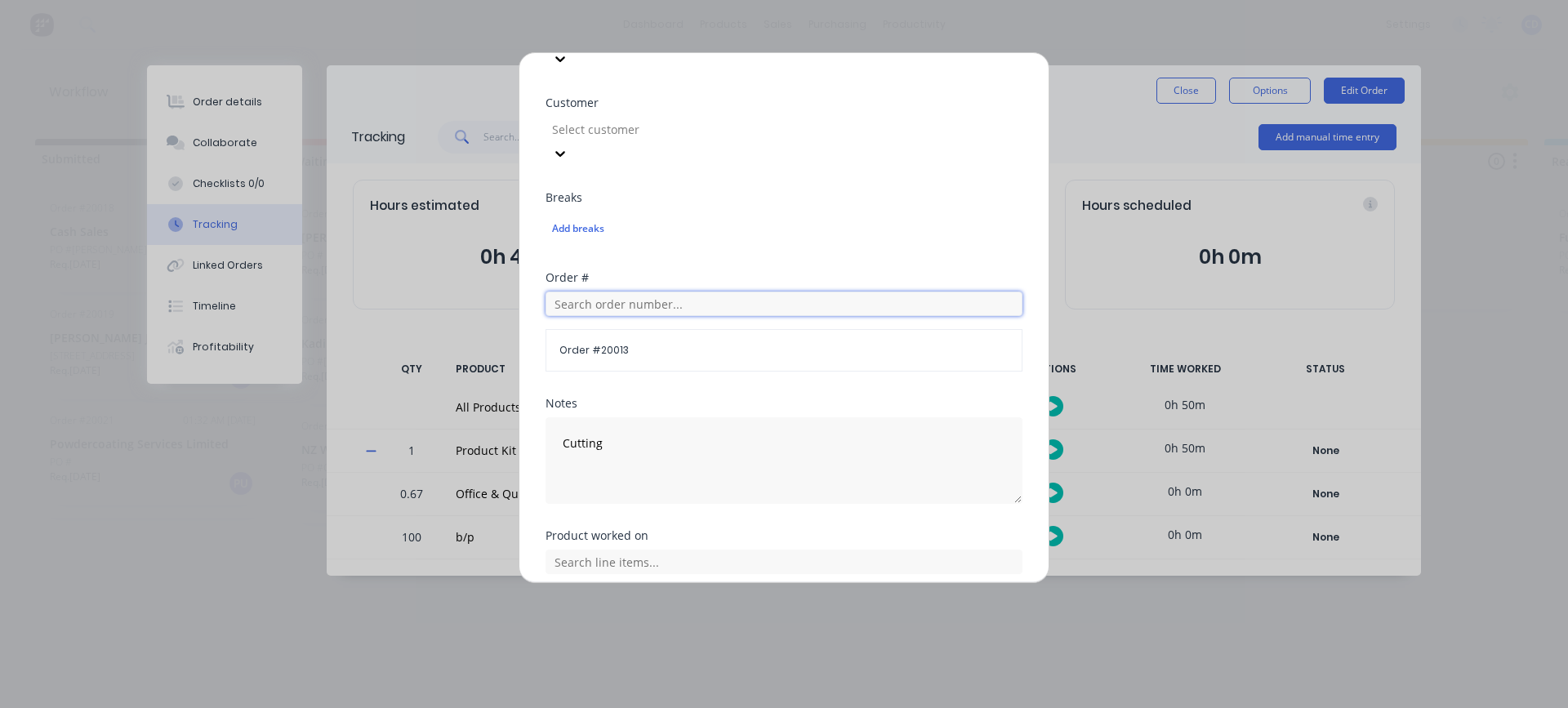
click at [630, 291] on input "text" at bounding box center [784, 303] width 477 height 24
click at [623, 343] on span "Order # 20013" at bounding box center [784, 350] width 449 height 14
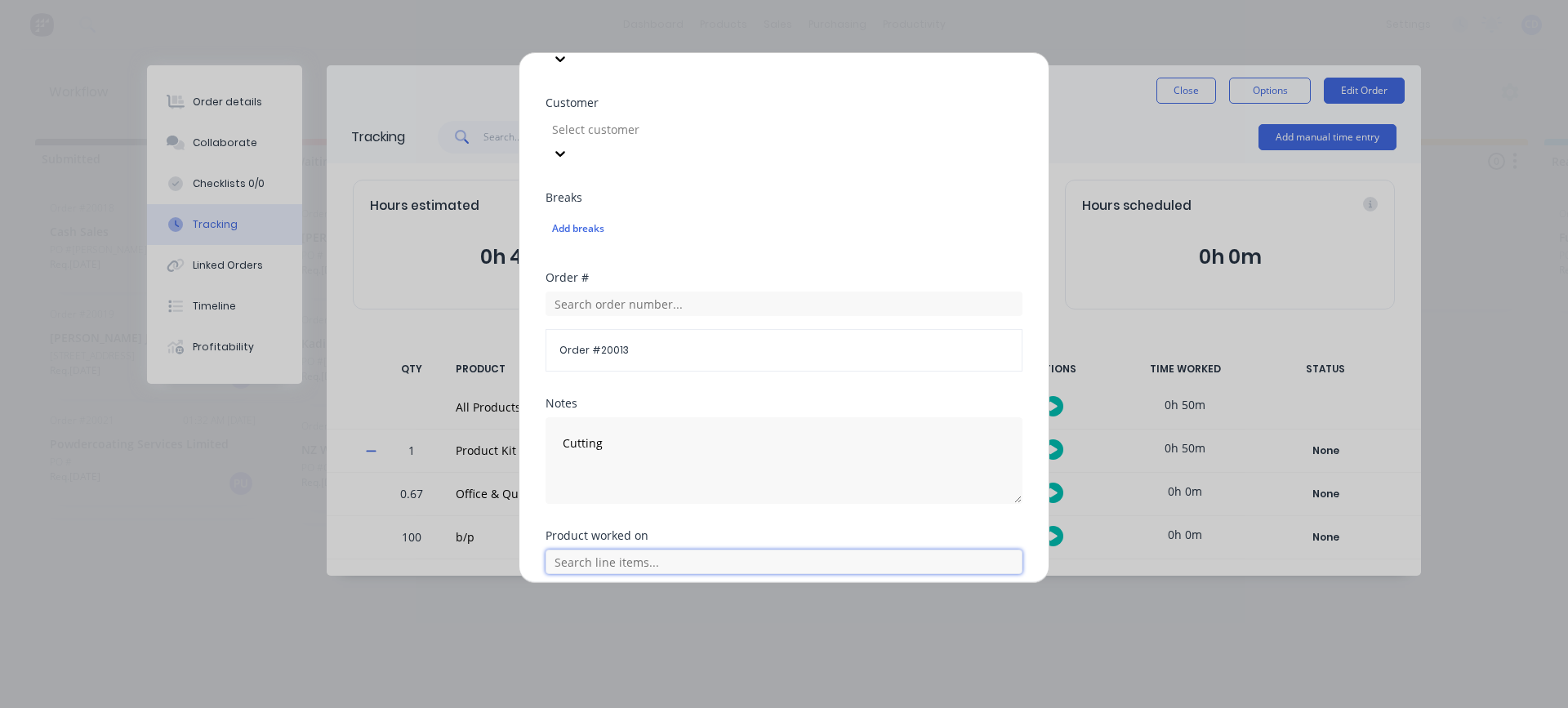
click at [595, 549] on input "text" at bounding box center [784, 561] width 477 height 24
click at [558, 623] on div "Product Kit Template - AF" at bounding box center [784, 643] width 477 height 41
click at [828, 656] on button "Cancel" at bounding box center [835, 668] width 90 height 26
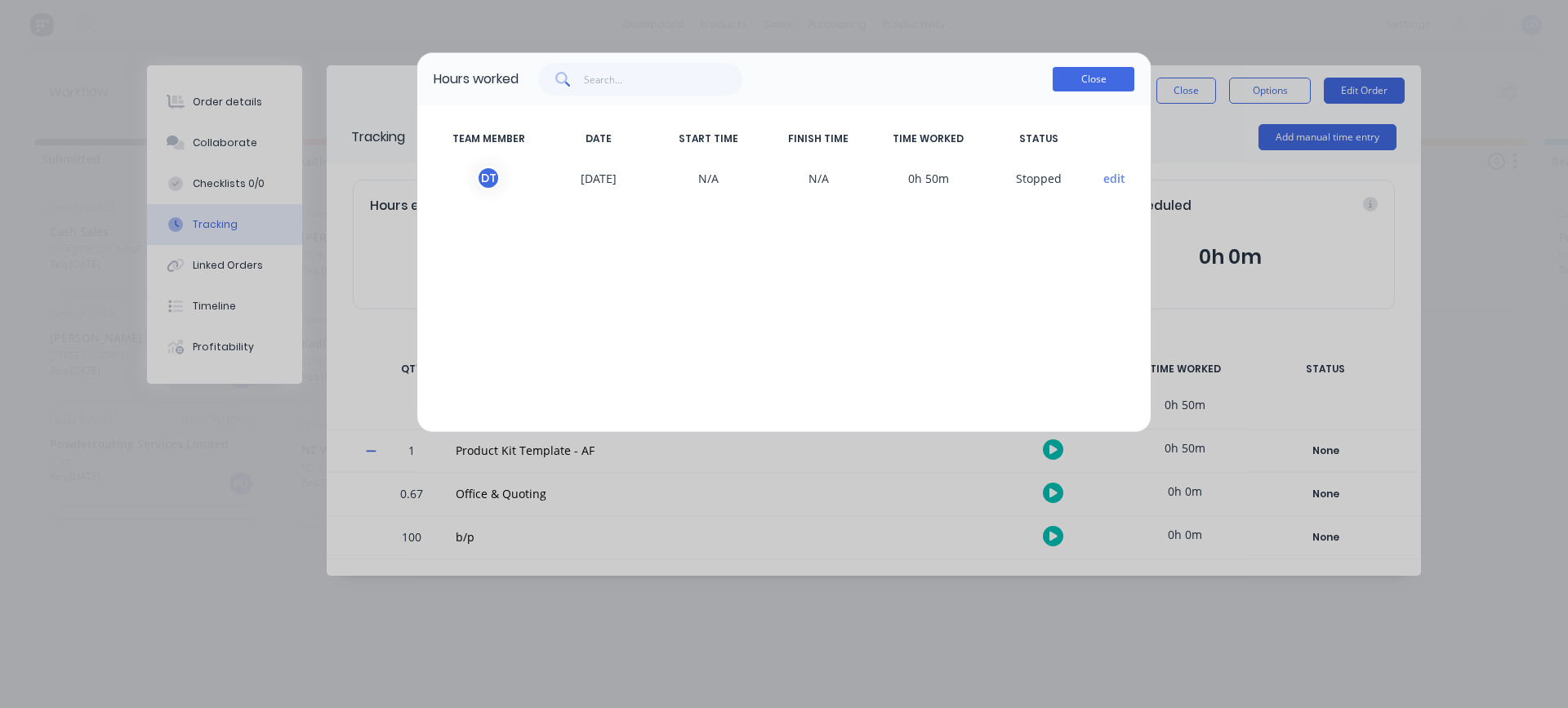
click at [1106, 77] on button "Close" at bounding box center [1093, 78] width 82 height 24
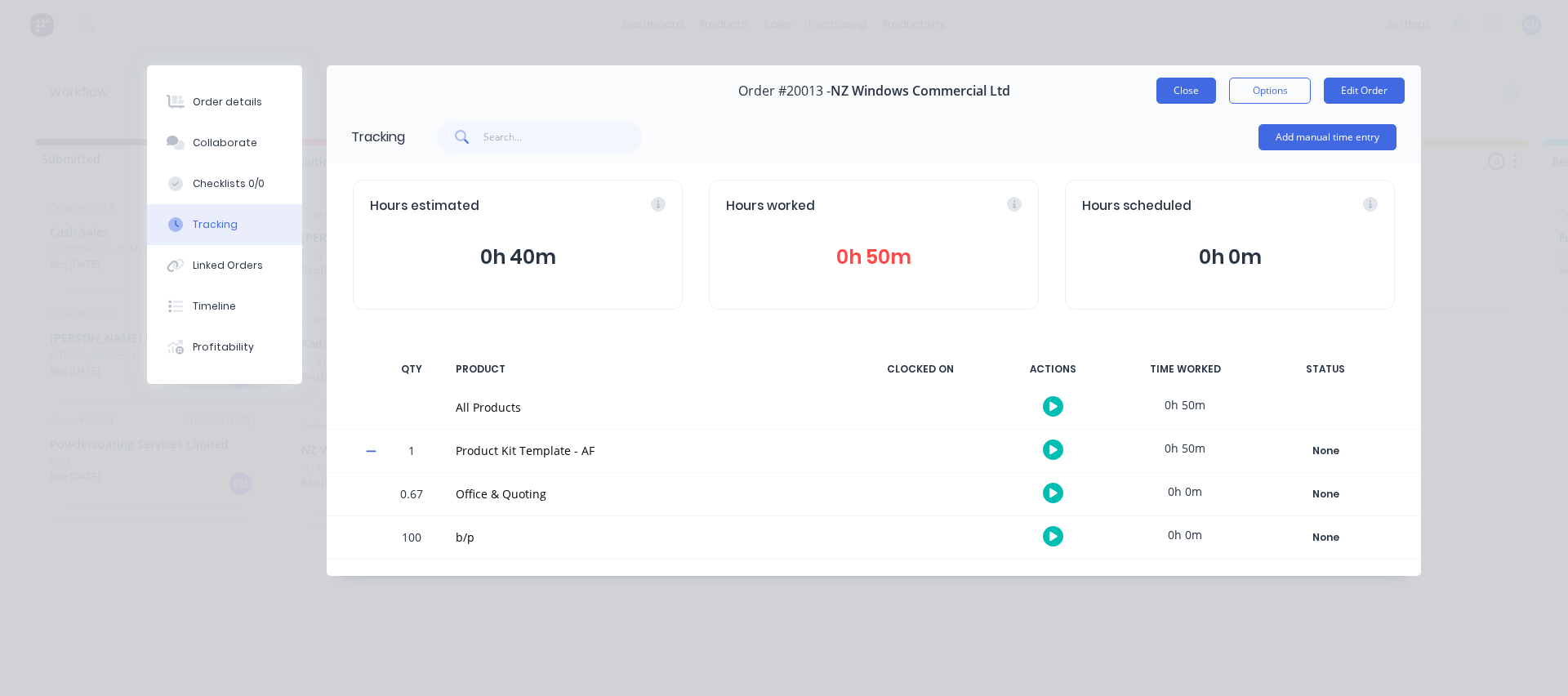
click at [1204, 91] on button "Close" at bounding box center [1186, 90] width 60 height 26
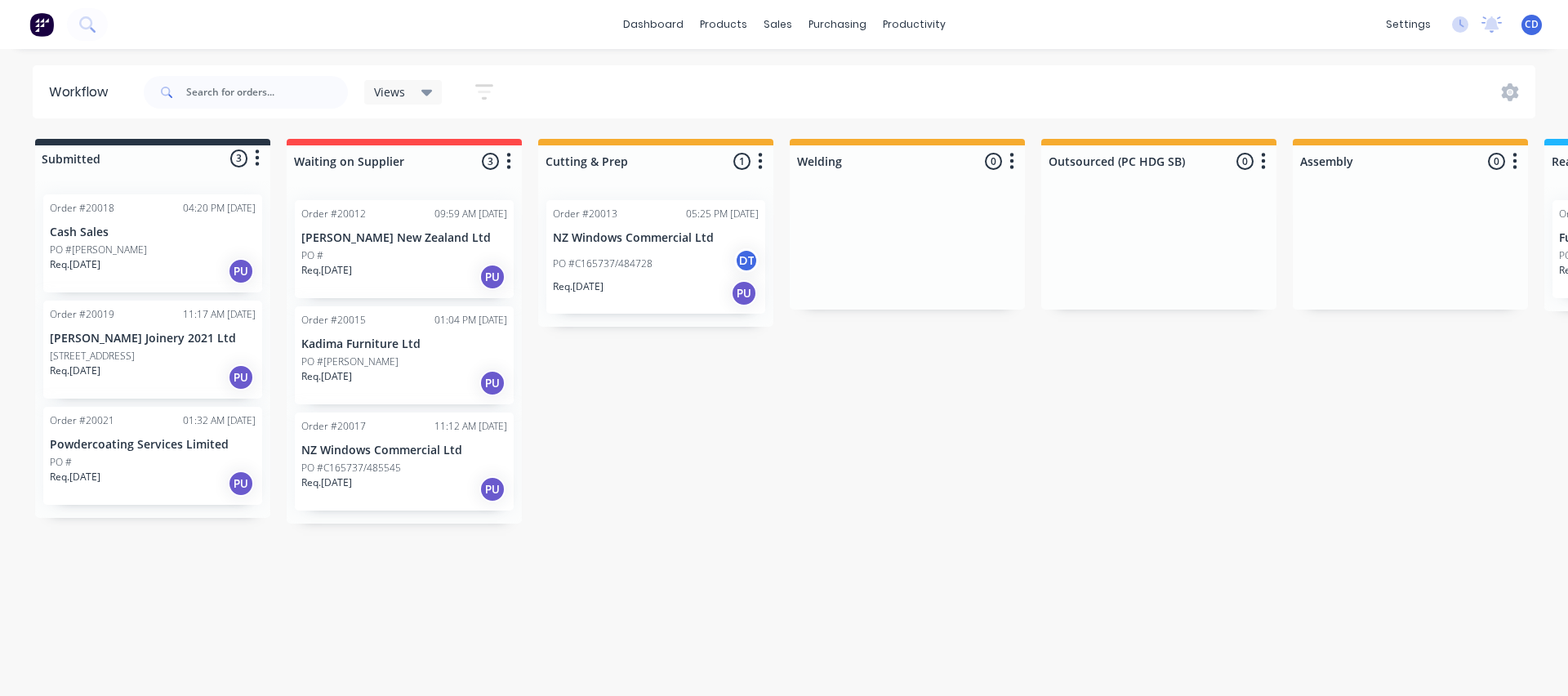
click at [613, 251] on div "PO #C165737/484728 DT" at bounding box center [656, 264] width 206 height 31
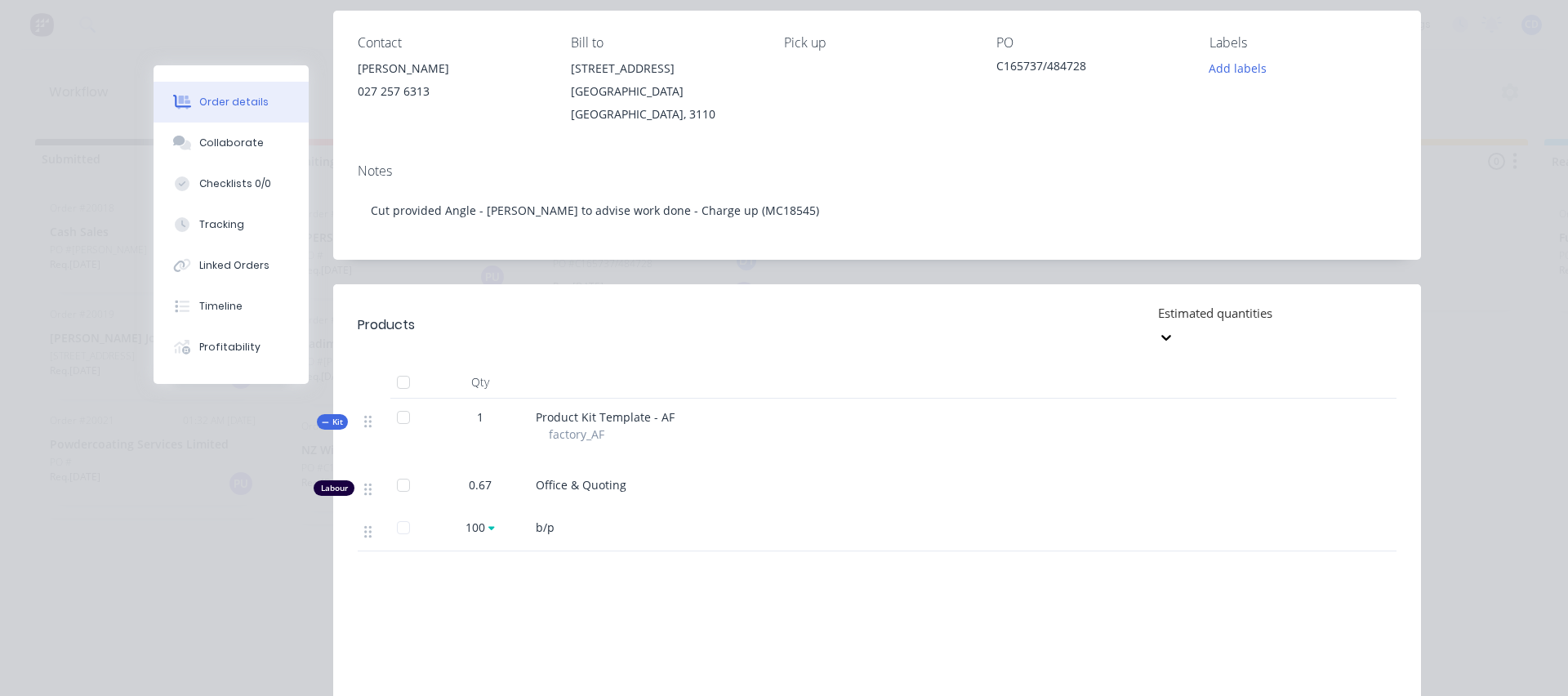
scroll to position [204, 0]
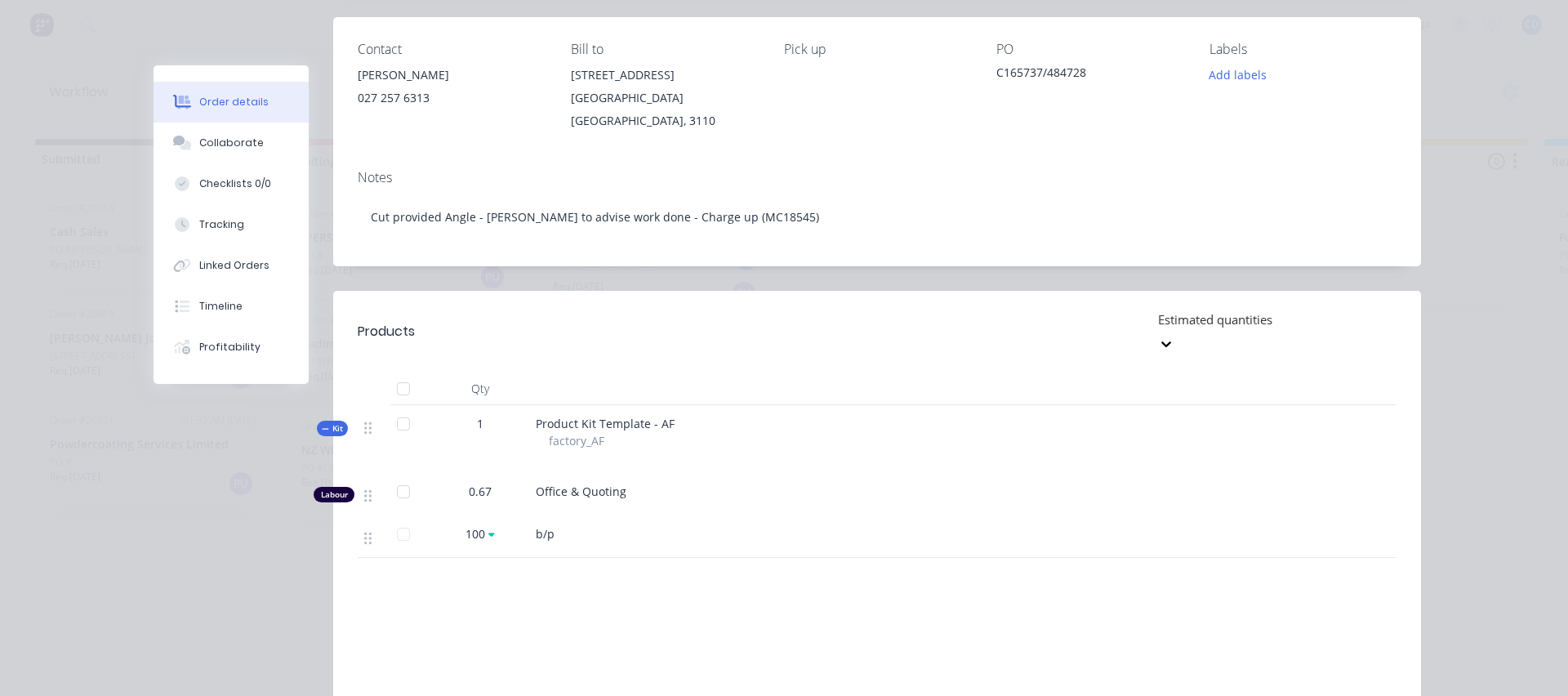
click at [1193, 310] on div at bounding box center [1274, 320] width 235 height 21
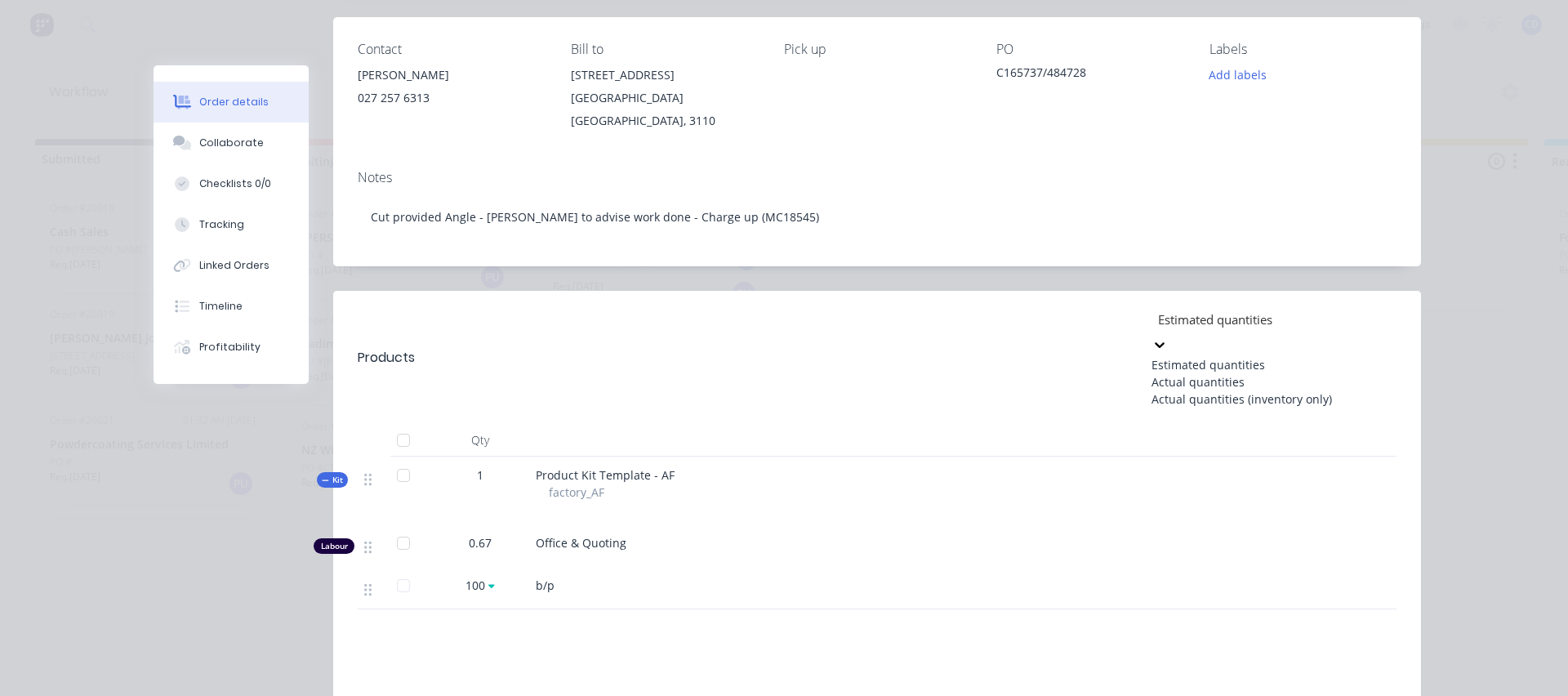
click at [1179, 374] on div "Actual quantities" at bounding box center [1274, 382] width 245 height 17
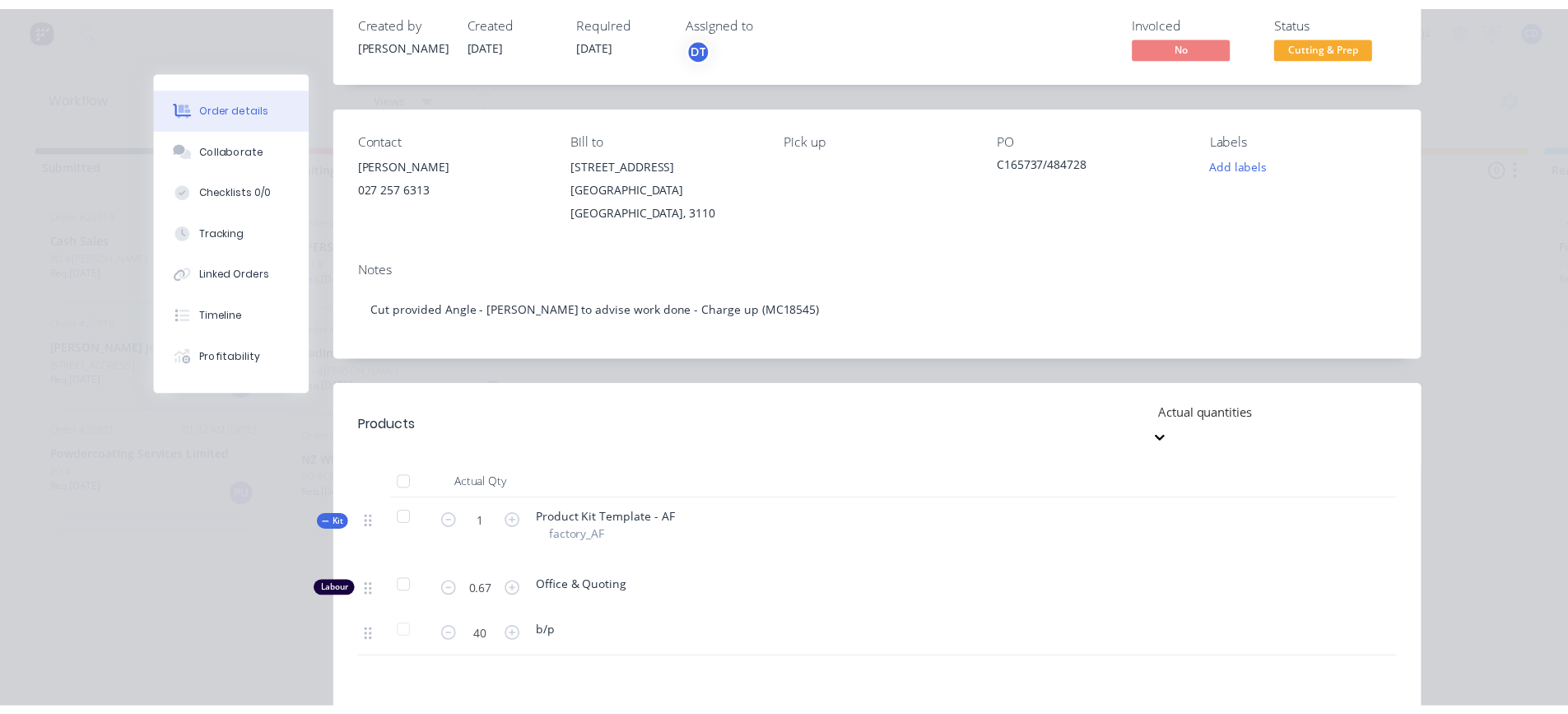
scroll to position [0, 0]
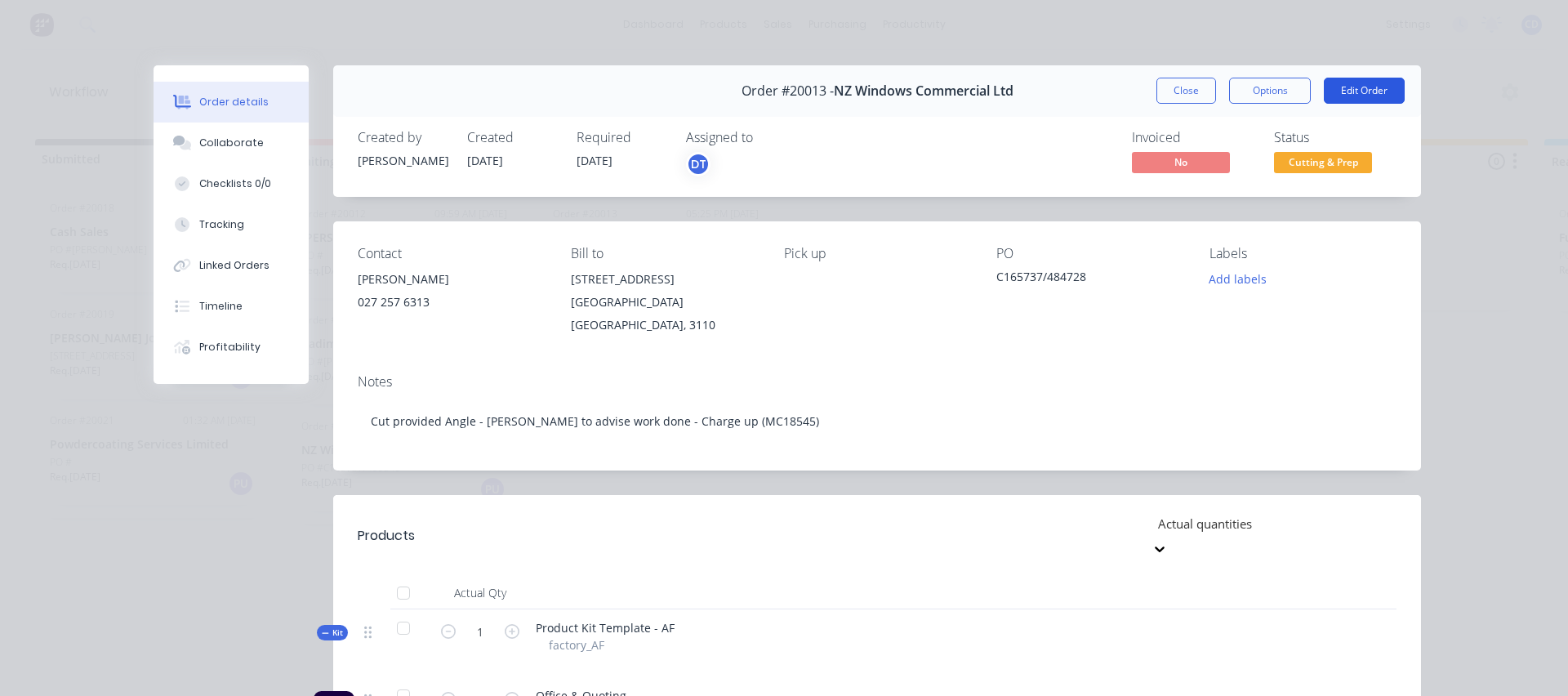
click at [1374, 82] on button "Edit Order" at bounding box center [1364, 90] width 81 height 26
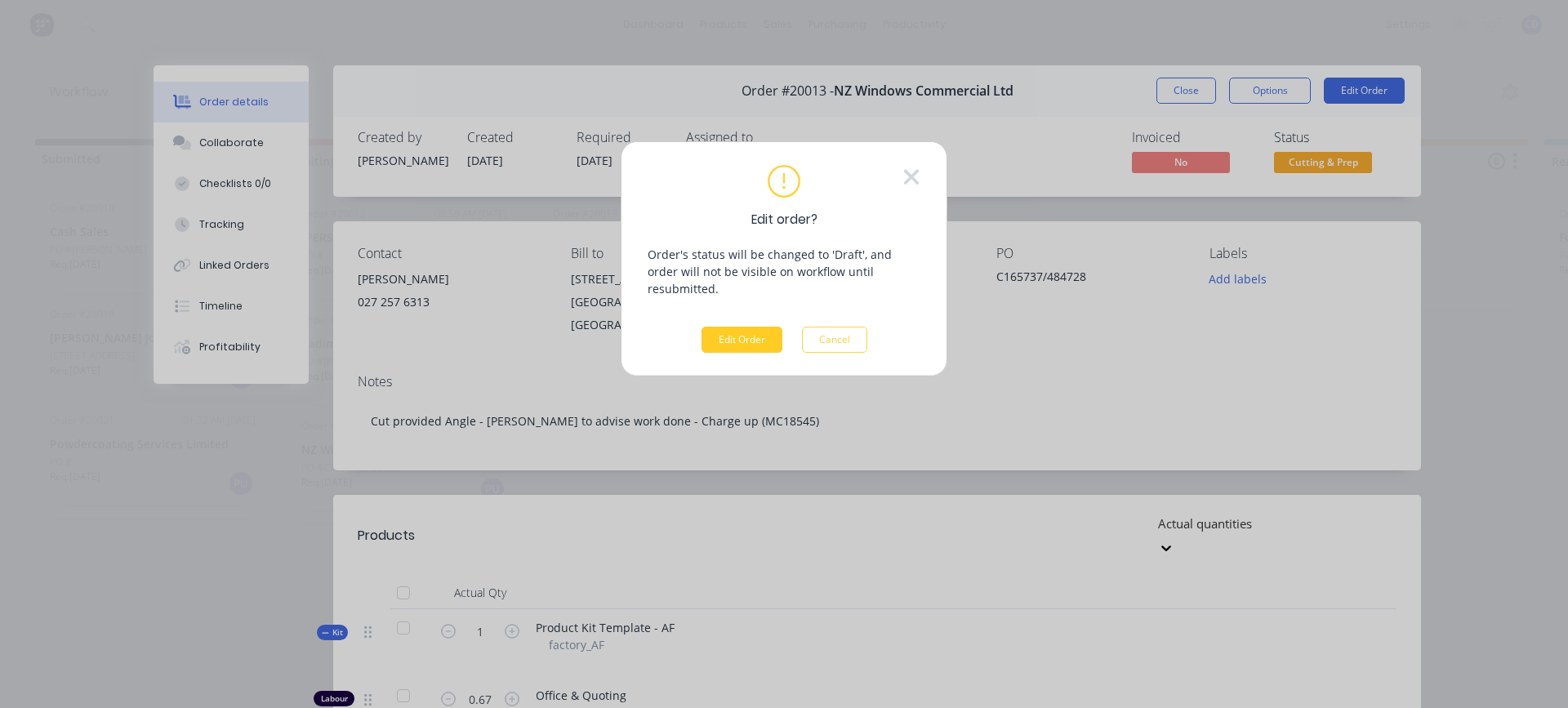
click at [761, 326] on button "Edit Order" at bounding box center [742, 339] width 81 height 26
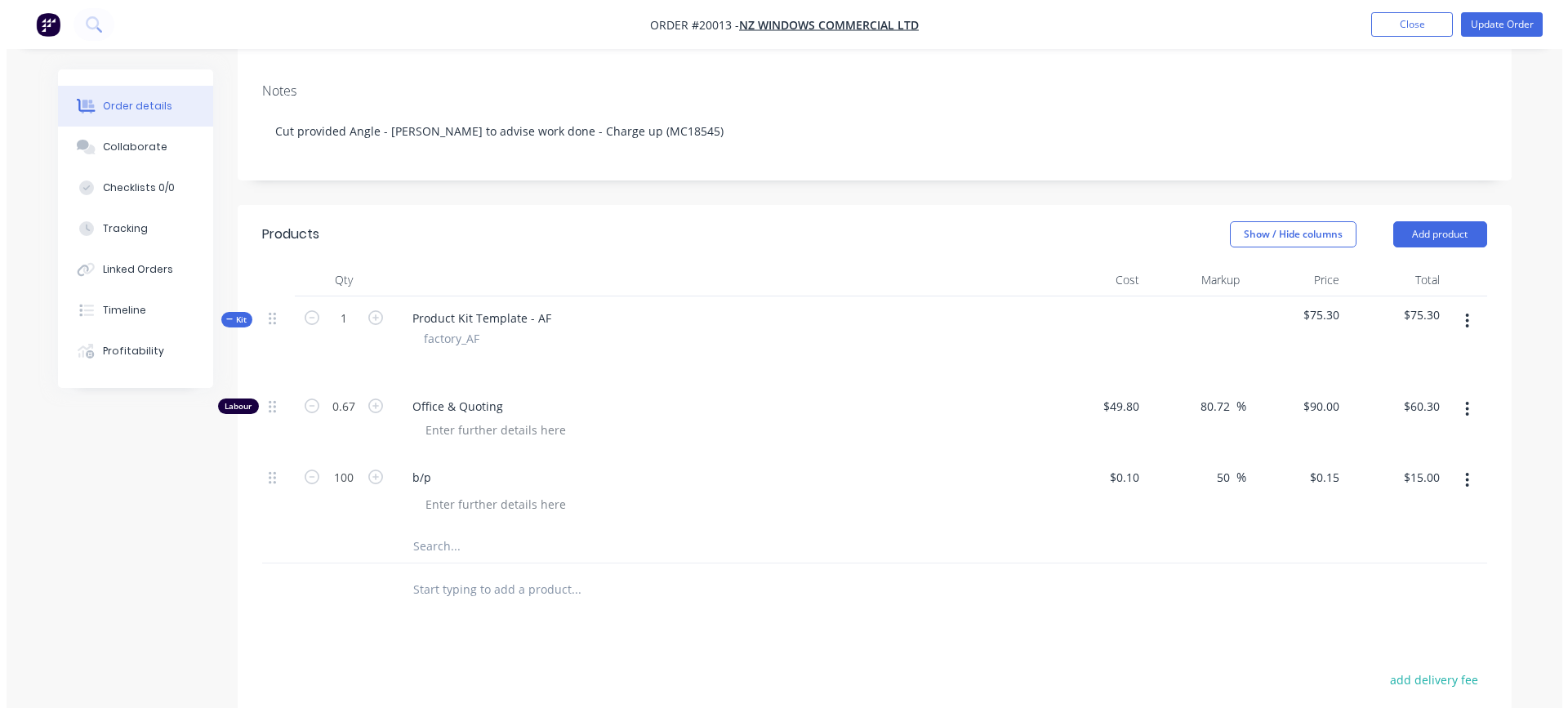
scroll to position [326, 0]
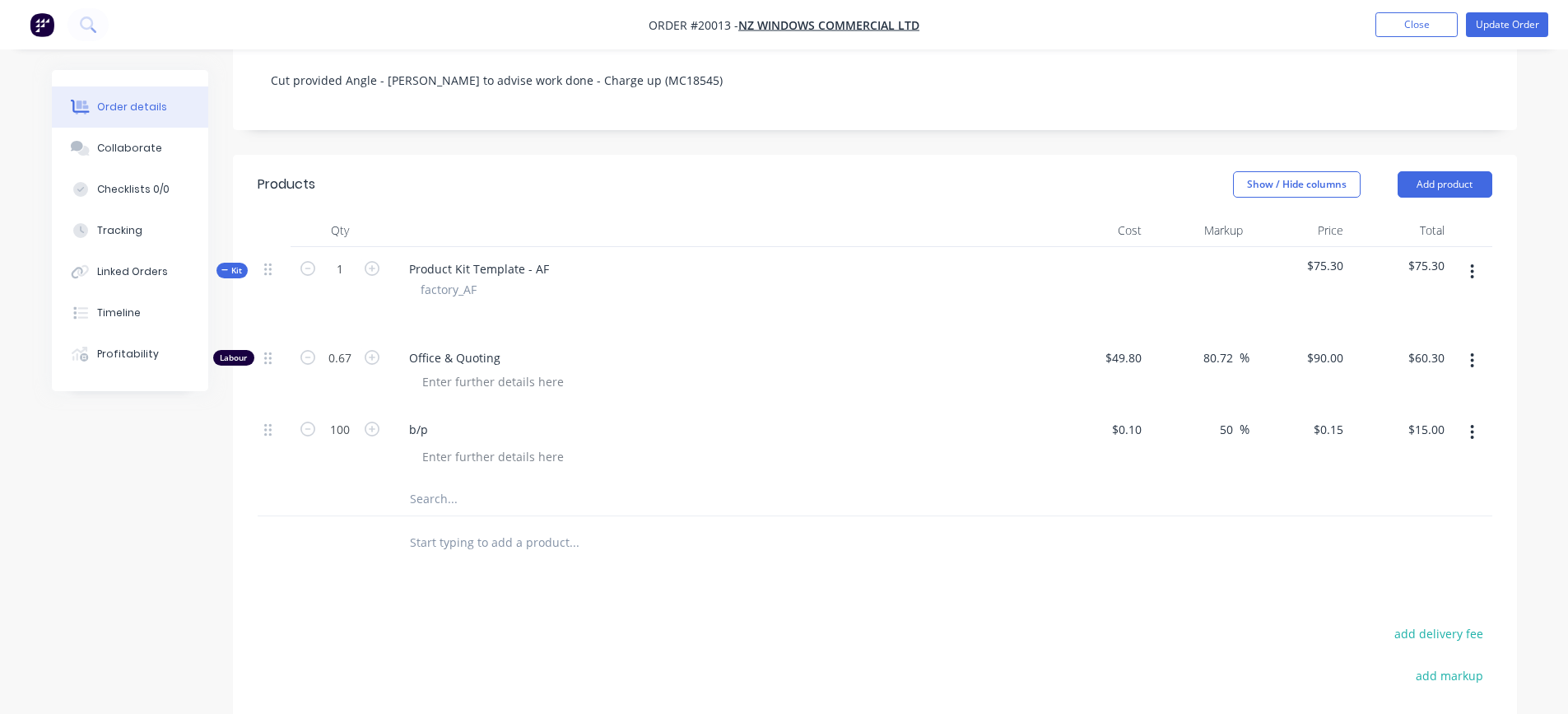
click at [1473, 265] on icon "button" at bounding box center [1473, 272] width 4 height 15
click at [1445, 303] on div "Add product to kit" at bounding box center [1413, 315] width 126 height 24
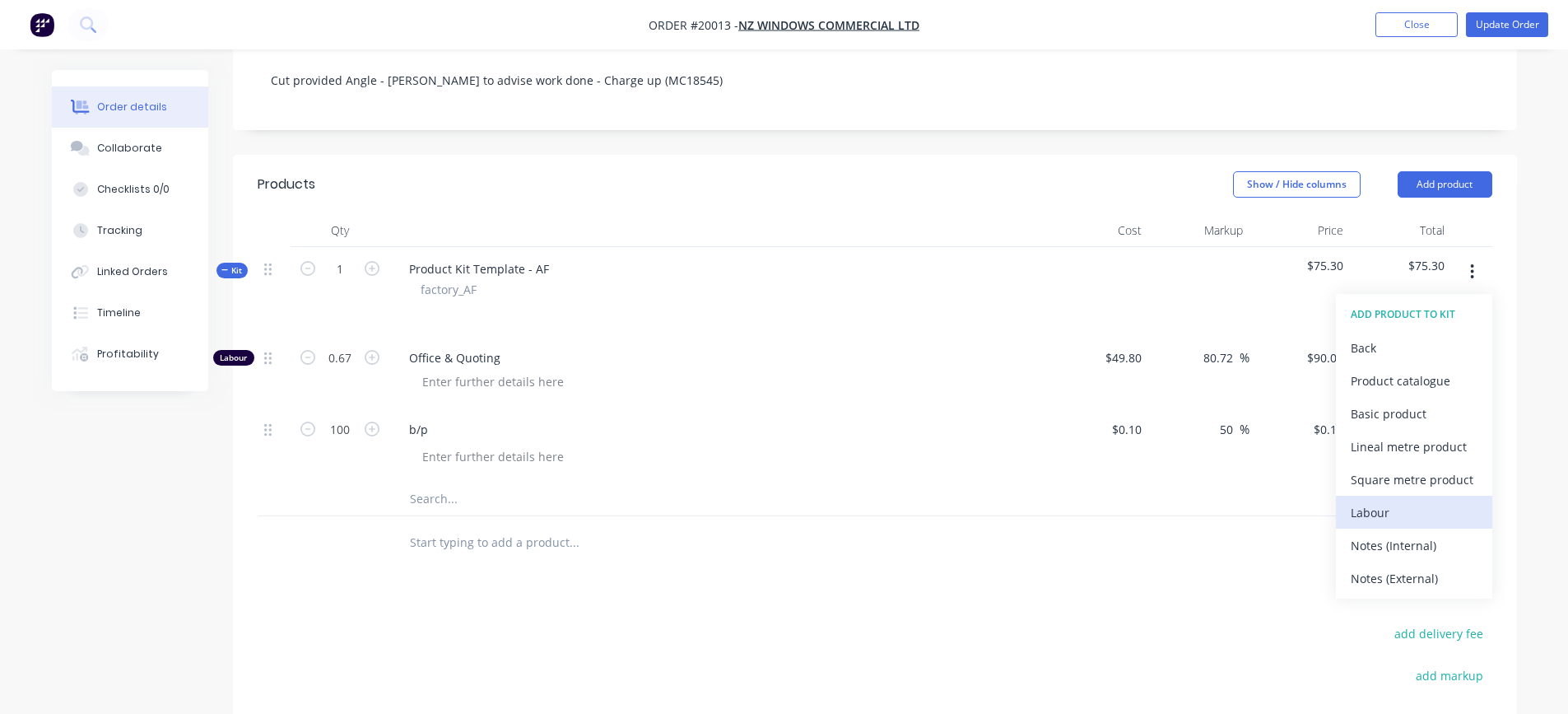
click at [1399, 500] on div "Labour" at bounding box center [1413, 512] width 126 height 24
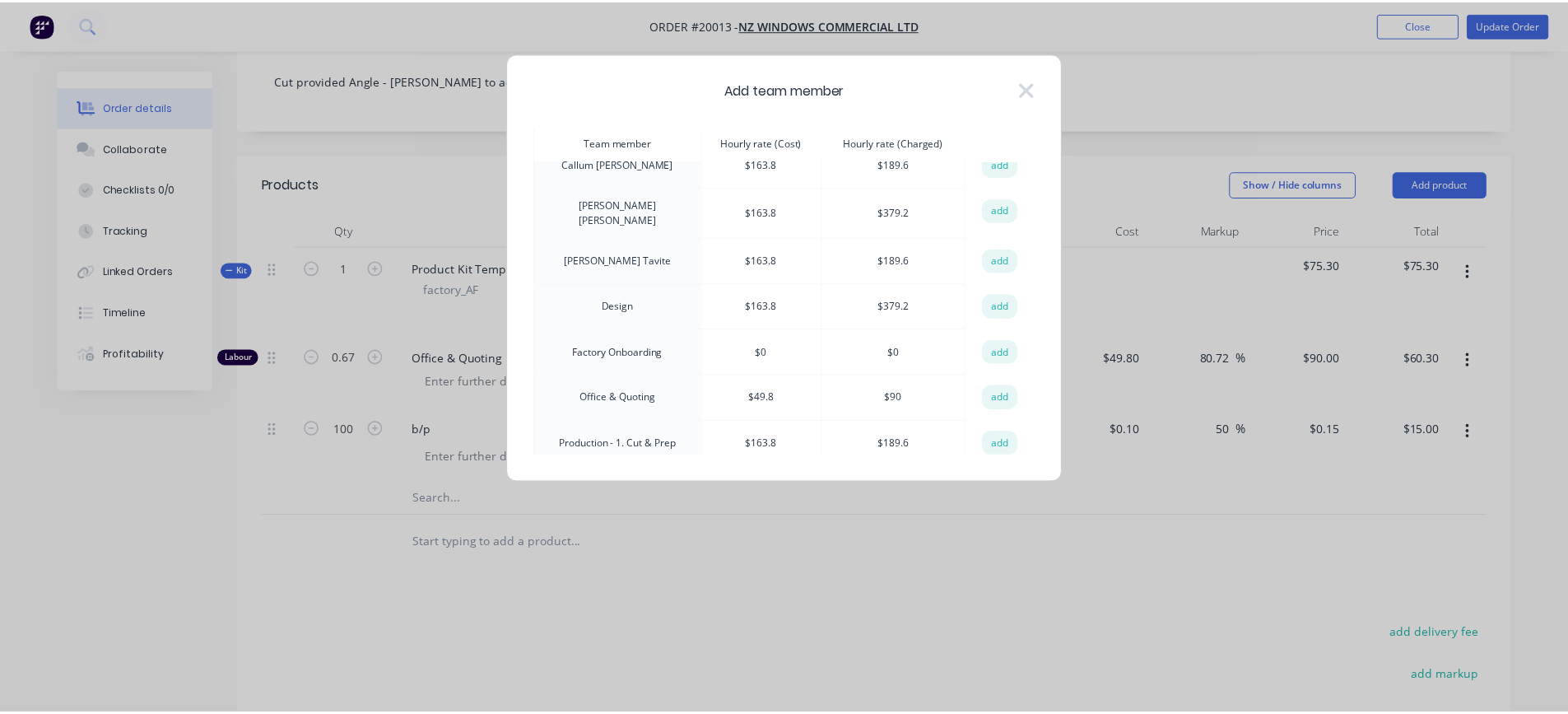
scroll to position [165, 0]
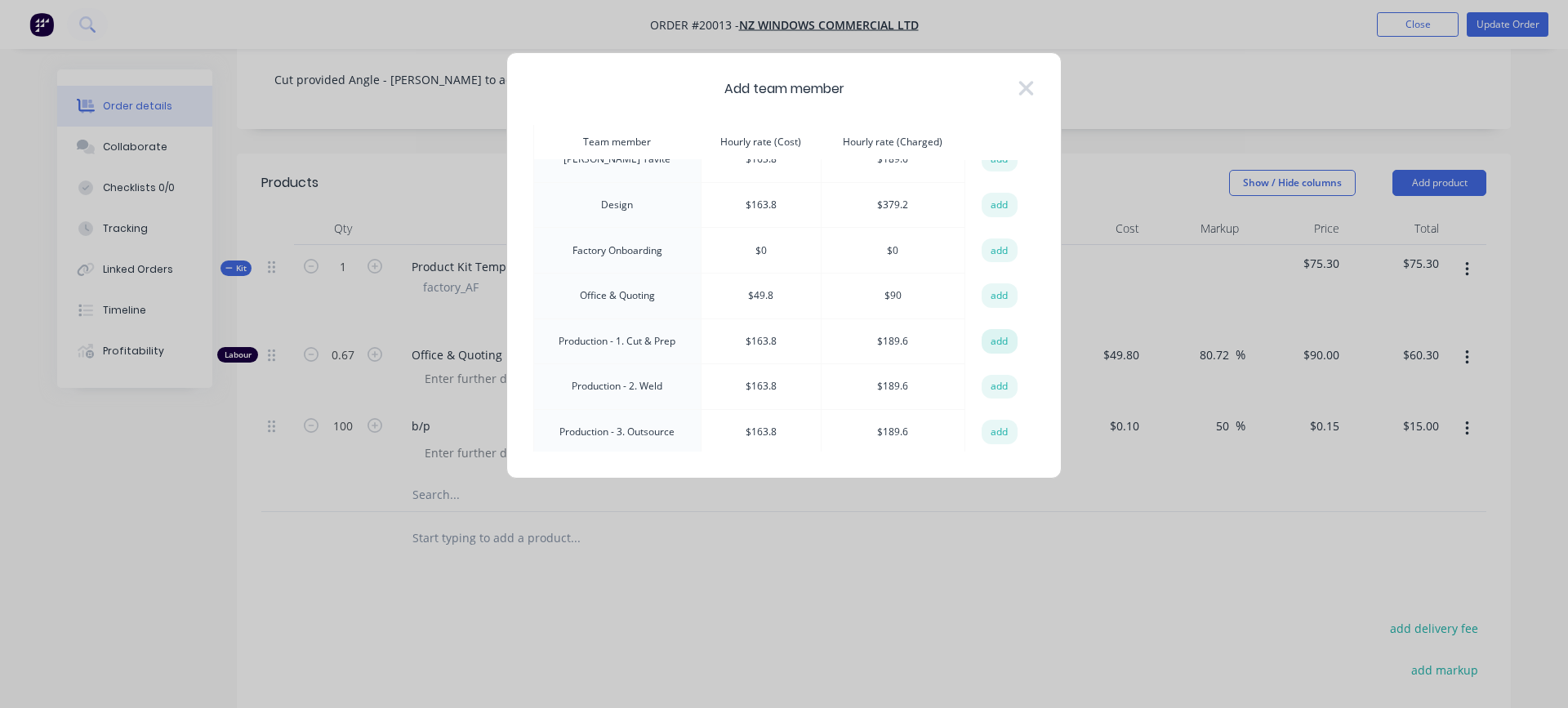
click at [988, 341] on button "add" at bounding box center [1000, 341] width 36 height 24
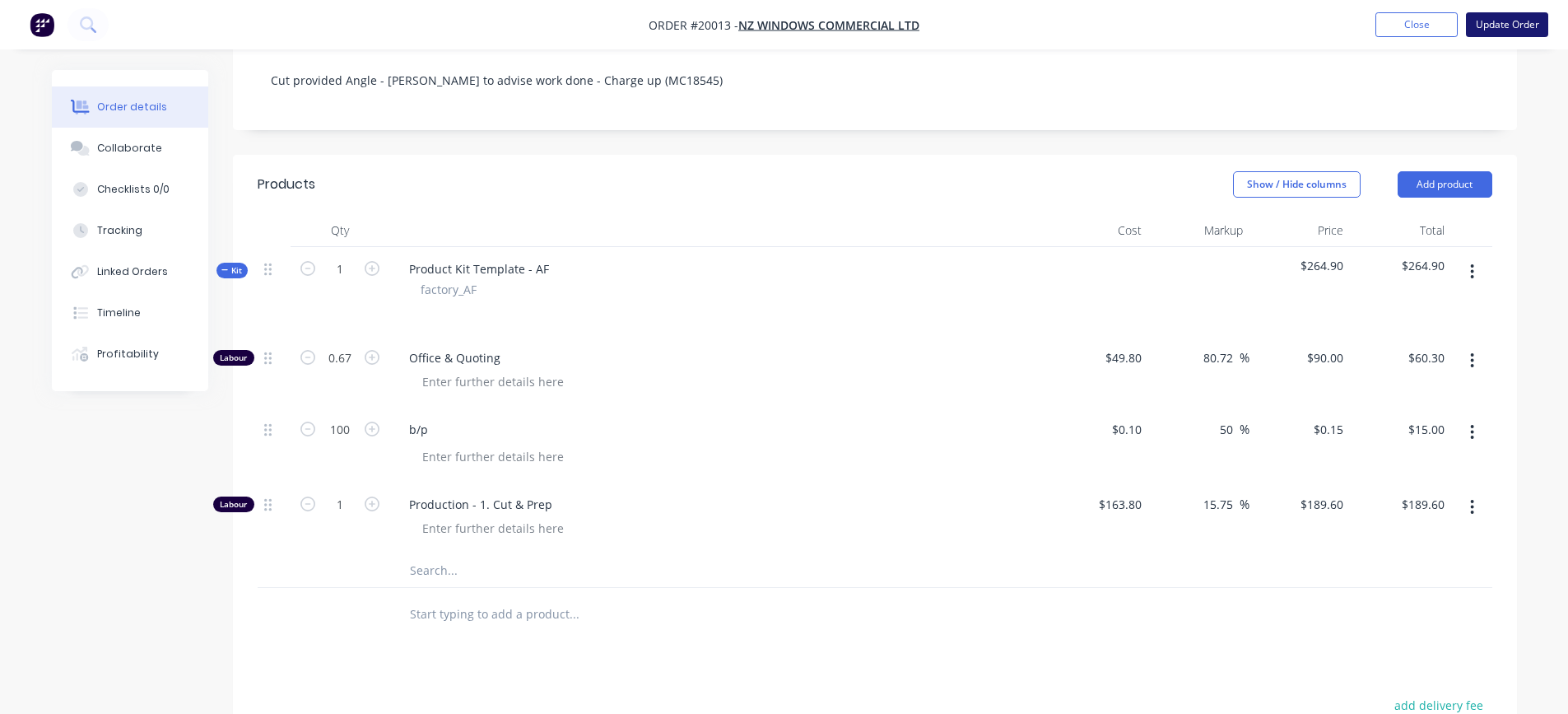
click at [1490, 22] on button "Update Order" at bounding box center [1507, 25] width 83 height 25
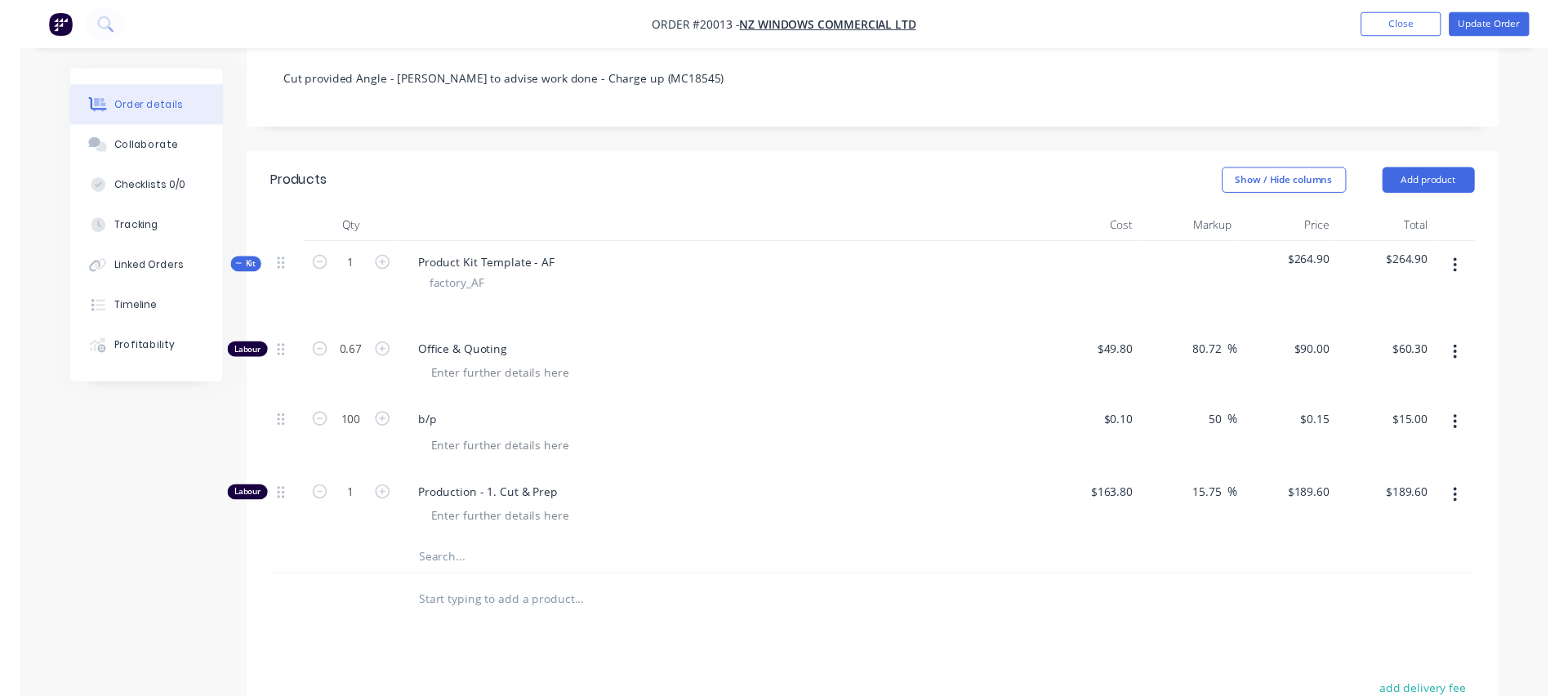
scroll to position [0, 0]
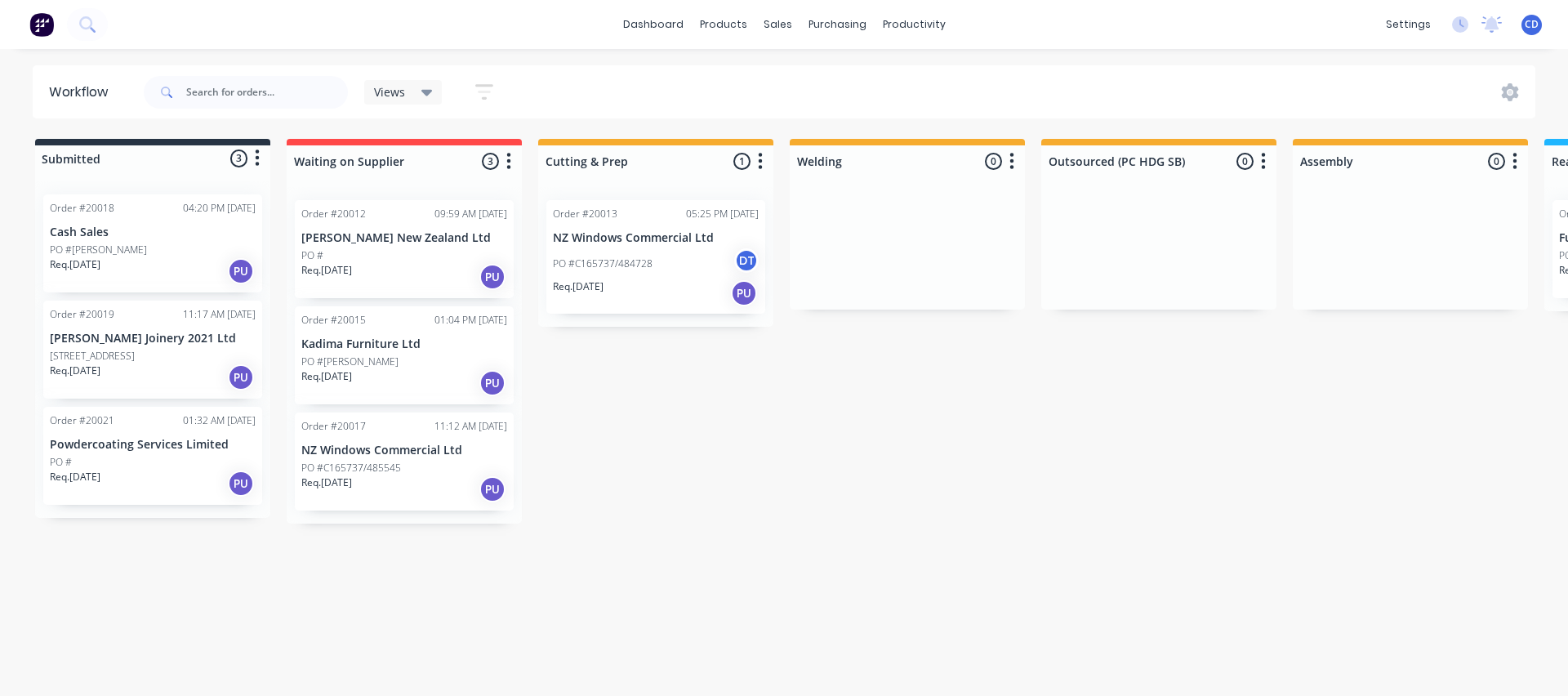
click at [617, 237] on p "NZ Windows Commercial Ltd" at bounding box center [656, 237] width 206 height 14
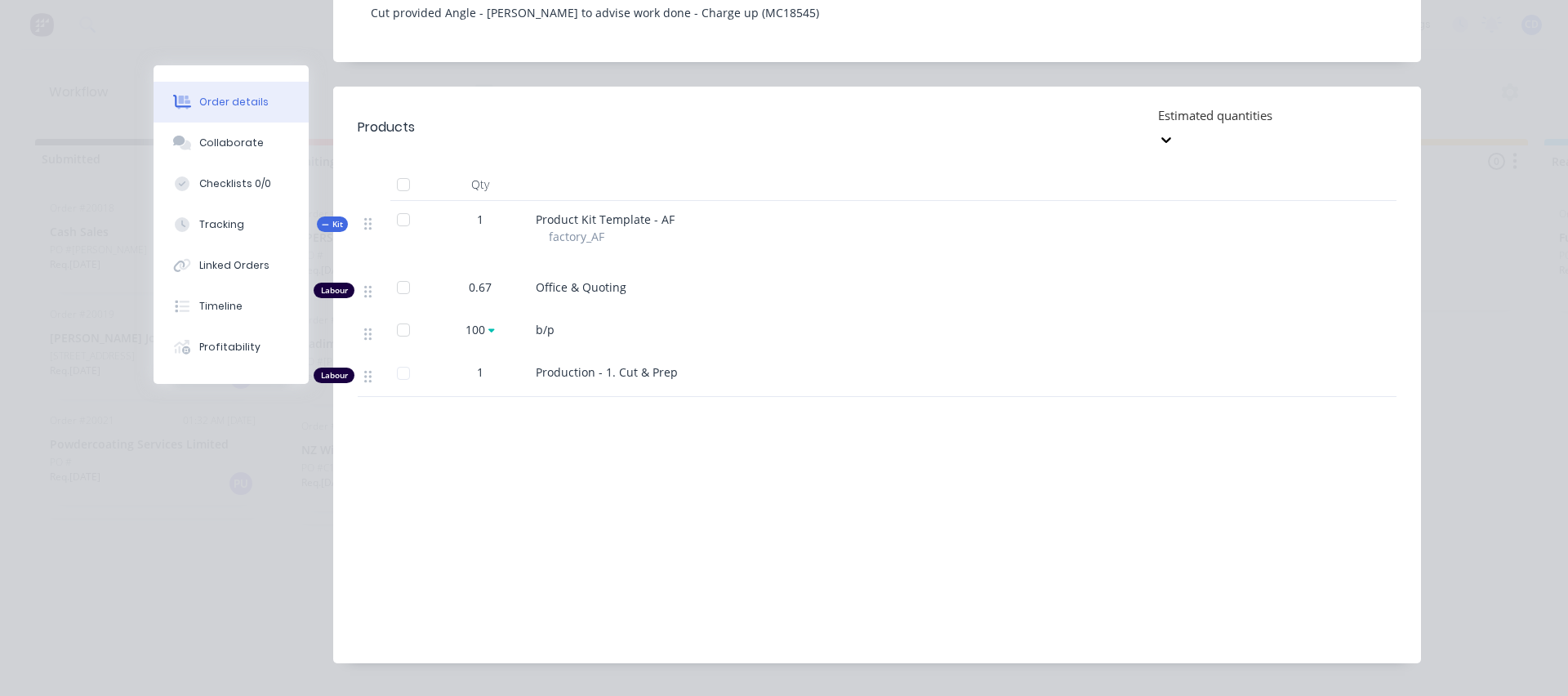
scroll to position [163, 0]
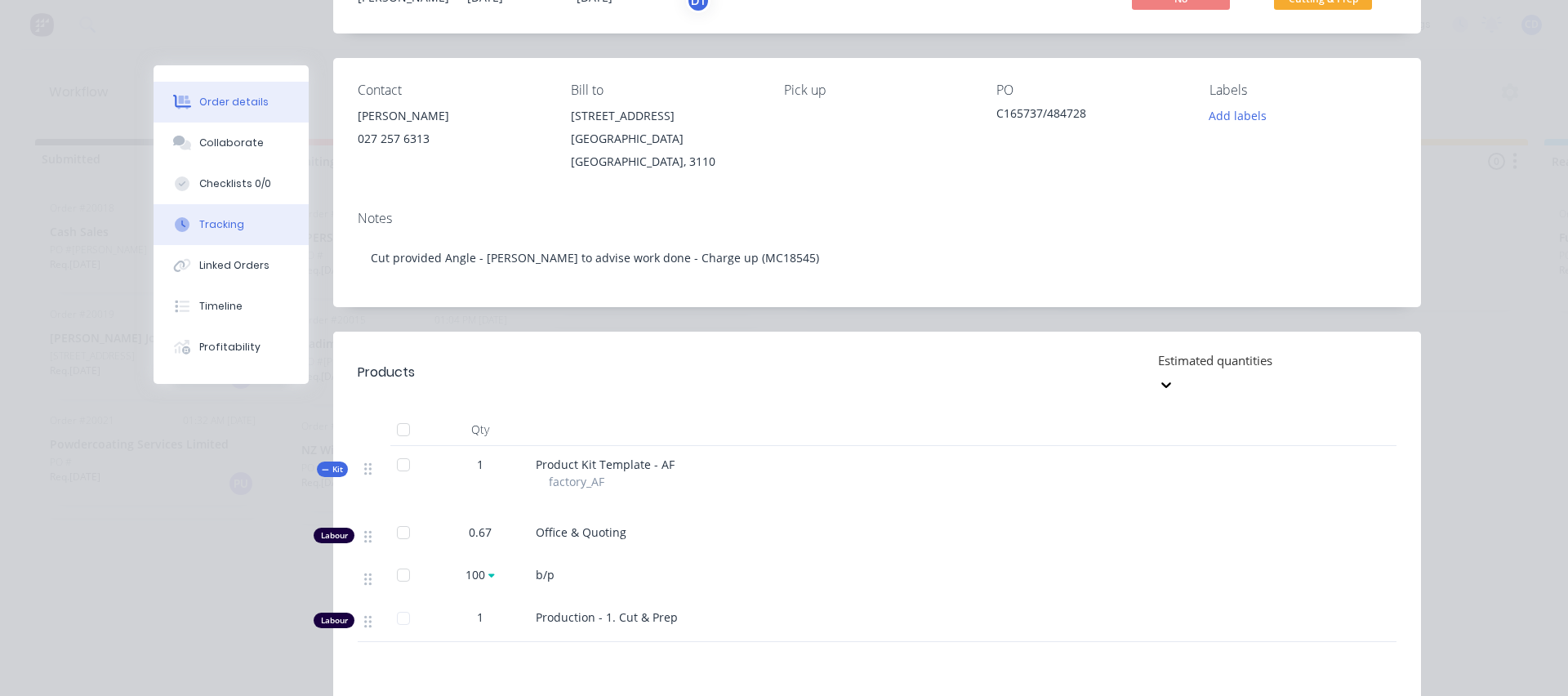
click at [217, 219] on div "Tracking" at bounding box center [222, 225] width 45 height 14
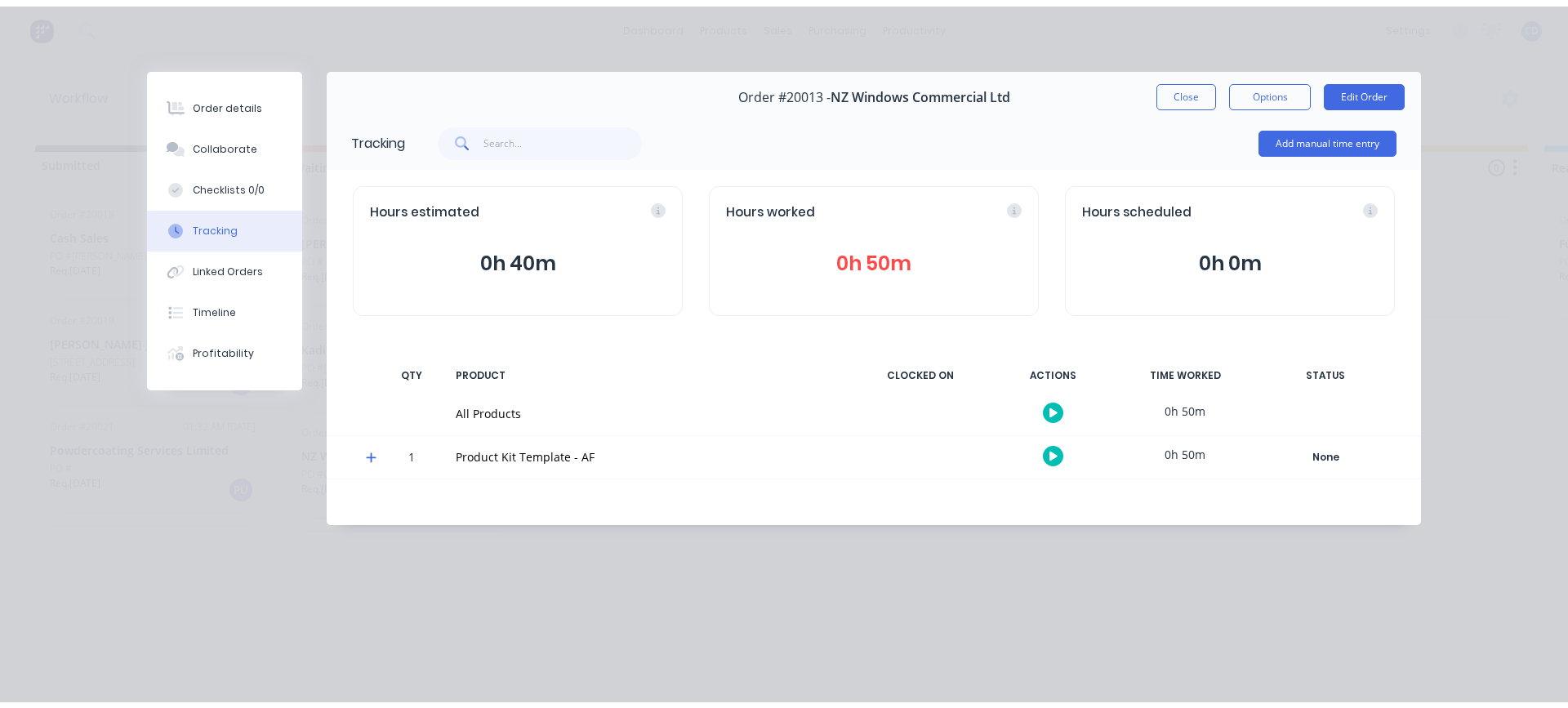
scroll to position [0, 0]
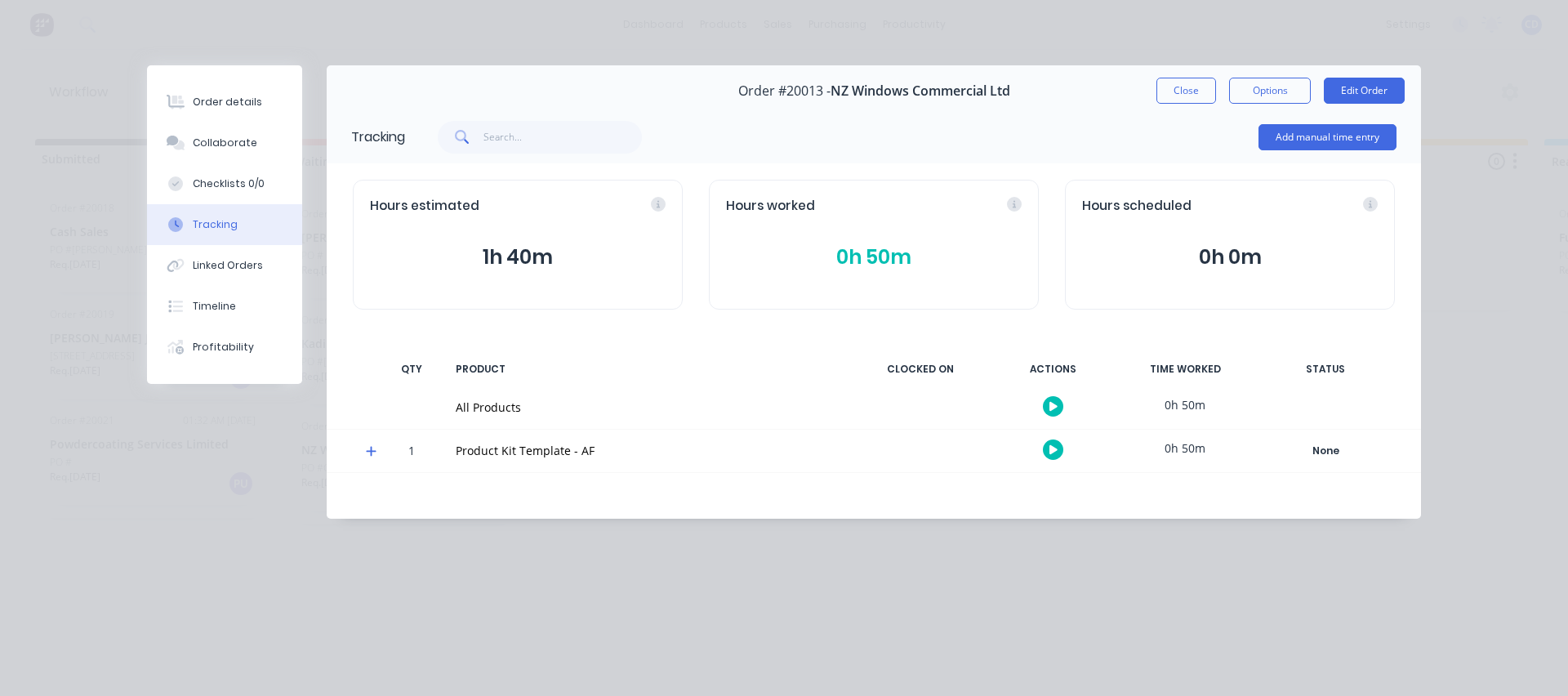
click at [875, 256] on button "0h 50m" at bounding box center [874, 257] width 296 height 31
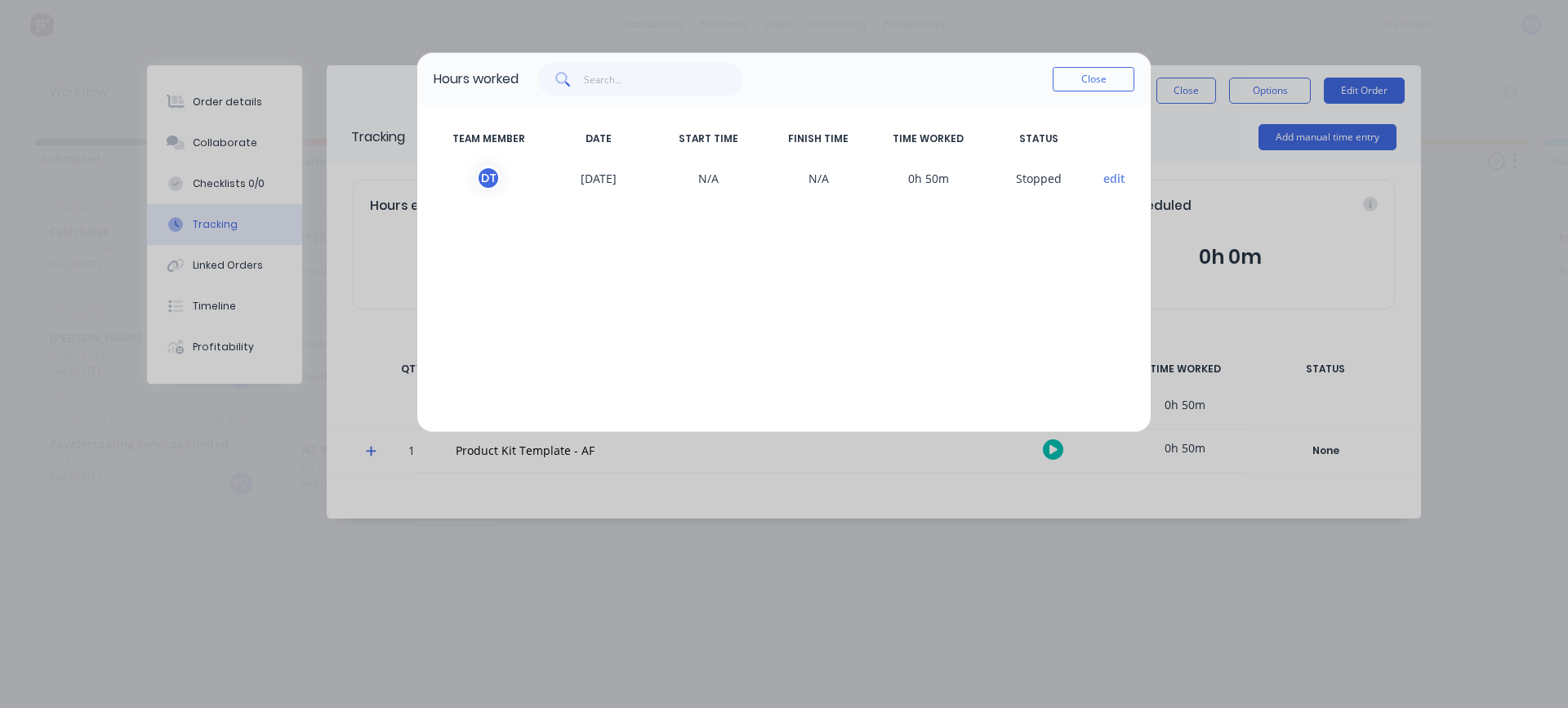
click at [1111, 178] on button "edit" at bounding box center [1114, 178] width 22 height 17
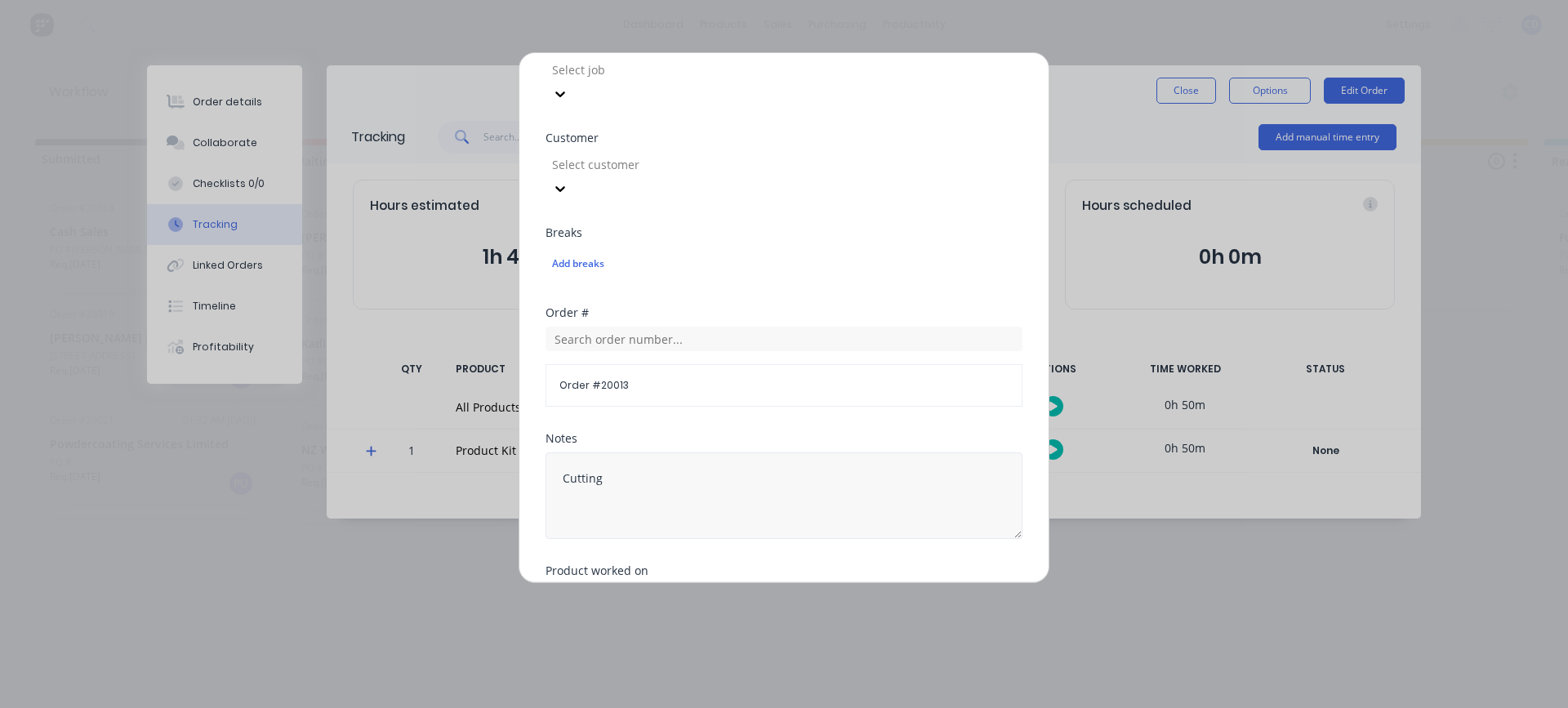
scroll to position [735, 0]
click at [597, 584] on input "text" at bounding box center [784, 595] width 477 height 24
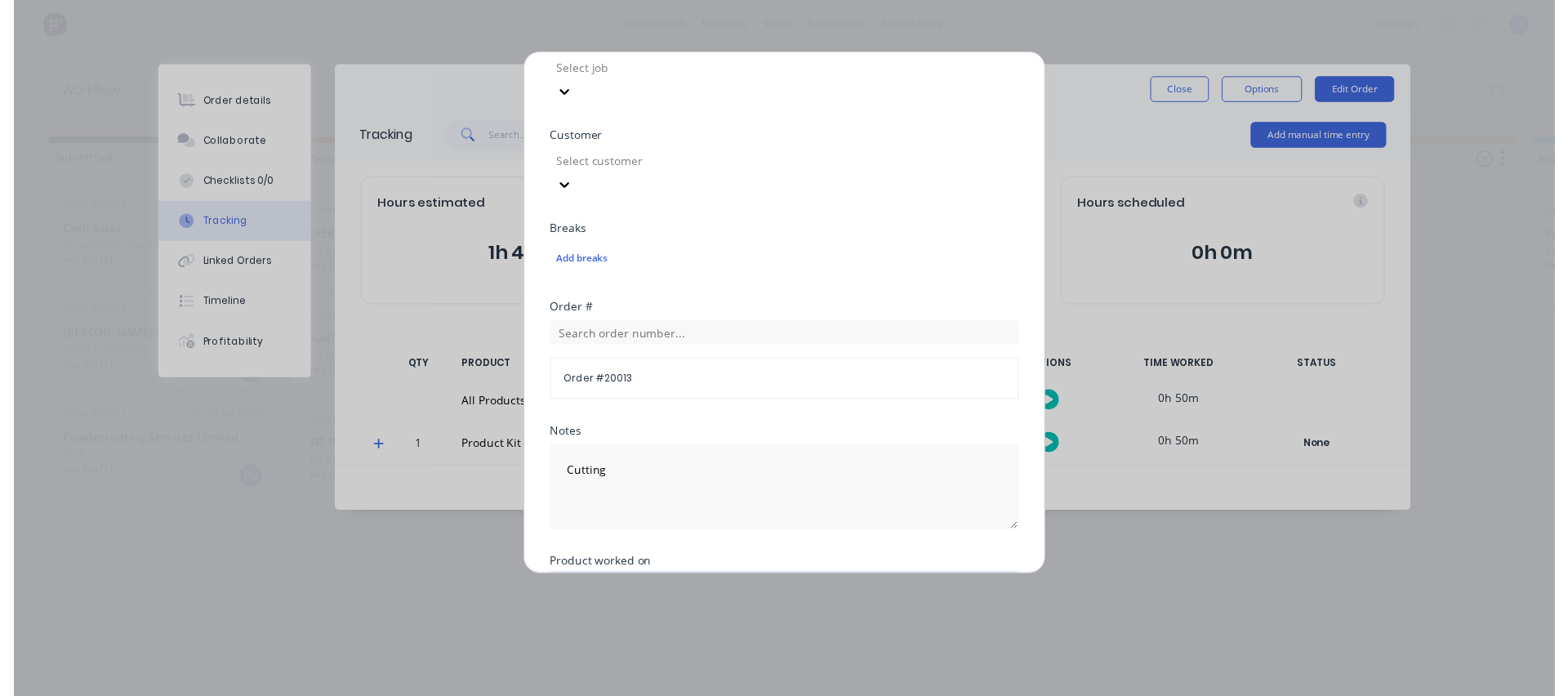
scroll to position [770, 0]
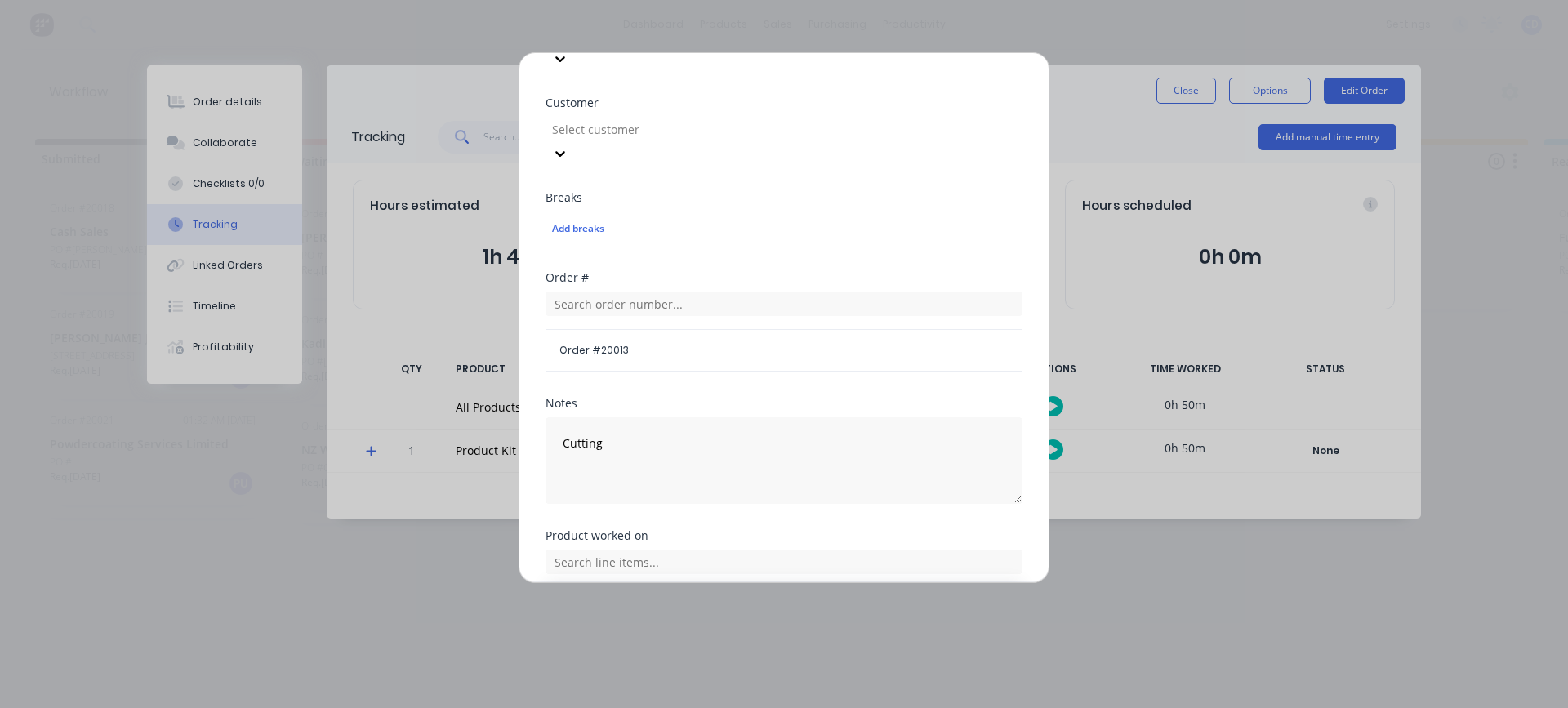
click at [564, 639] on icon at bounding box center [563, 643] width 10 height 10
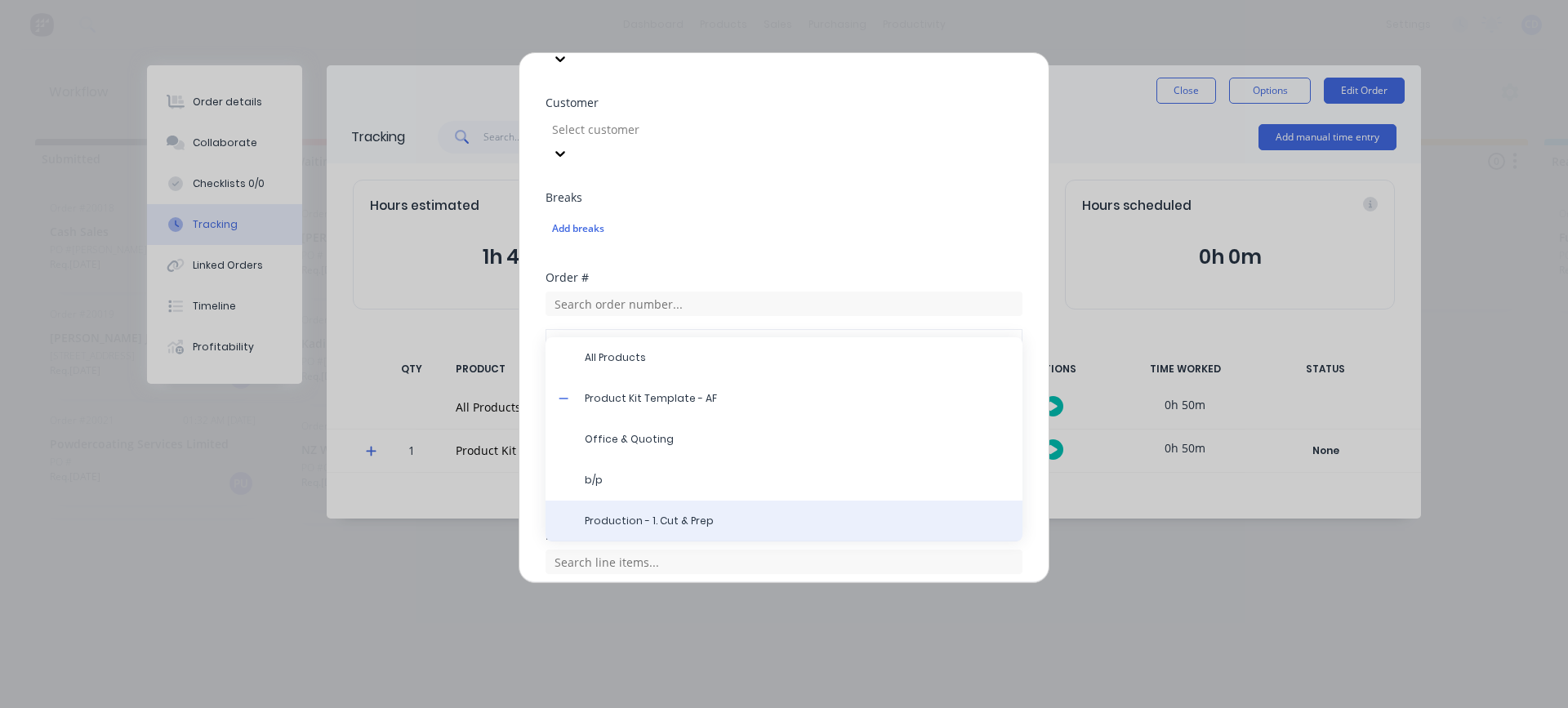
click at [647, 513] on span "Production - 1. Cut & Prep" at bounding box center [797, 520] width 425 height 14
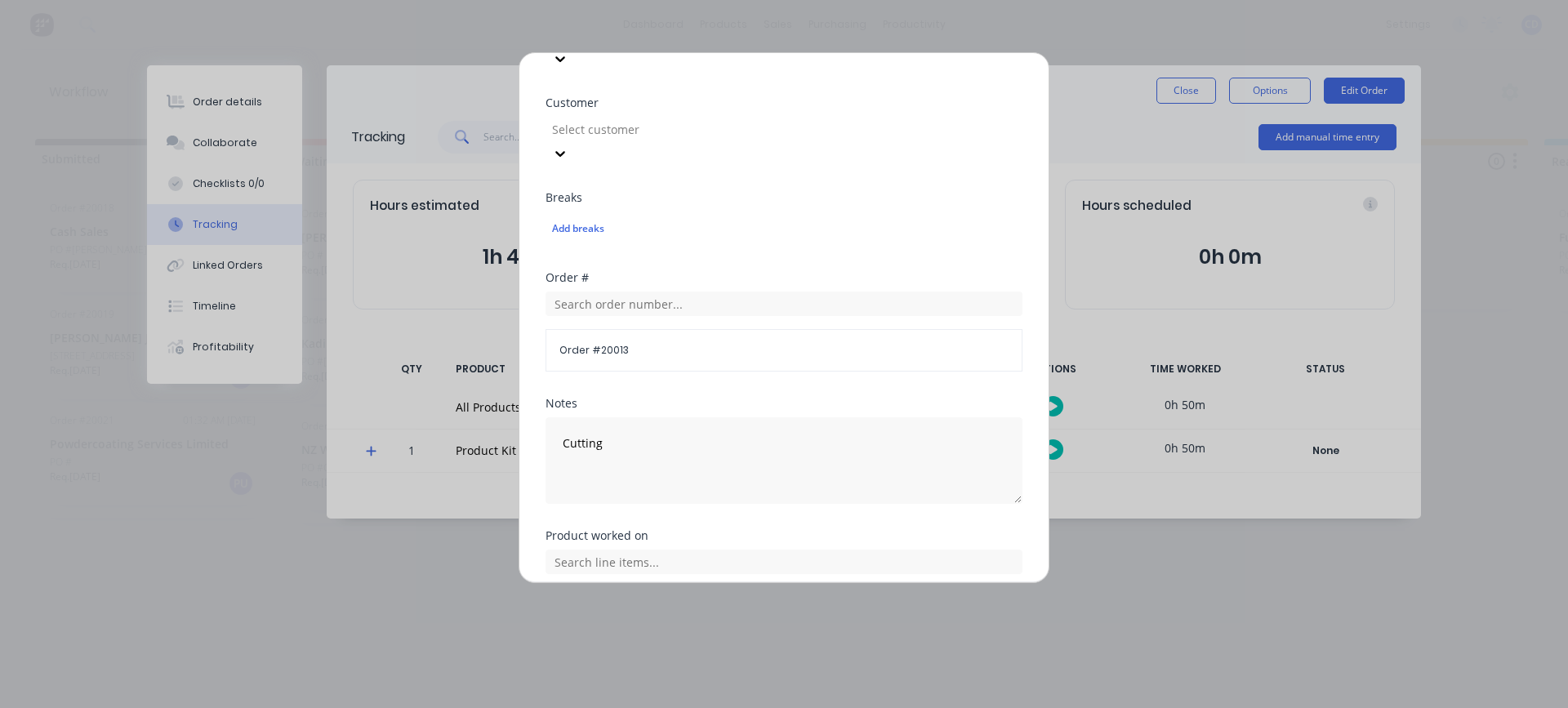
click at [707, 656] on button "Done" at bounding box center [733, 668] width 90 height 26
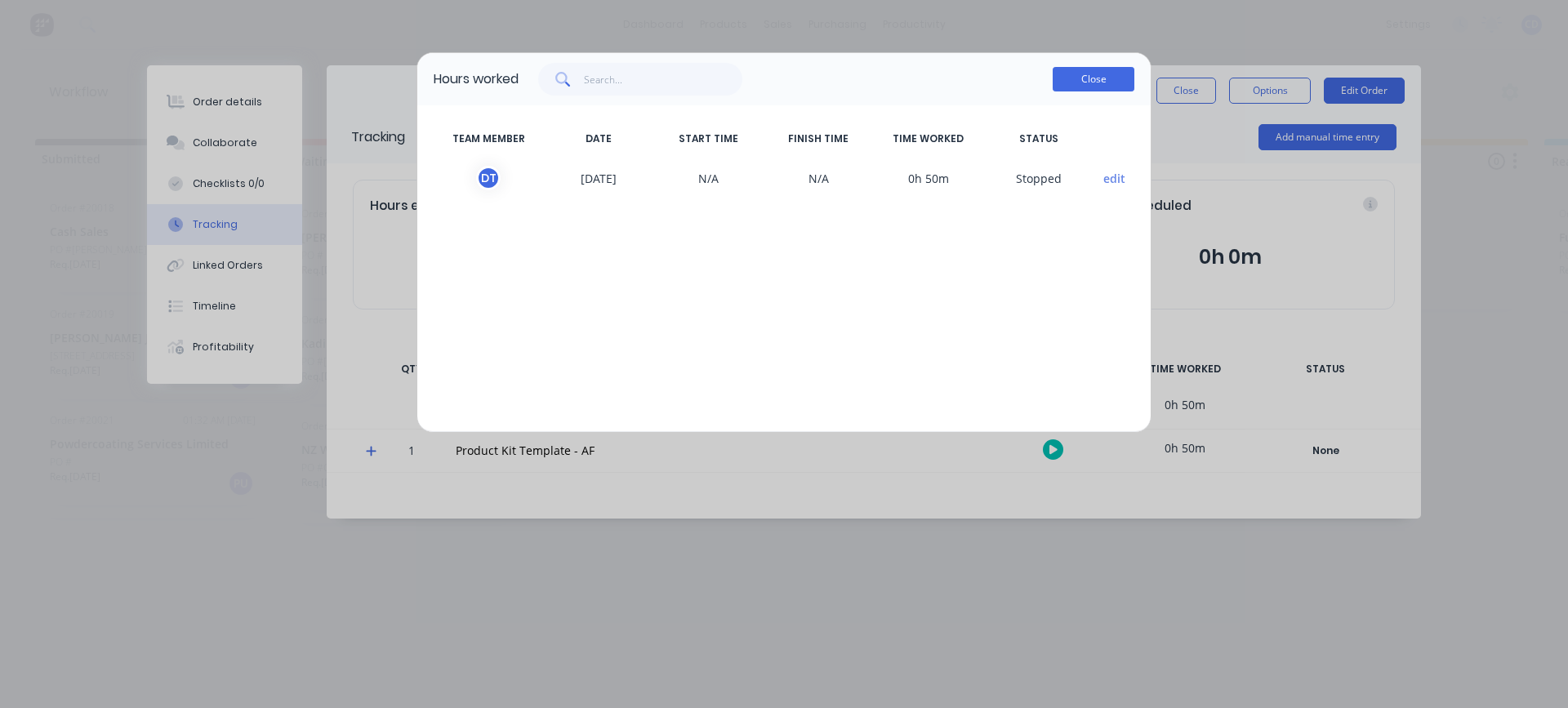
click at [1104, 80] on button "Close" at bounding box center [1093, 78] width 82 height 24
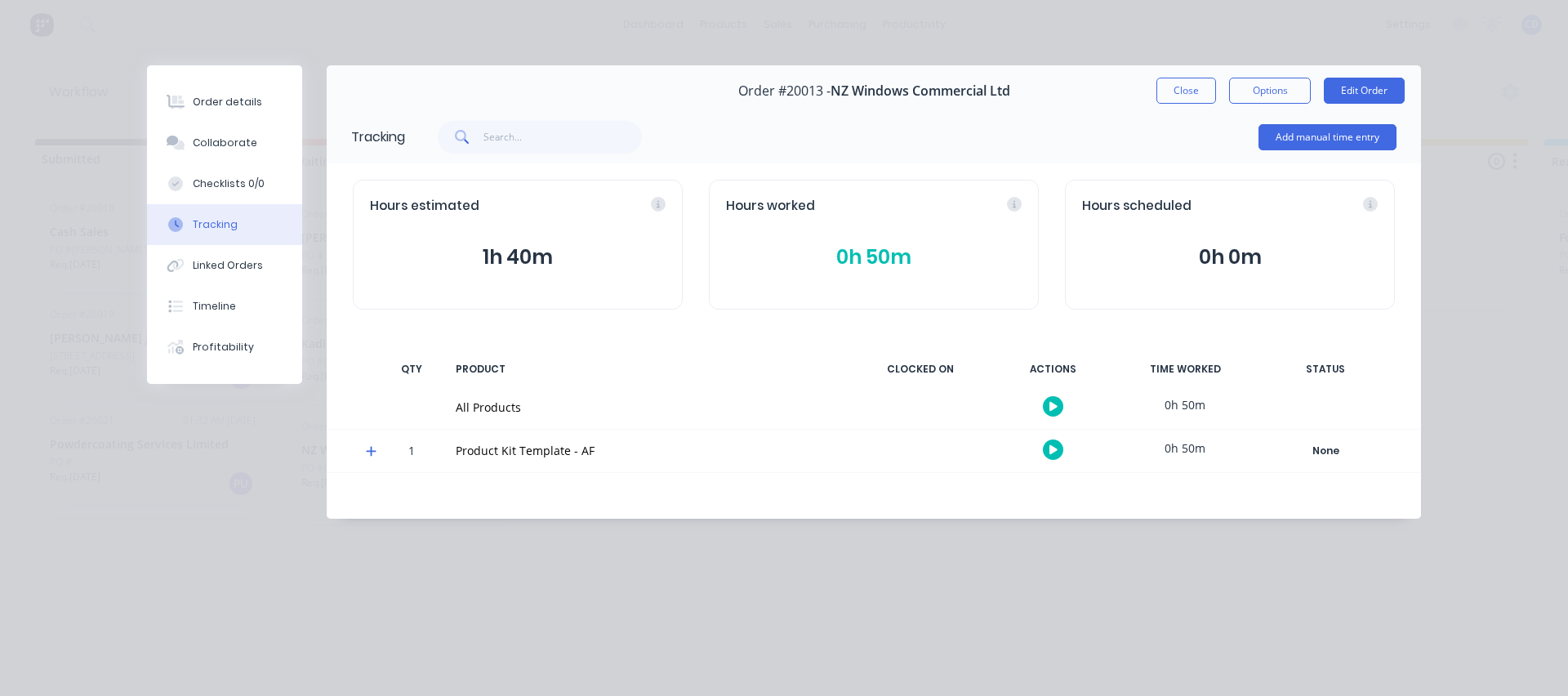
click at [536, 259] on button "1h 40m" at bounding box center [518, 257] width 296 height 31
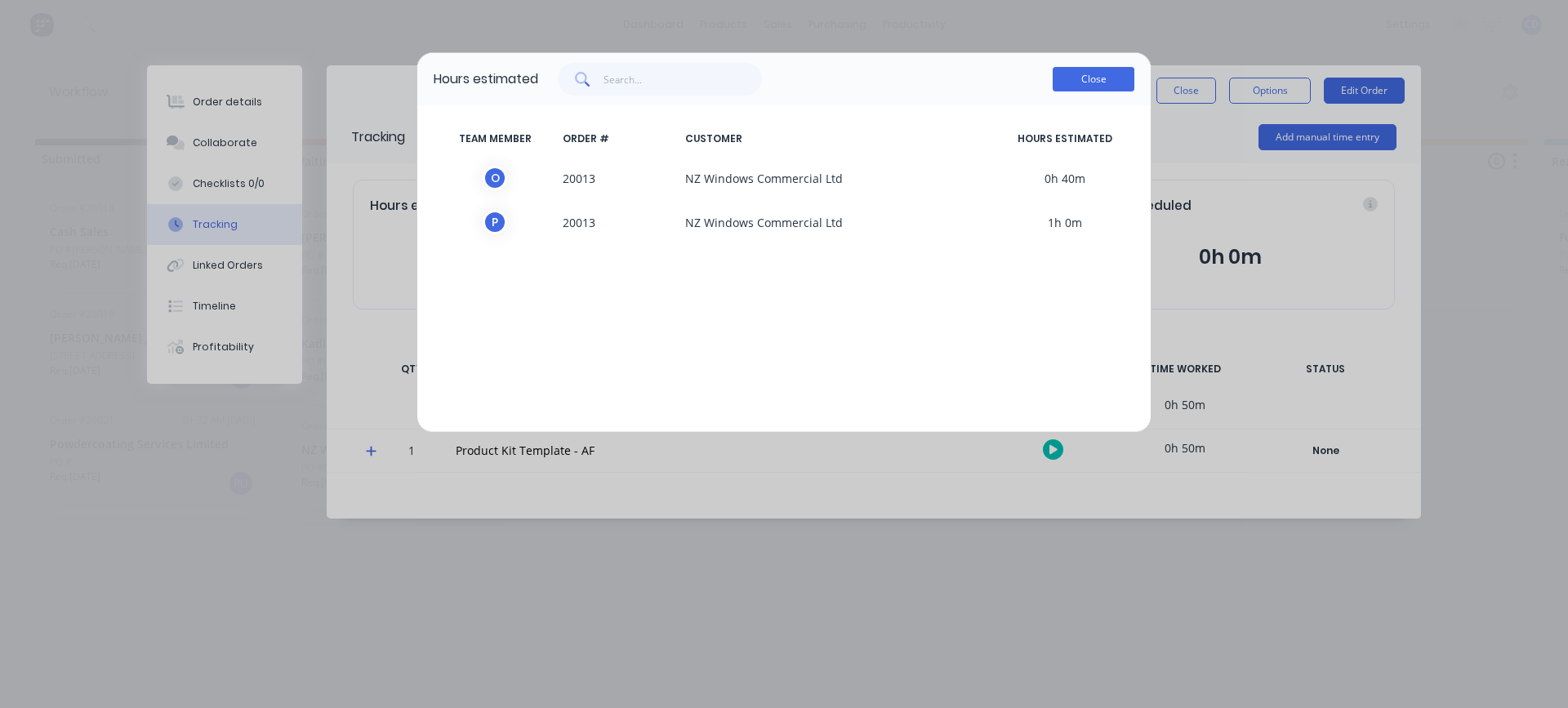
click at [1067, 78] on button "Close" at bounding box center [1093, 78] width 82 height 24
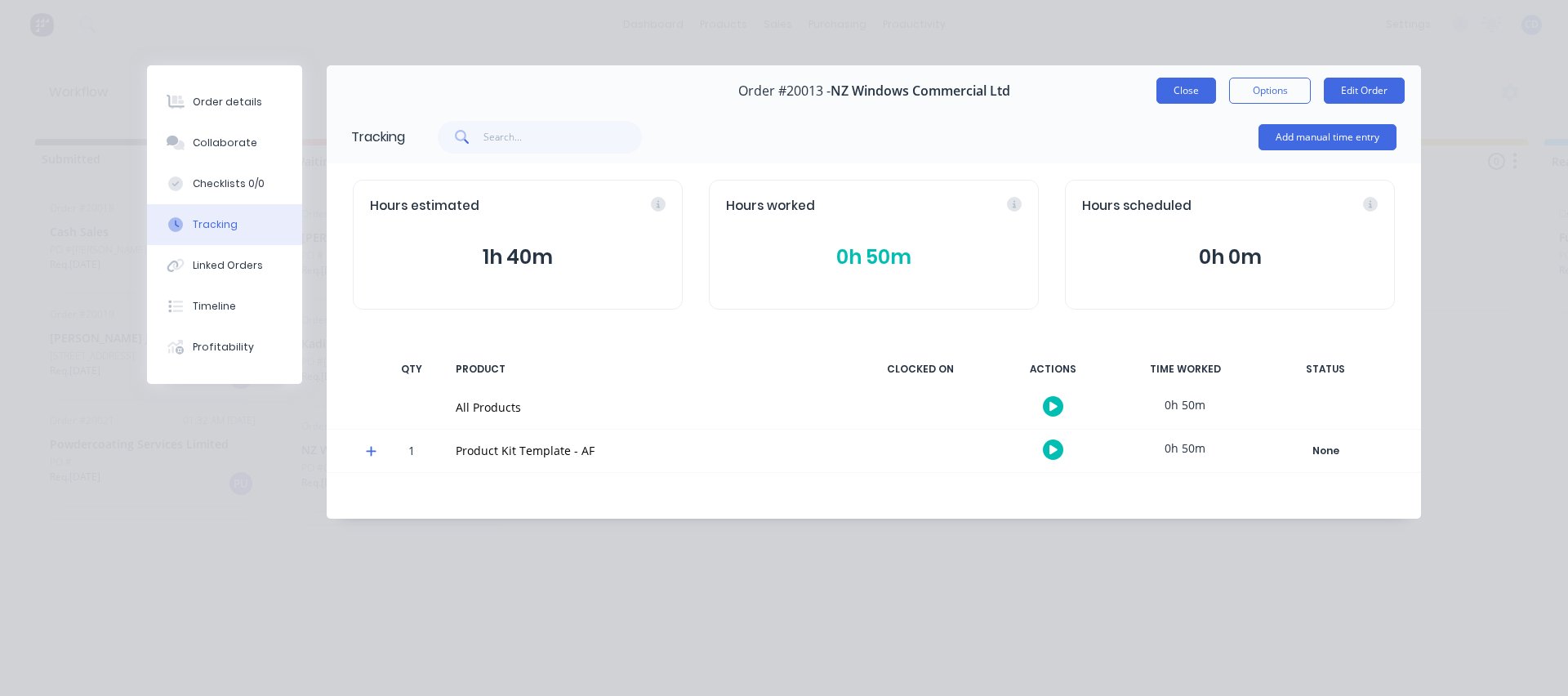
click at [1179, 91] on button "Close" at bounding box center [1186, 90] width 60 height 26
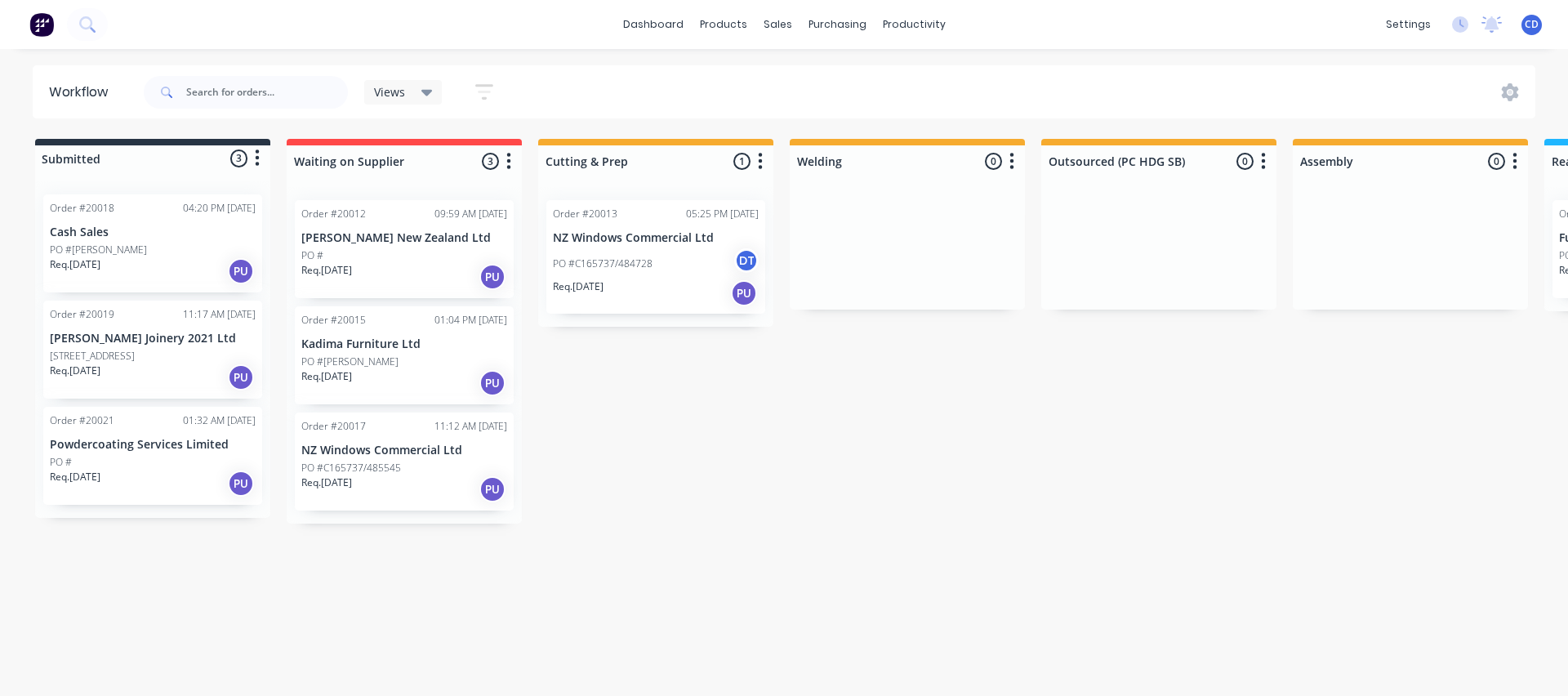
click at [589, 264] on p "PO #C165737/484728" at bounding box center [603, 264] width 99 height 14
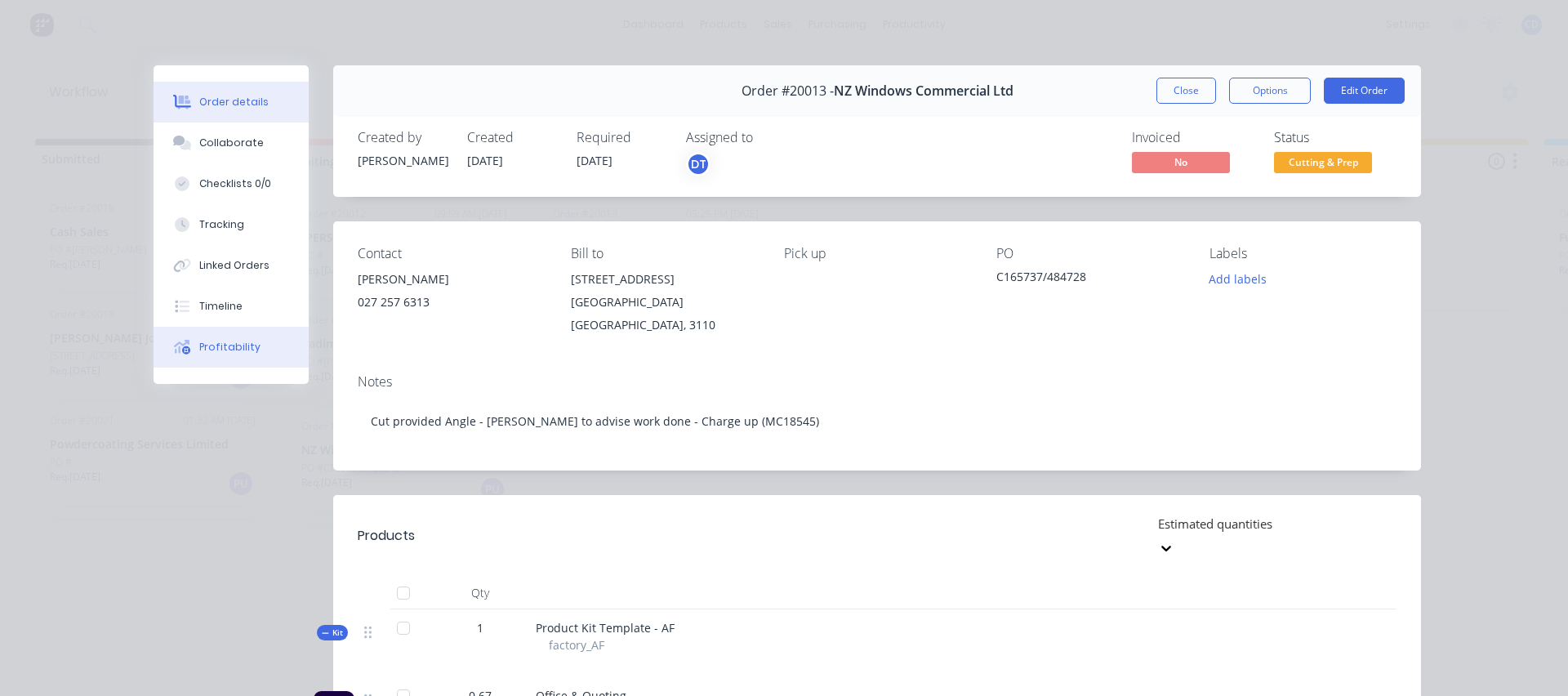
click at [208, 344] on div "Profitability" at bounding box center [230, 348] width 61 height 14
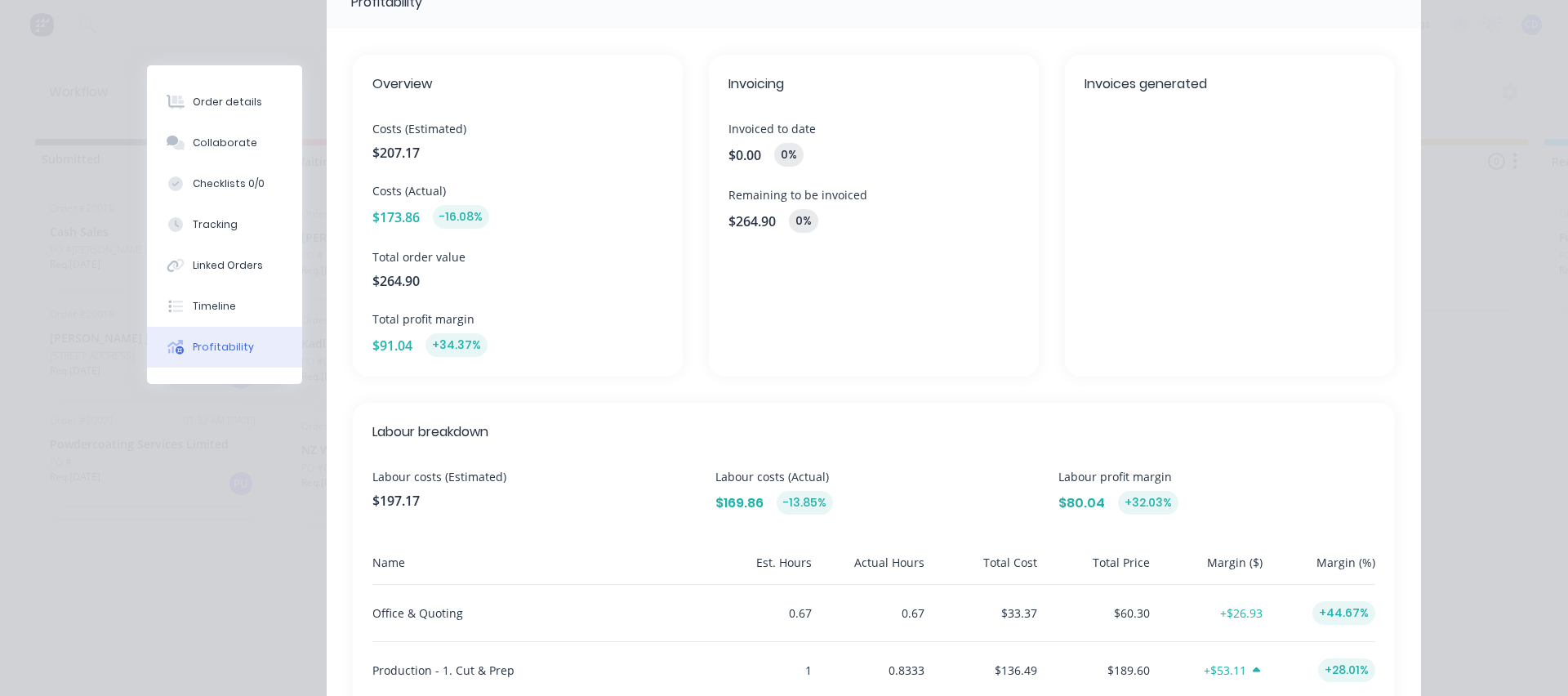
scroll to position [0, 0]
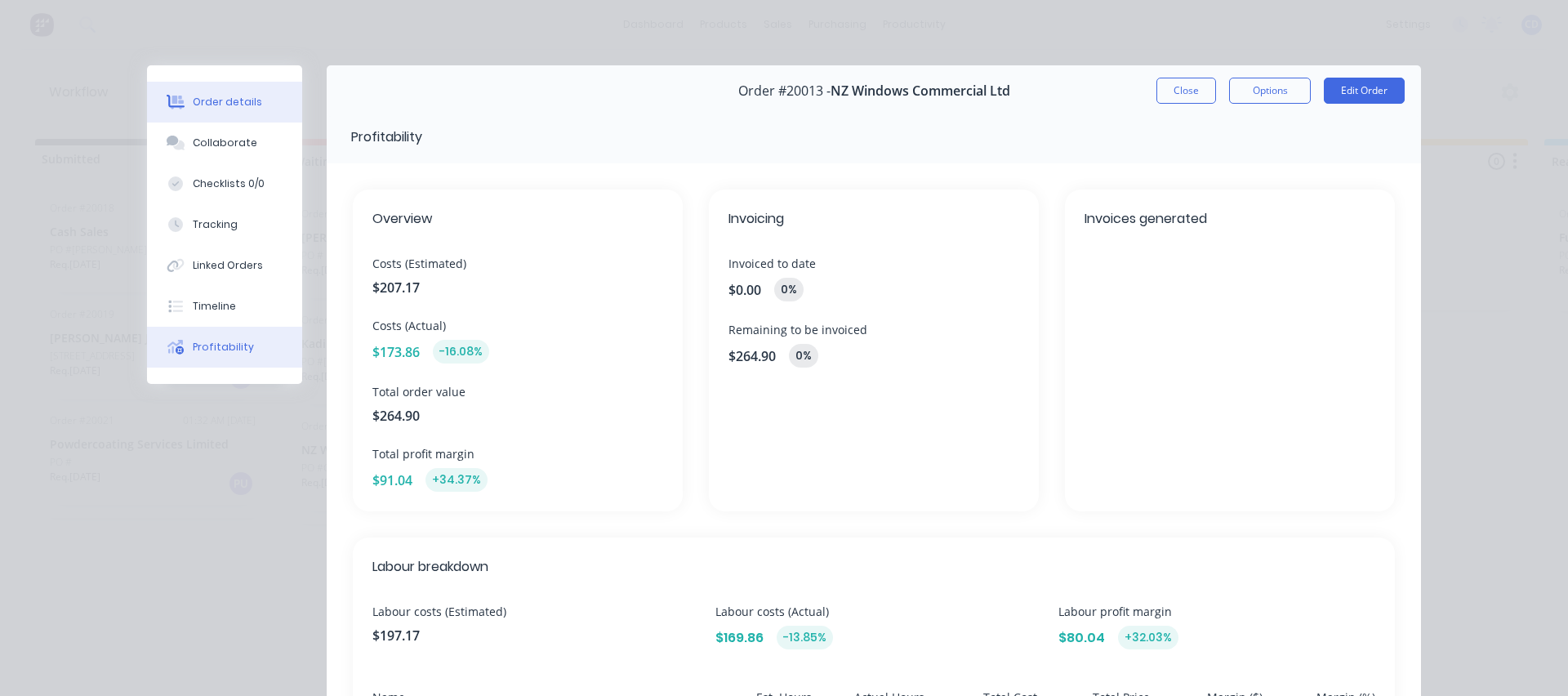
click at [245, 107] on div "Order details" at bounding box center [227, 102] width 69 height 14
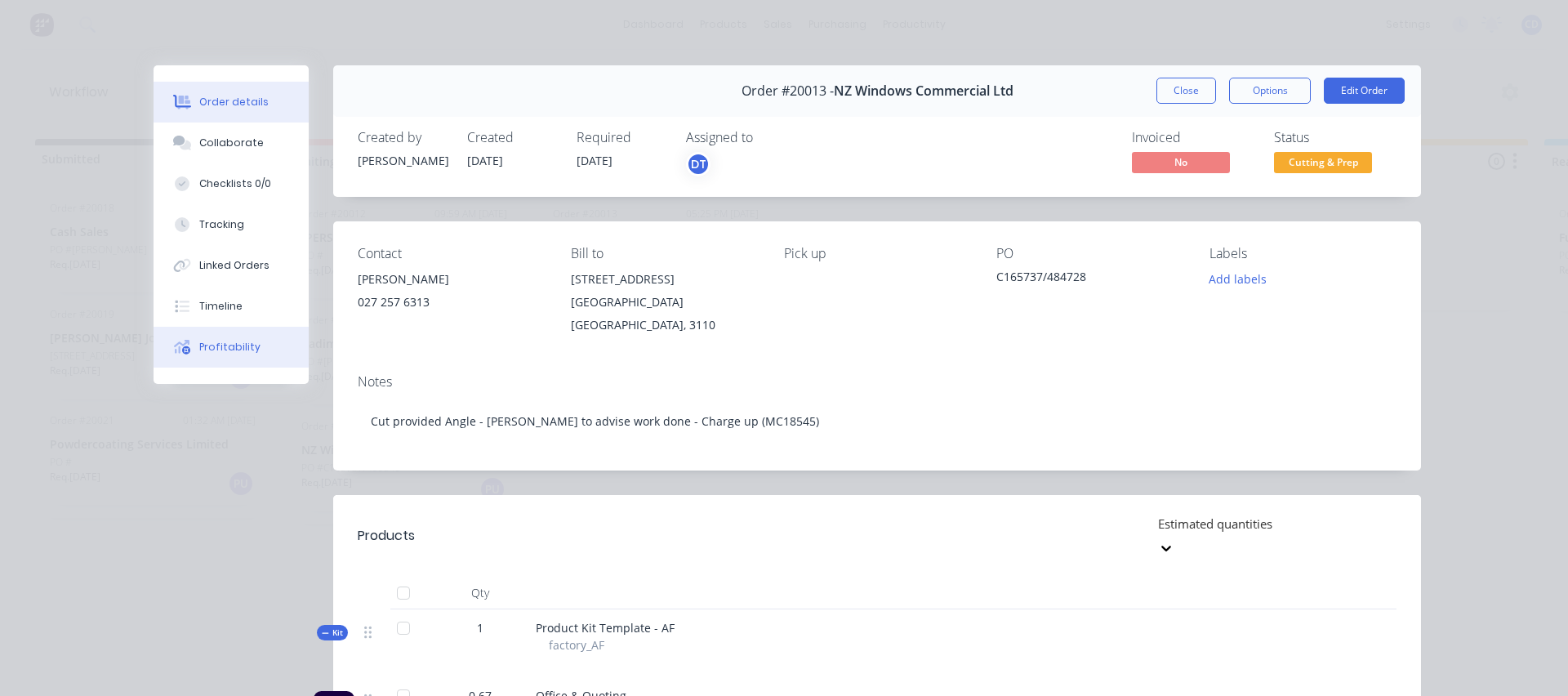
click at [220, 355] on button "Profitability" at bounding box center [231, 347] width 155 height 41
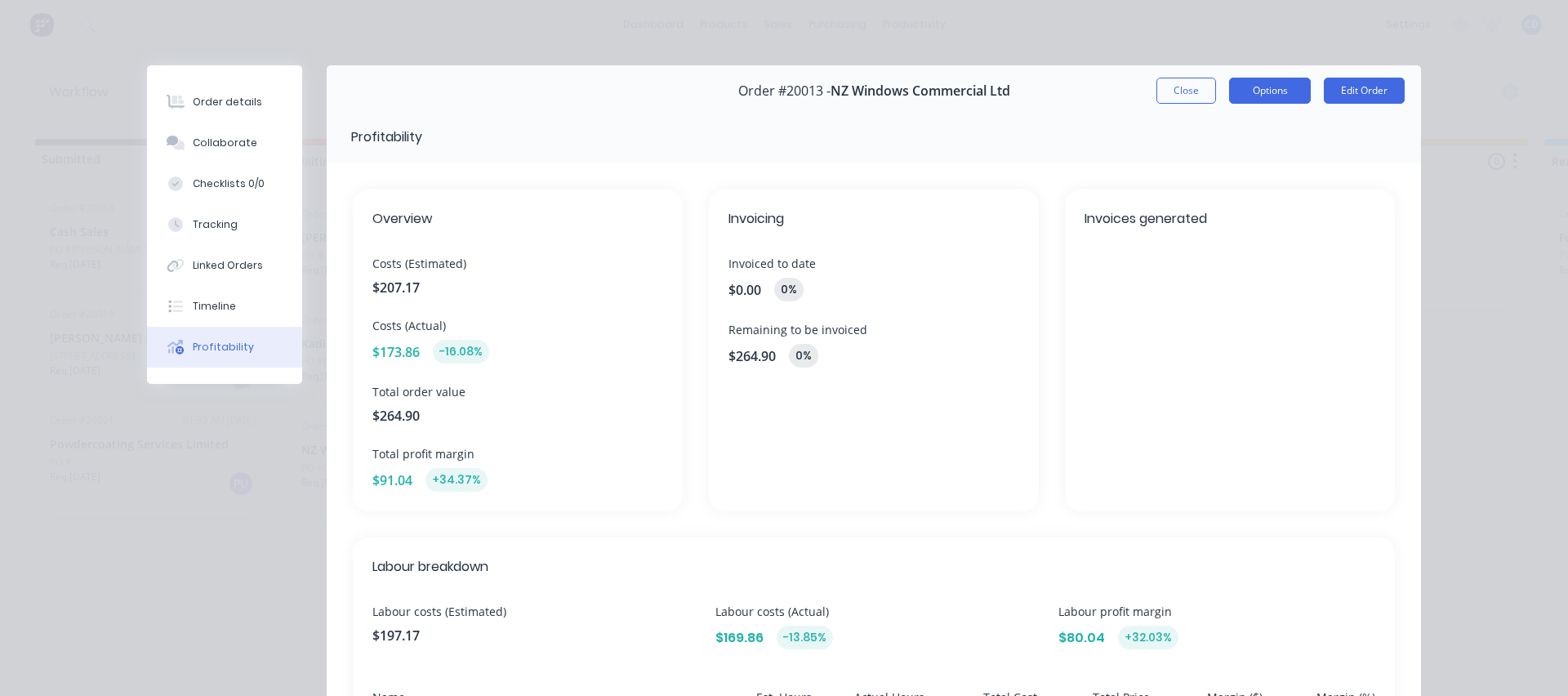
click at [1271, 90] on button "Options" at bounding box center [1269, 90] width 82 height 26
click at [1322, 136] on div "Profitability" at bounding box center [873, 136] width 1094 height 53
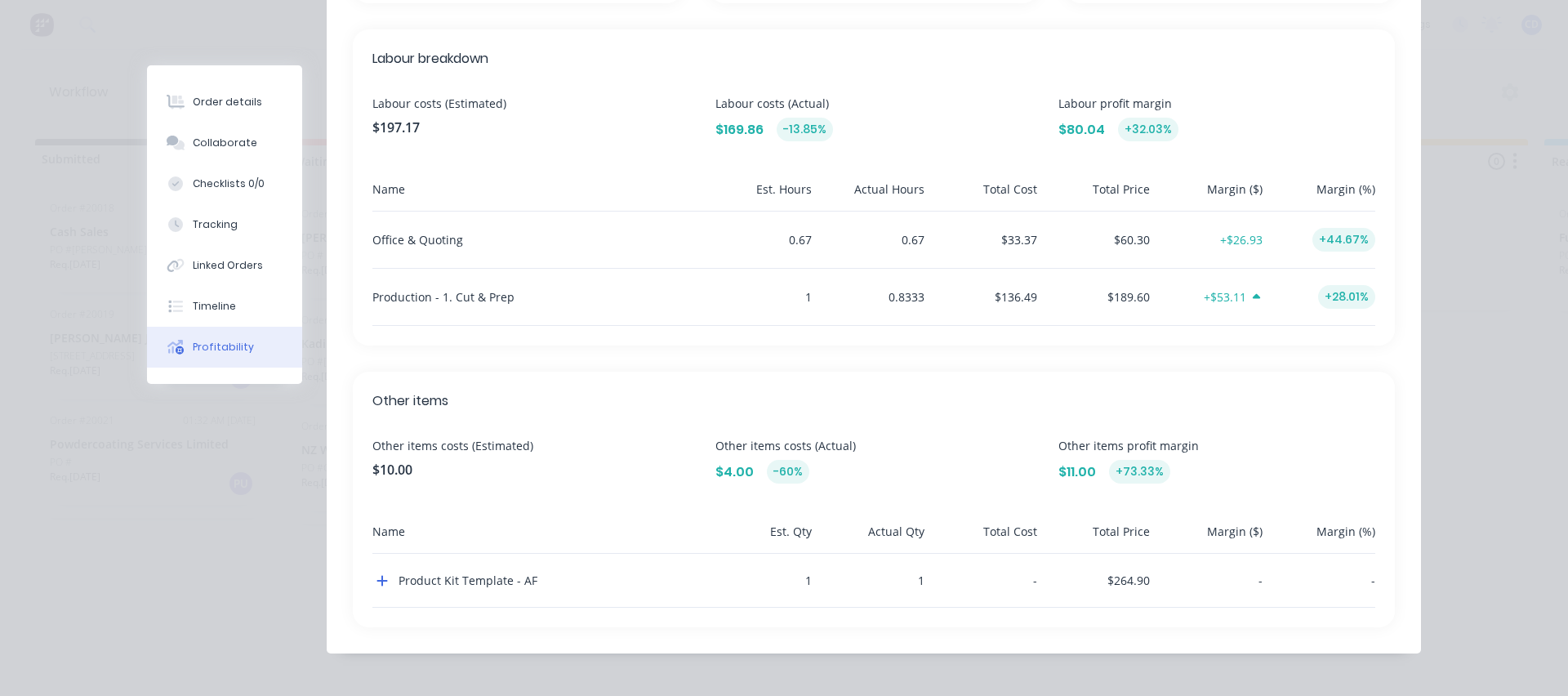
scroll to position [543, 0]
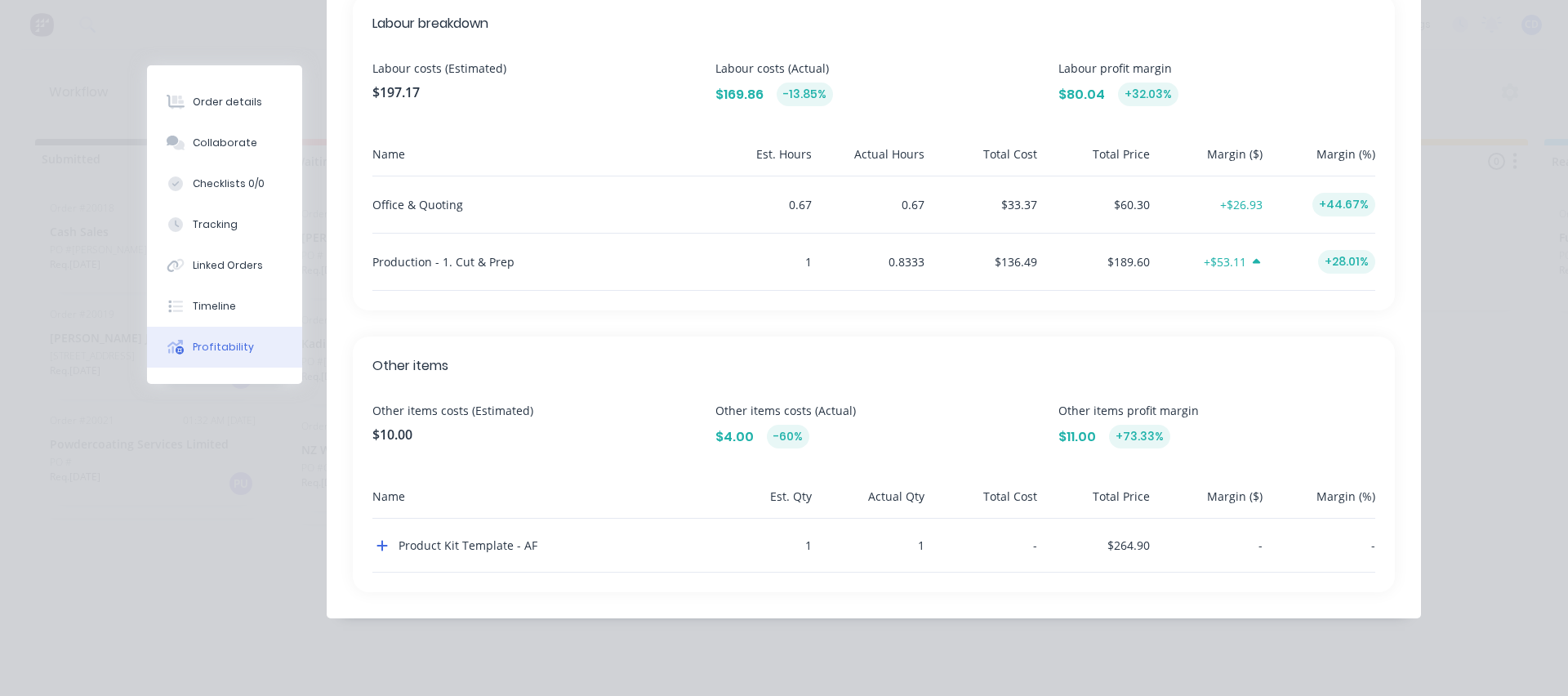
click at [1122, 258] on div "$189.60" at bounding box center [1097, 262] width 106 height 56
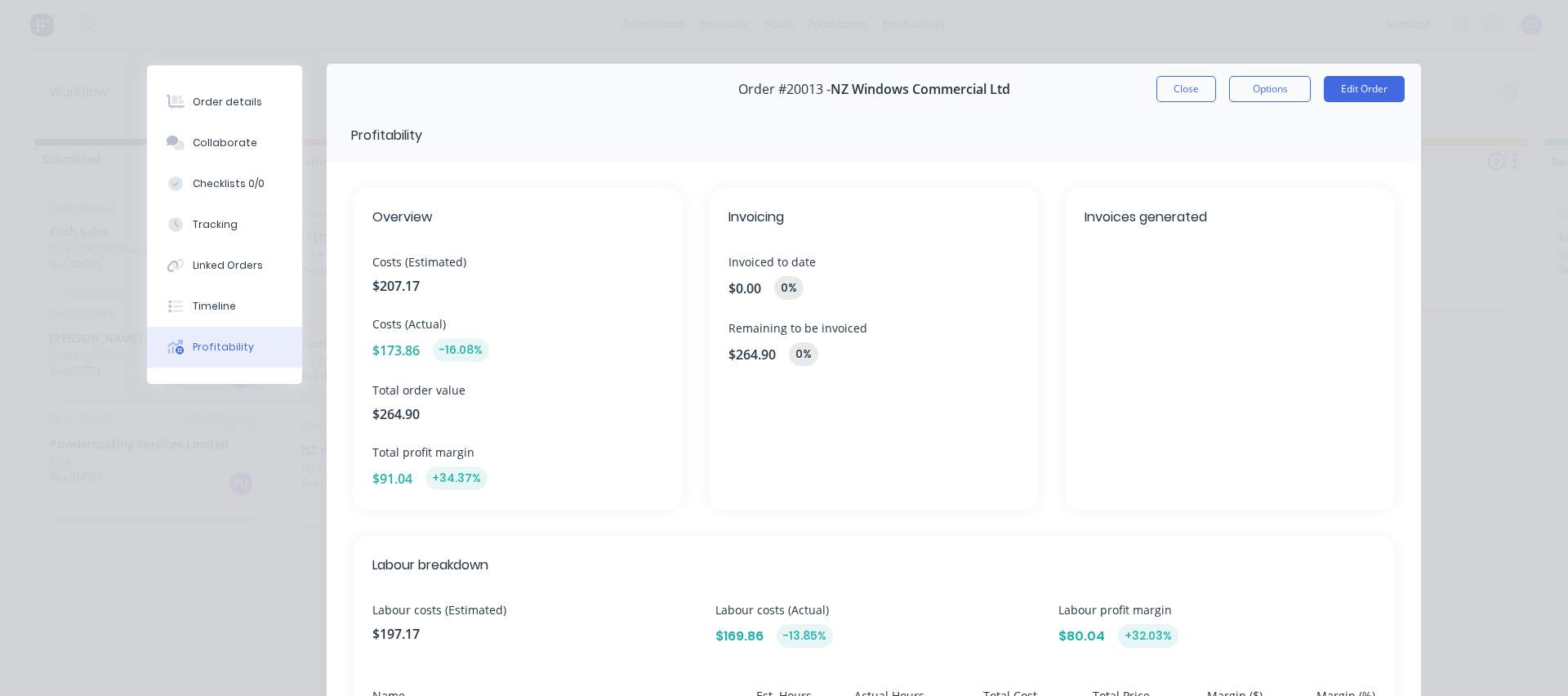
scroll to position [0, 0]
drag, startPoint x: 366, startPoint y: 413, endPoint x: 452, endPoint y: 413, distance: 86.0
click at [452, 413] on span "$264.90" at bounding box center [518, 416] width 291 height 20
click at [562, 434] on div "Overview Costs (Estimated) $207.17 Costs (Actual) $173.86 -16.08% Total order v…" at bounding box center [518, 350] width 330 height 322
click at [220, 97] on div "Order details" at bounding box center [227, 102] width 69 height 14
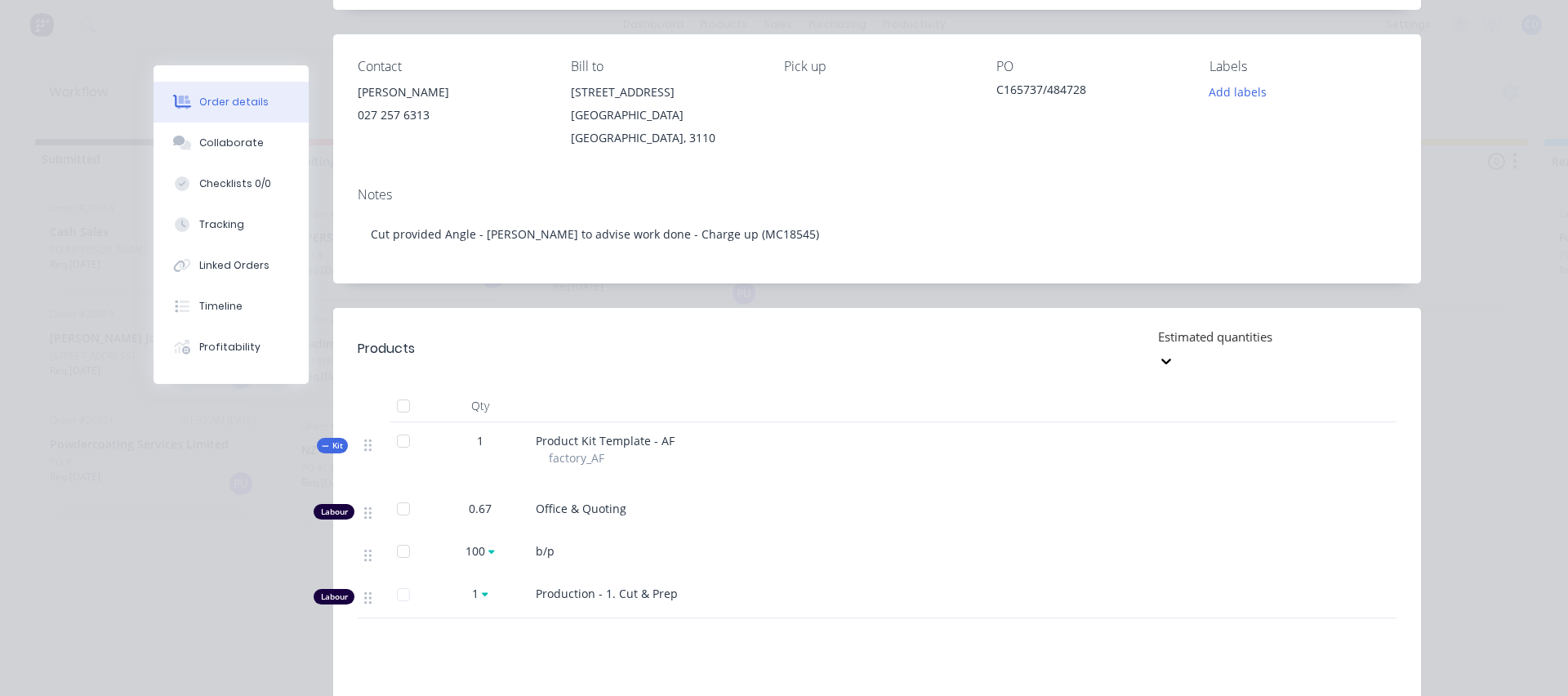
scroll to position [166, 0]
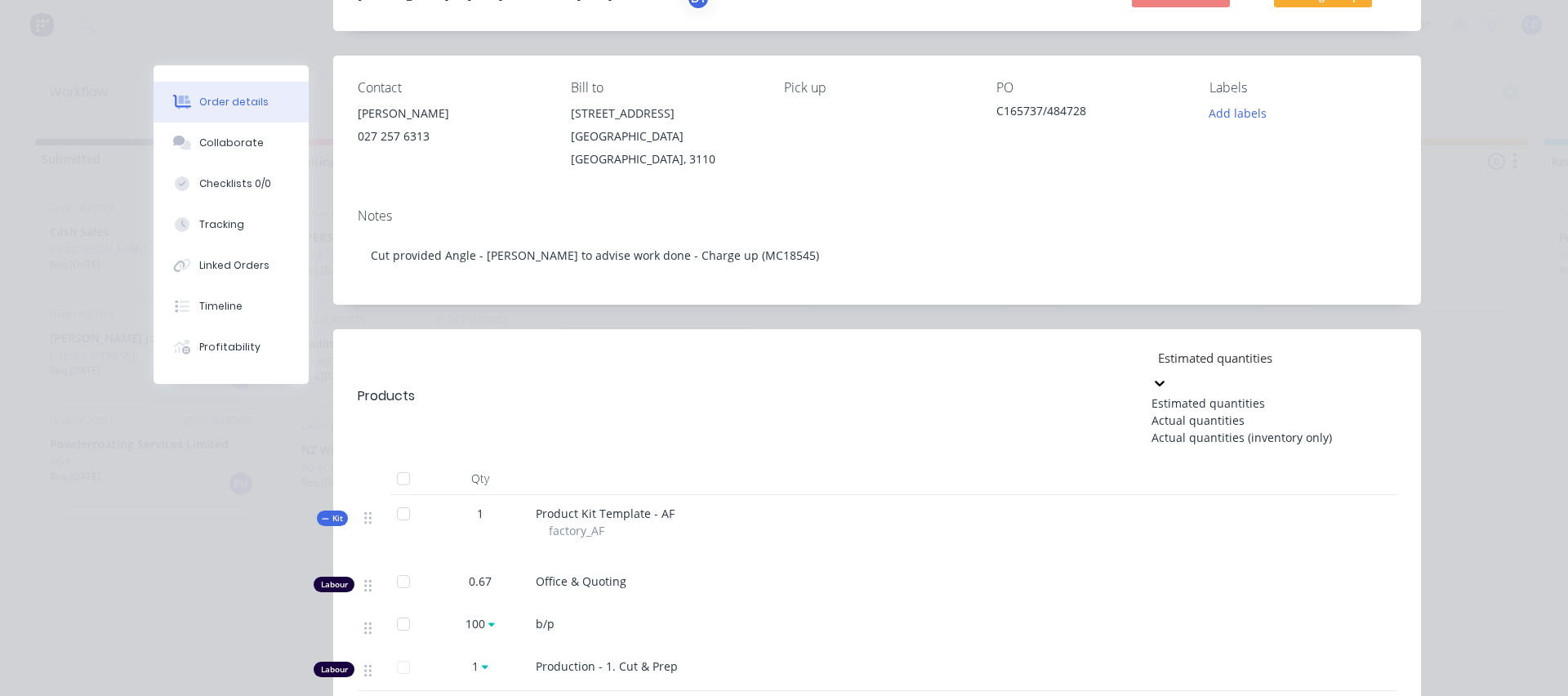
click at [1245, 348] on div at bounding box center [1274, 358] width 235 height 21
click at [1204, 436] on div "Actual quantities (inventory only)" at bounding box center [1274, 437] width 245 height 17
click at [1247, 348] on div at bounding box center [1274, 358] width 235 height 21
click at [1187, 414] on div "Actual quantities" at bounding box center [1274, 420] width 245 height 17
type input "1"
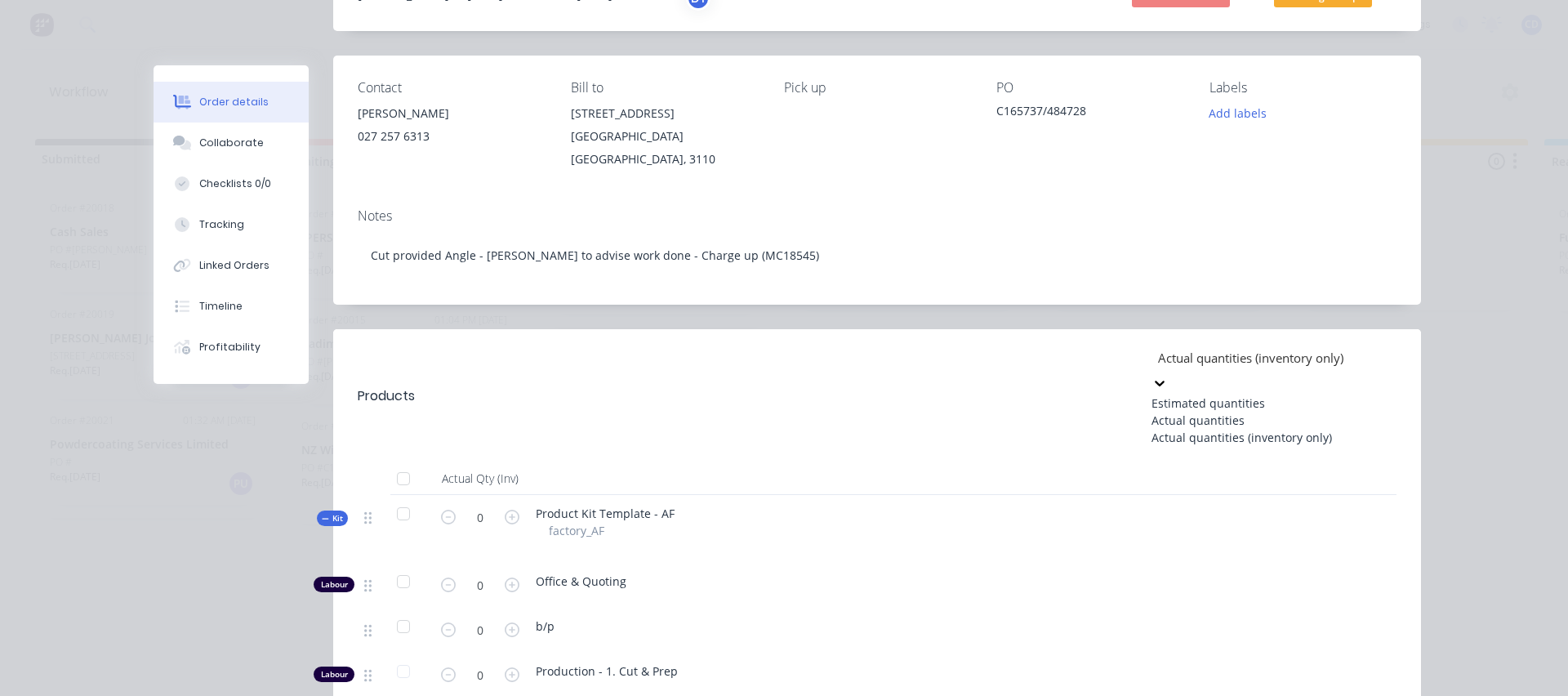
type input "0.67"
type input "40"
type input "0.8333"
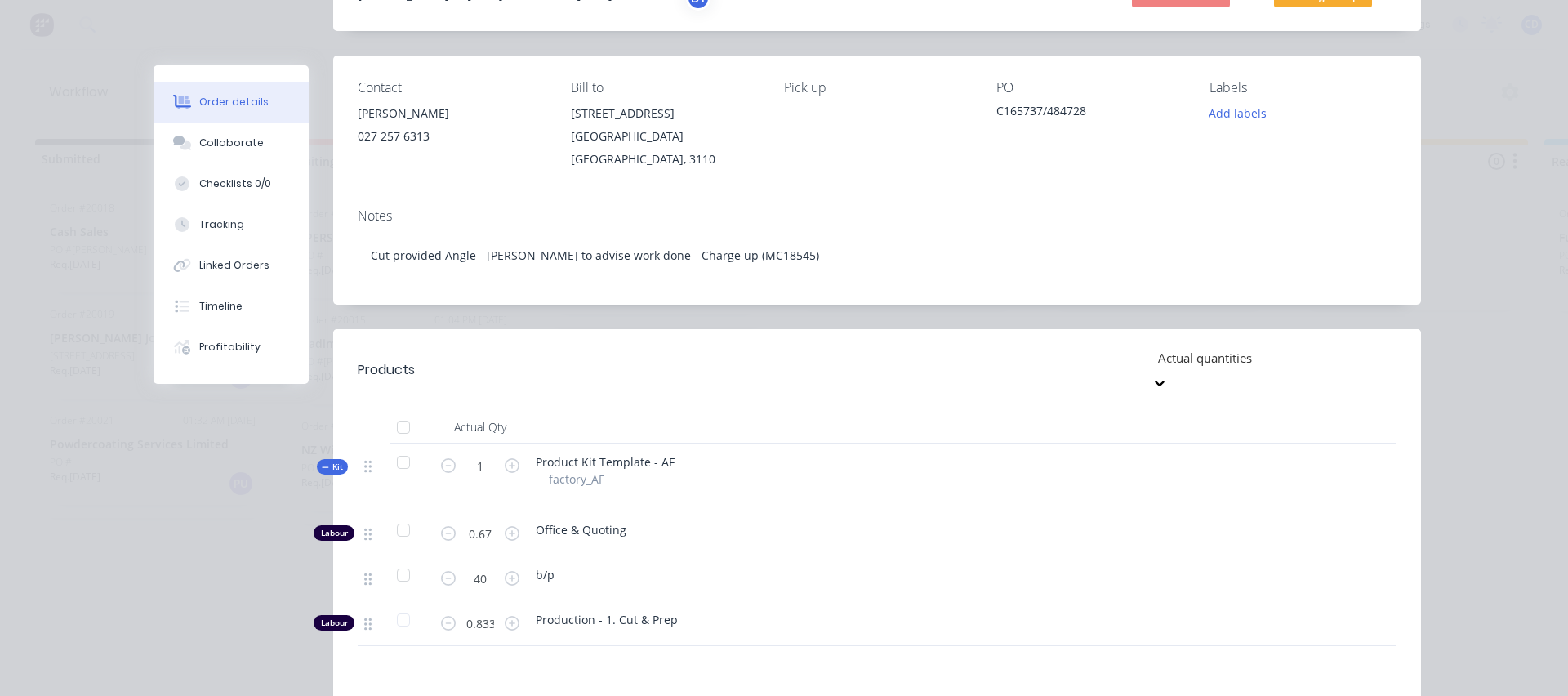
click at [1253, 348] on div at bounding box center [1274, 358] width 235 height 21
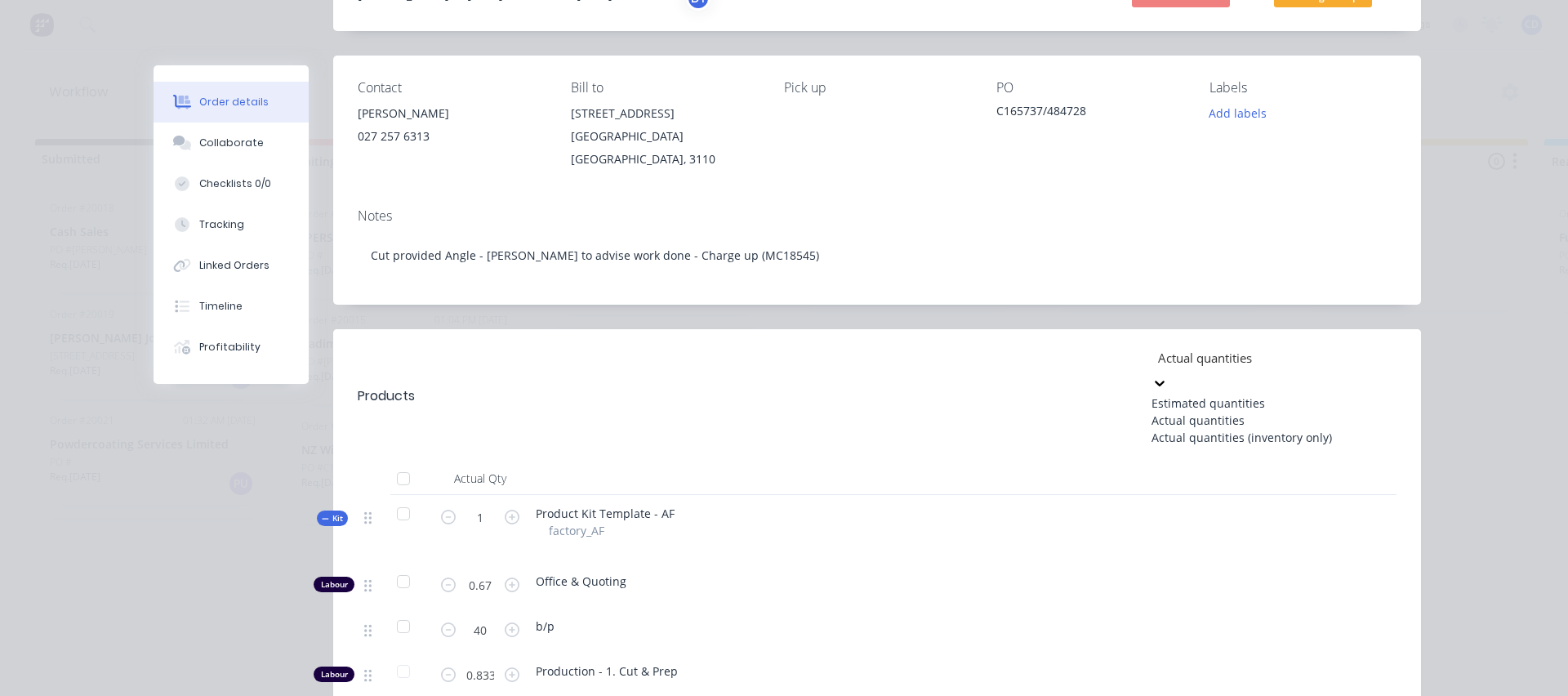
click at [935, 573] on div "Office & Quoting" at bounding box center [856, 581] width 641 height 17
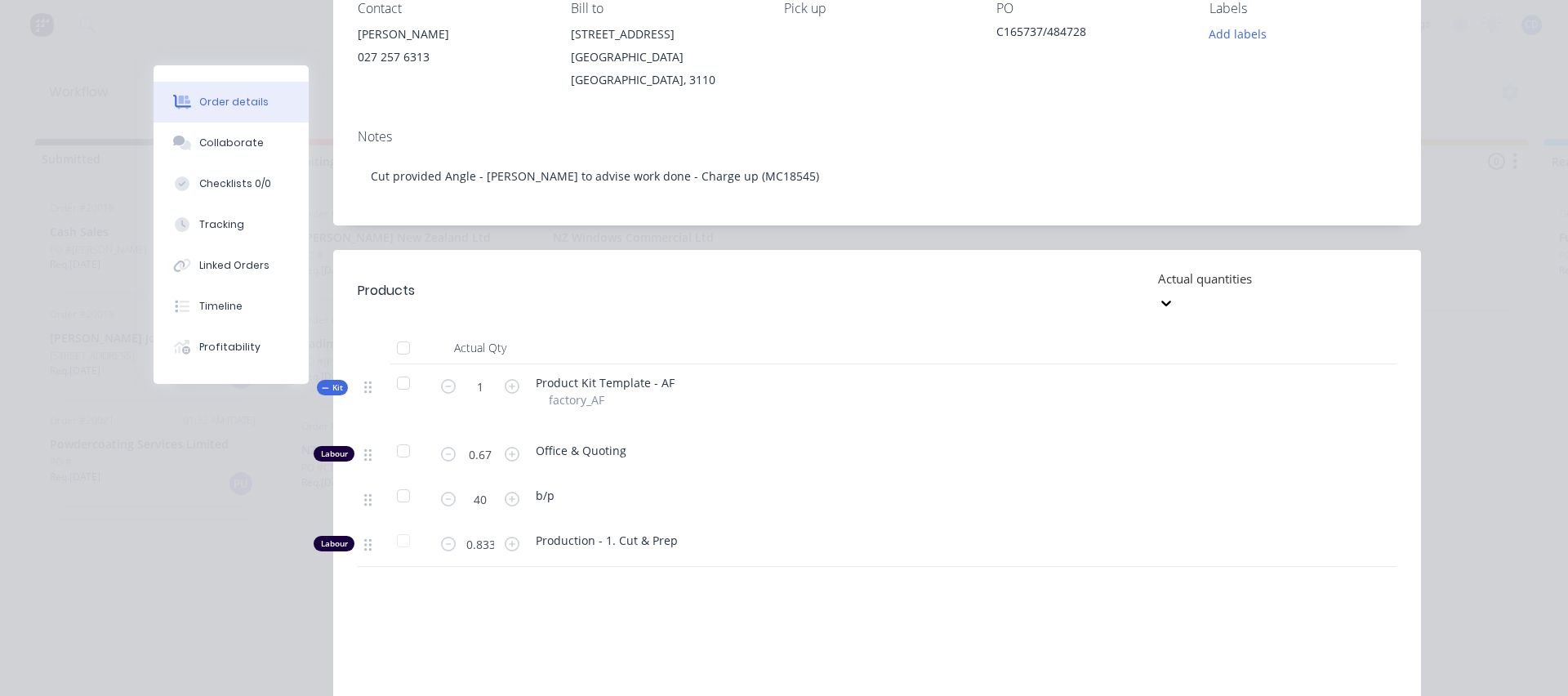
scroll to position [82, 0]
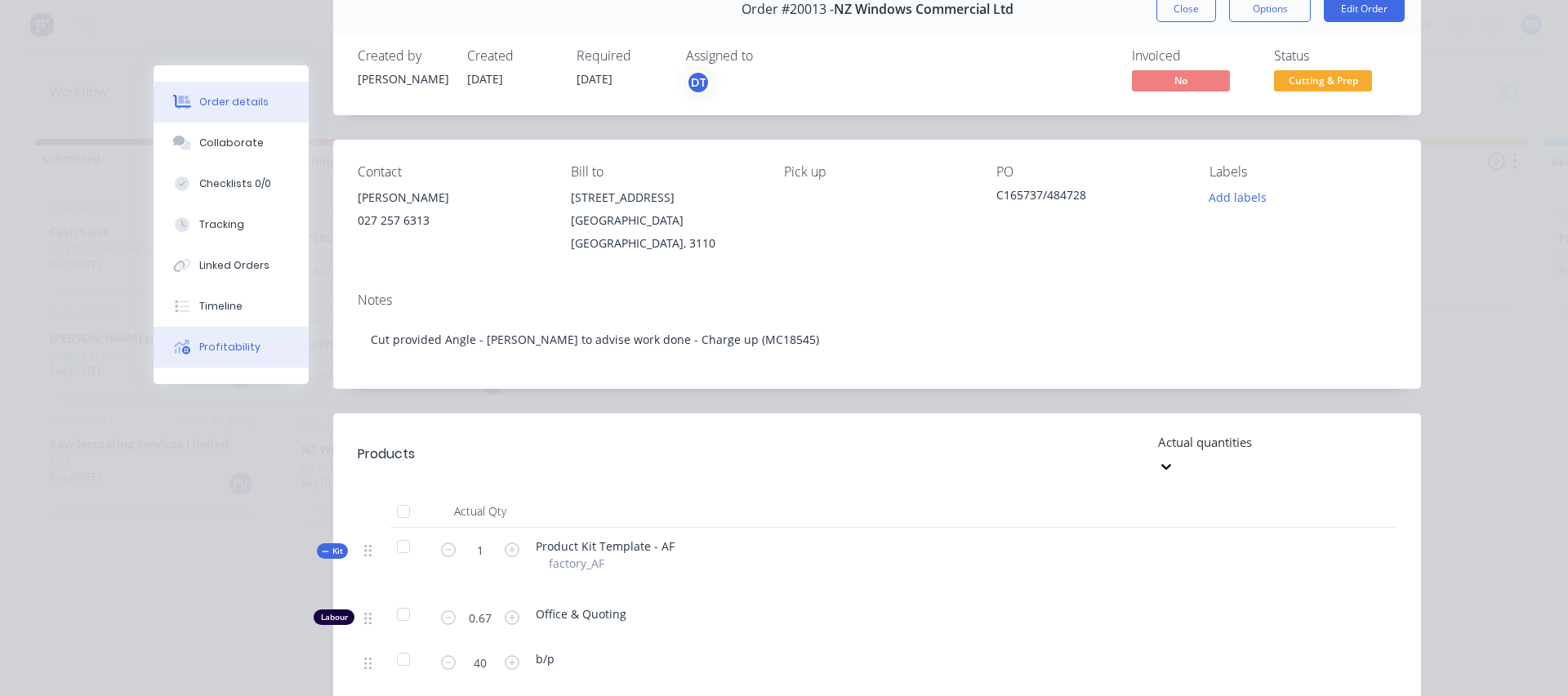
click at [229, 353] on div "Profitability" at bounding box center [230, 348] width 61 height 14
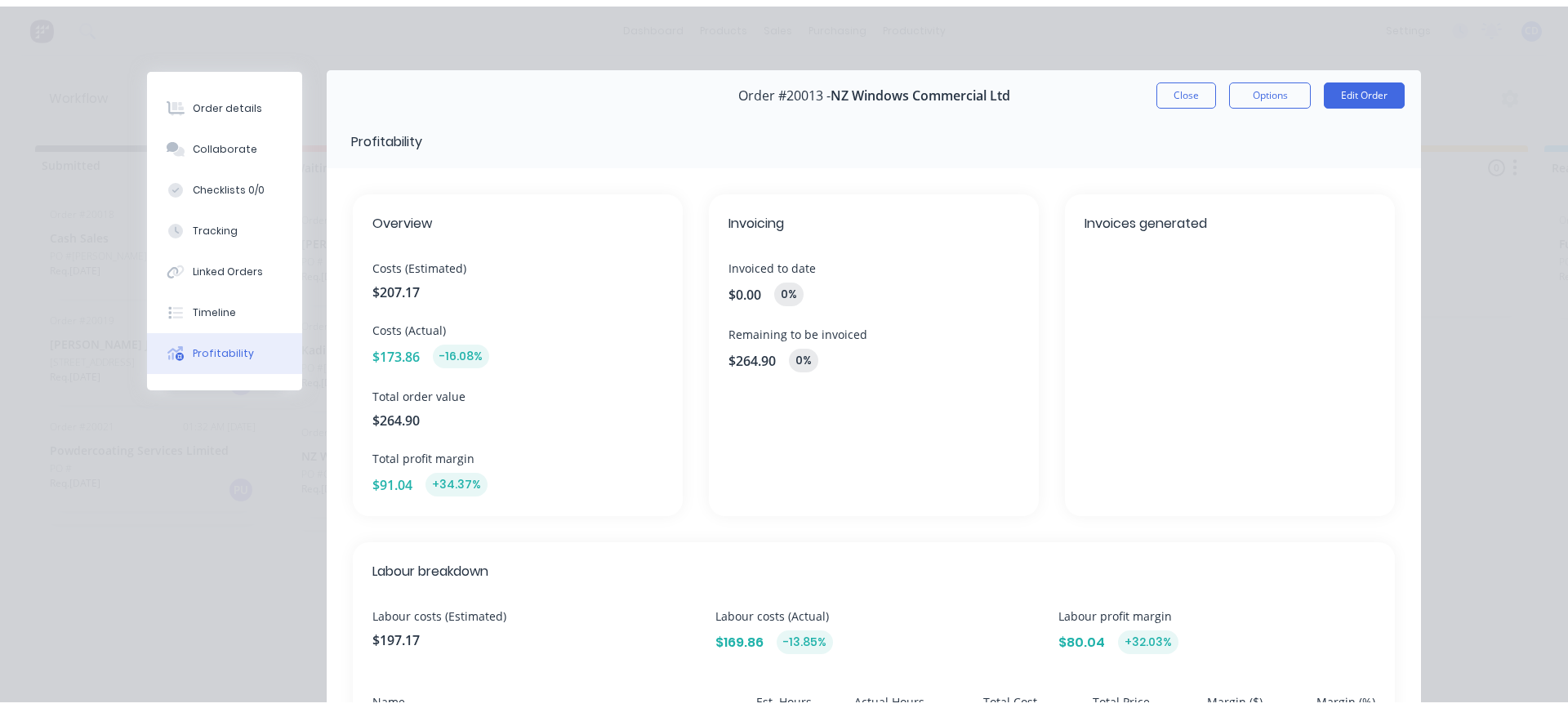
scroll to position [0, 0]
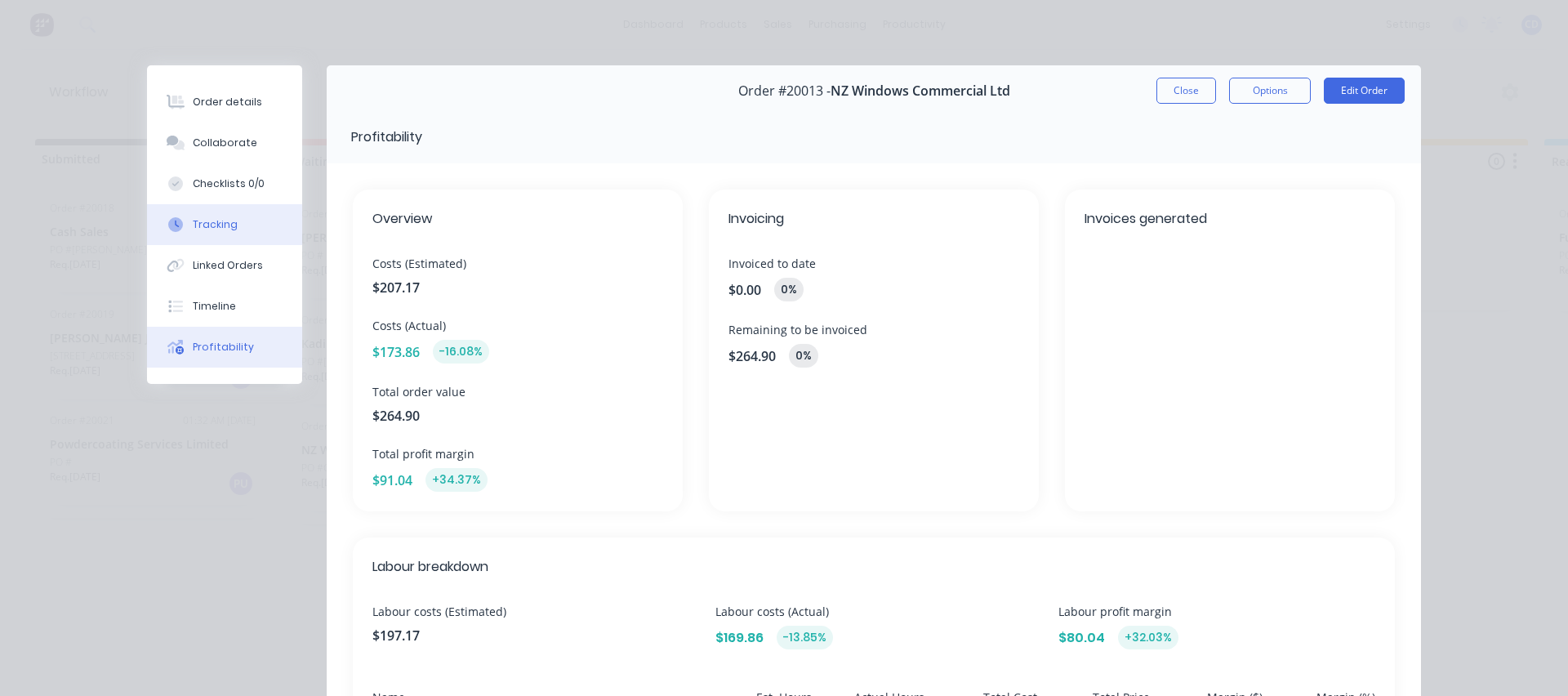
click at [193, 227] on div "Tracking" at bounding box center [216, 225] width 45 height 14
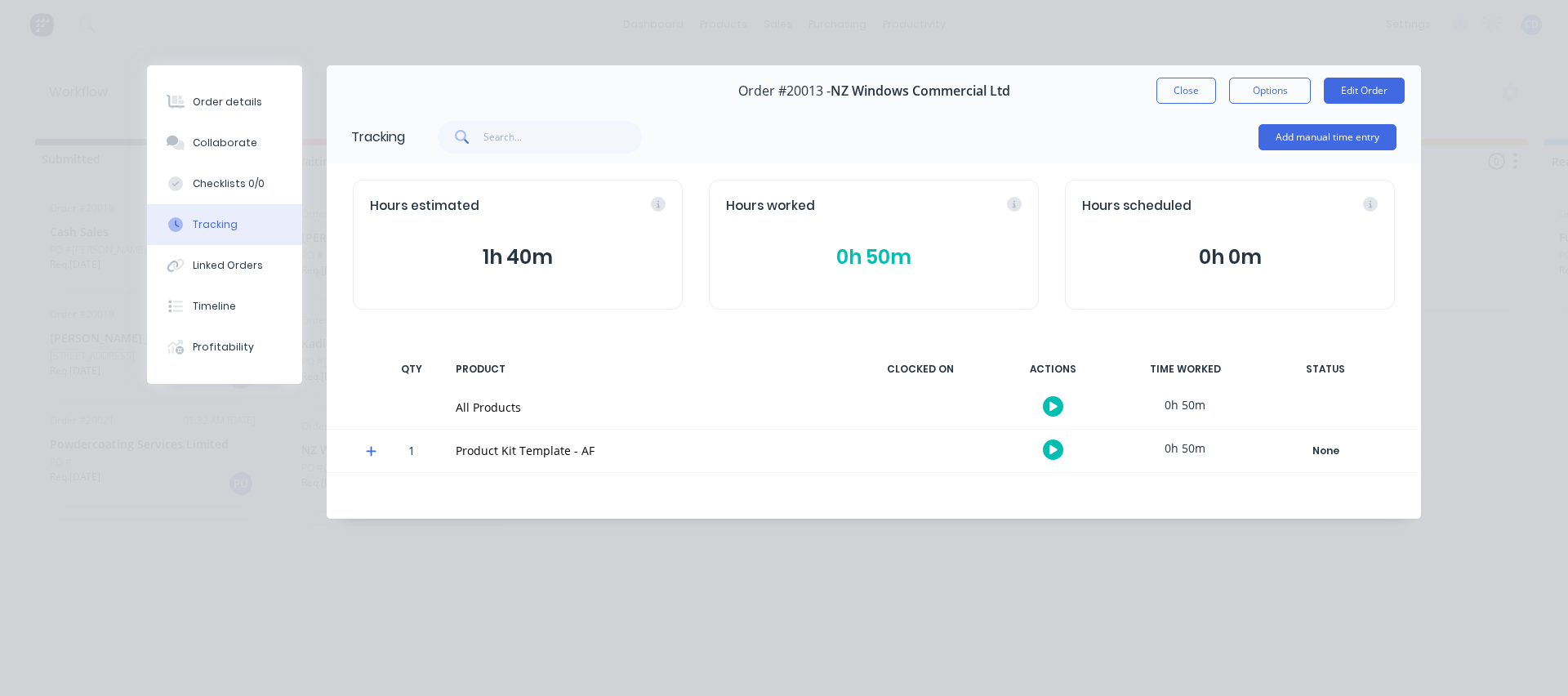
click at [868, 263] on button "0h 50m" at bounding box center [874, 257] width 296 height 31
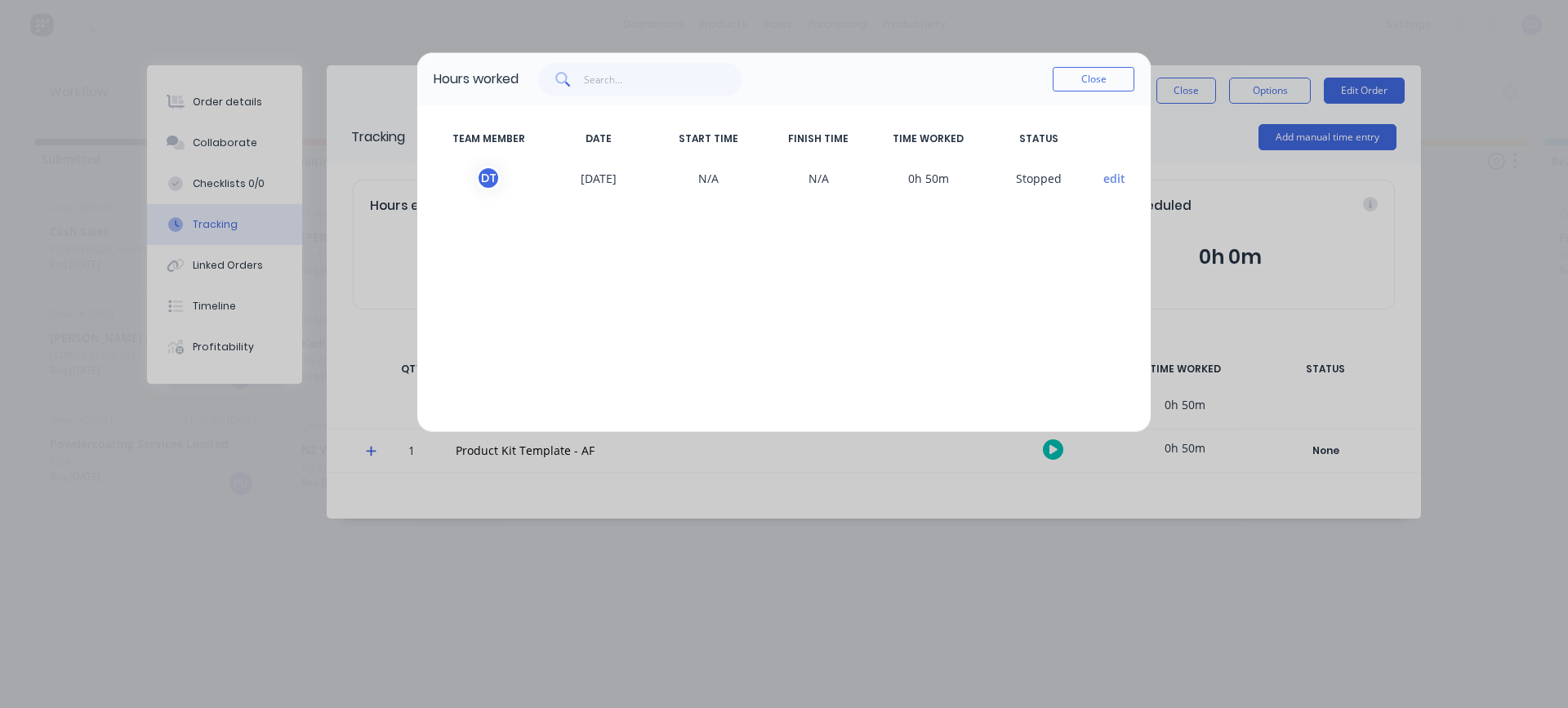
click at [1111, 181] on button "edit" at bounding box center [1114, 178] width 22 height 17
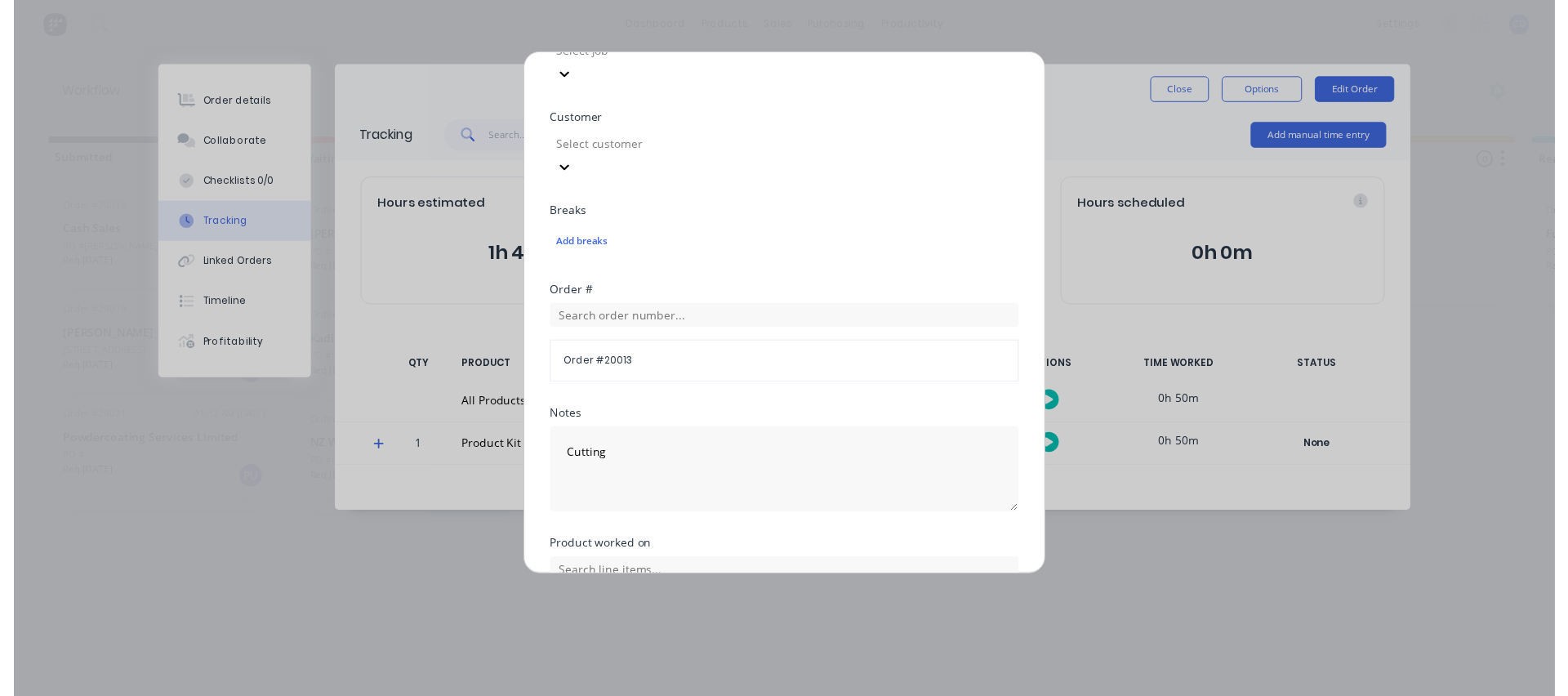
scroll to position [770, 0]
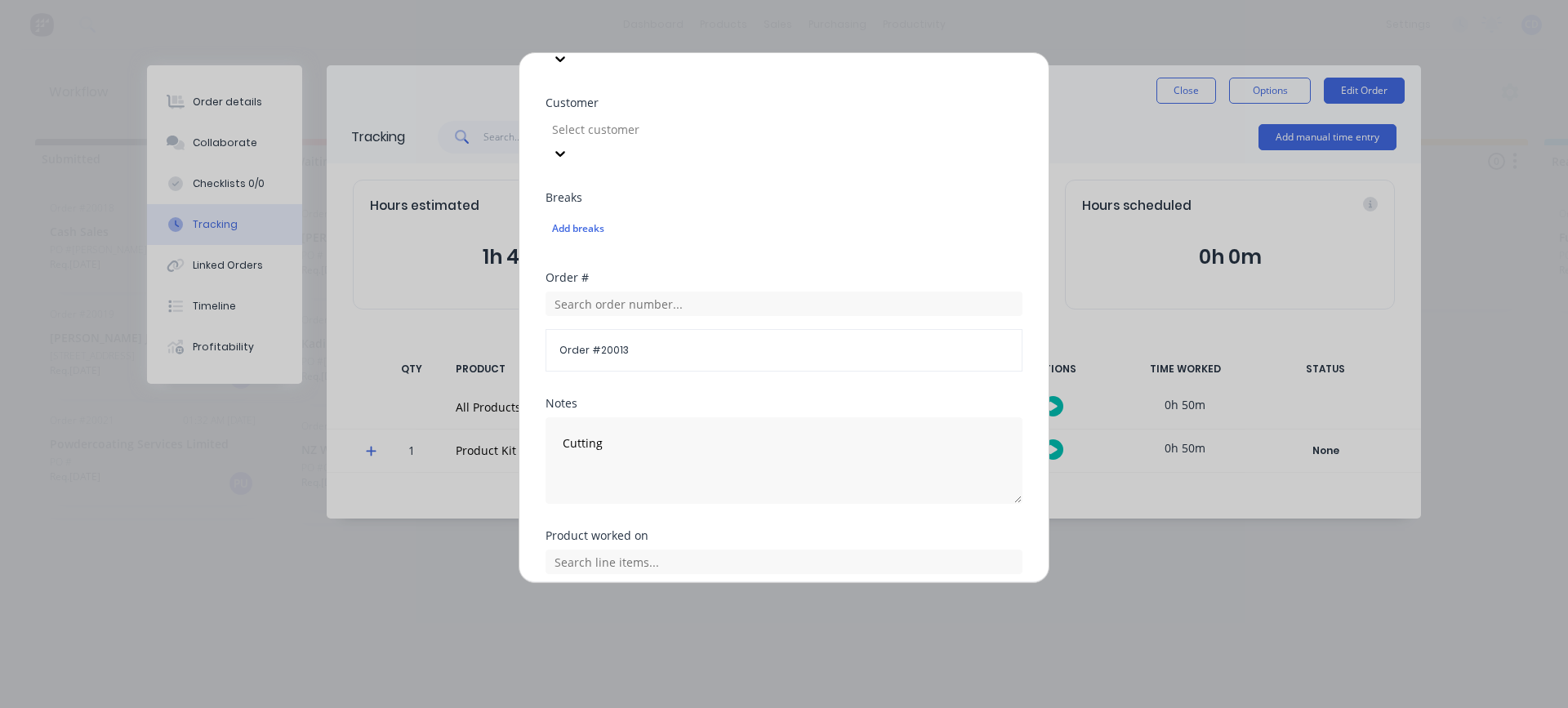
click at [797, 656] on button "Cancel" at bounding box center [835, 668] width 90 height 26
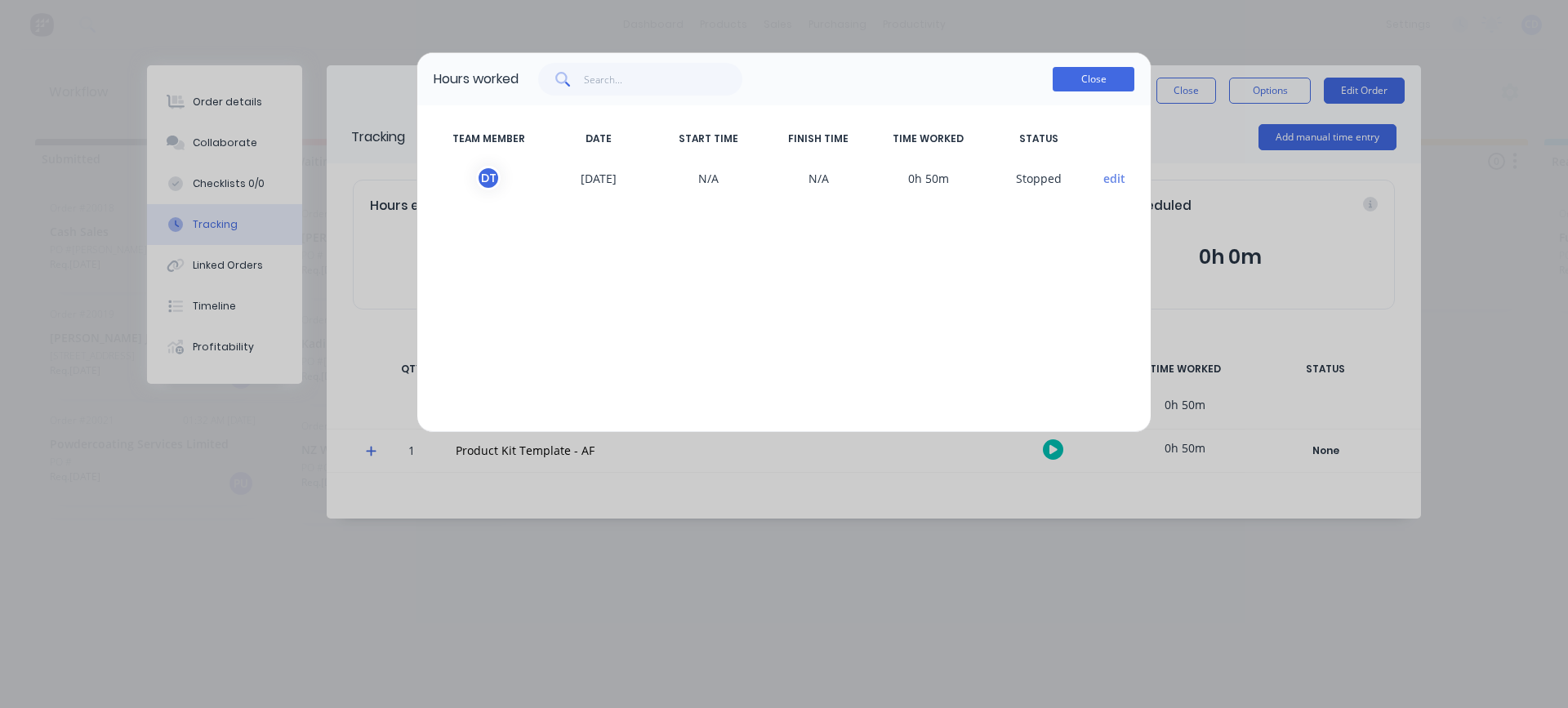
click at [1116, 82] on button "Close" at bounding box center [1093, 78] width 82 height 24
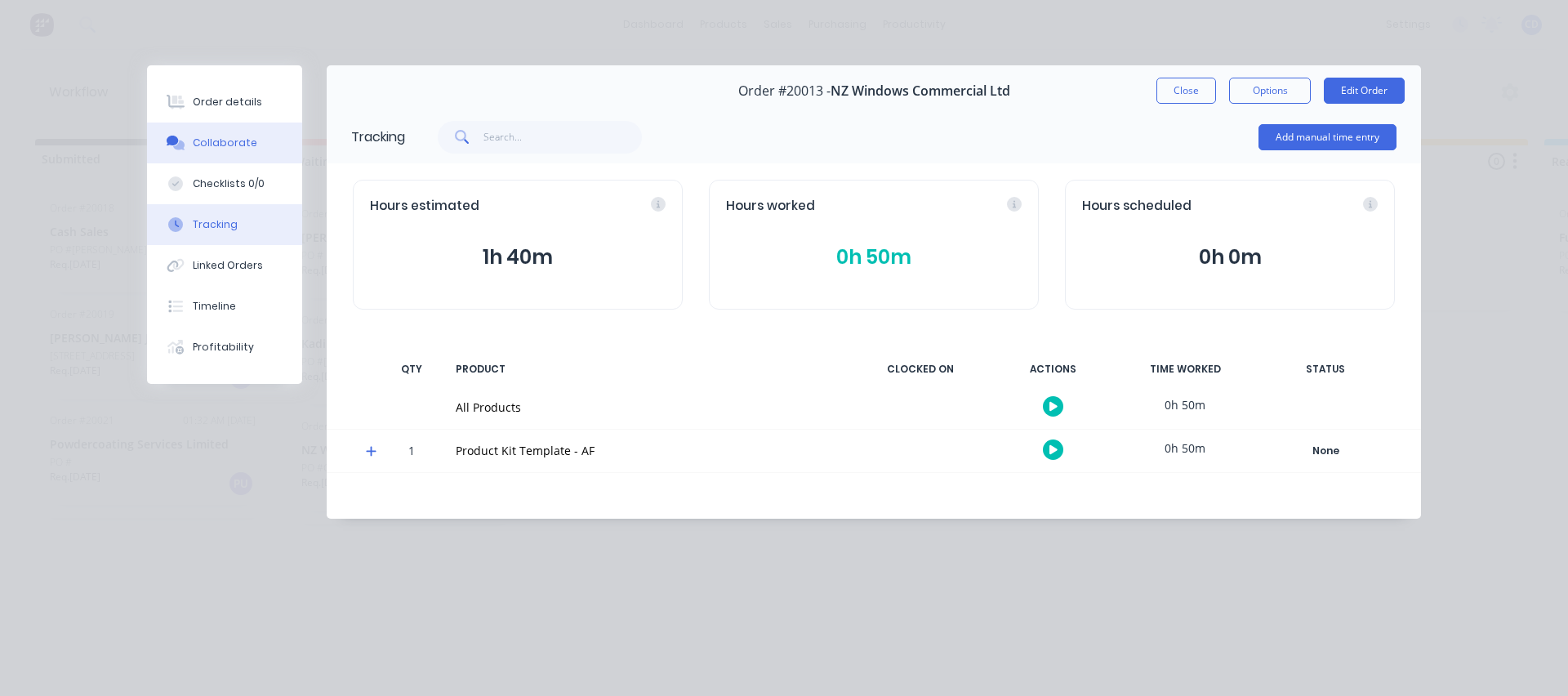
click at [217, 135] on button "Collaborate" at bounding box center [225, 143] width 155 height 41
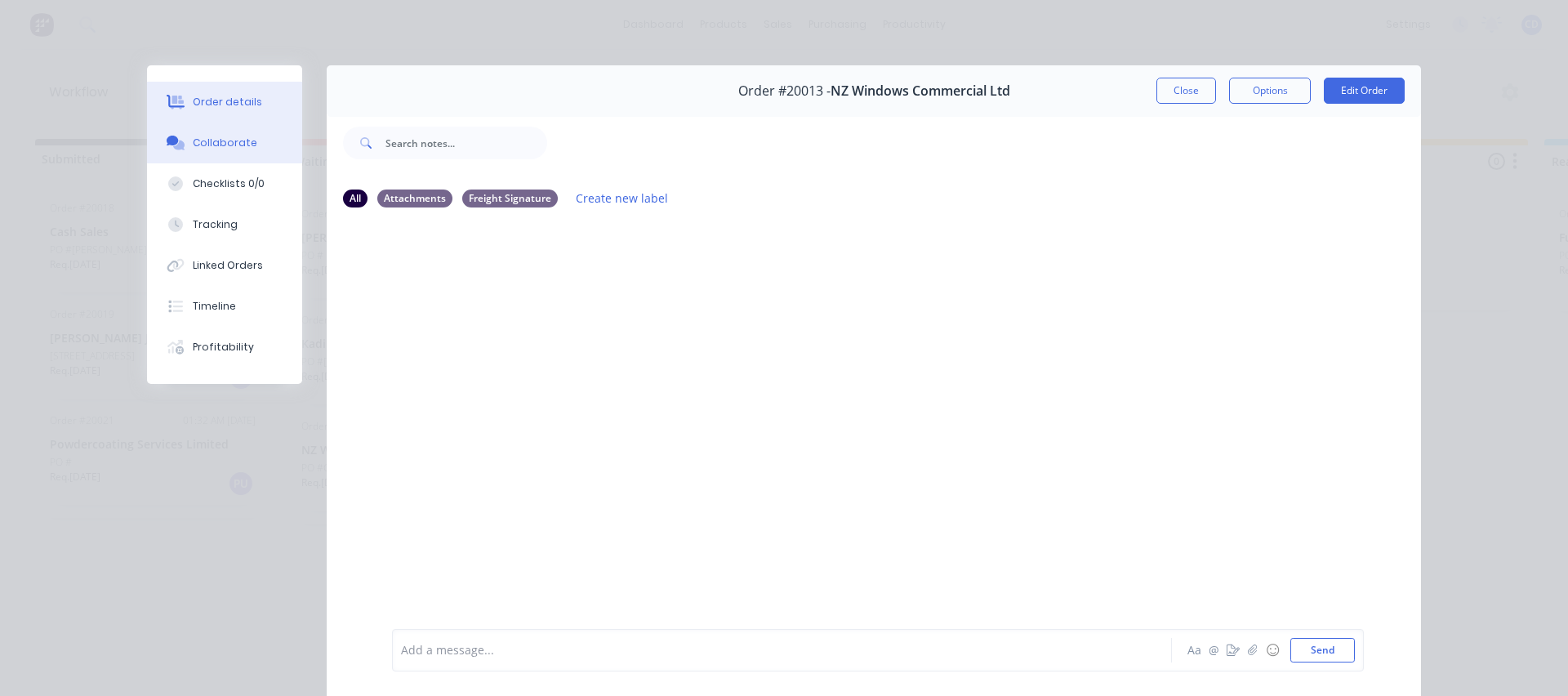
click at [221, 102] on div "Order details" at bounding box center [227, 102] width 69 height 14
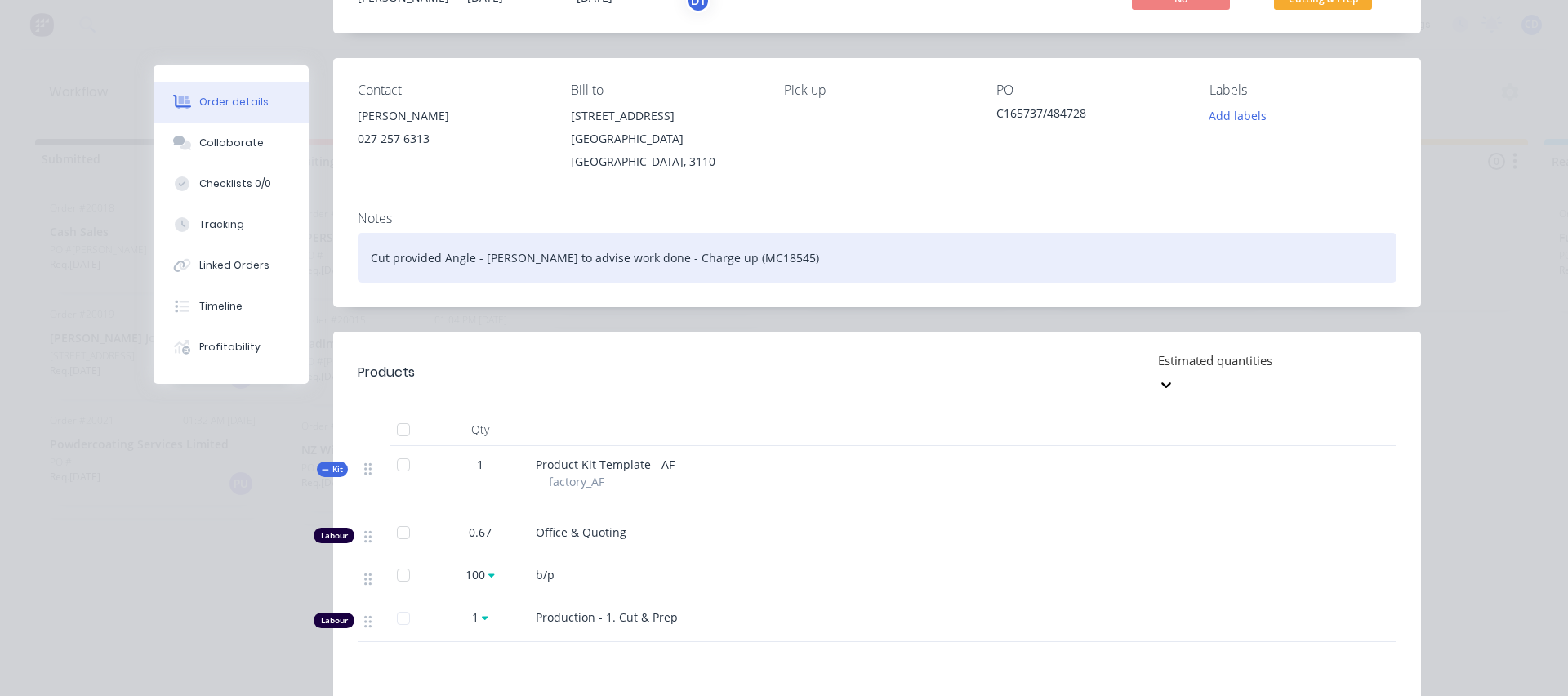
scroll to position [246, 0]
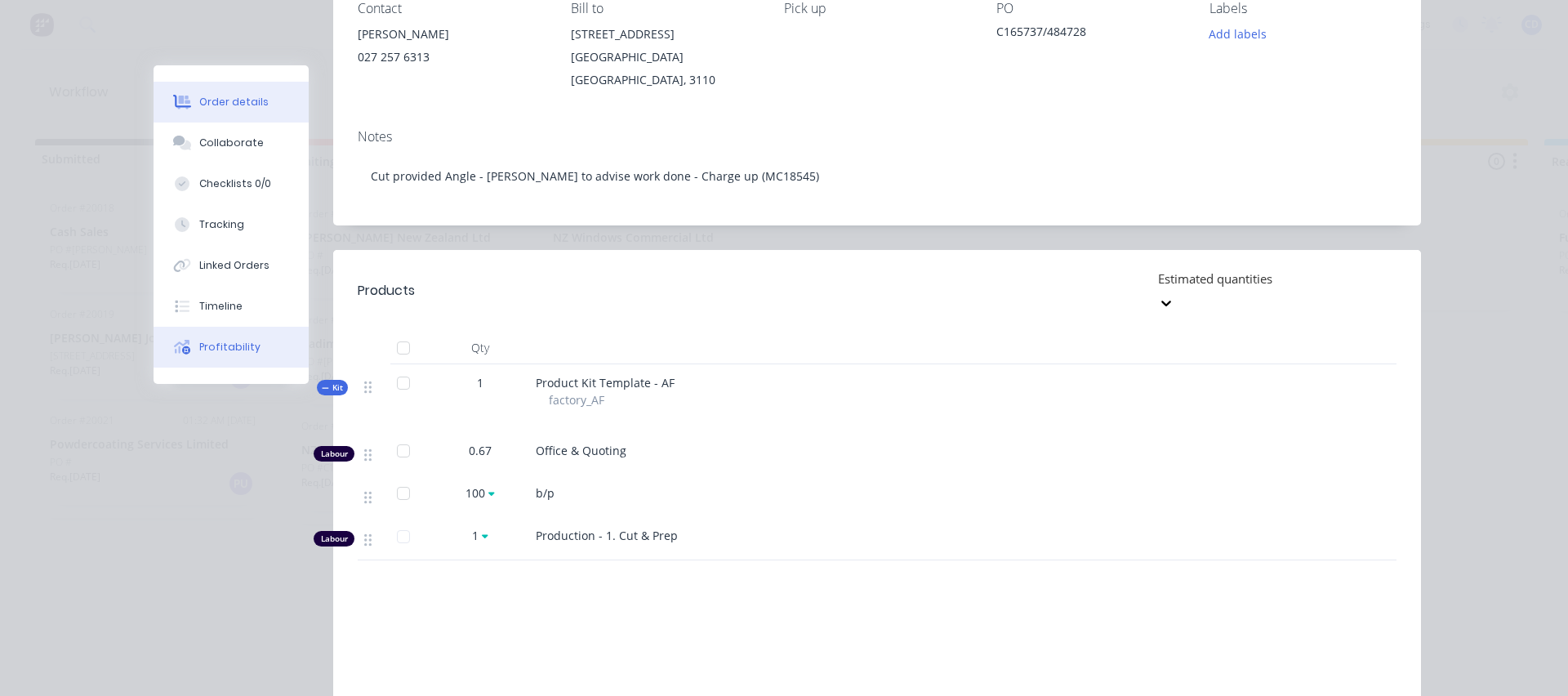
click at [209, 339] on button "Profitability" at bounding box center [231, 347] width 155 height 41
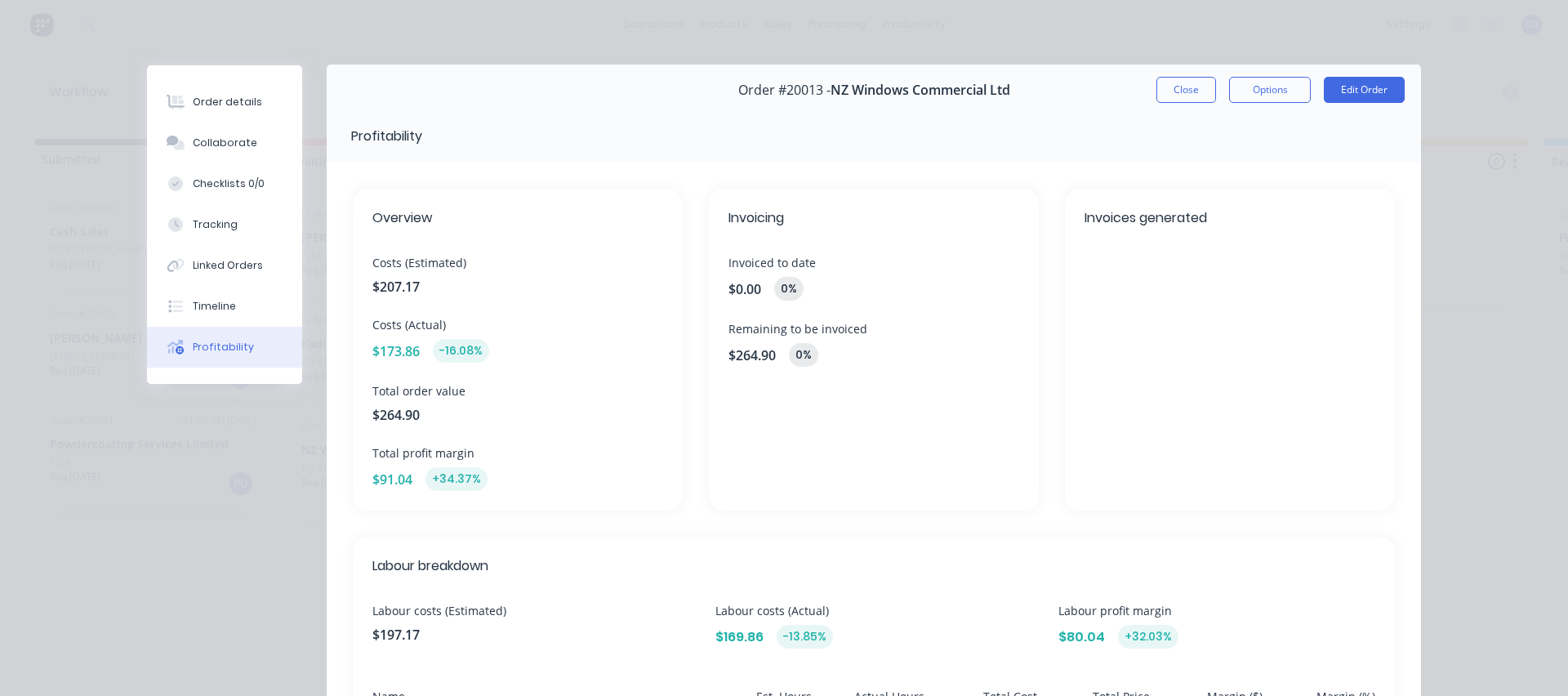
scroll to position [0, 0]
click at [1268, 89] on button "Options" at bounding box center [1269, 90] width 82 height 26
click at [1161, 131] on div "PRINT" at bounding box center [1225, 133] width 143 height 22
click at [1124, 312] on div "Invoices generated" at bounding box center [1230, 350] width 330 height 322
click at [226, 107] on div "Order details" at bounding box center [227, 102] width 69 height 14
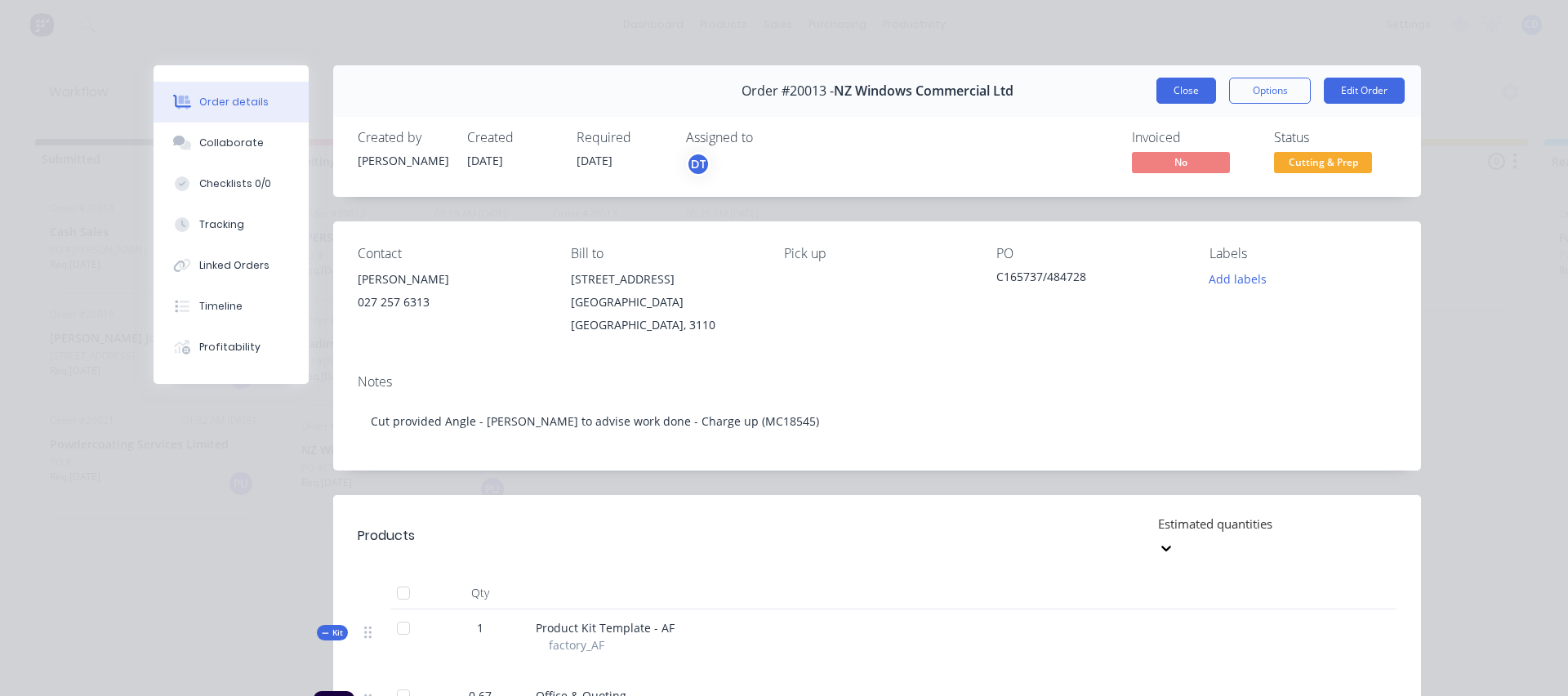
click at [1170, 87] on button "Close" at bounding box center [1186, 90] width 60 height 26
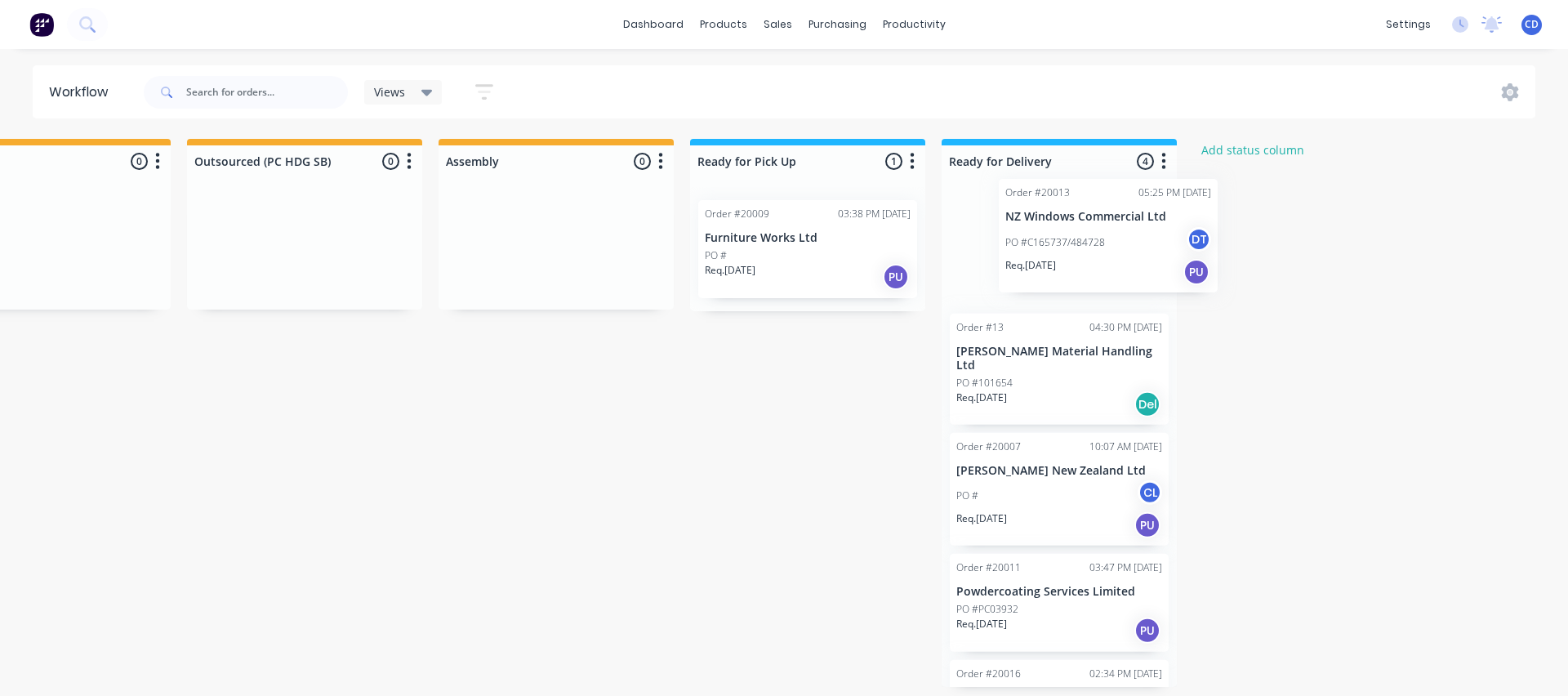
scroll to position [0, 855]
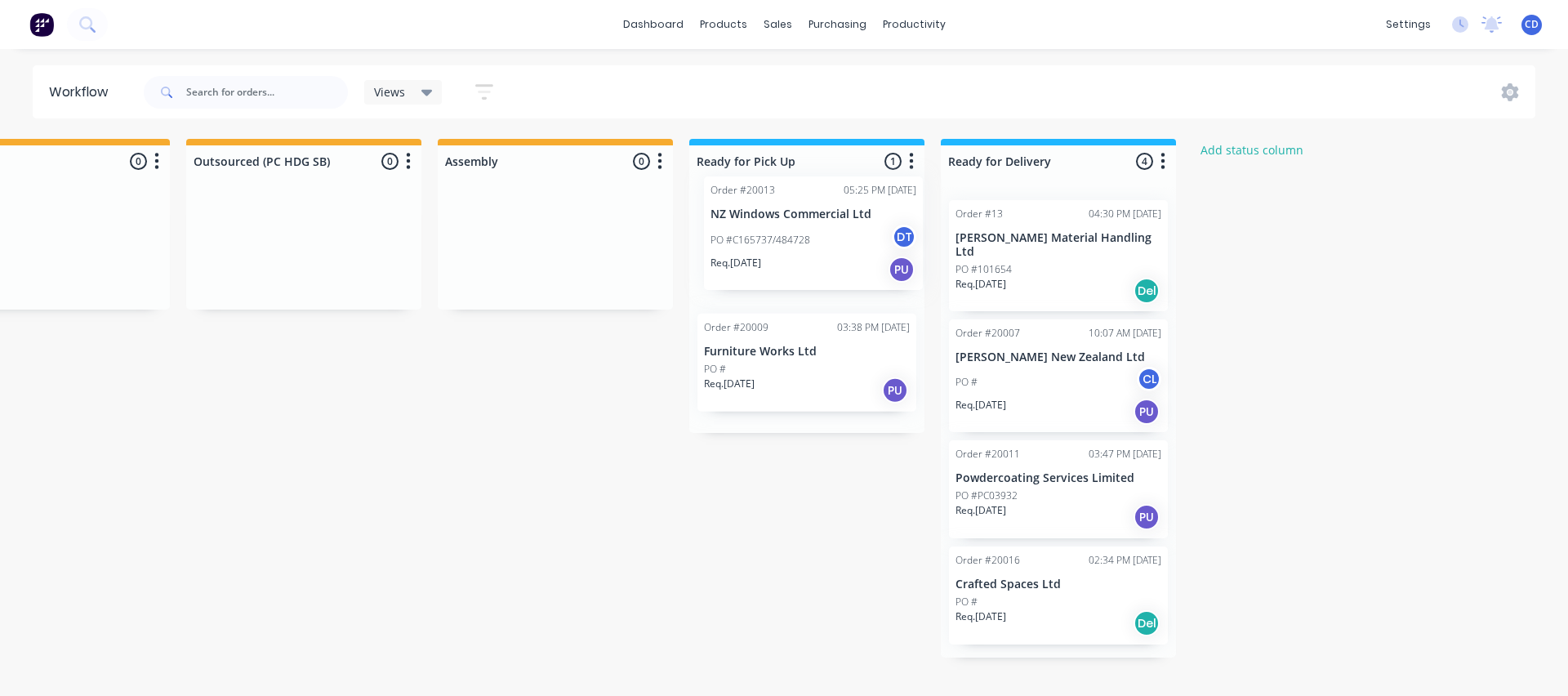
drag, startPoint x: 607, startPoint y: 259, endPoint x: 774, endPoint y: 236, distance: 168.6
click at [774, 236] on div "Submitted 3 Status colour #273444 hex #273444 Save Cancel Summaries Total order…" at bounding box center [376, 398] width 2486 height 519
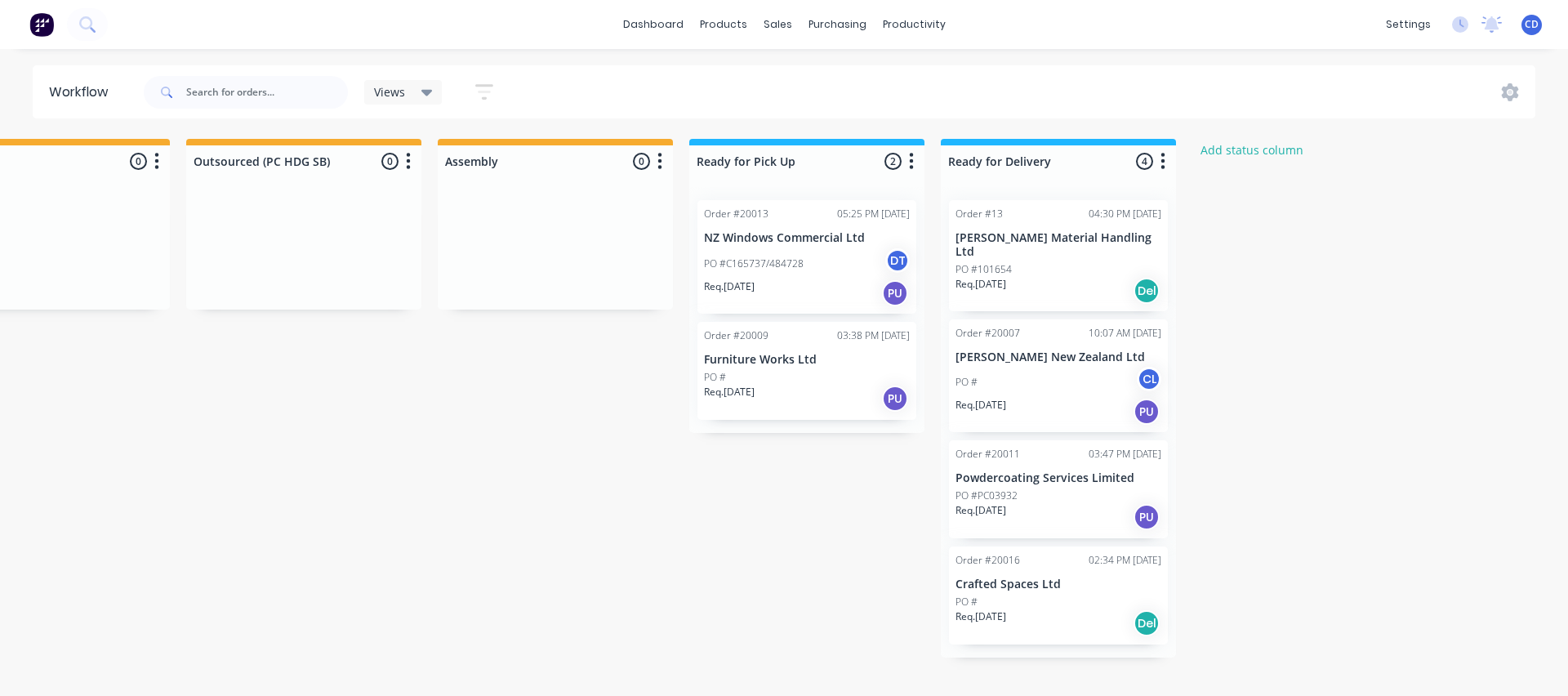
click at [814, 238] on p "NZ Windows Commercial Ltd" at bounding box center [807, 237] width 206 height 14
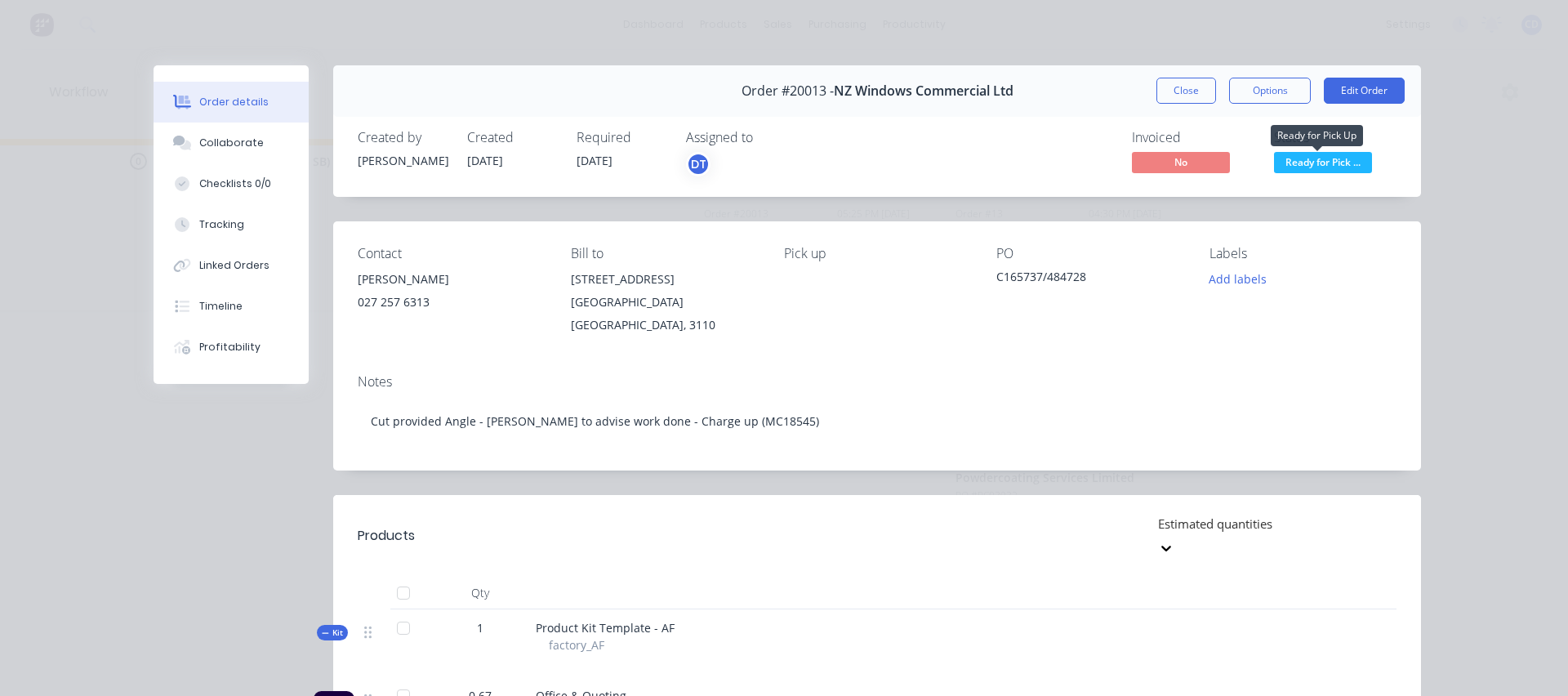
click at [1298, 160] on span "Ready for Pick ..." at bounding box center [1323, 162] width 98 height 21
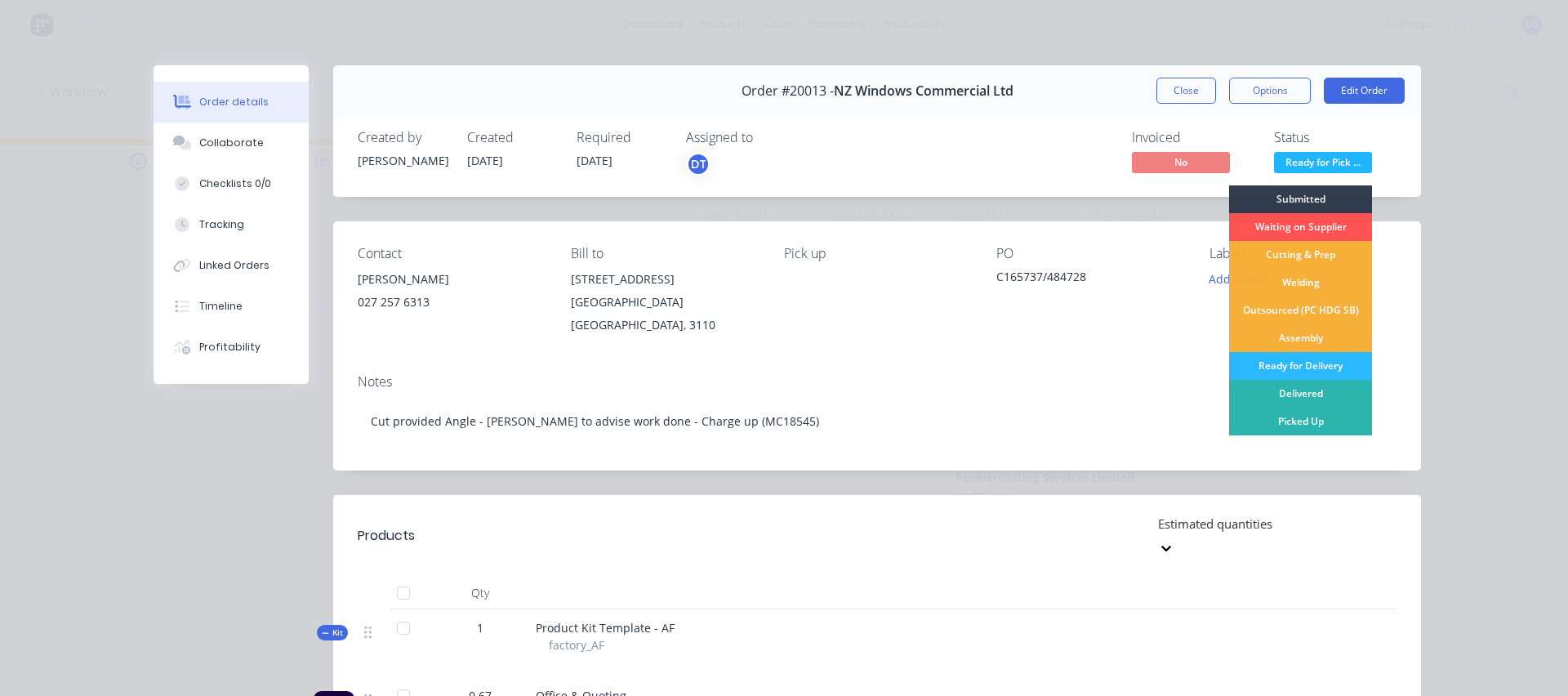
click at [1089, 330] on div "Contact [PERSON_NAME] [PHONE_NUMBER] Bill to [STREET_ADDRESS] Pick up PO C16573…" at bounding box center [877, 291] width 1088 height 140
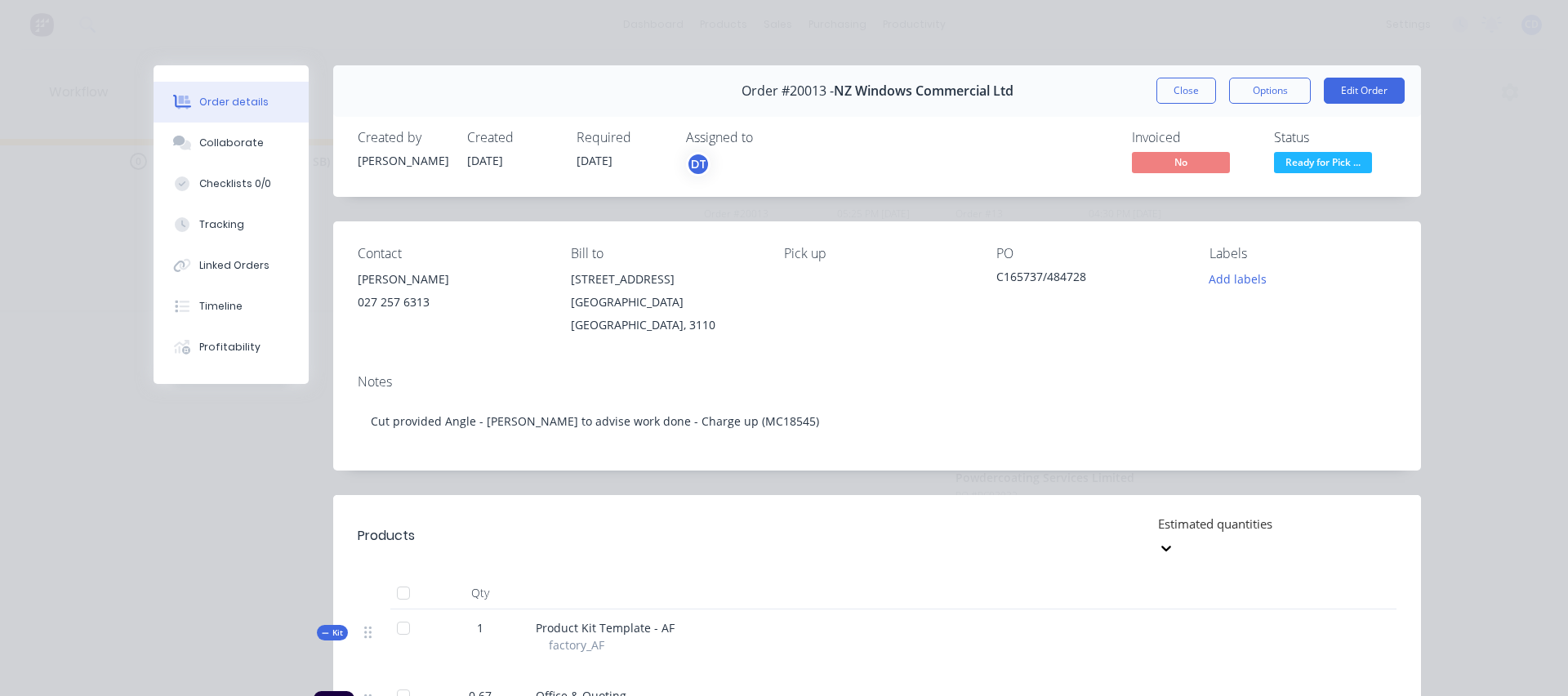
click at [958, 375] on div "Notes" at bounding box center [876, 382] width 1038 height 15
click at [223, 348] on div "Profitability" at bounding box center [230, 348] width 61 height 14
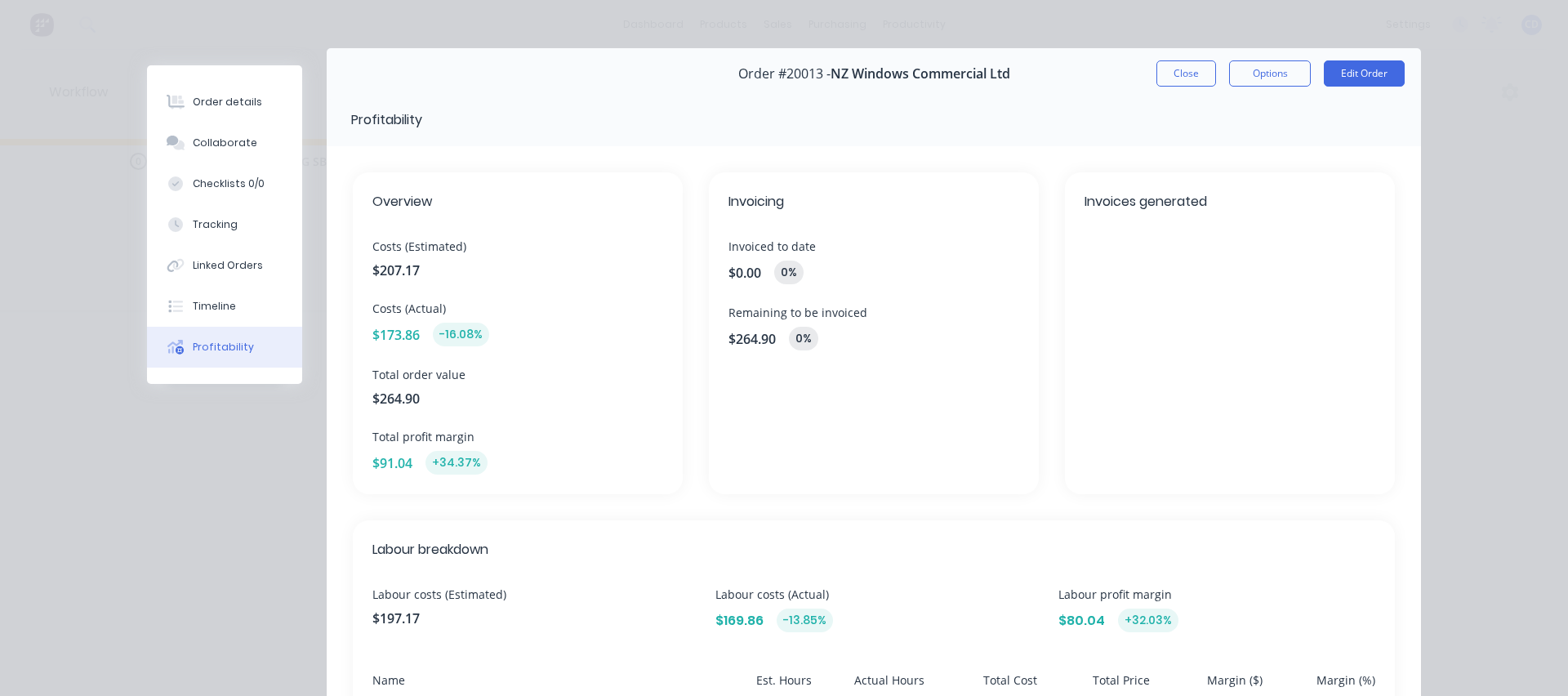
scroll to position [0, 0]
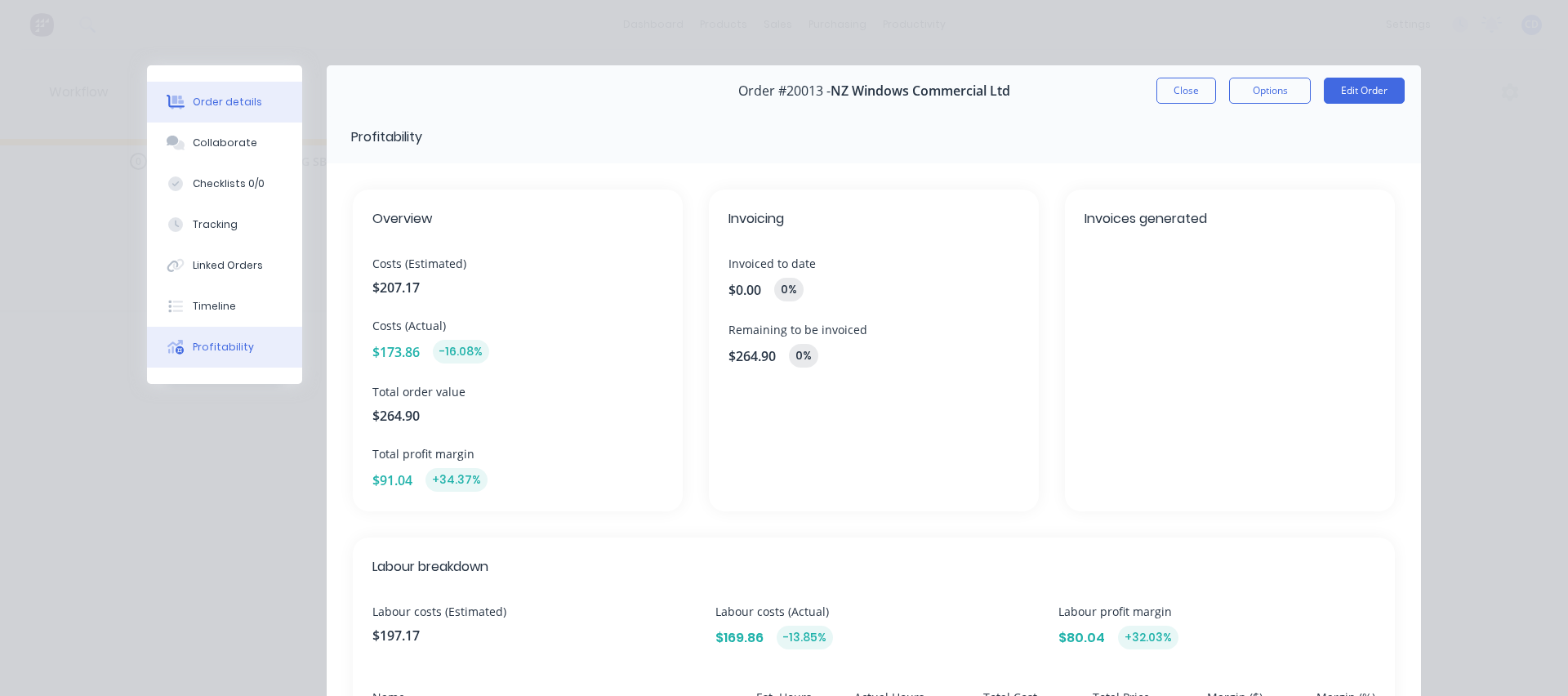
click at [222, 99] on div "Order details" at bounding box center [227, 102] width 69 height 14
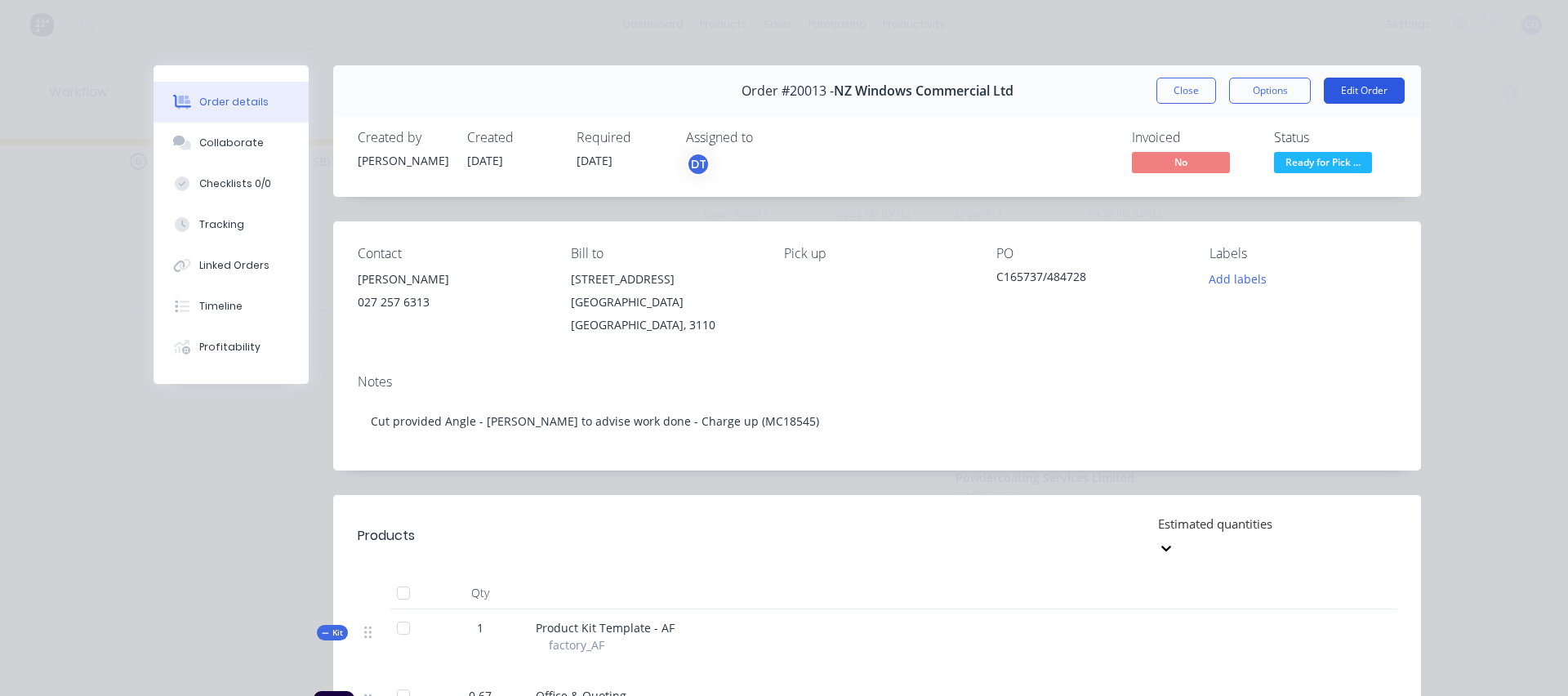
click at [1357, 86] on button "Edit Order" at bounding box center [1364, 90] width 81 height 26
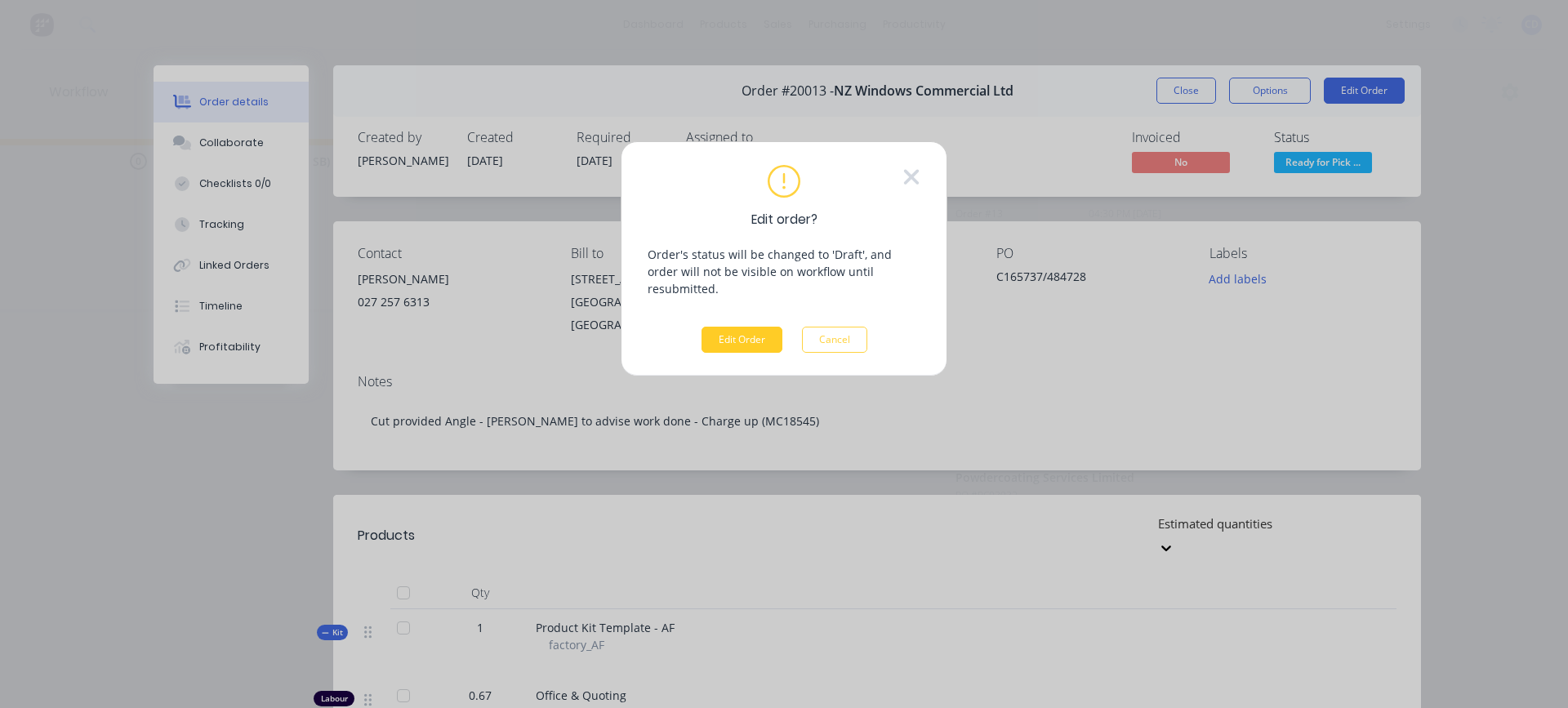
click at [745, 328] on button "Edit Order" at bounding box center [742, 339] width 81 height 26
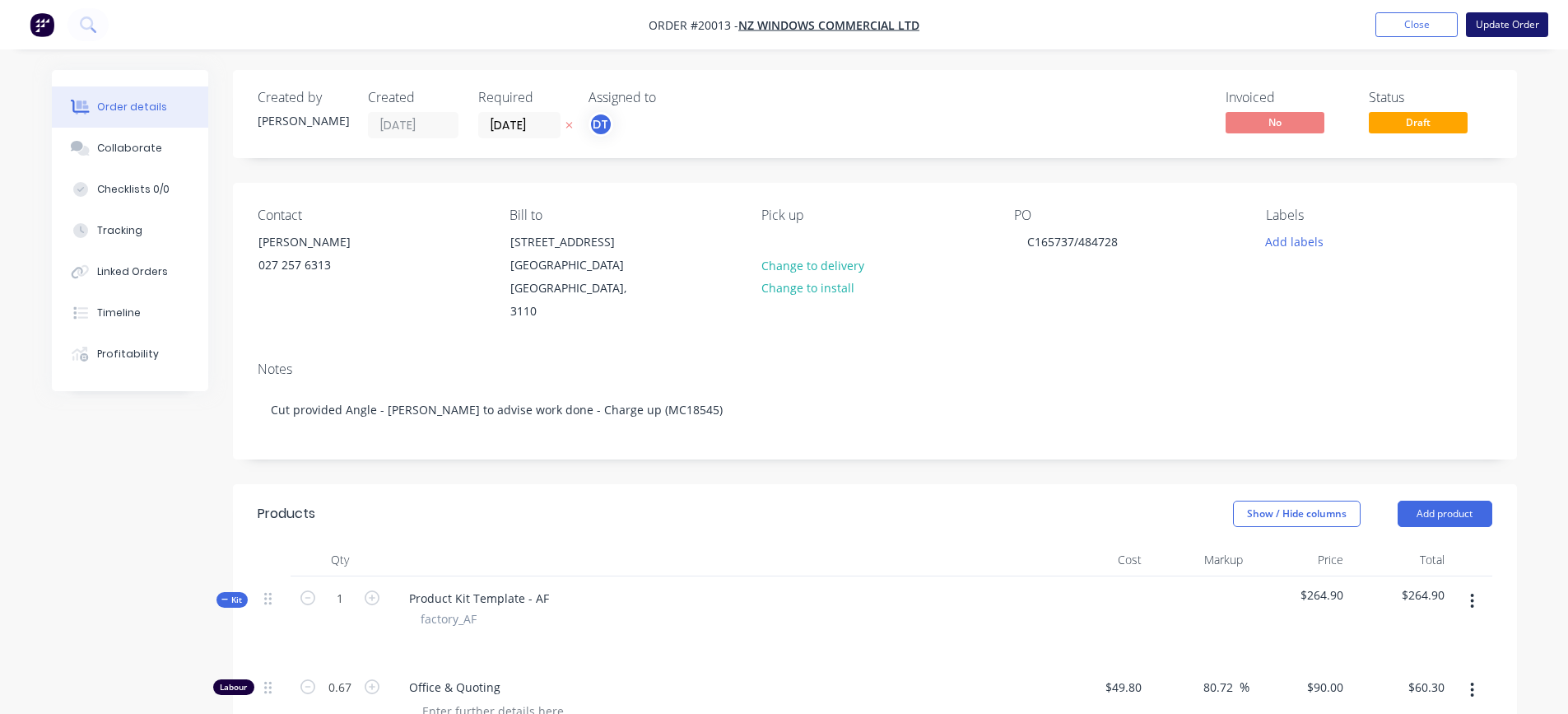
click at [1478, 26] on button "Update Order" at bounding box center [1507, 25] width 83 height 25
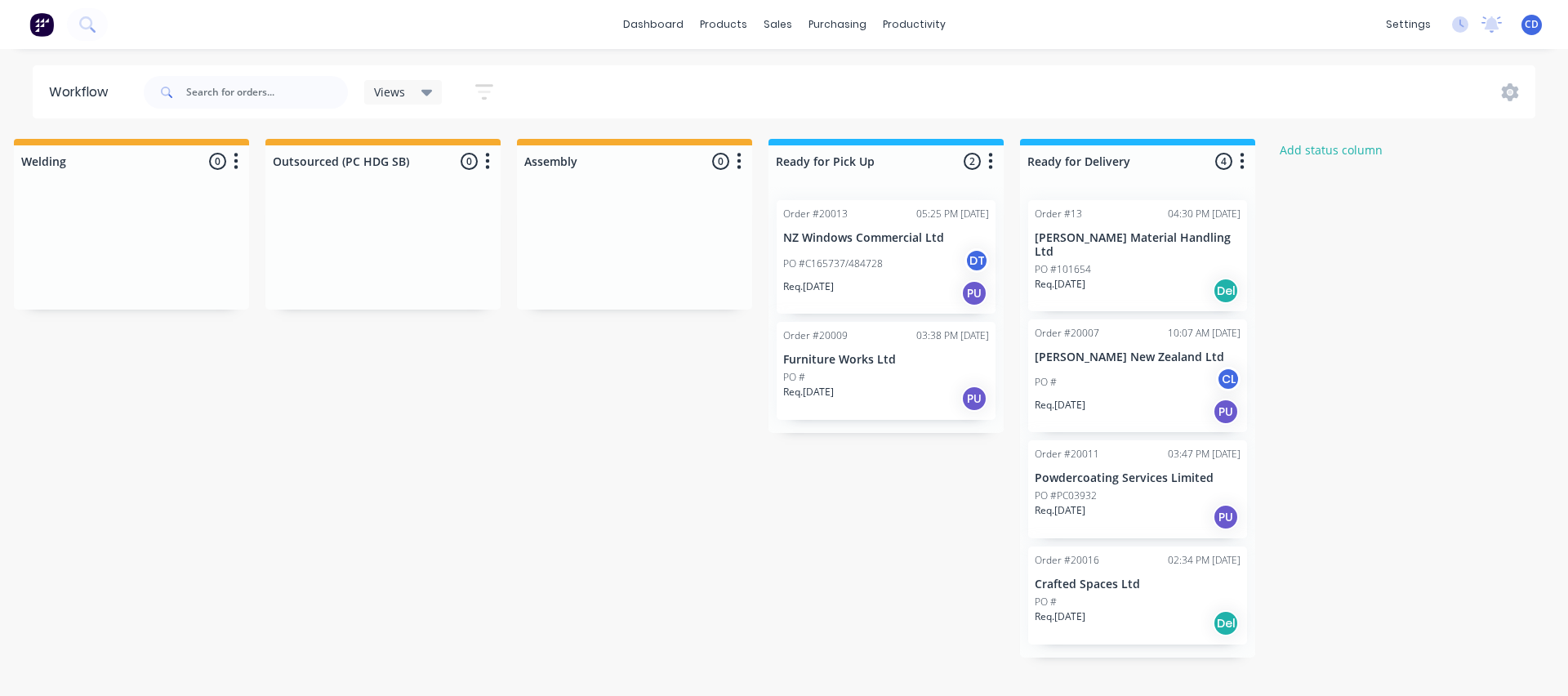
scroll to position [0, 784]
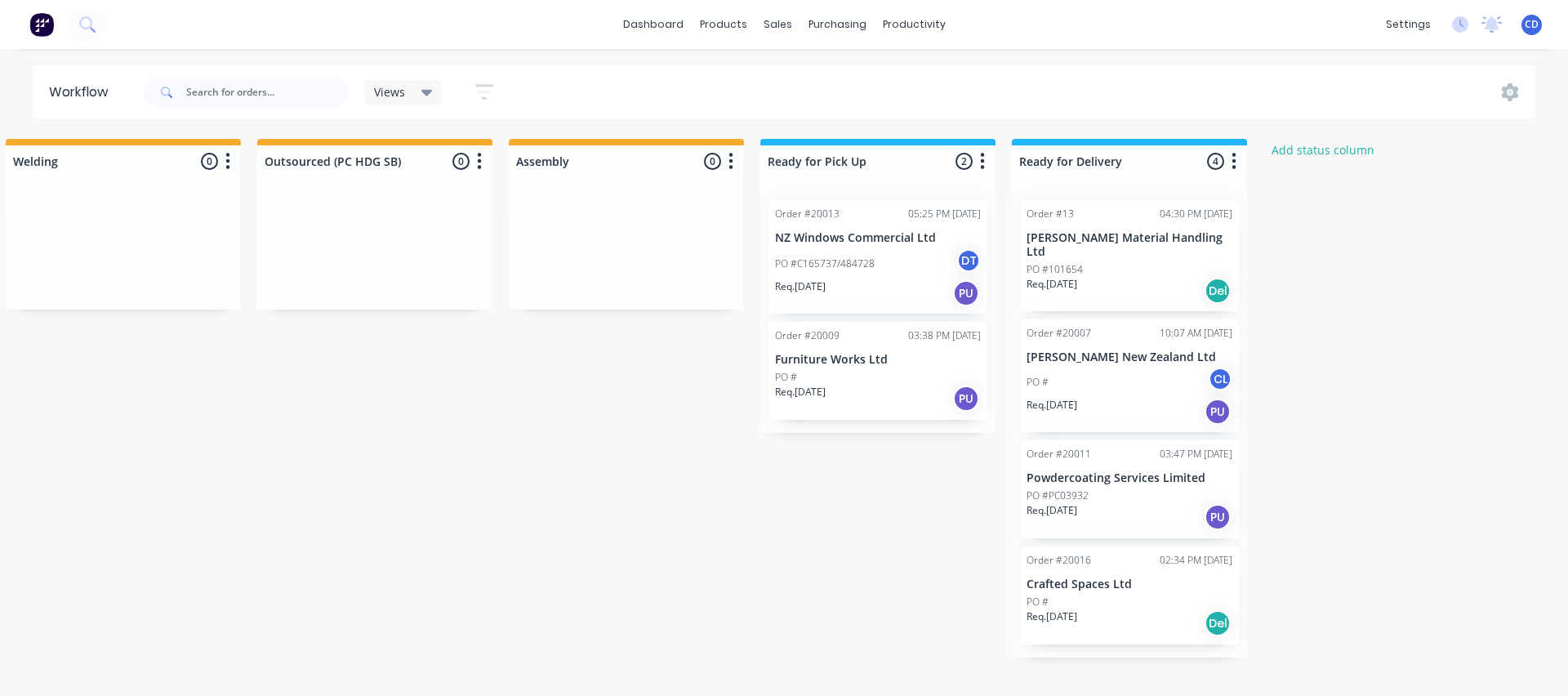
click at [866, 272] on div "PO #C165737/484728 DT" at bounding box center [878, 264] width 206 height 31
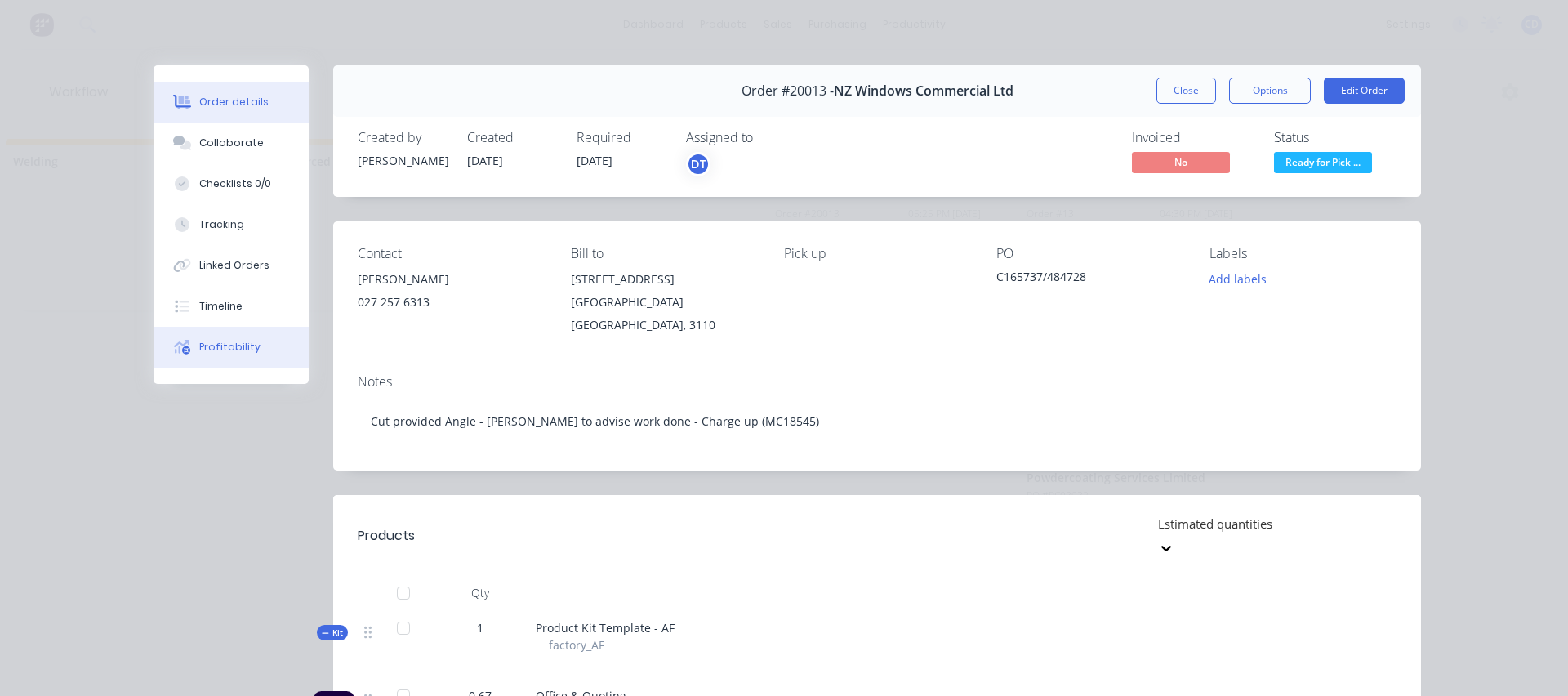
click at [220, 344] on div "Profitability" at bounding box center [230, 348] width 61 height 14
